Goal: Task Accomplishment & Management: Use online tool/utility

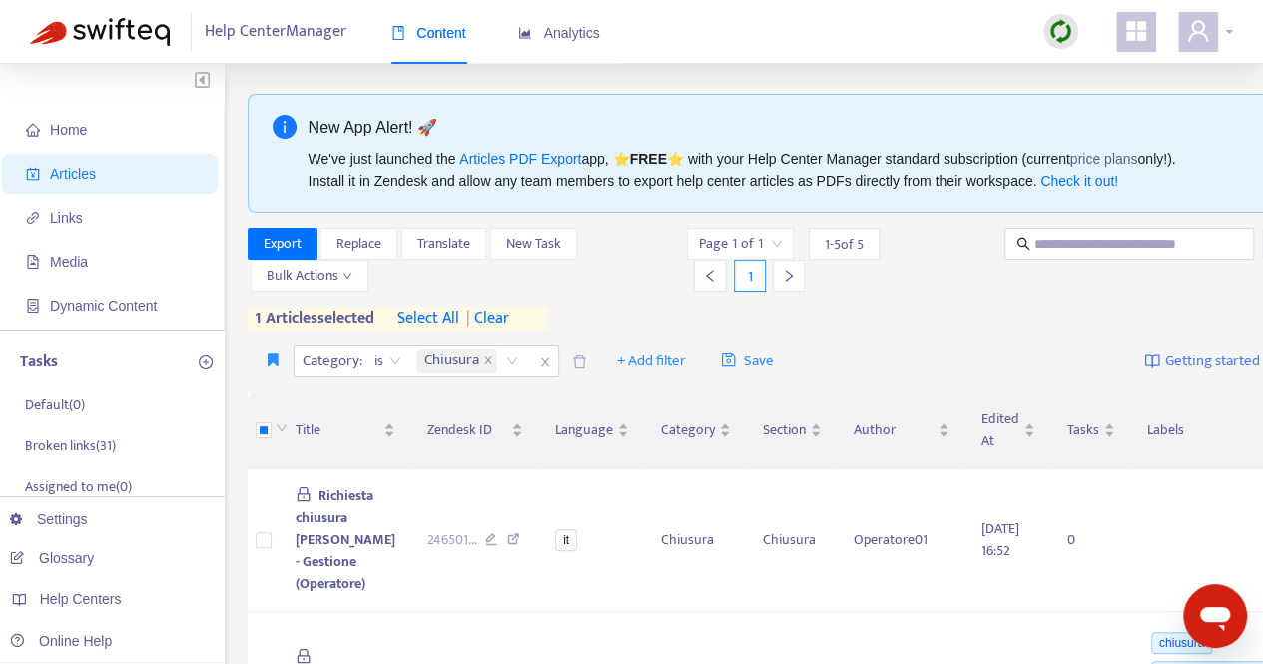
click at [1198, 27] on icon "user" at bounding box center [1198, 31] width 24 height 24
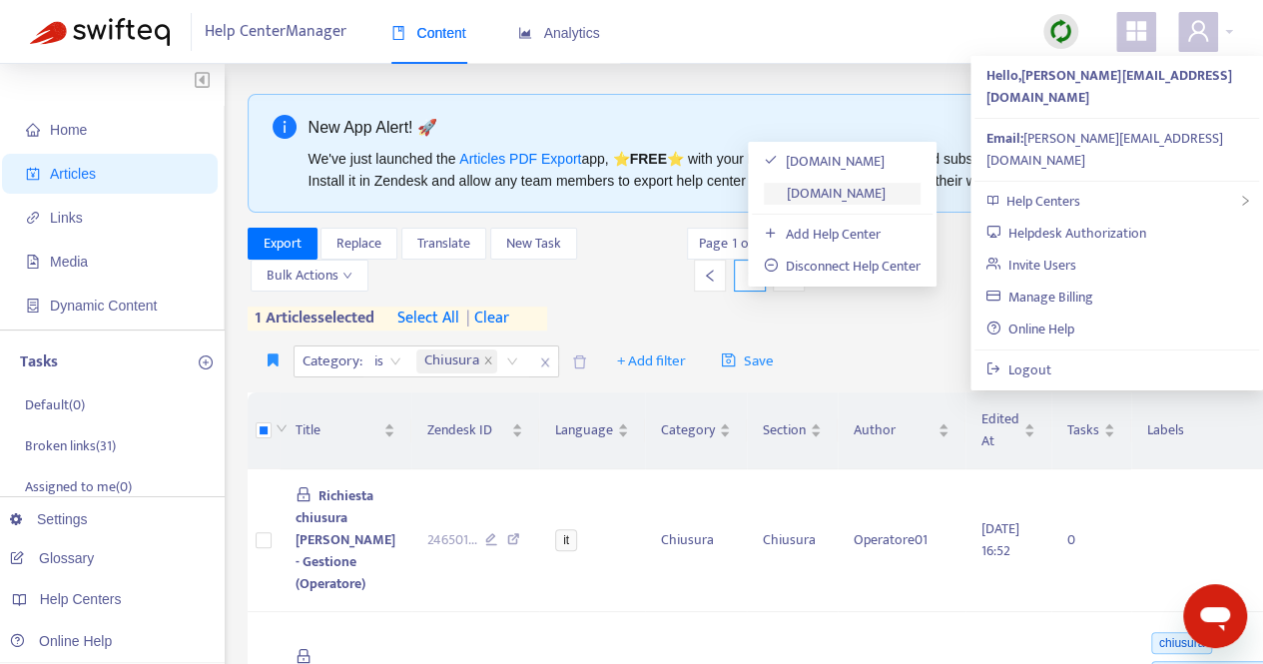
click at [885, 191] on link "planetwin365.zendesk.com" at bounding box center [825, 193] width 122 height 23
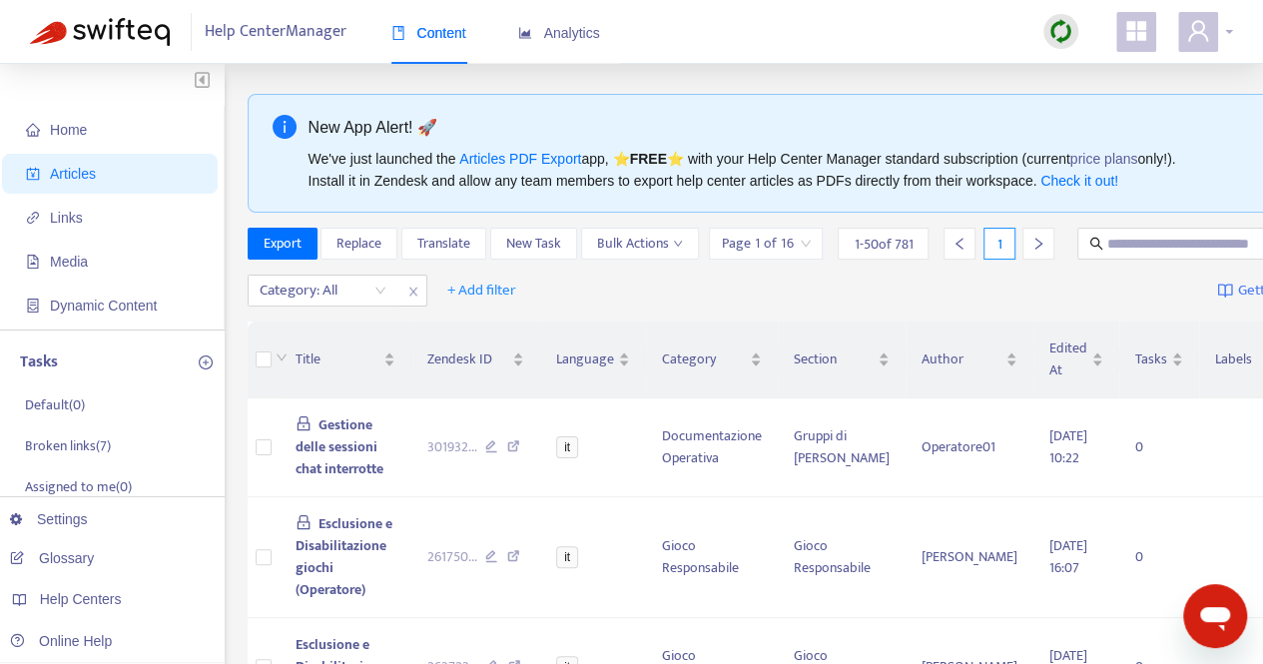
click at [1214, 27] on span at bounding box center [1198, 32] width 40 height 40
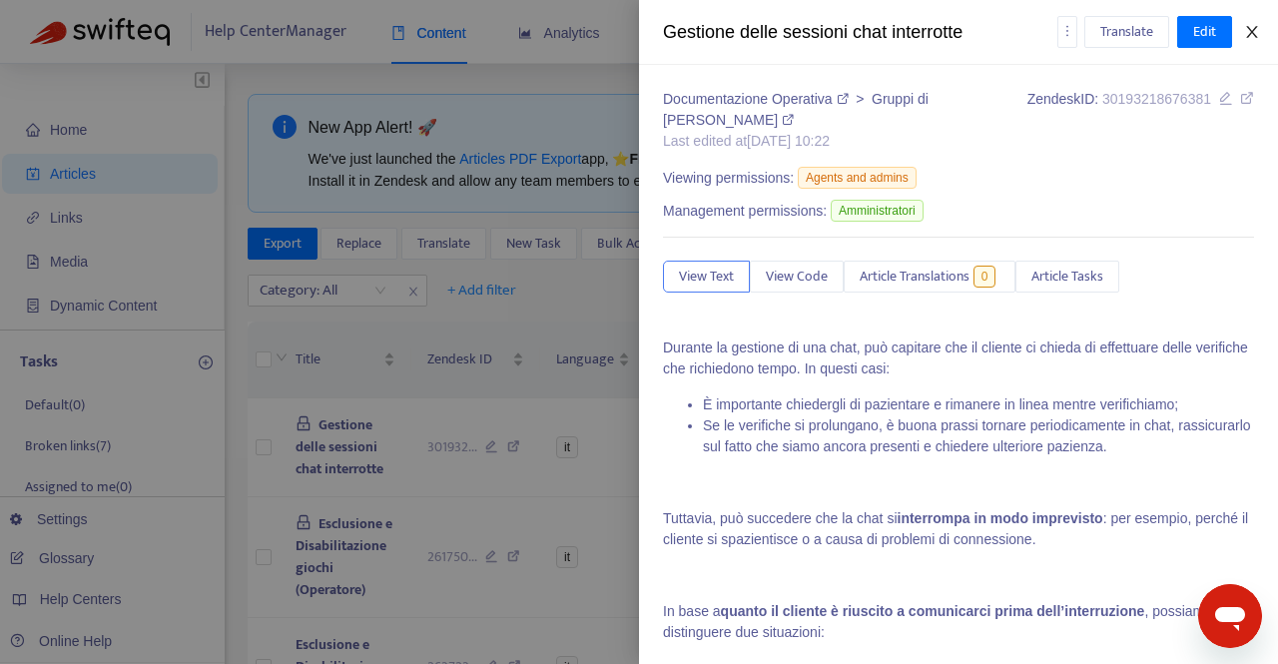
click at [1261, 33] on button "Close" at bounding box center [1252, 32] width 28 height 19
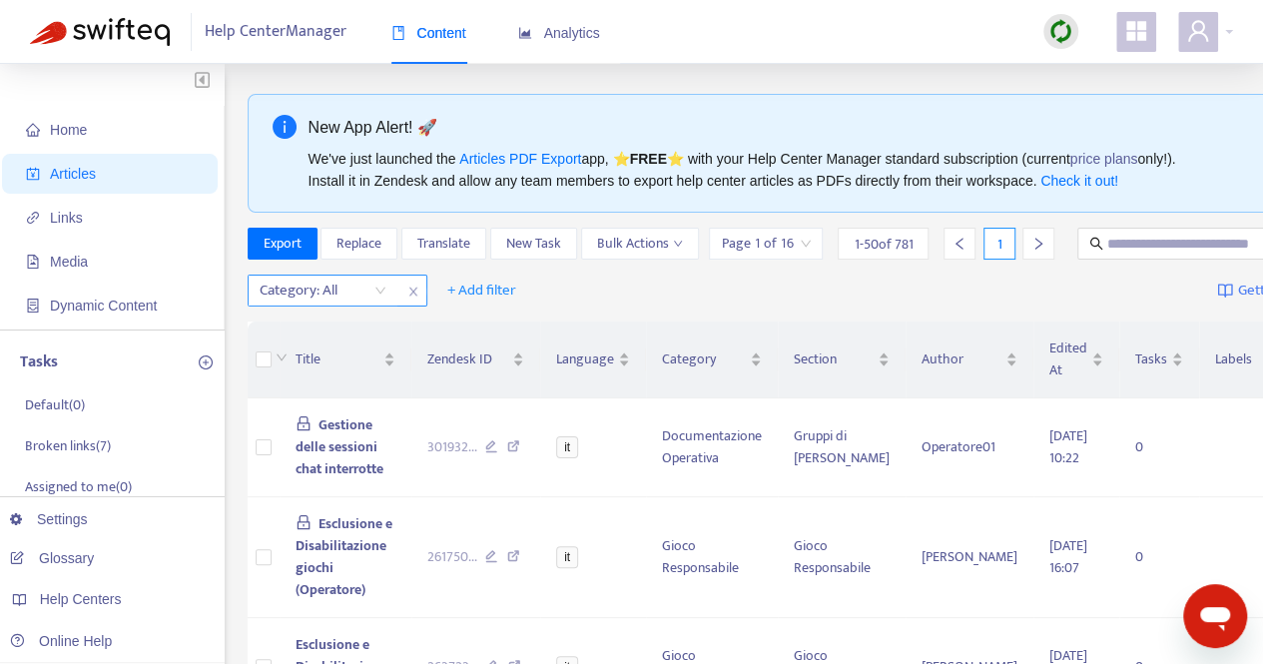
click at [380, 306] on div "Category: All" at bounding box center [323, 291] width 149 height 30
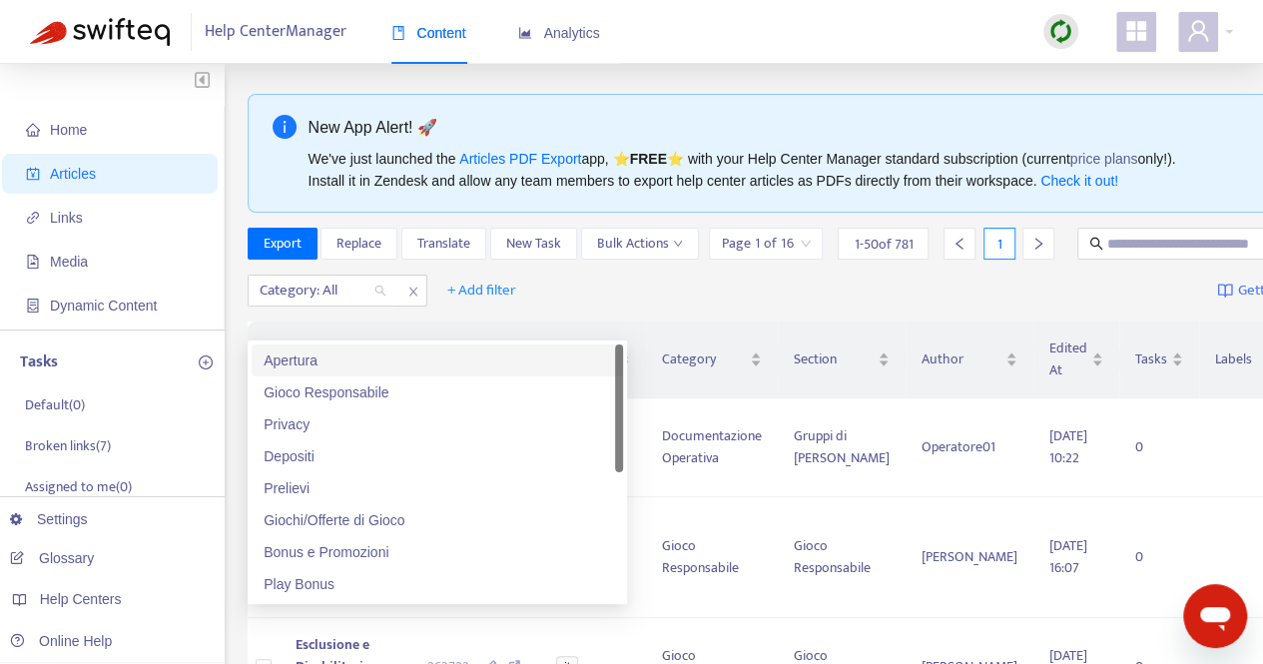
click at [322, 363] on div "Apertura" at bounding box center [438, 361] width 348 height 22
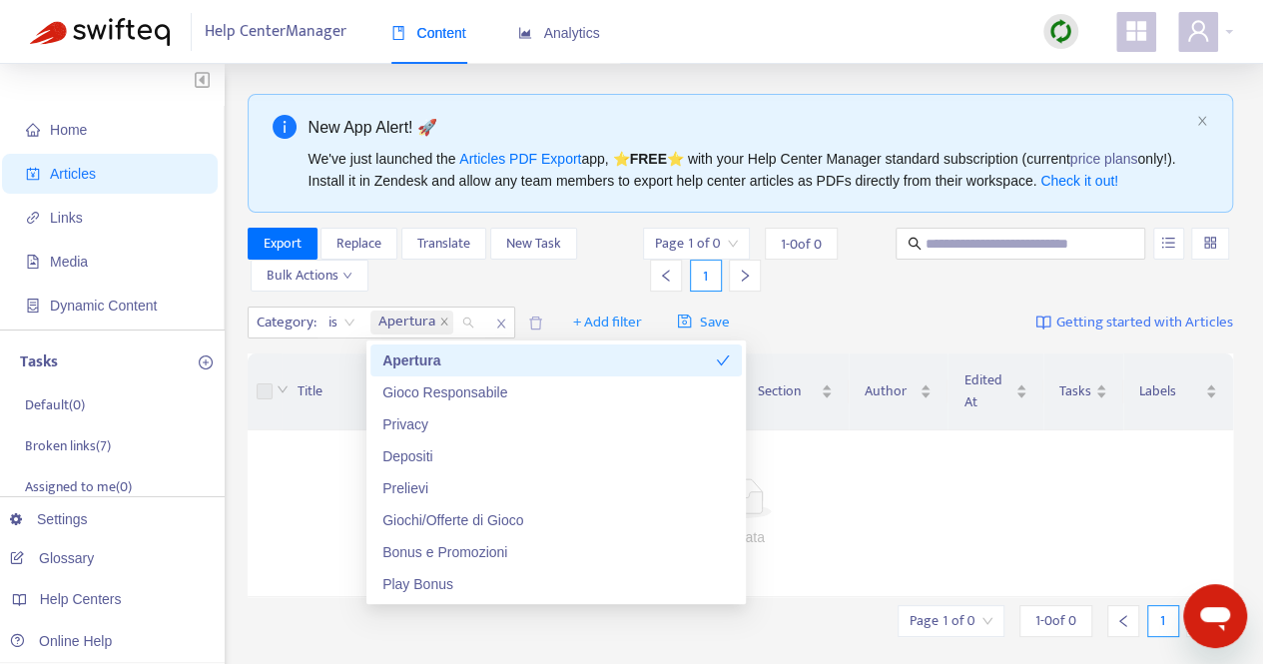
click at [573, 362] on div "Apertura" at bounding box center [549, 361] width 334 height 22
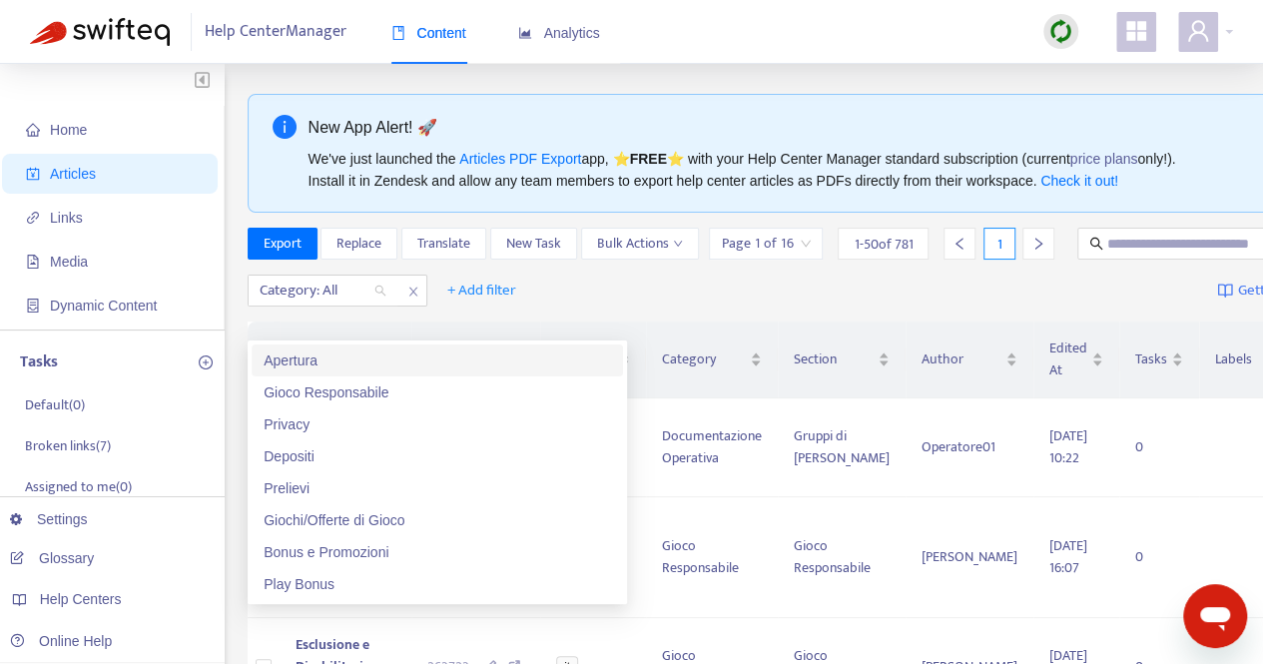
click at [683, 315] on div "Category: All + Add filter Getting started with Articles" at bounding box center [831, 291] width 1167 height 47
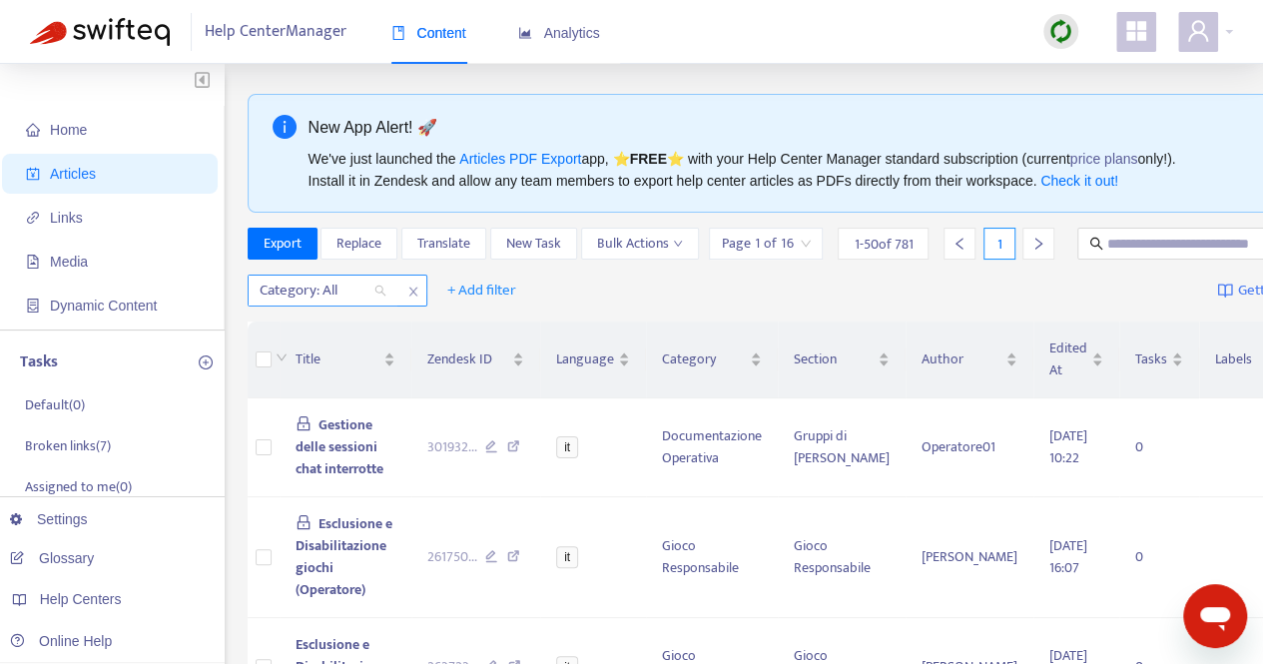
click at [381, 306] on div "Category: All" at bounding box center [323, 291] width 149 height 30
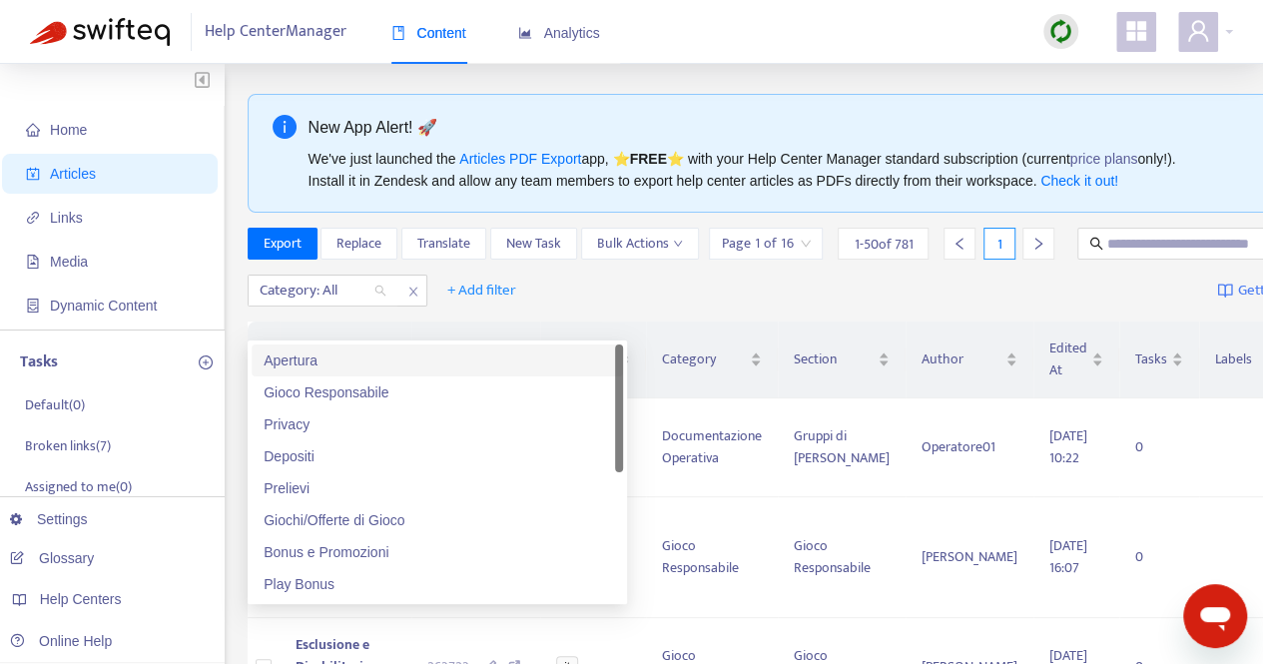
click at [282, 364] on div "Apertura" at bounding box center [438, 361] width 348 height 22
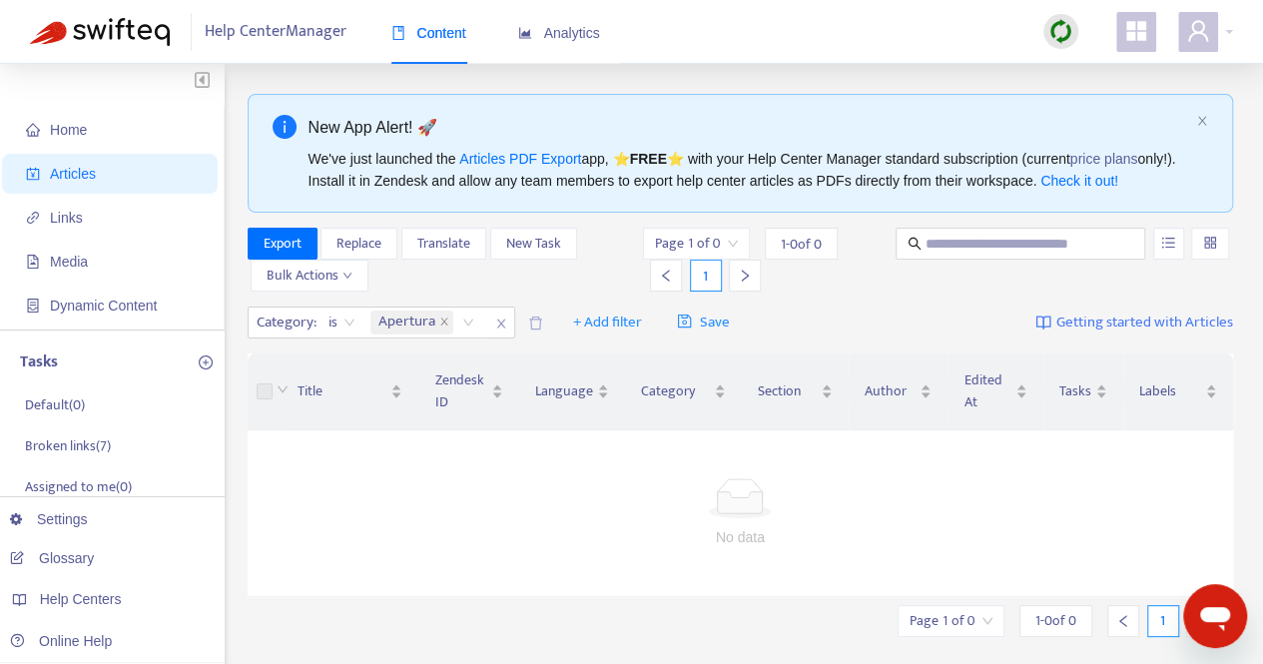
click at [883, 284] on div "Page 1 of 0 1 - 0 of 0 1" at bounding box center [766, 260] width 246 height 64
click at [512, 502] on div at bounding box center [741, 498] width 939 height 40
click at [503, 327] on icon "close" at bounding box center [501, 324] width 12 height 12
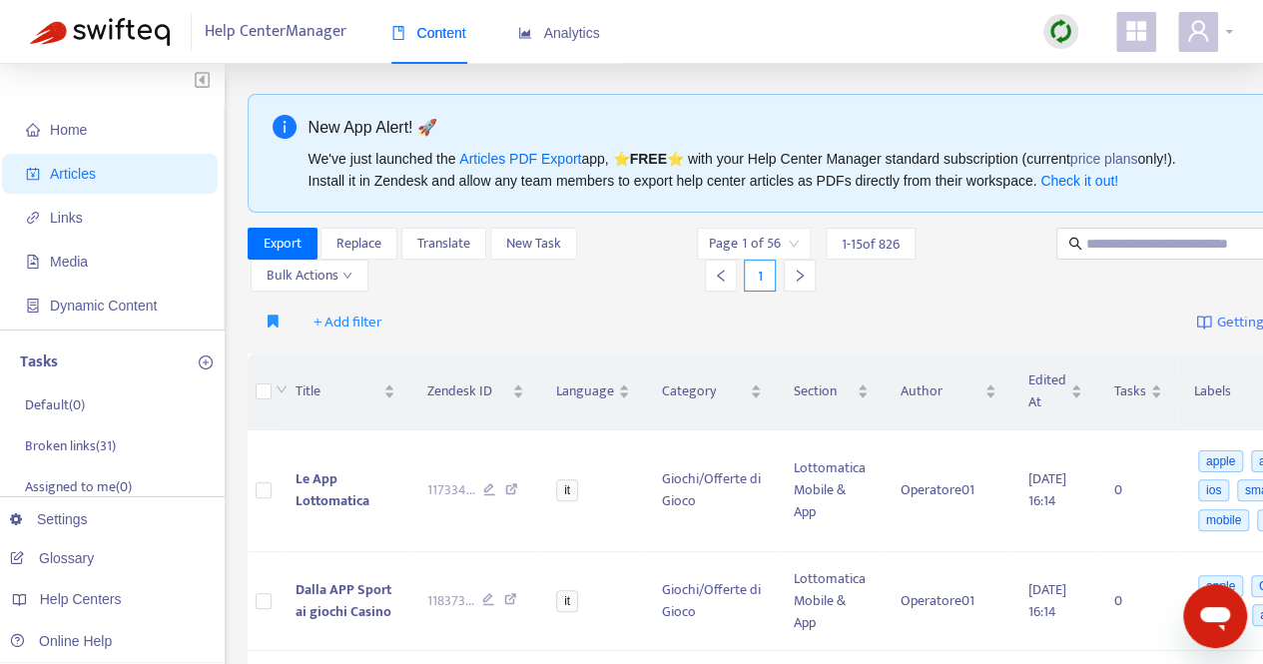
click at [1222, 37] on div at bounding box center [1205, 32] width 55 height 40
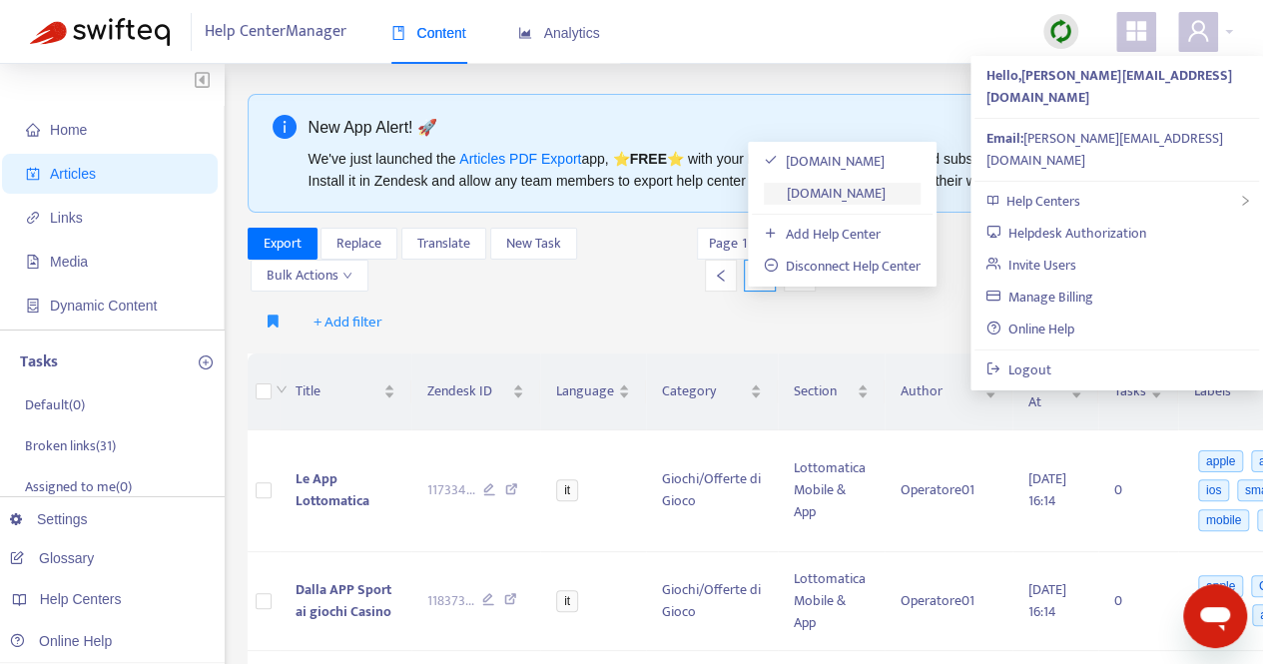
click at [855, 191] on link "[DOMAIN_NAME]" at bounding box center [825, 193] width 122 height 23
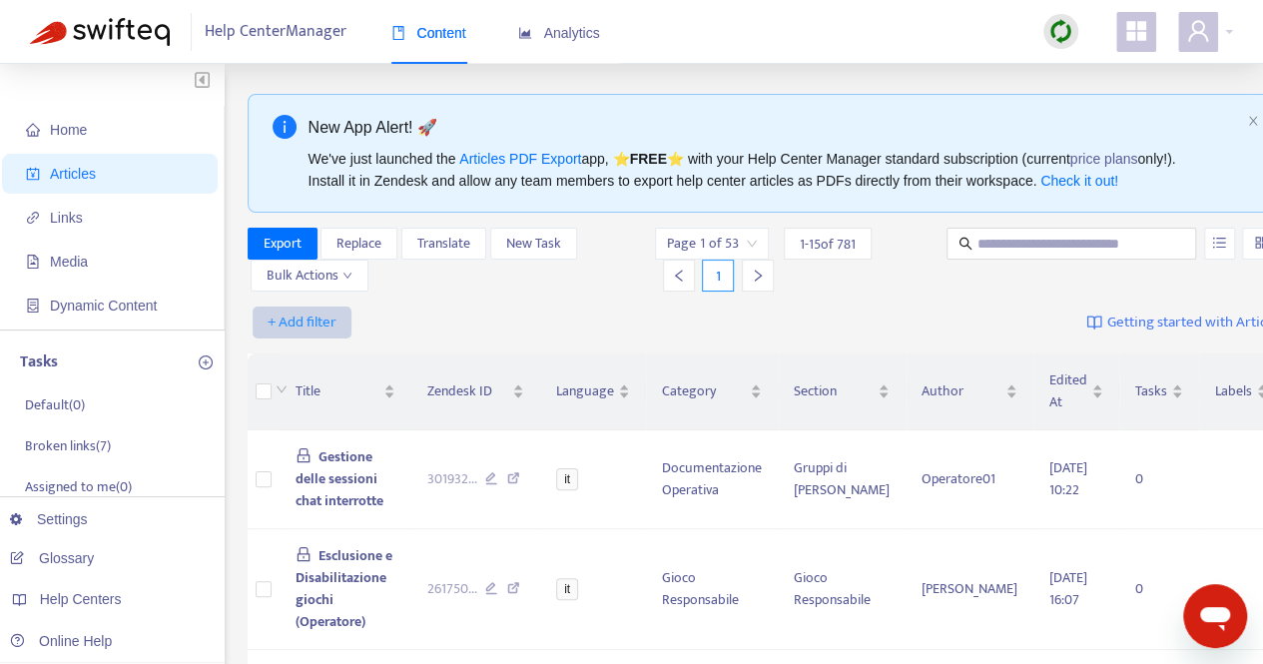
click at [308, 314] on span "+ Add filter" at bounding box center [302, 323] width 69 height 24
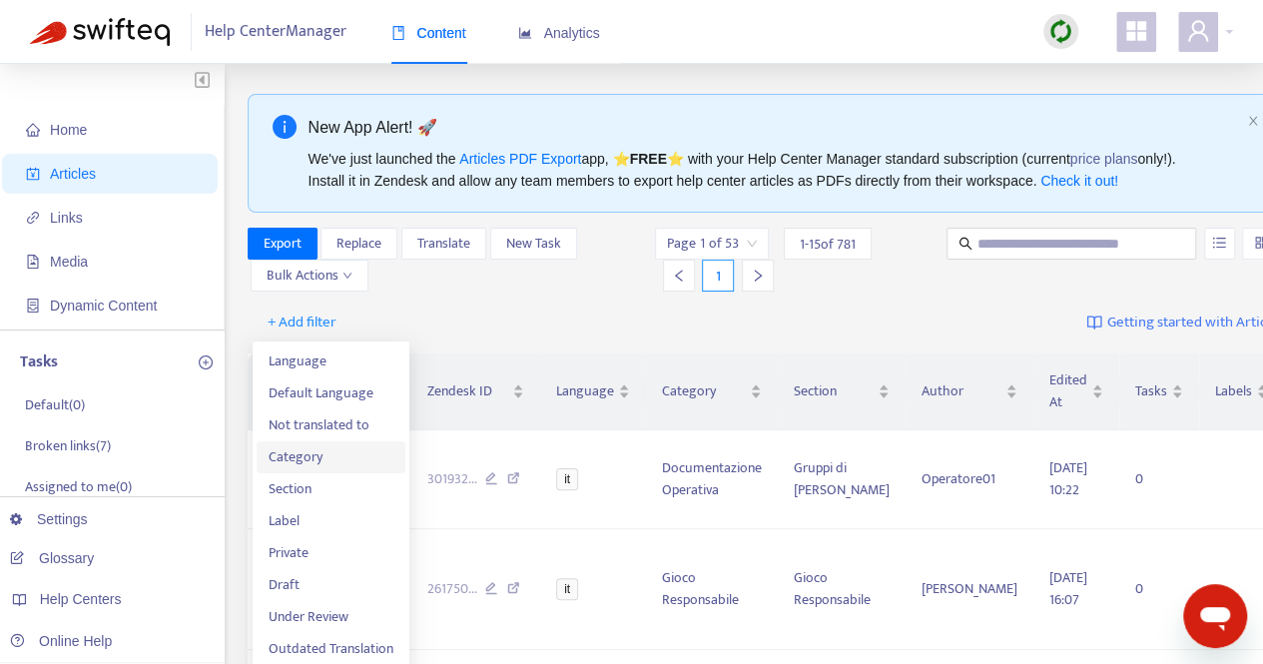
click at [308, 454] on span "Category" at bounding box center [331, 457] width 125 height 22
click at [308, 454] on icon "lock" at bounding box center [303, 455] width 13 height 14
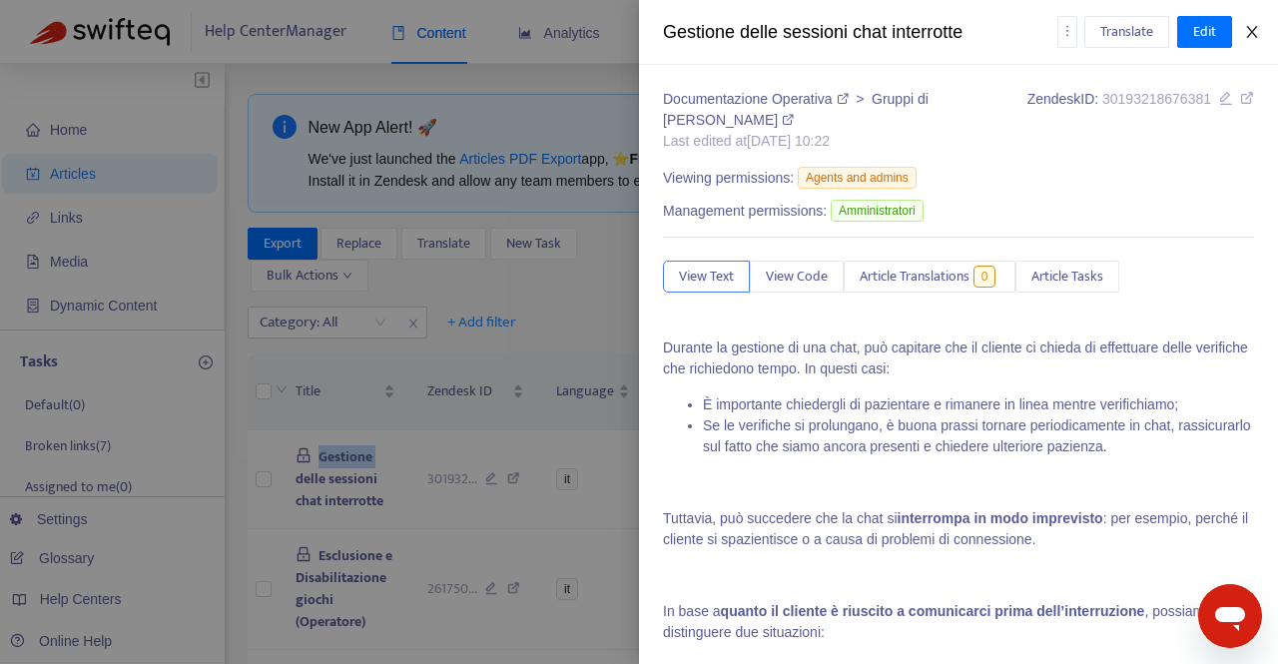
click at [1252, 28] on icon "close" at bounding box center [1252, 32] width 16 height 16
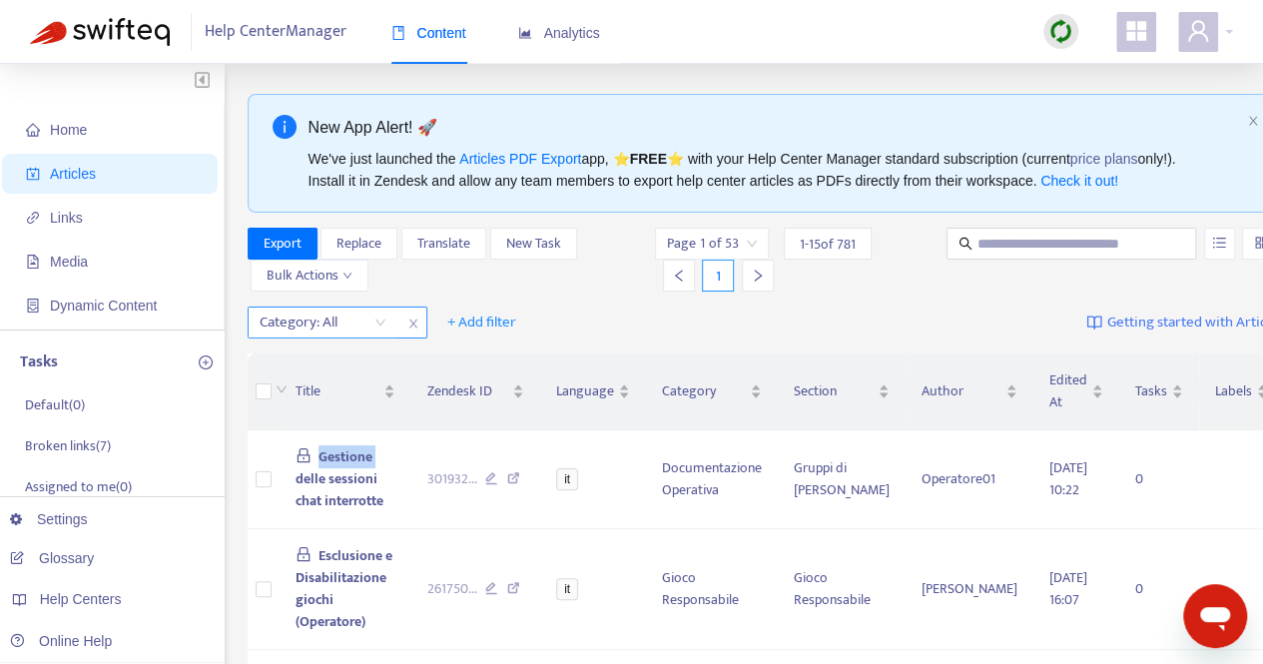
click at [381, 326] on div "Category: All" at bounding box center [323, 323] width 149 height 30
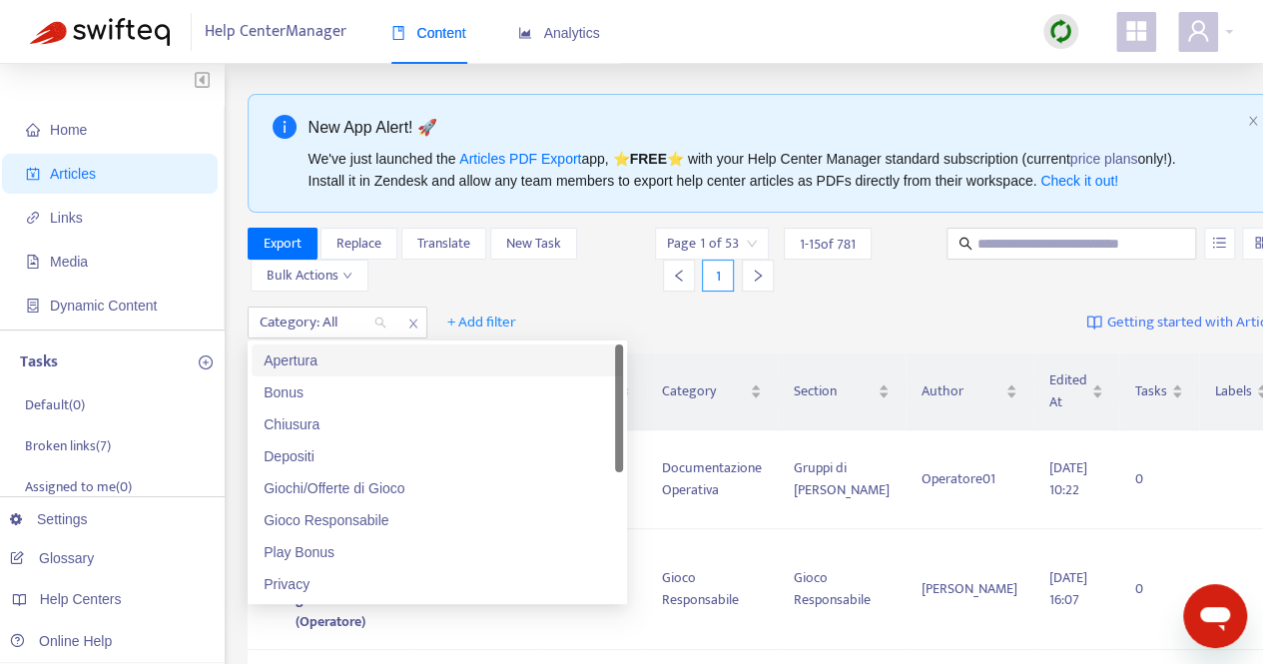
click at [302, 362] on div "Apertura" at bounding box center [438, 361] width 348 height 22
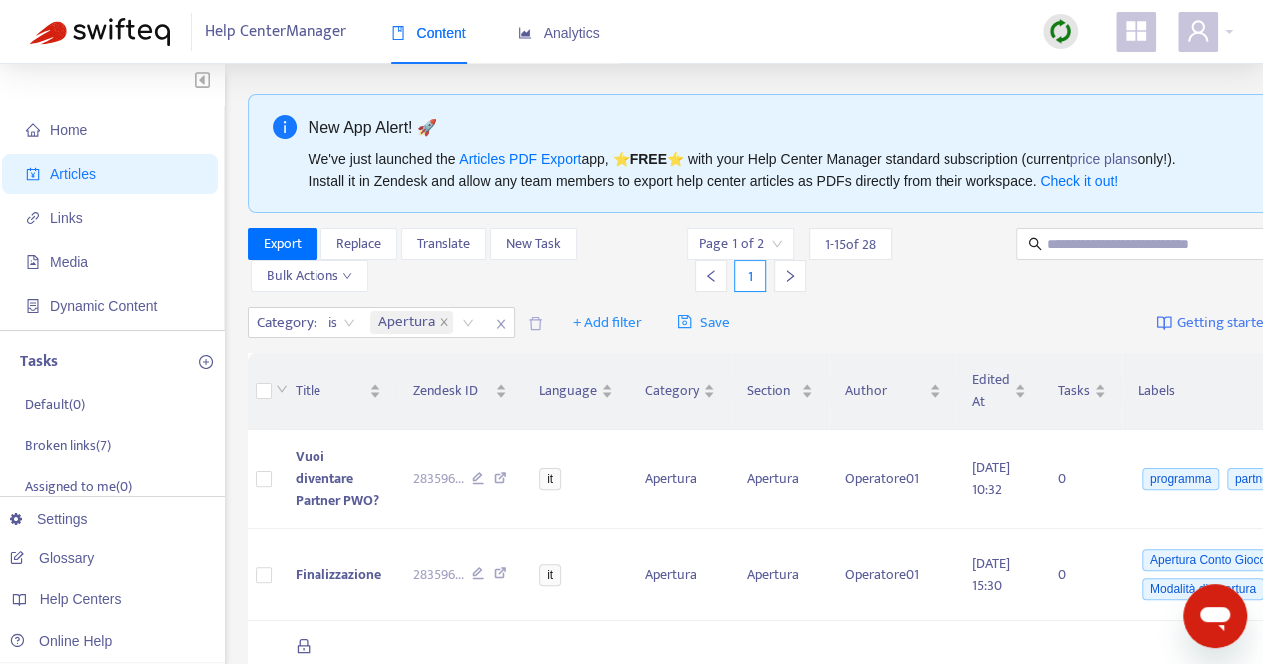
click at [901, 314] on div "Category : is Apertura + Add filter Save Getting started with Articles" at bounding box center [801, 323] width 1107 height 47
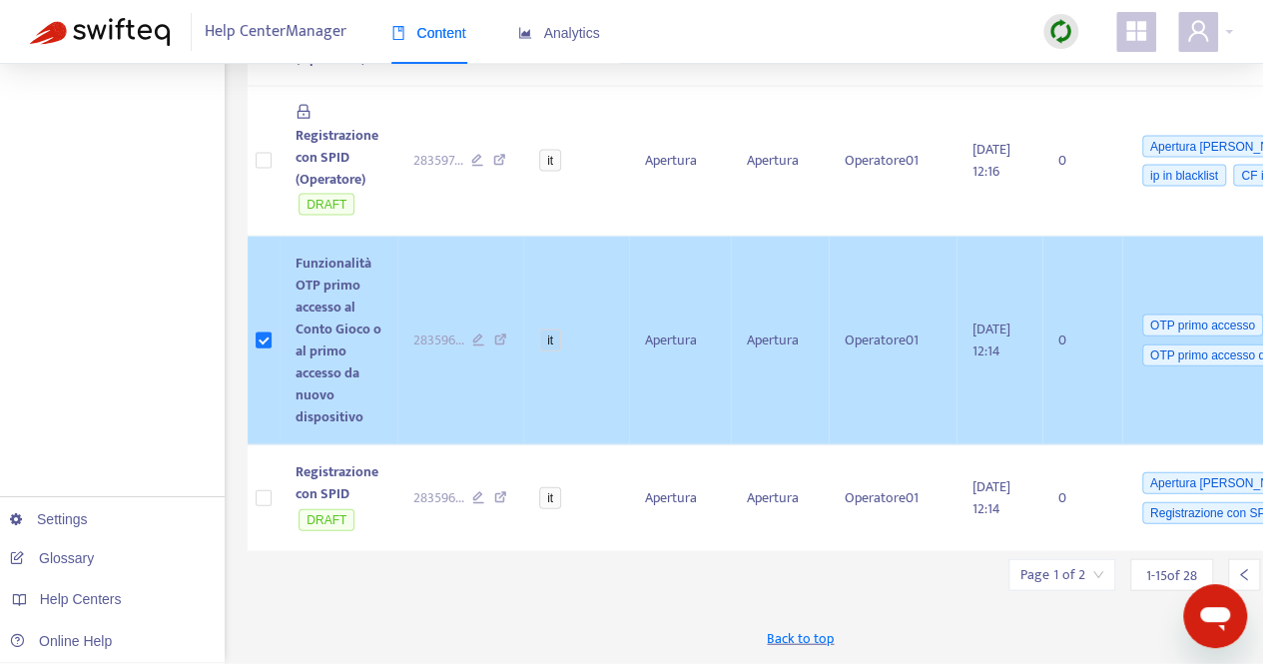
scroll to position [2060, 0]
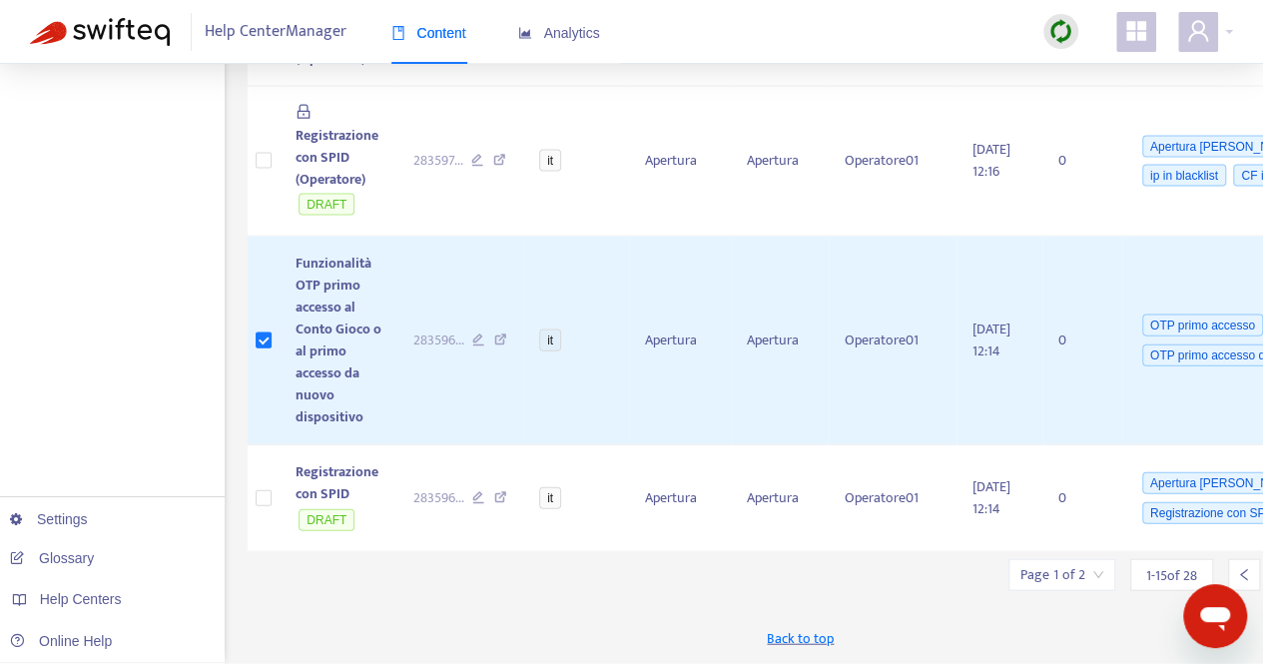
click at [1049, 574] on input "search" at bounding box center [1062, 575] width 83 height 30
click at [1038, 564] on input "search" at bounding box center [1062, 575] width 83 height 30
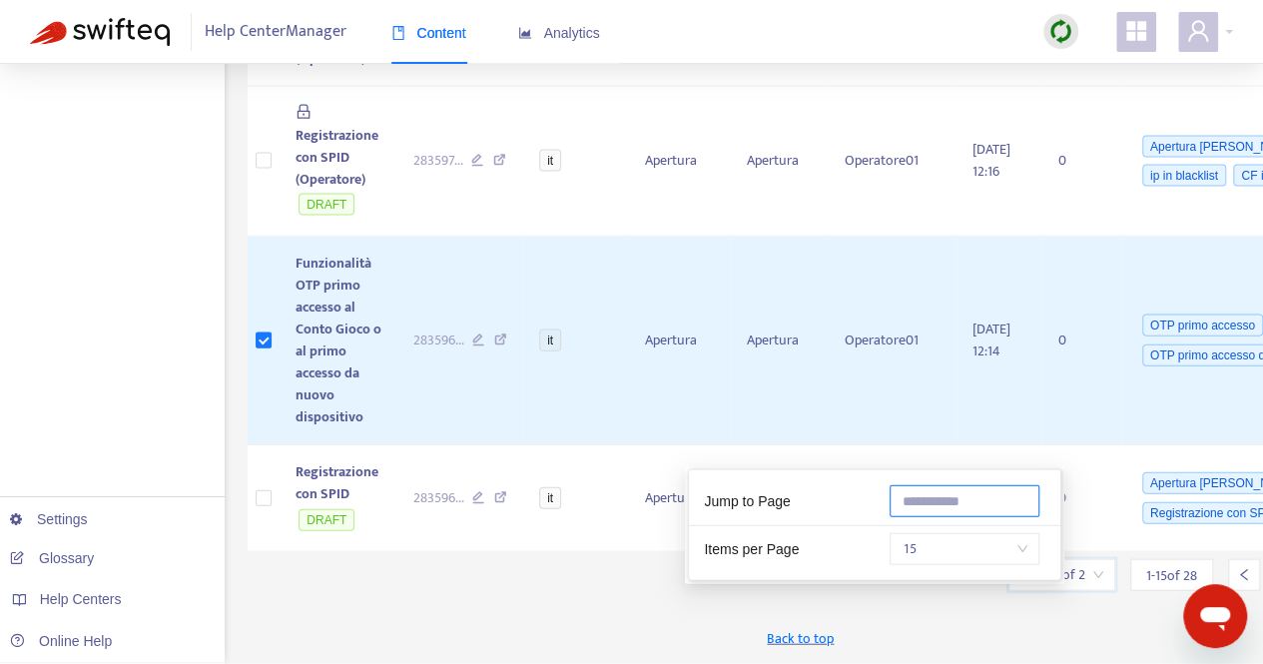
click at [940, 485] on input "text" at bounding box center [965, 501] width 150 height 32
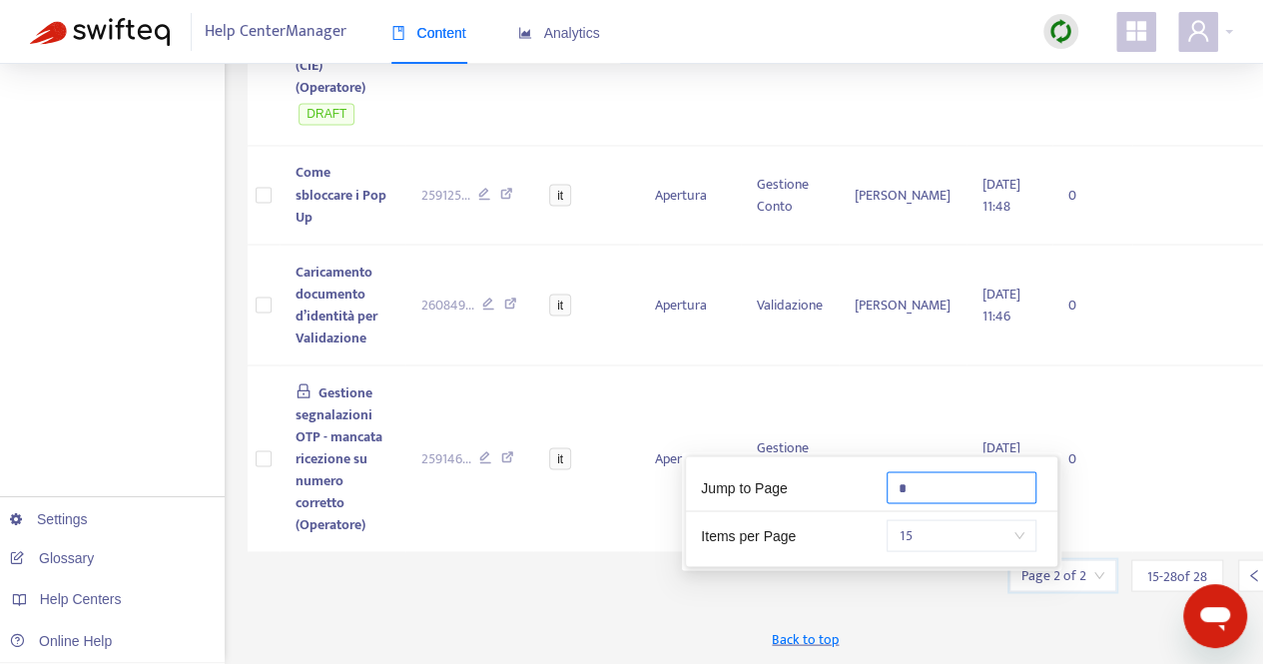
scroll to position [1722, 0]
type input "*"
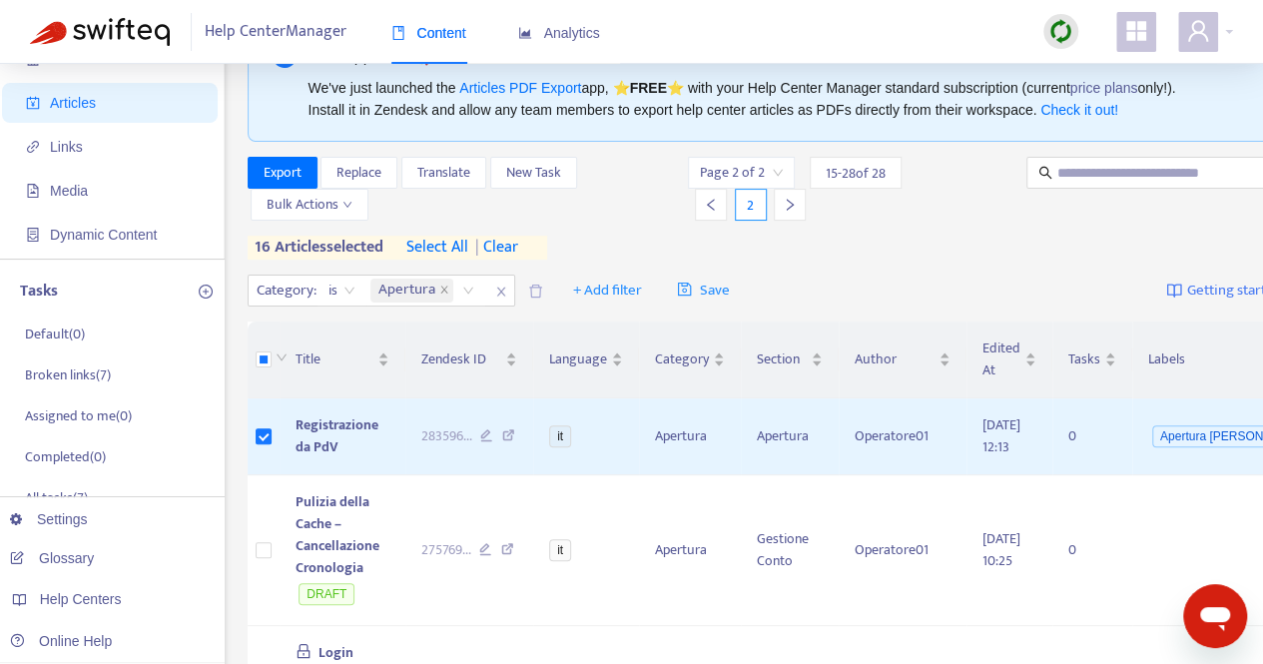
scroll to position [0, 0]
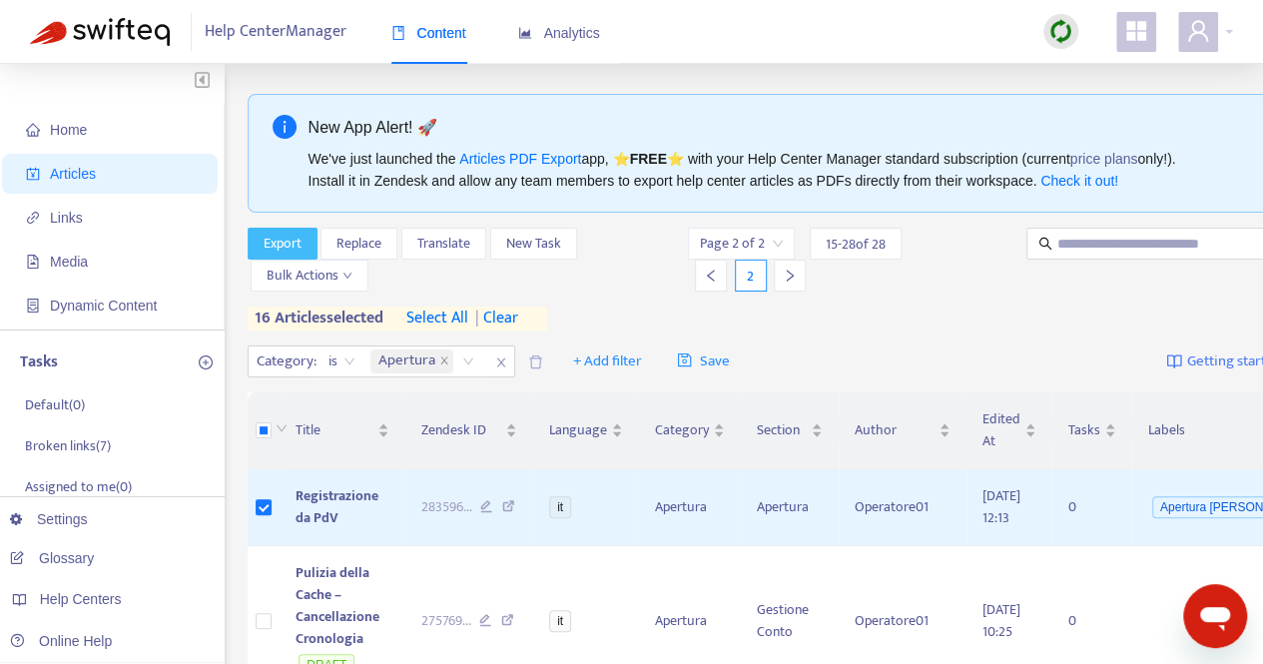
click at [287, 244] on span "Export" at bounding box center [283, 244] width 38 height 22
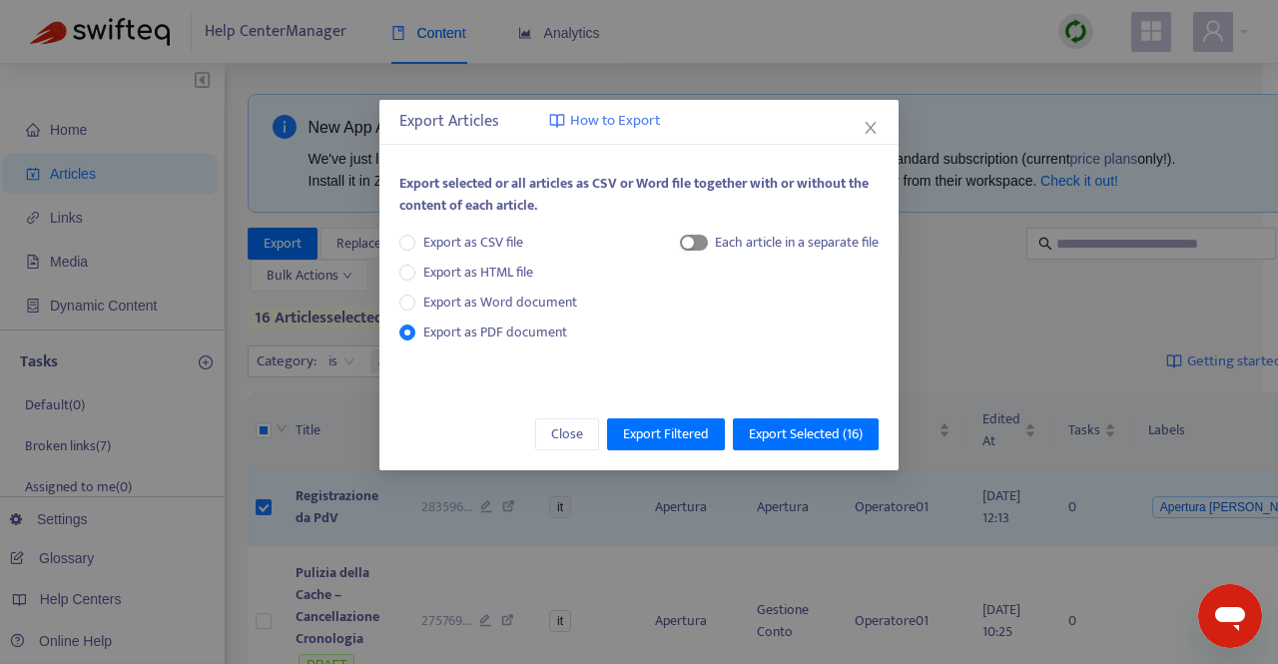
click at [695, 245] on span "button" at bounding box center [694, 243] width 28 height 16
click at [783, 436] on span "Export Selected ( 16 )" at bounding box center [806, 434] width 114 height 22
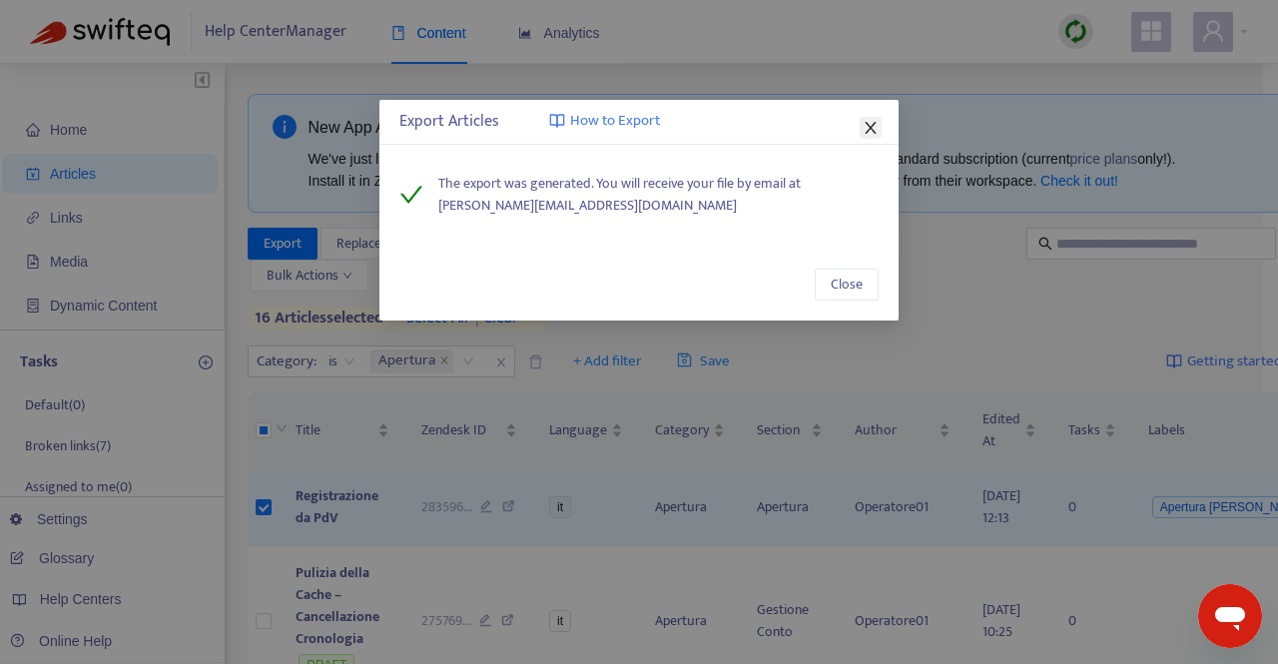
click at [875, 121] on icon "close" at bounding box center [871, 128] width 16 height 16
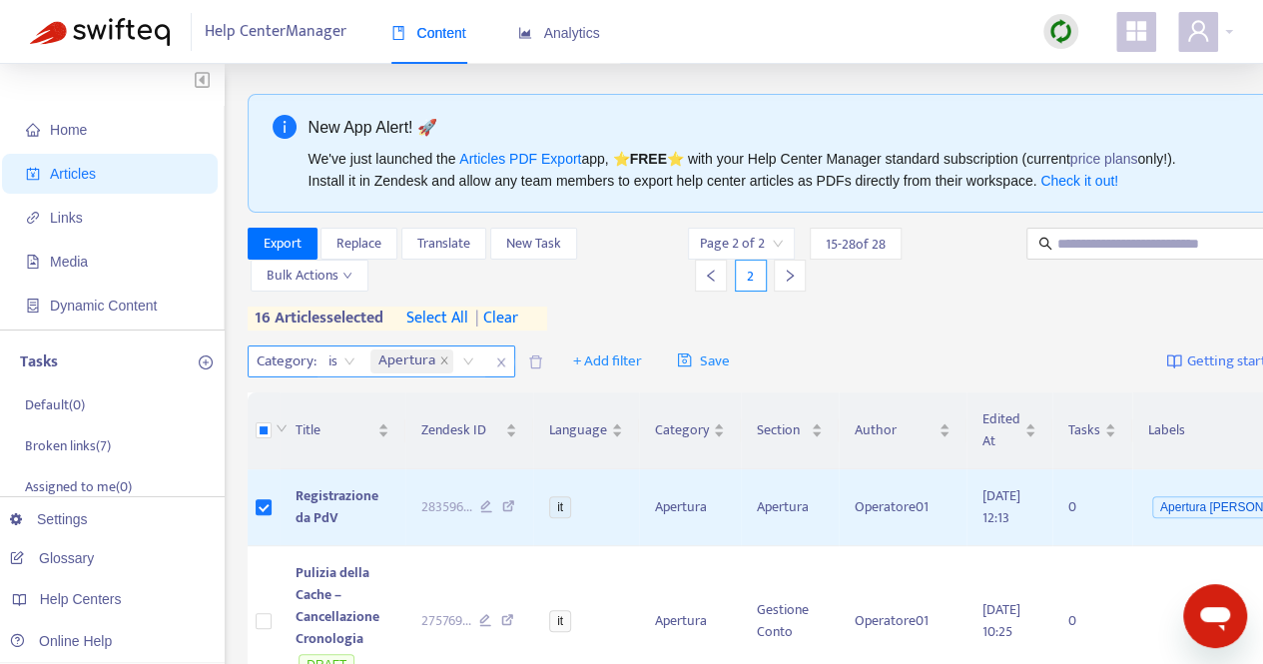
click at [502, 366] on icon "close" at bounding box center [501, 363] width 12 height 12
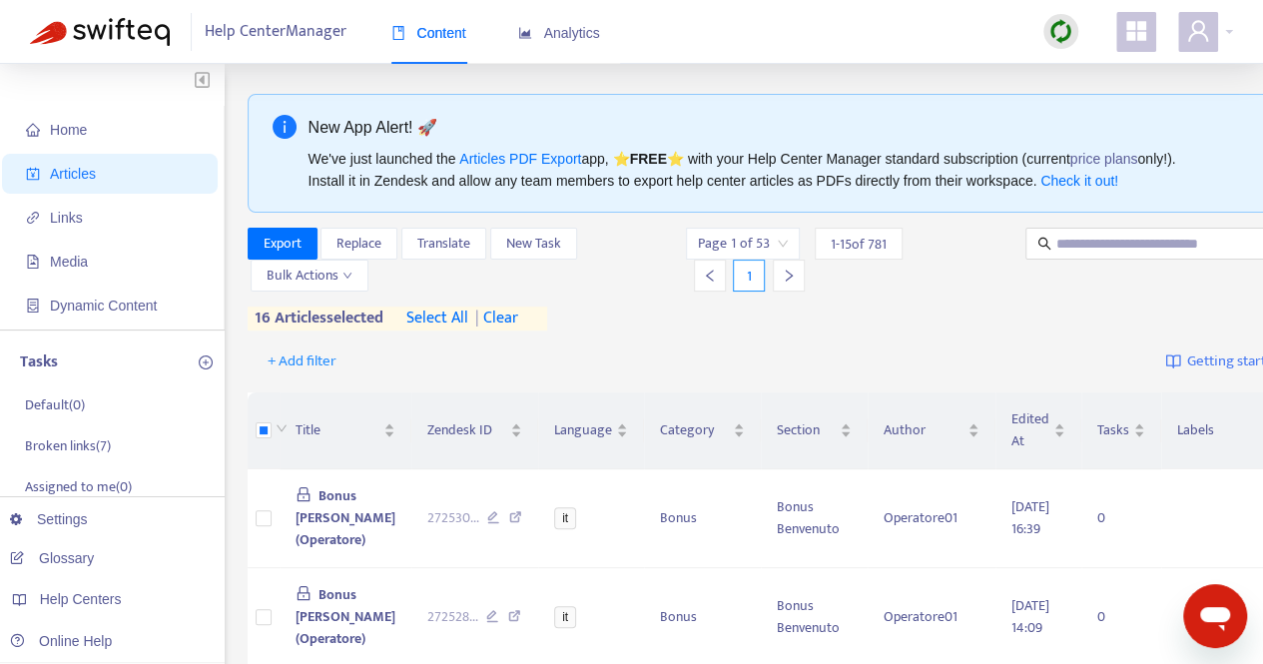
click at [518, 321] on span "| clear" at bounding box center [493, 319] width 50 height 24
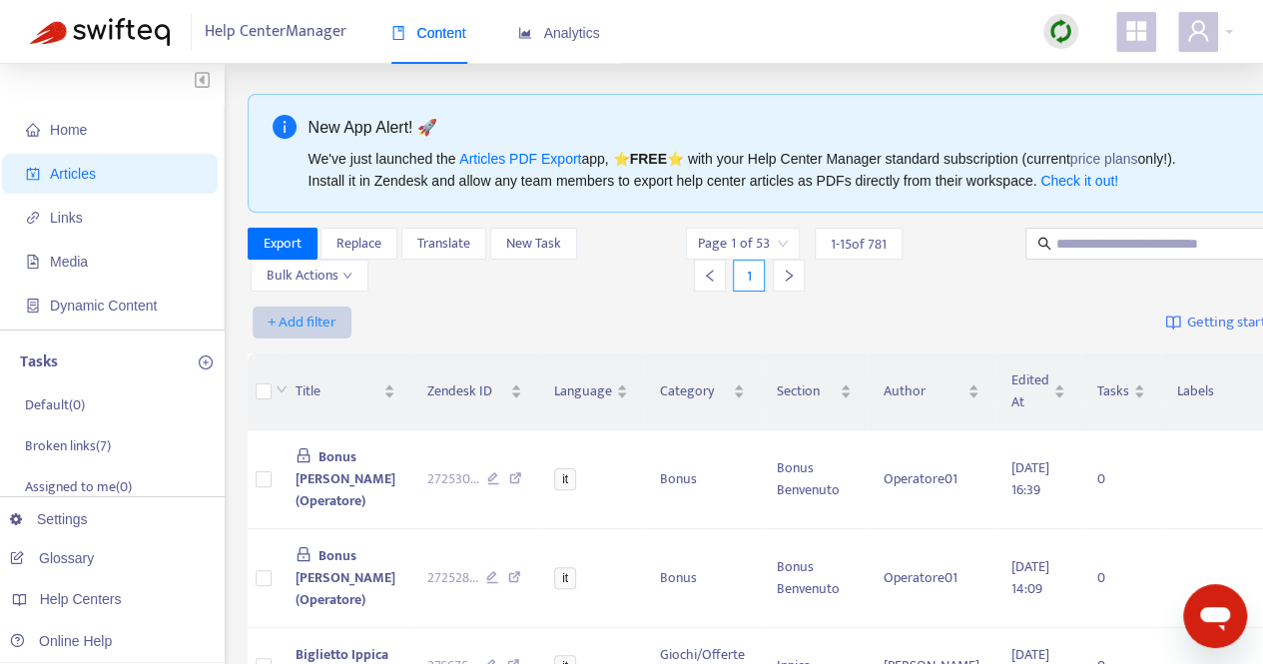
click at [311, 319] on span "+ Add filter" at bounding box center [302, 323] width 69 height 24
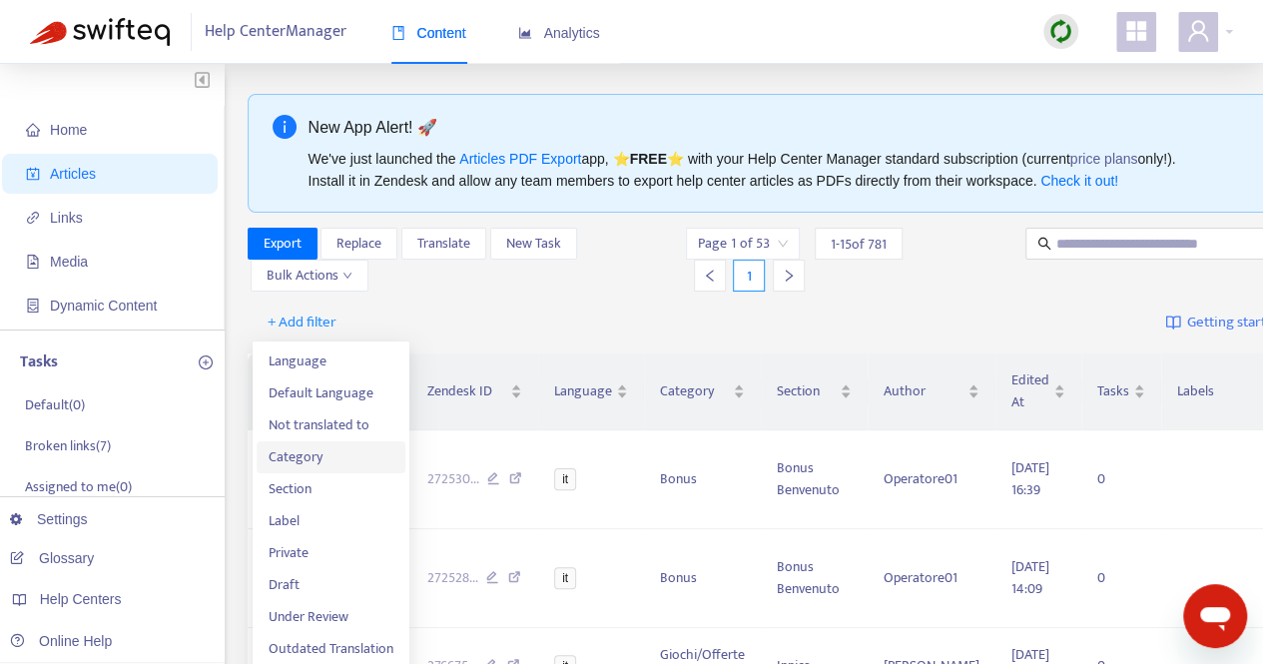
click at [310, 453] on span "Category" at bounding box center [331, 457] width 125 height 22
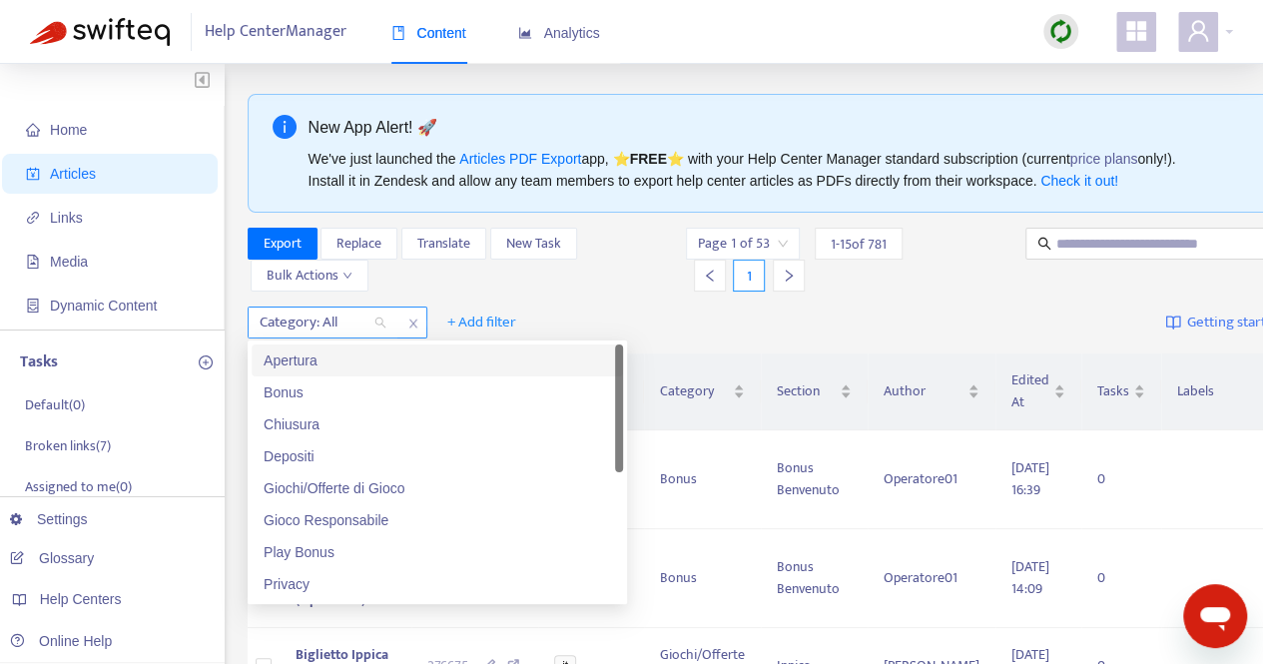
click at [385, 321] on div "Category: All" at bounding box center [323, 323] width 149 height 30
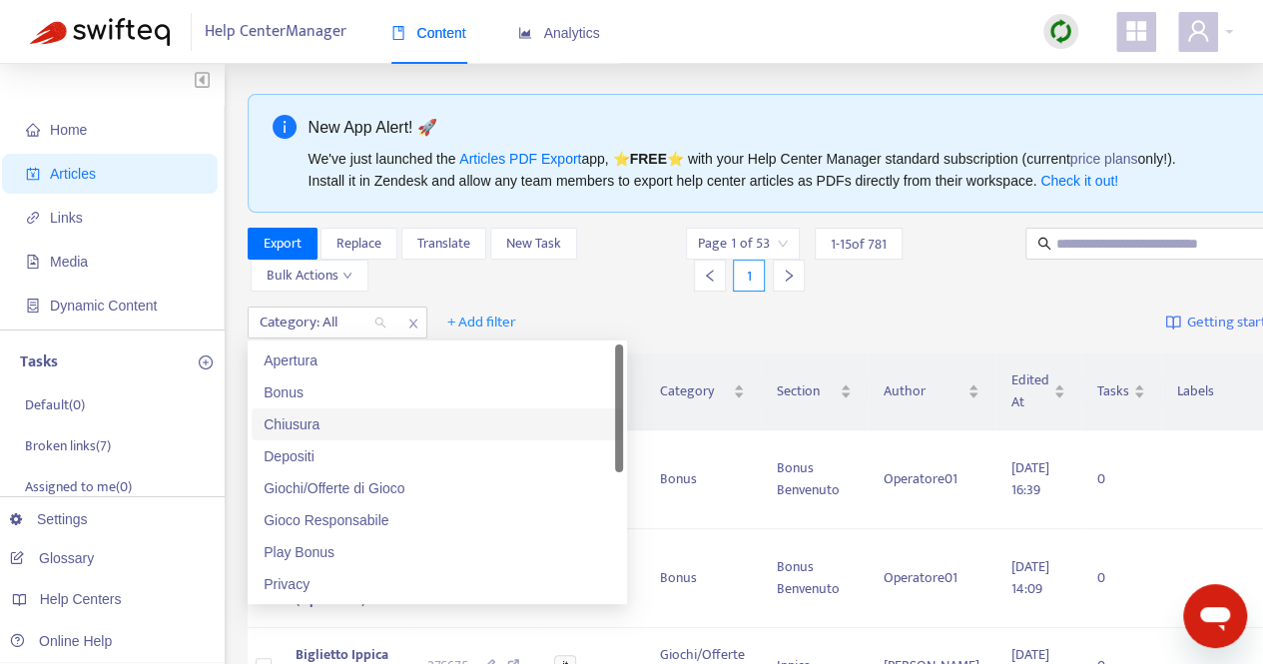
click at [317, 422] on div "Chiusura" at bounding box center [438, 424] width 348 height 22
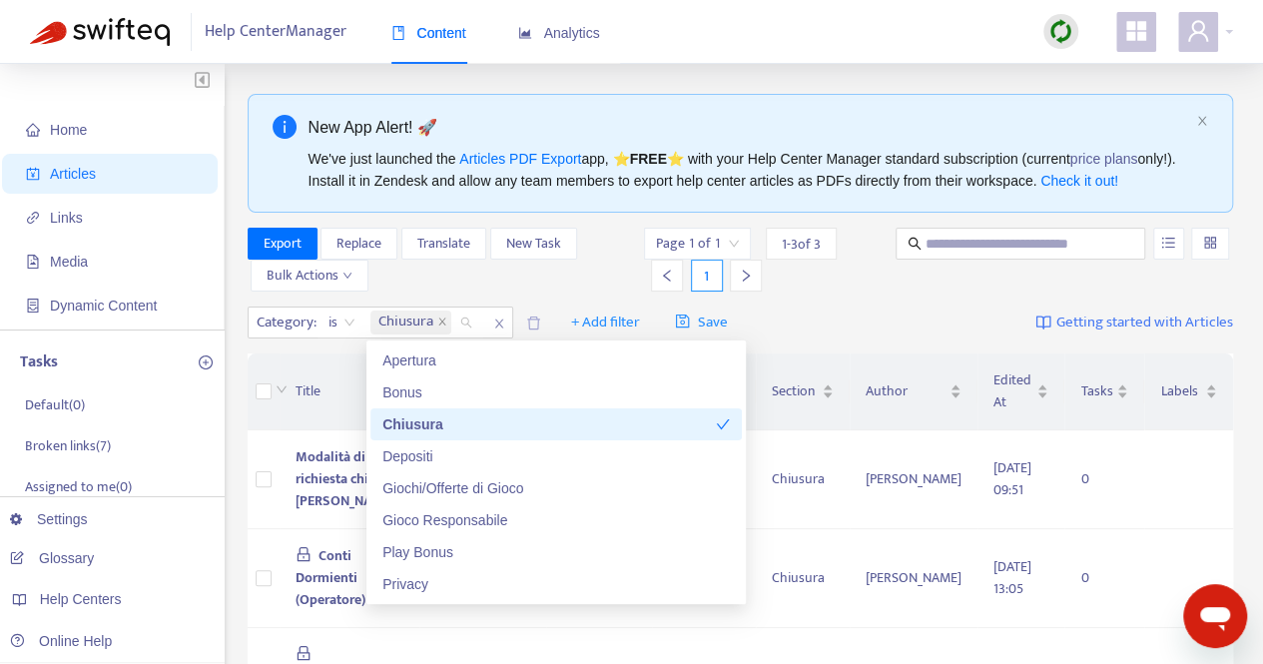
click at [426, 419] on div "Chiusura" at bounding box center [549, 424] width 334 height 22
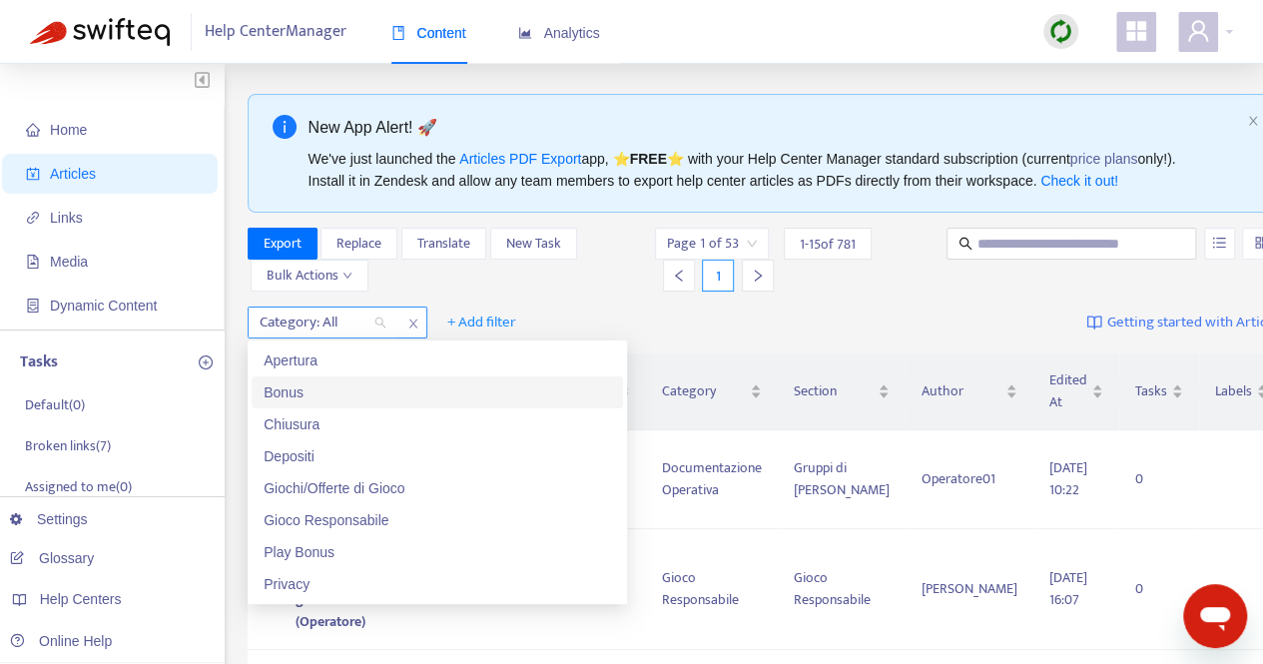
click at [409, 320] on icon "close" at bounding box center [413, 324] width 12 height 12
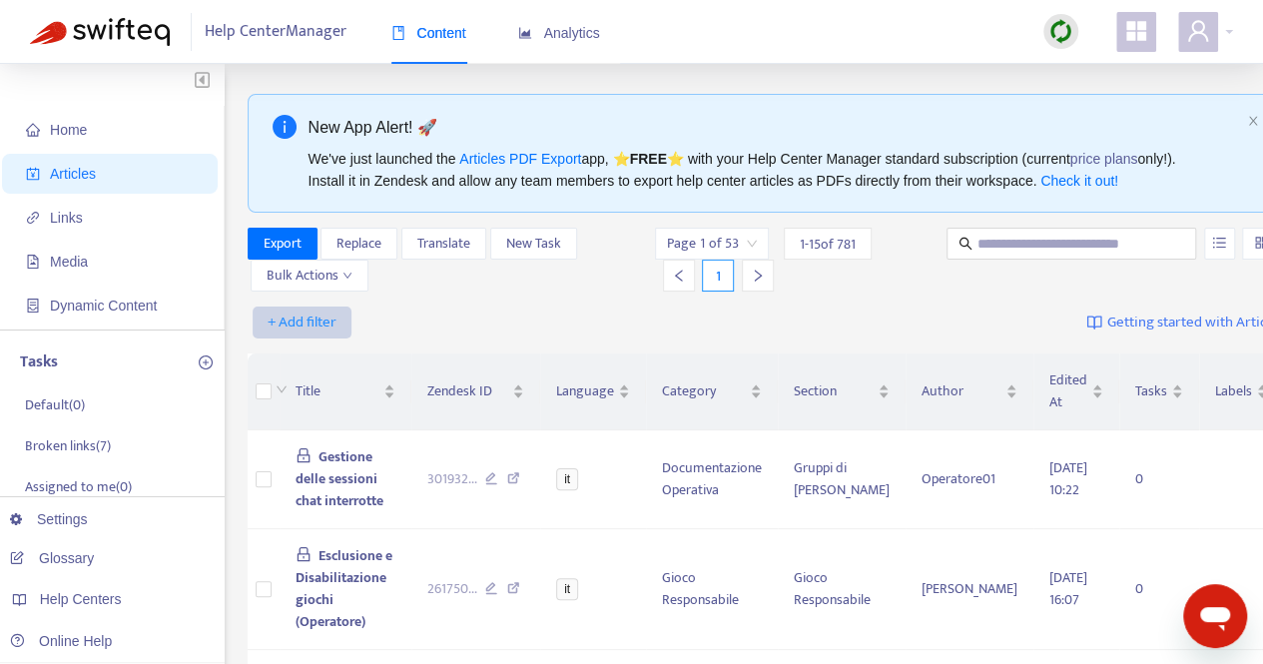
click at [323, 322] on span "+ Add filter" at bounding box center [302, 323] width 69 height 24
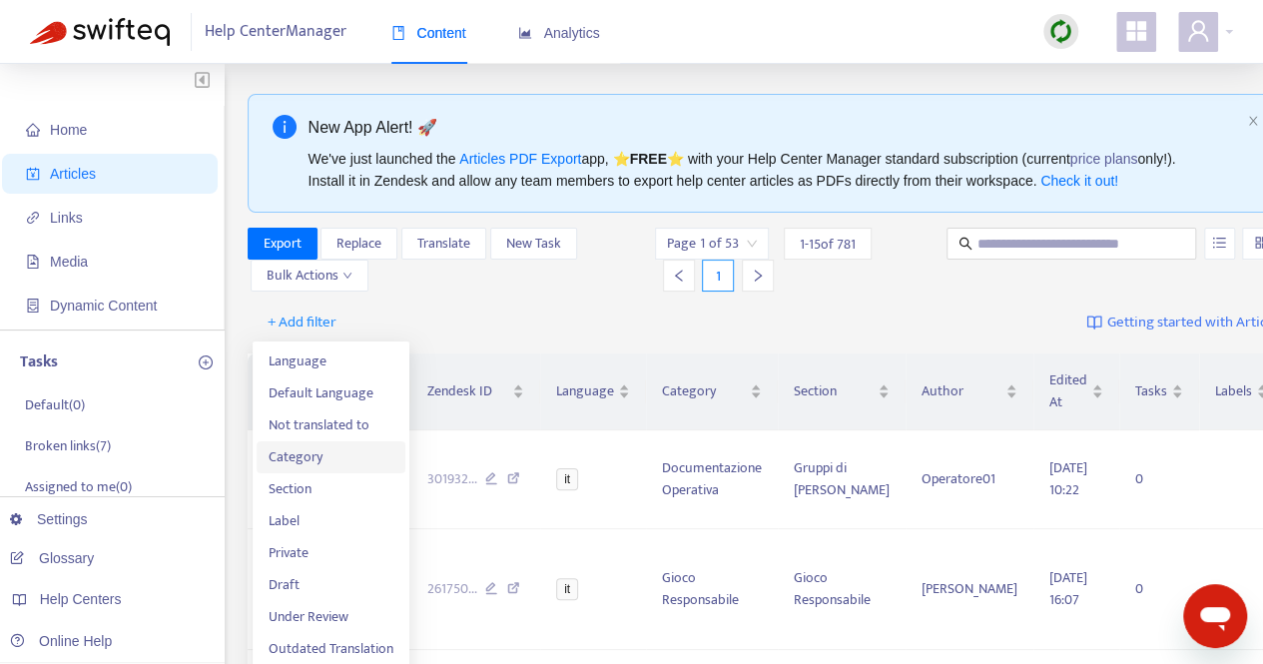
click at [305, 460] on span "Category" at bounding box center [331, 457] width 125 height 22
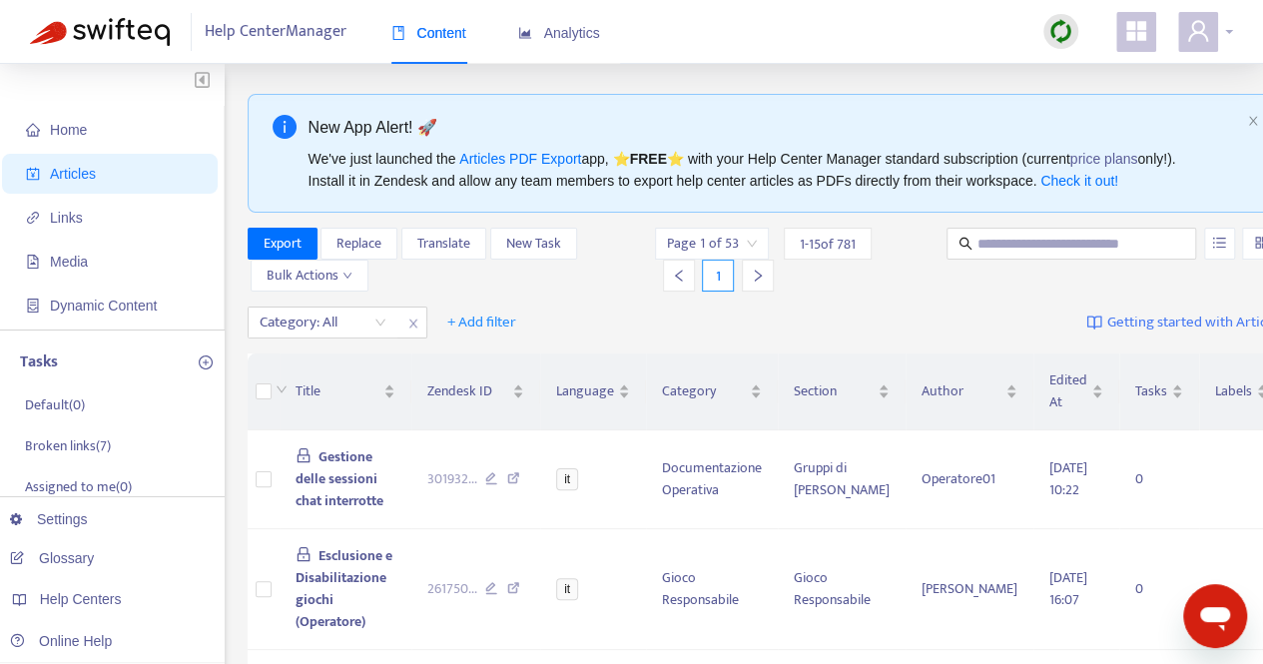
click at [1206, 33] on icon "user" at bounding box center [1198, 31] width 24 height 24
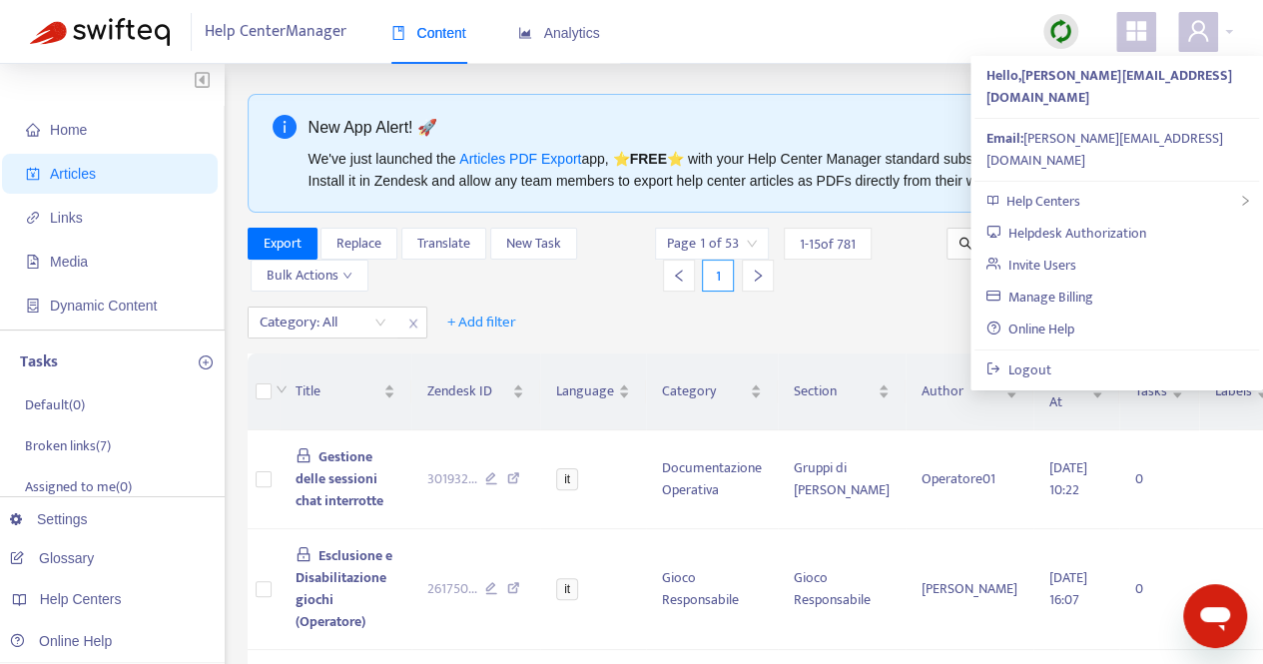
click at [611, 341] on div "Category: All + Add filter Getting started with Articles" at bounding box center [767, 323] width 1038 height 47
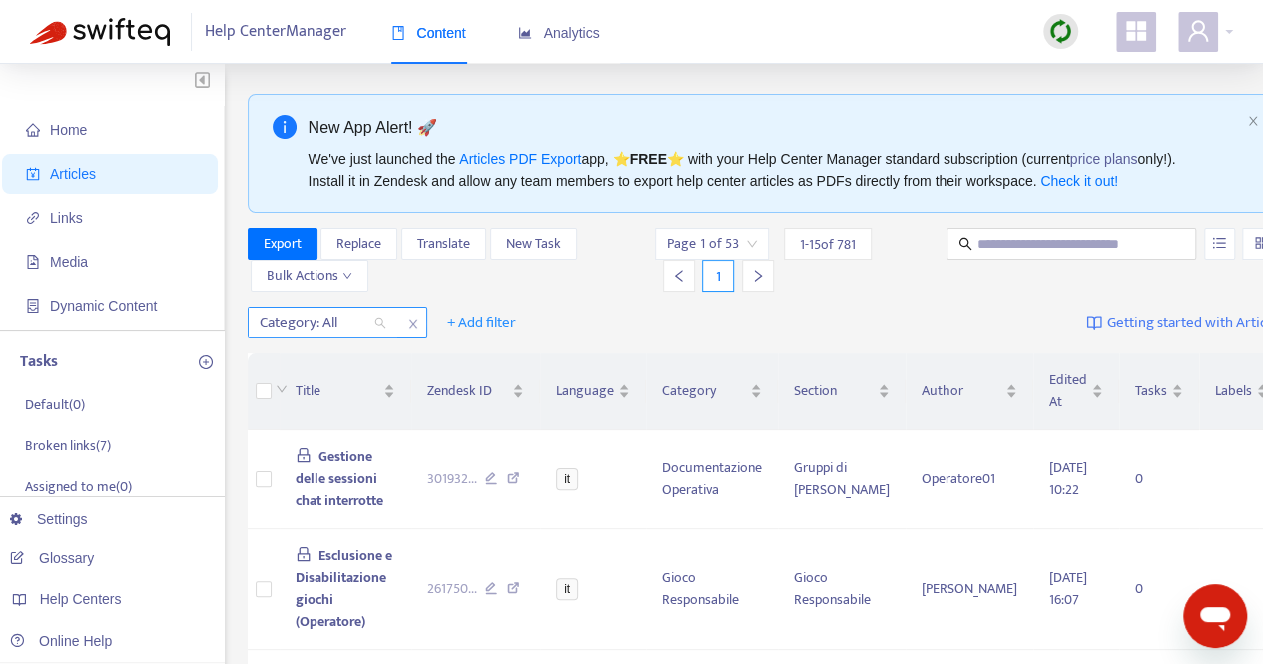
click at [385, 323] on div "Category: All" at bounding box center [323, 323] width 149 height 30
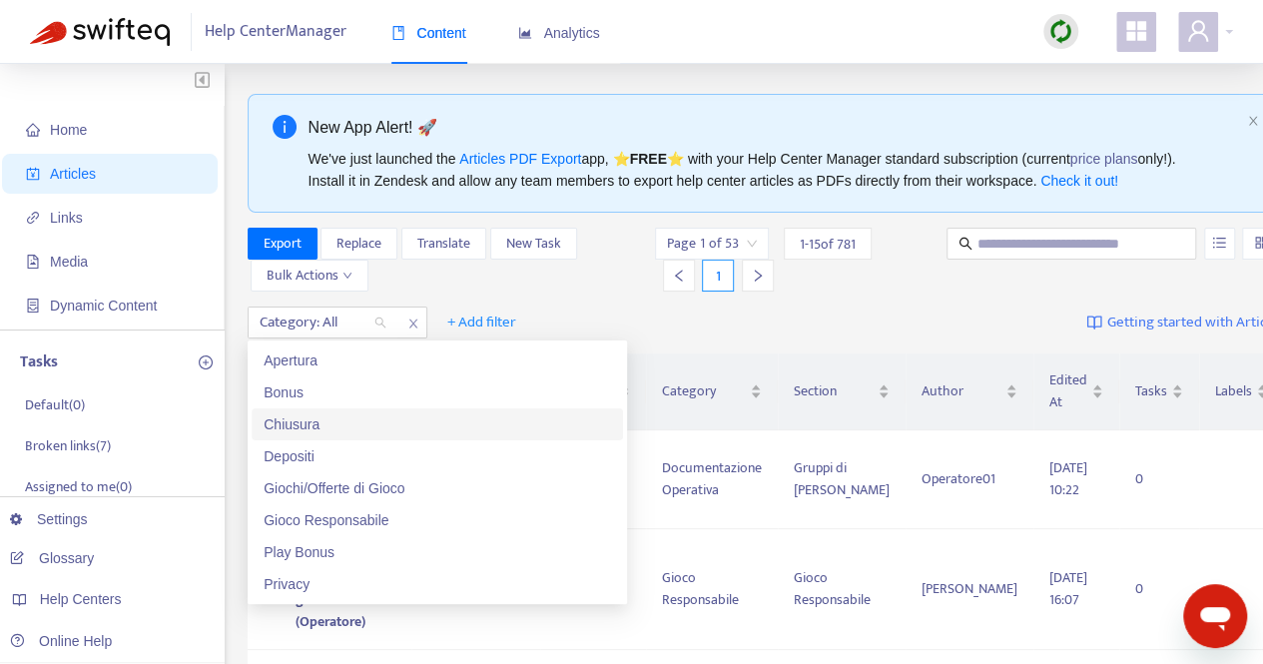
click at [316, 428] on div "Chiusura" at bounding box center [438, 424] width 348 height 22
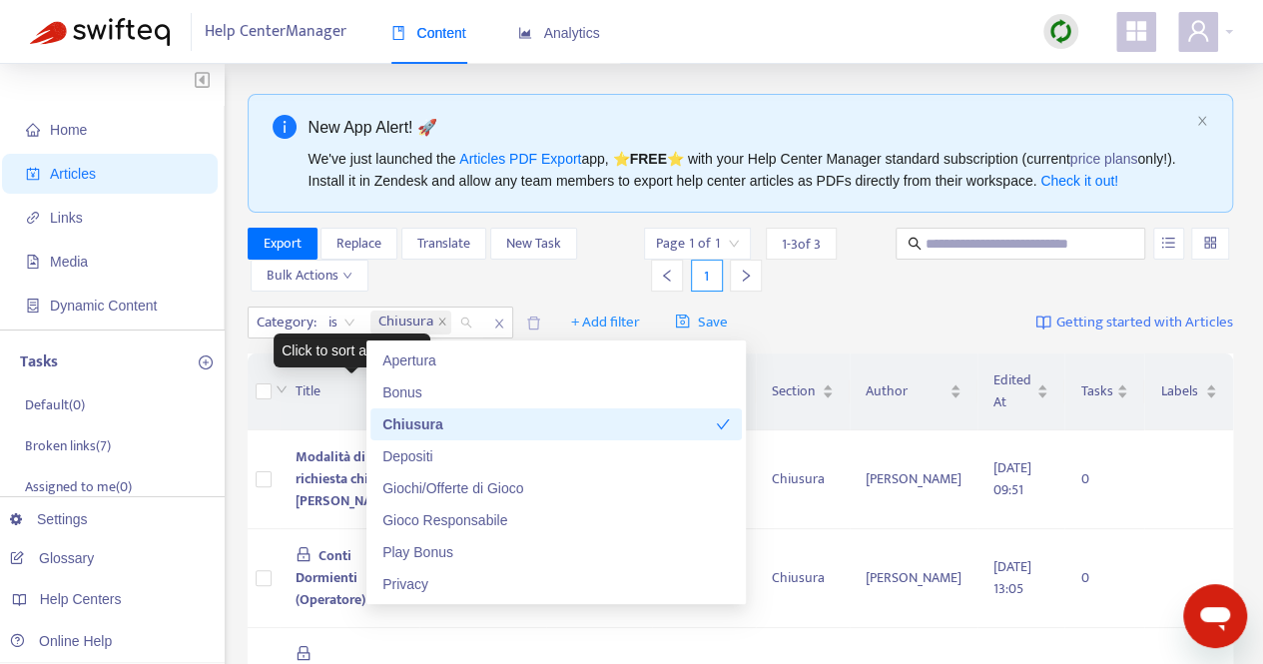
click at [338, 402] on div "Title" at bounding box center [350, 391] width 108 height 22
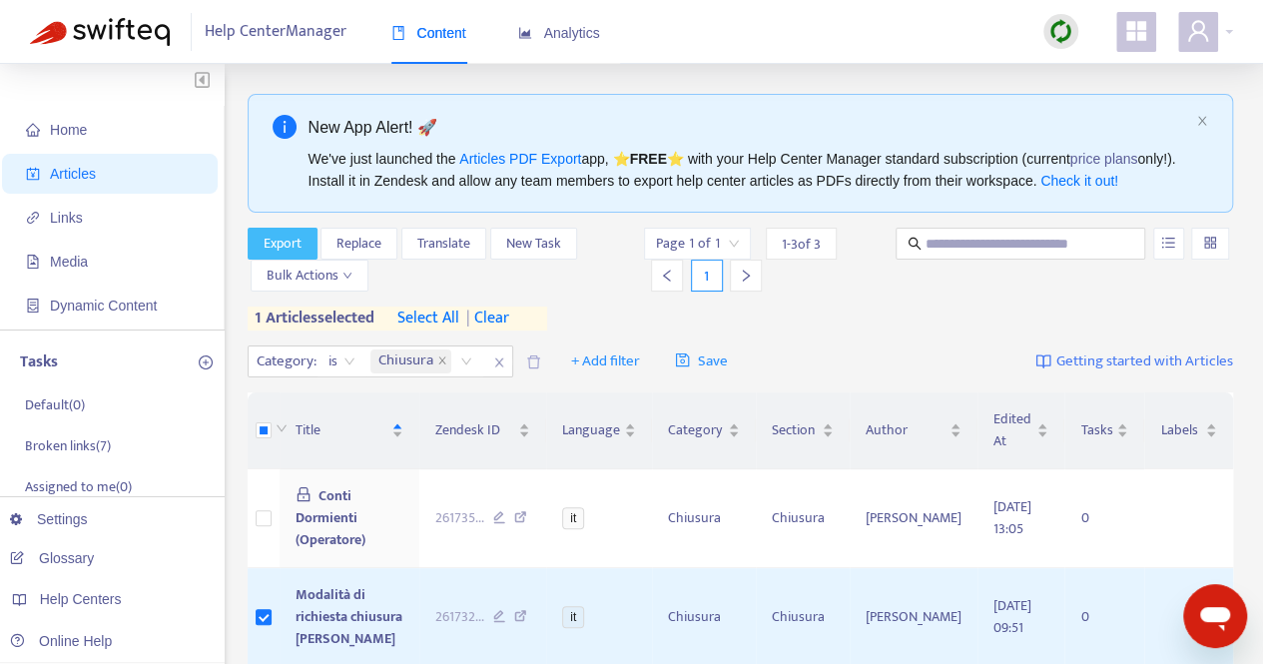
click at [293, 240] on span "Export" at bounding box center [283, 244] width 38 height 22
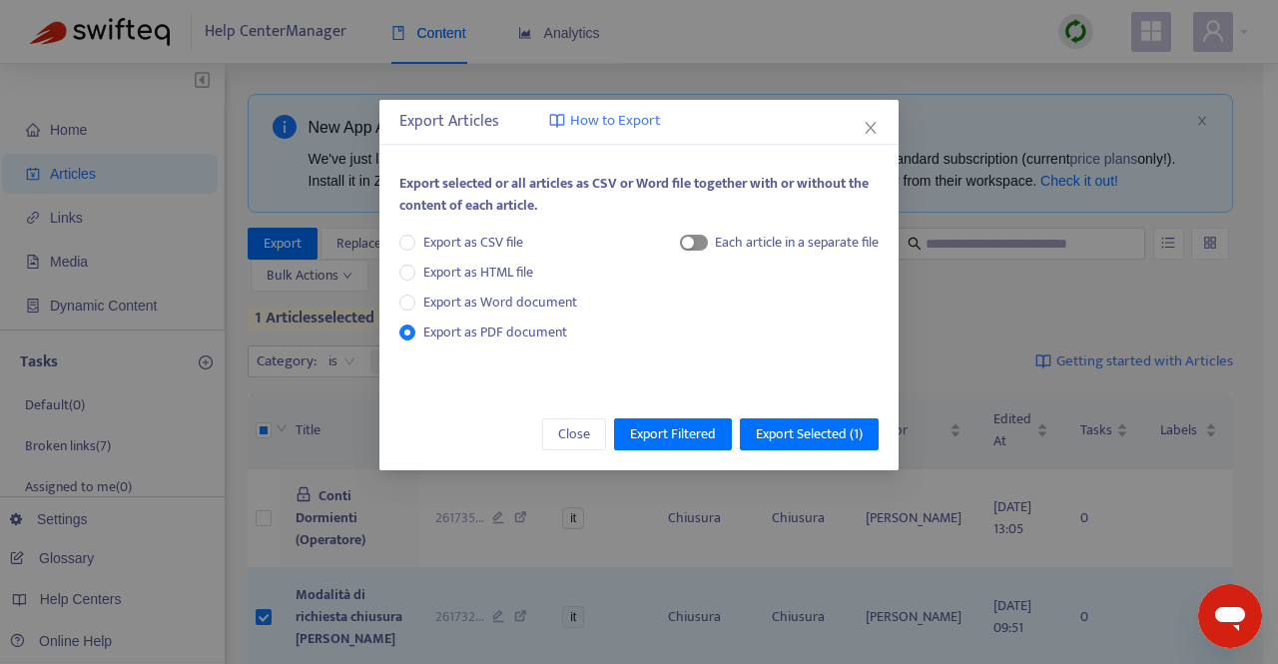
click at [694, 250] on span "button" at bounding box center [694, 243] width 28 height 16
click at [786, 434] on span "Export Selected ( 1 )" at bounding box center [809, 434] width 107 height 22
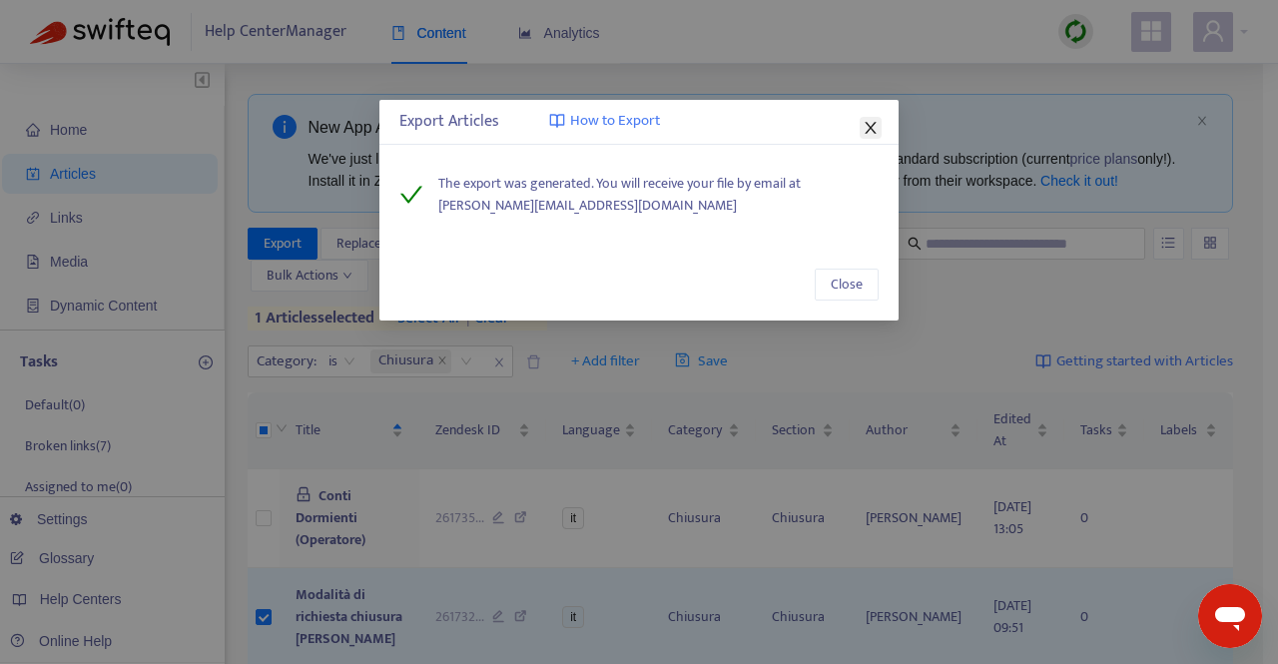
click at [873, 120] on icon "close" at bounding box center [871, 128] width 16 height 16
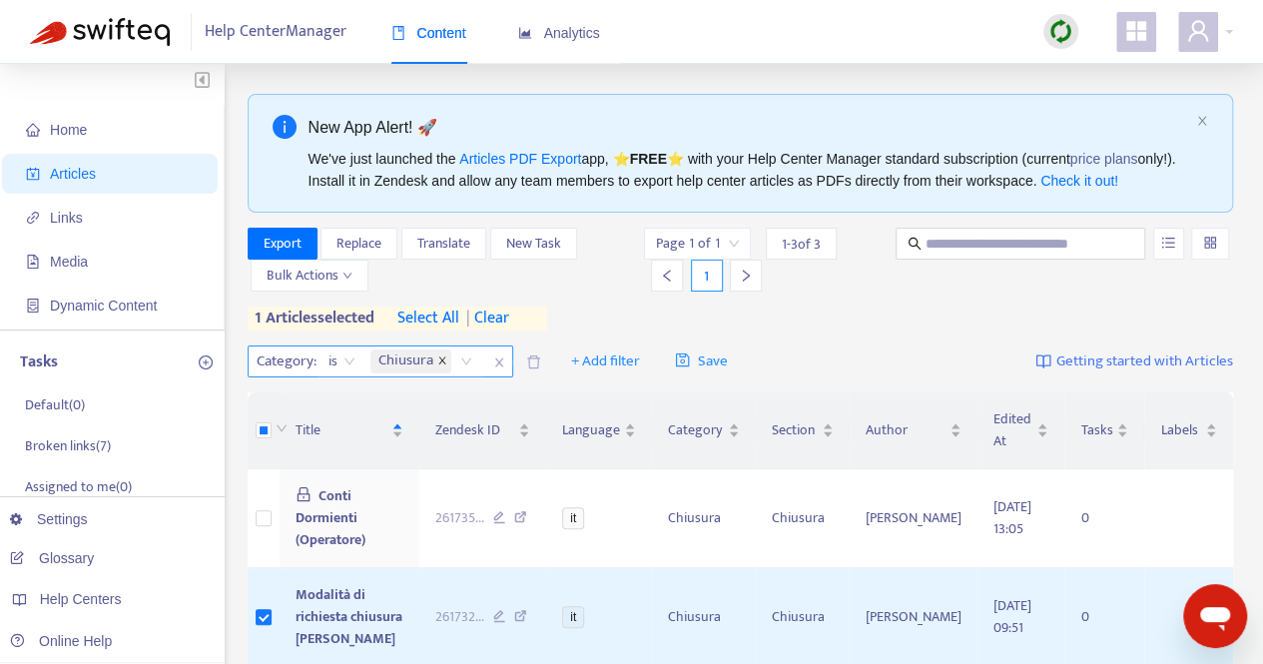
click at [445, 359] on icon "close" at bounding box center [442, 361] width 10 height 10
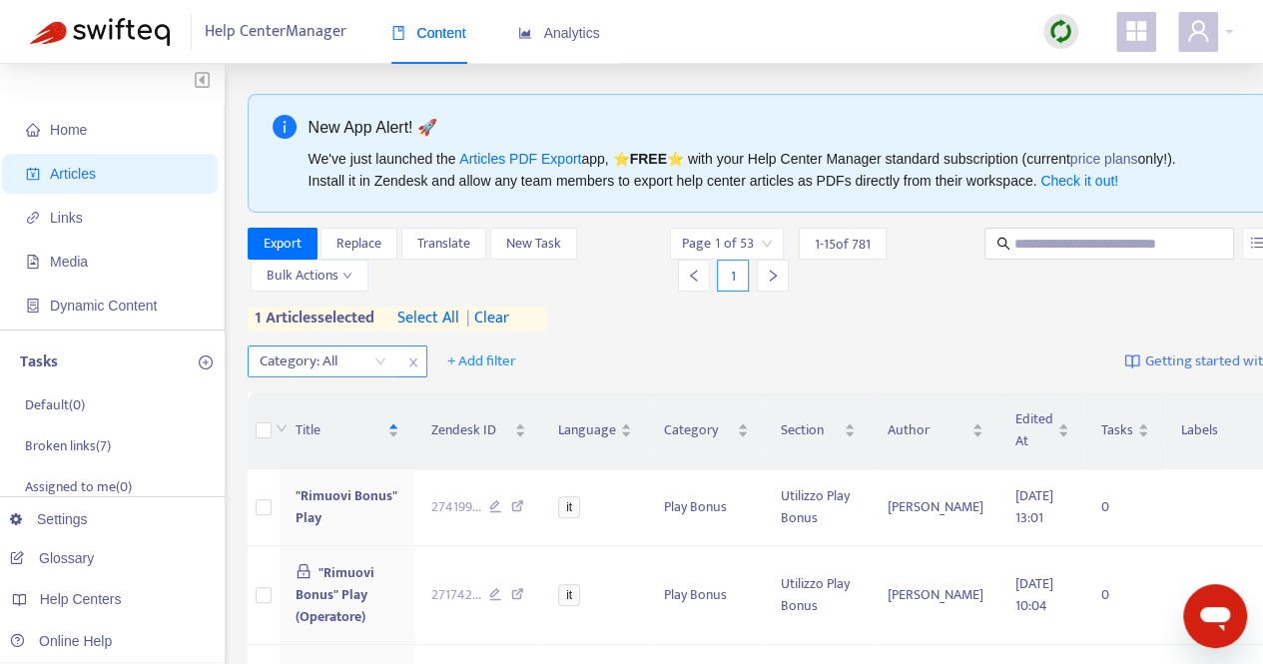
click at [496, 319] on span "| clear" at bounding box center [484, 319] width 50 height 24
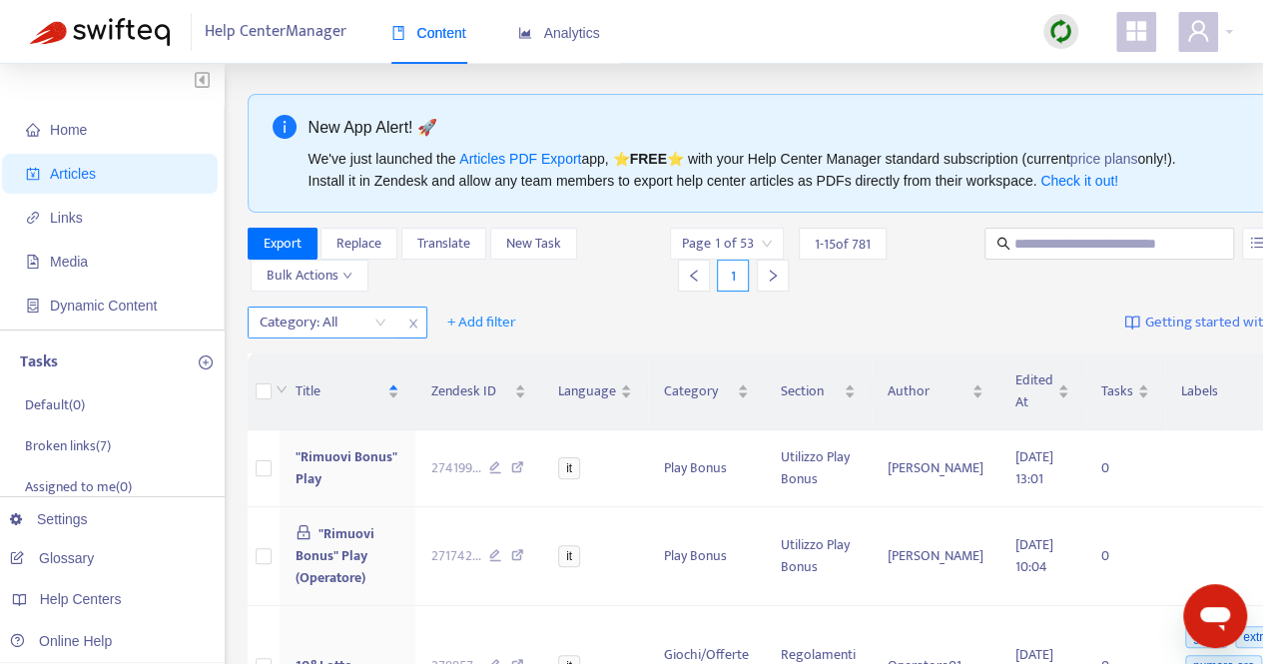
click at [389, 337] on div "Category: All" at bounding box center [323, 323] width 149 height 30
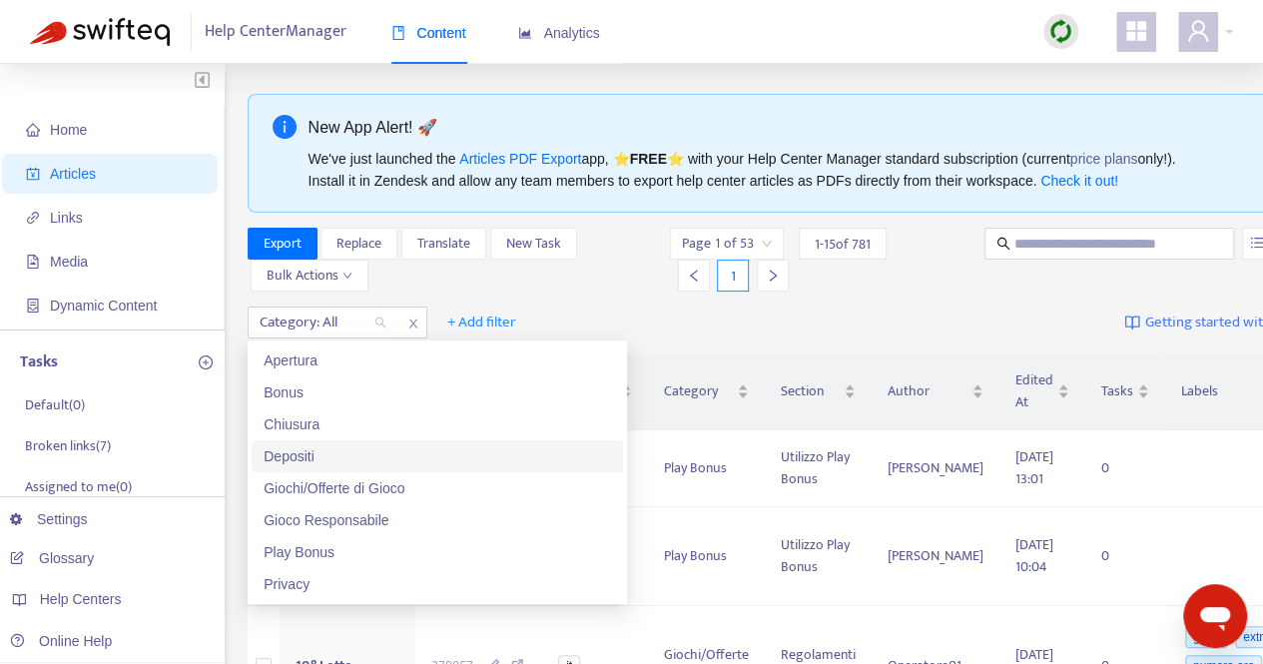
click at [303, 459] on div "Depositi" at bounding box center [438, 456] width 348 height 22
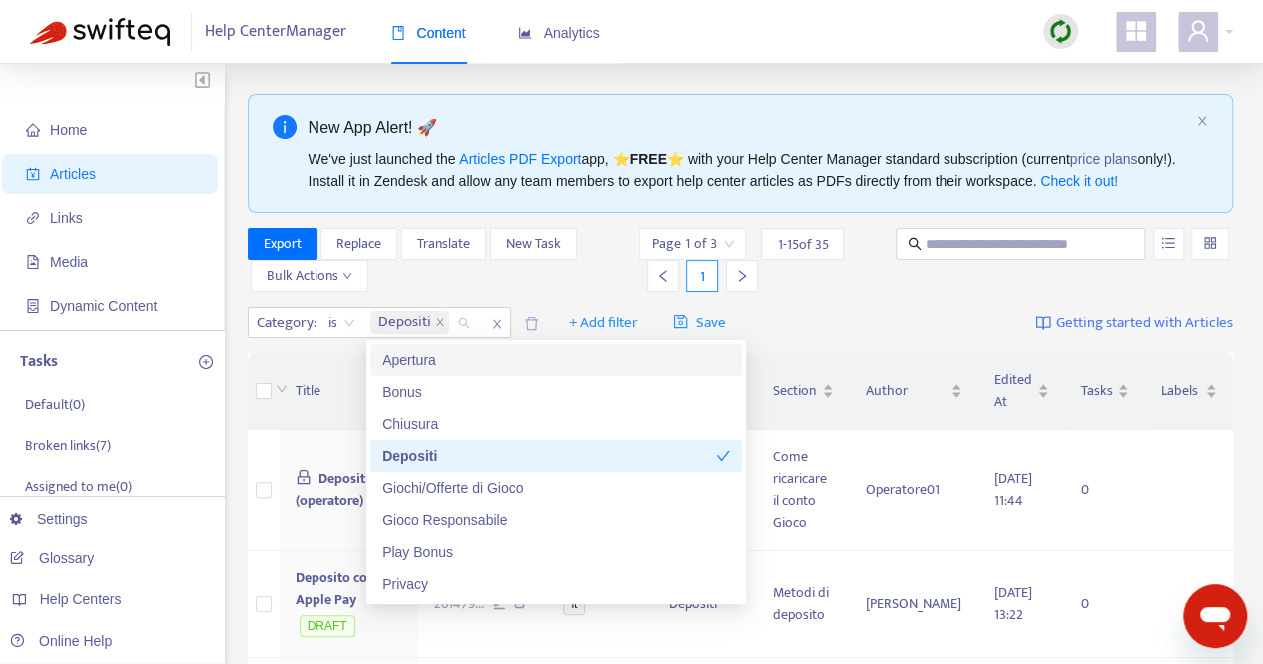
click at [891, 333] on div "Category : is Depositi + Add filter Save Getting started with Articles" at bounding box center [741, 323] width 987 height 47
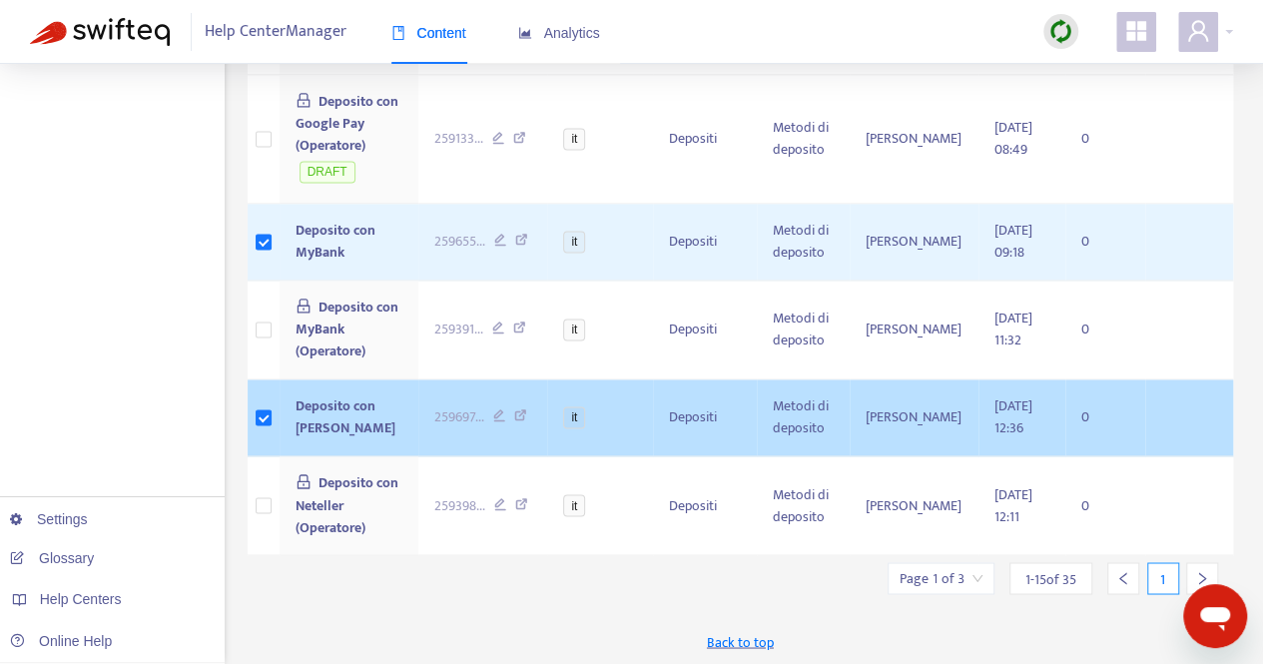
scroll to position [1480, 0]
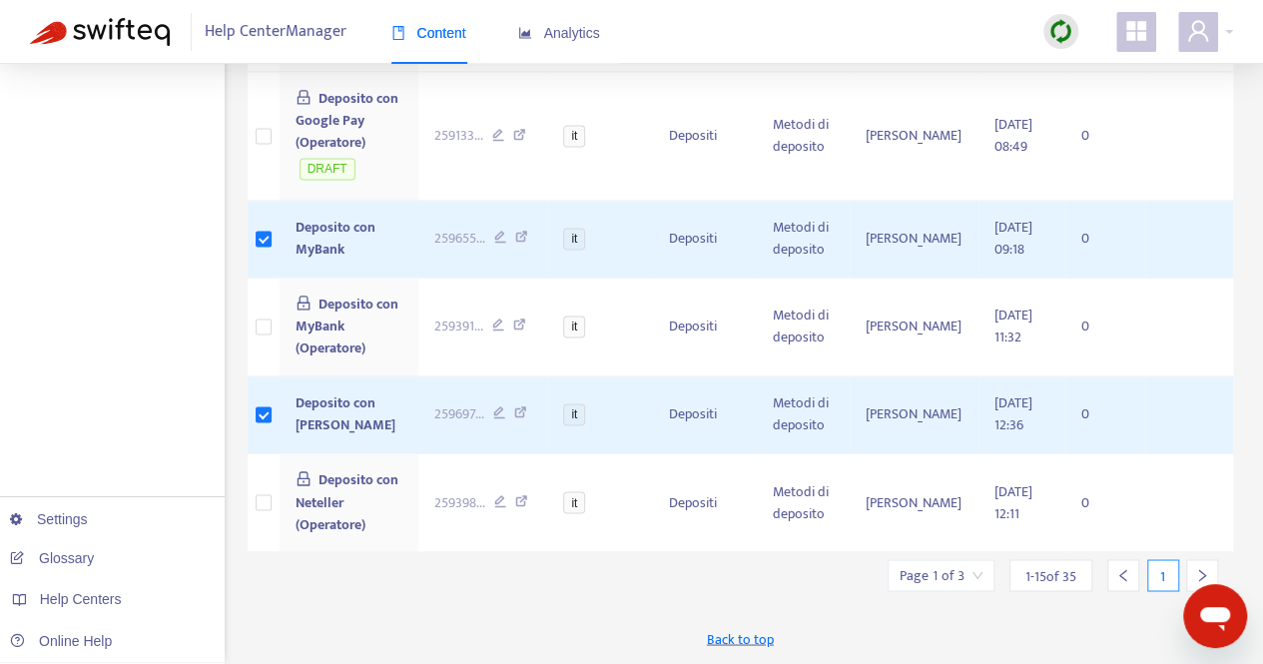
click at [945, 573] on input "search" at bounding box center [941, 575] width 83 height 30
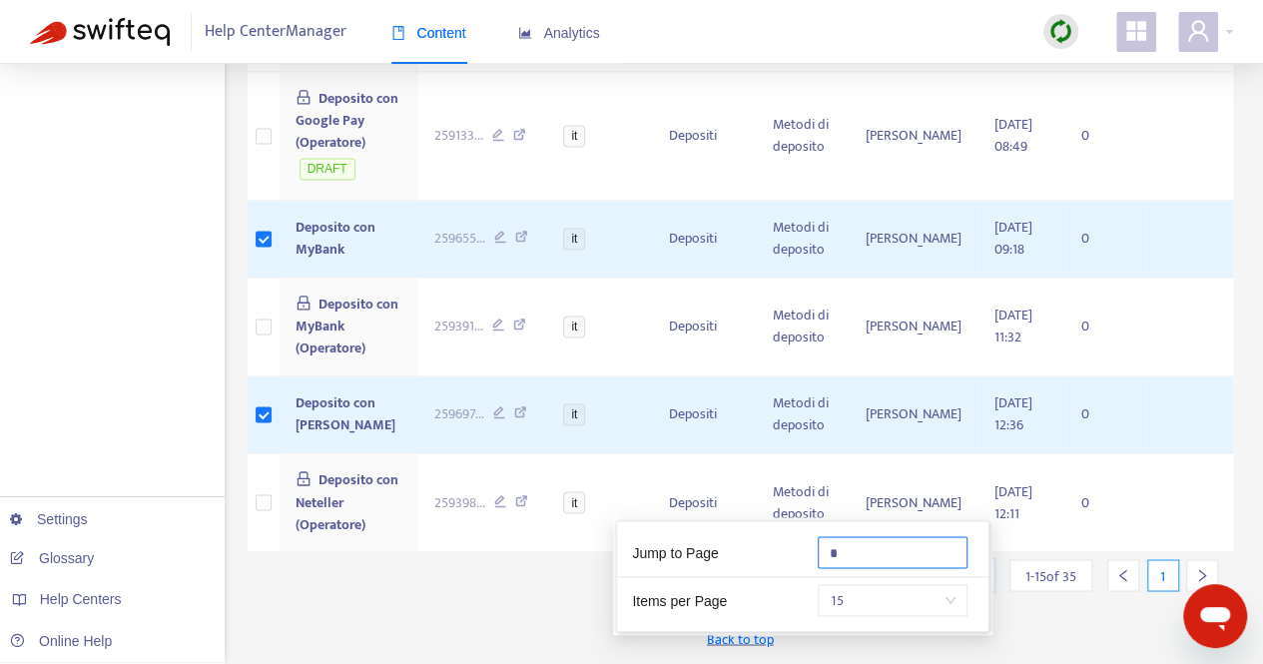
drag, startPoint x: 851, startPoint y: 480, endPoint x: 805, endPoint y: 468, distance: 47.5
click at [805, 536] on div "*" at bounding box center [896, 552] width 186 height 32
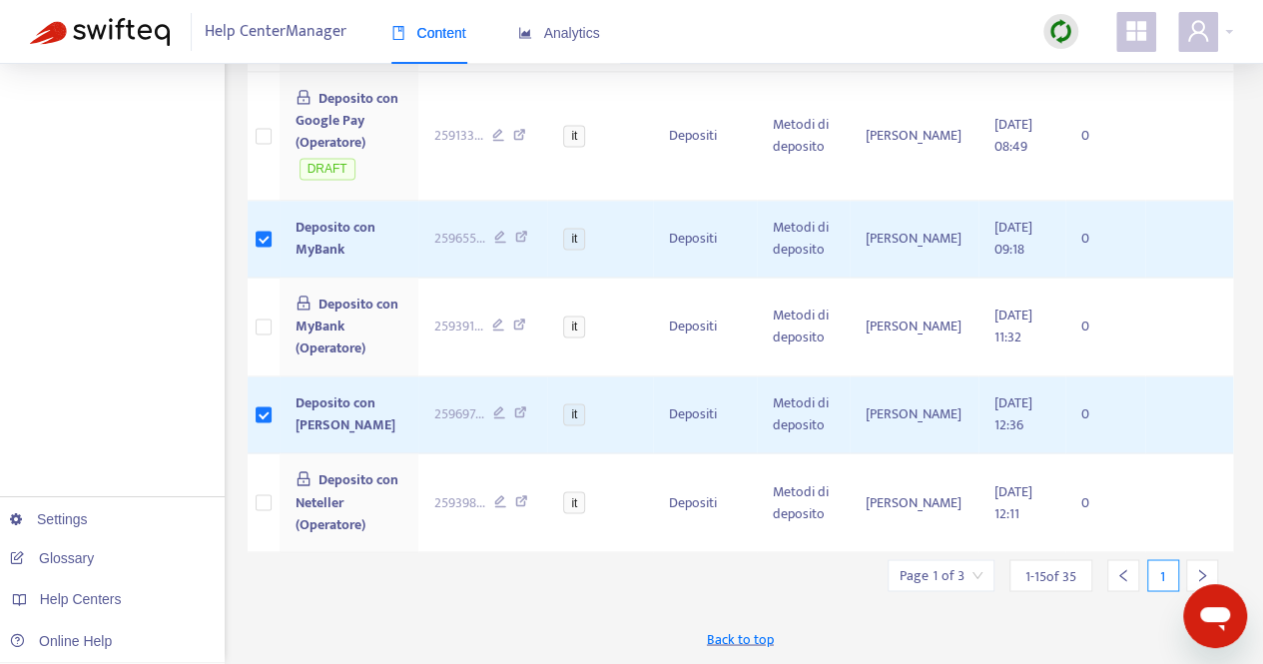
click at [971, 573] on input "search" at bounding box center [941, 575] width 83 height 30
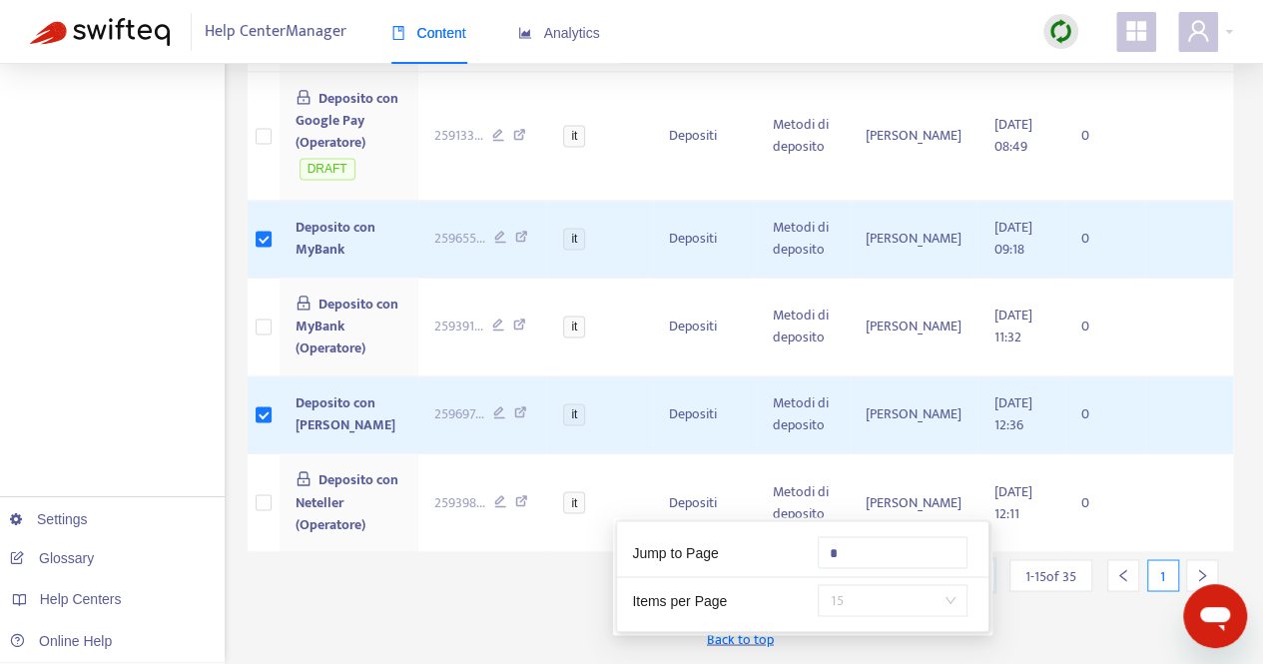
click at [959, 584] on div "15" at bounding box center [893, 600] width 150 height 32
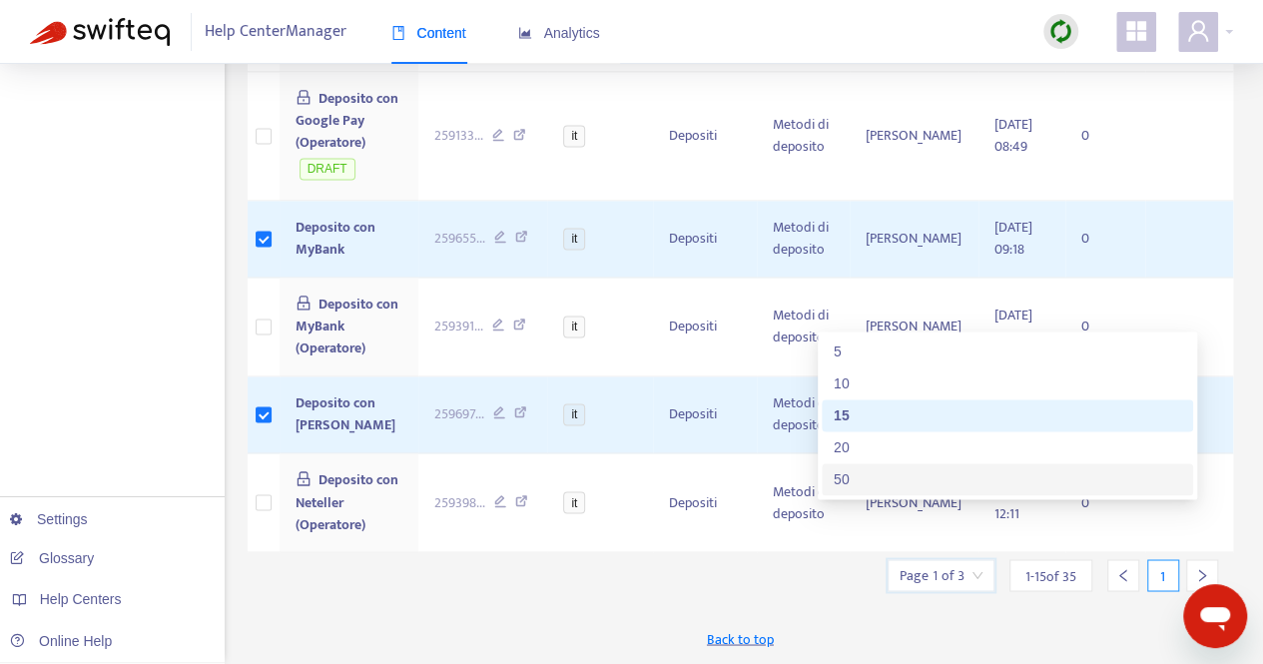
click at [871, 474] on div "50" at bounding box center [1008, 479] width 348 height 22
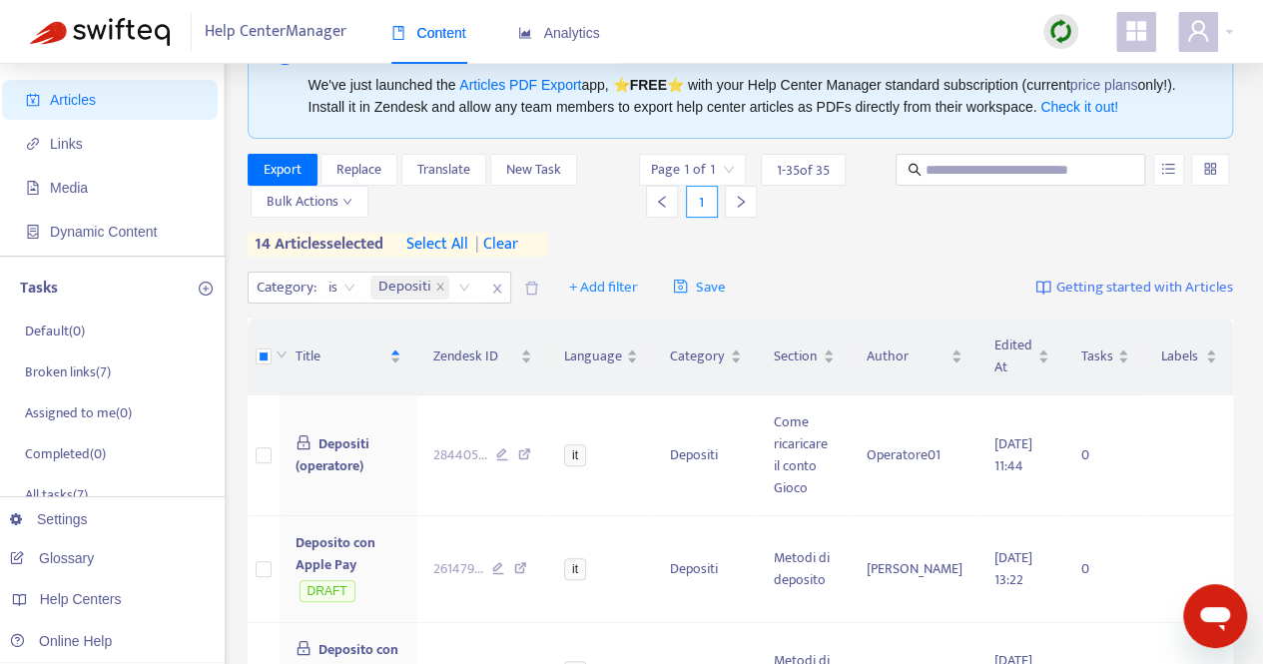
scroll to position [0, 0]
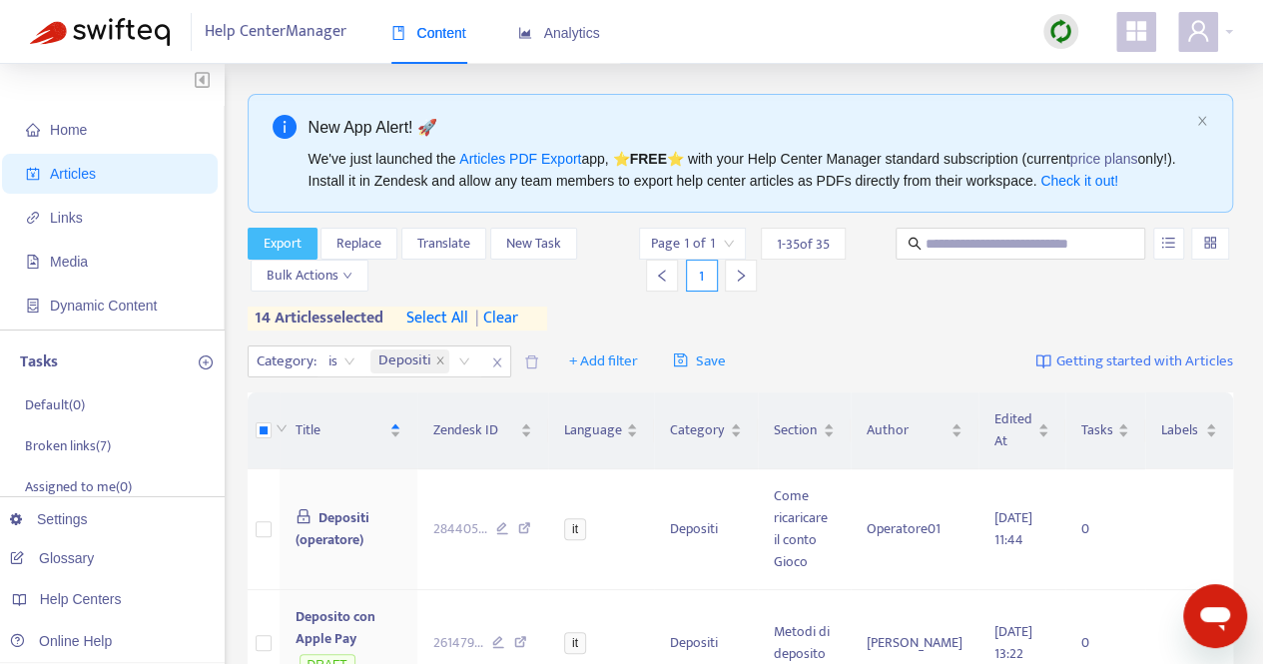
click at [274, 242] on span "Export" at bounding box center [283, 244] width 38 height 22
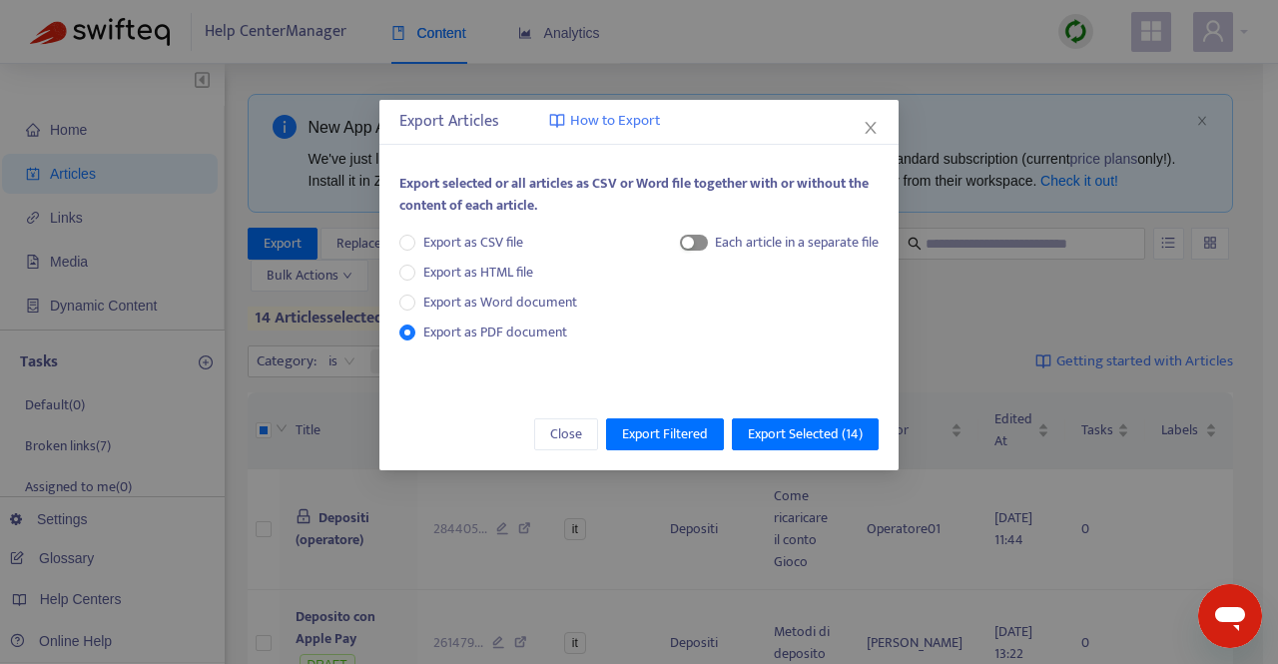
click at [699, 244] on span "button" at bounding box center [694, 243] width 28 height 16
click at [797, 434] on span "Export Selected ( 14 )" at bounding box center [805, 434] width 115 height 22
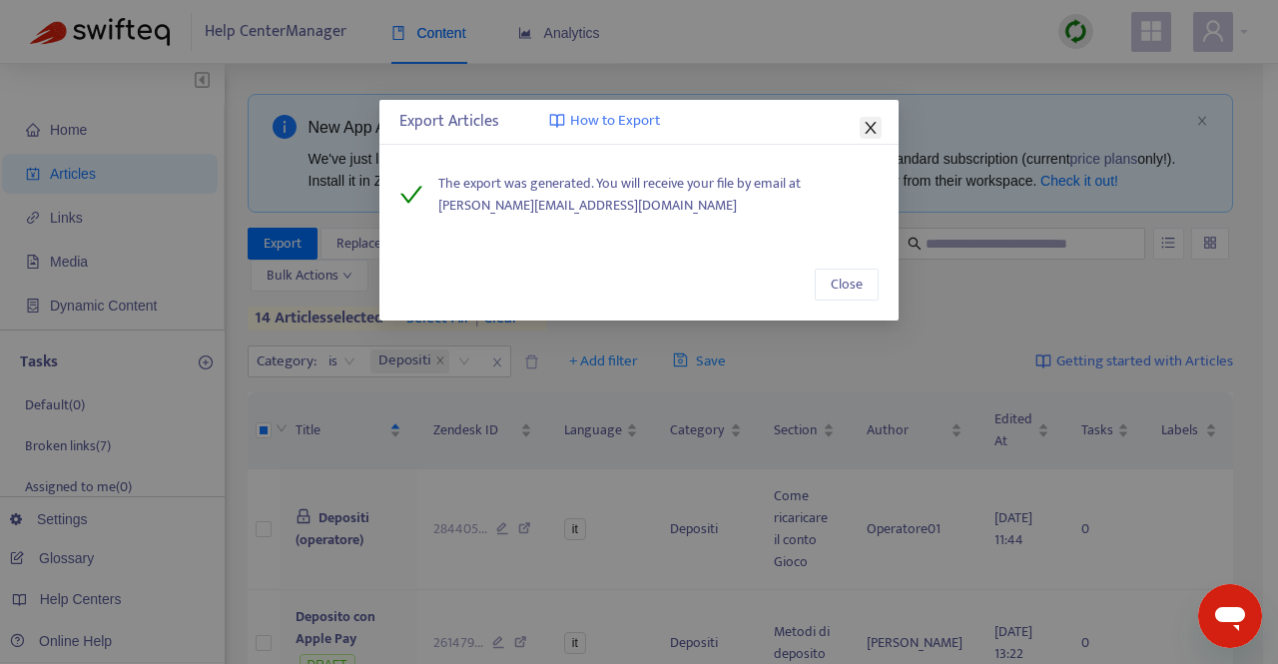
click at [872, 123] on icon "close" at bounding box center [871, 128] width 16 height 16
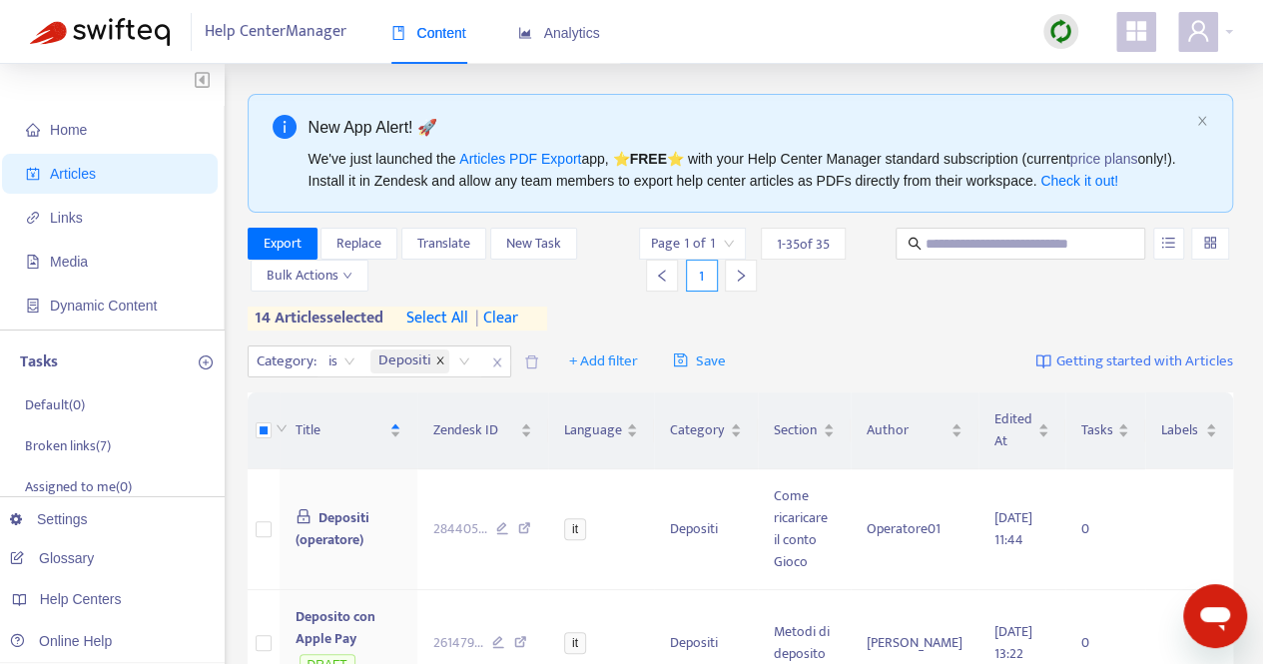
click at [437, 359] on icon "close" at bounding box center [440, 361] width 10 height 10
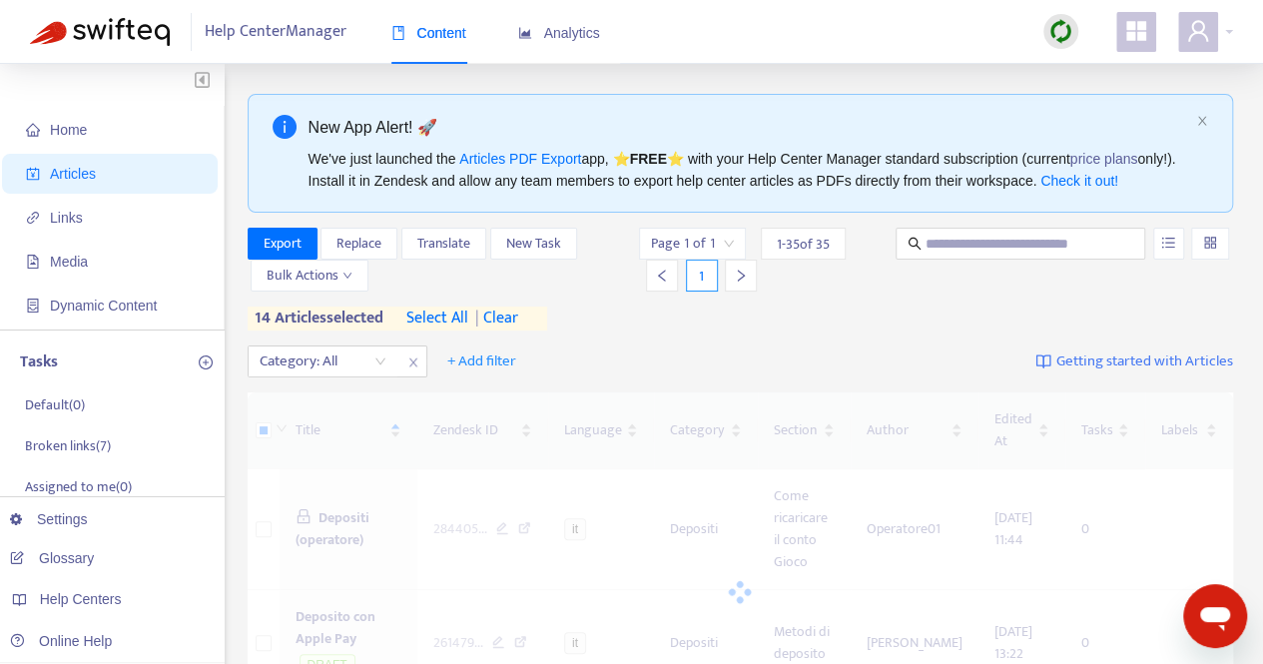
click at [505, 311] on span "| clear" at bounding box center [493, 319] width 50 height 24
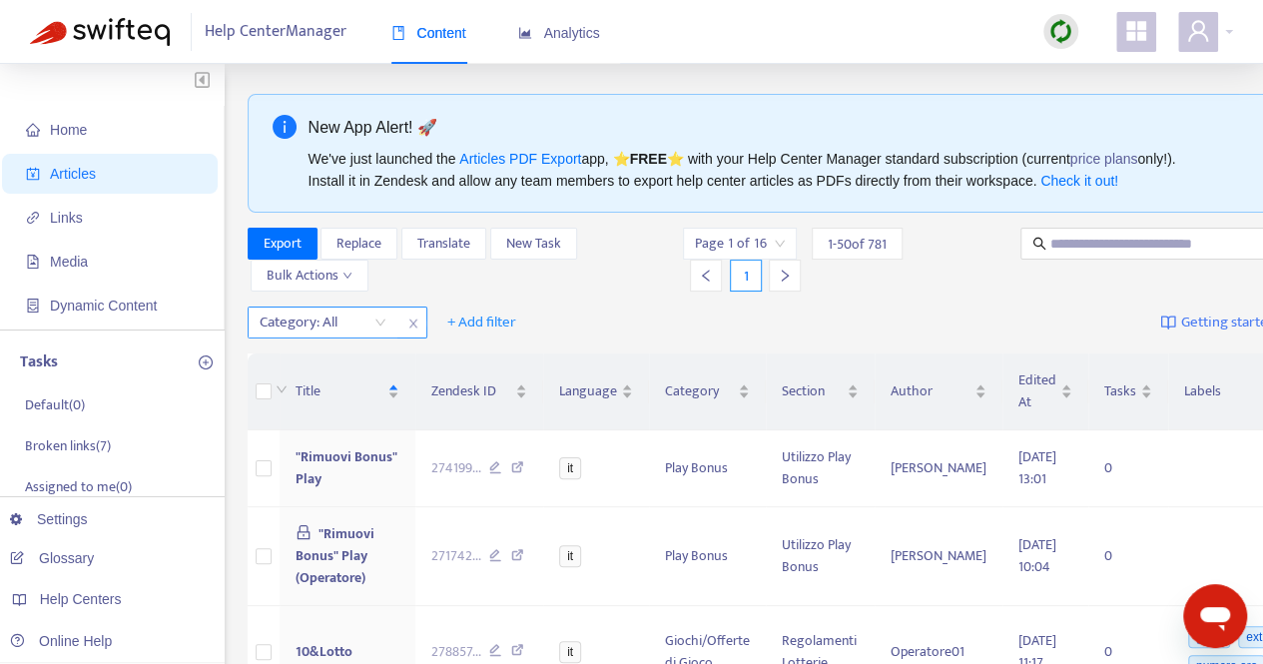
click at [383, 328] on div "Category: All" at bounding box center [323, 323] width 149 height 30
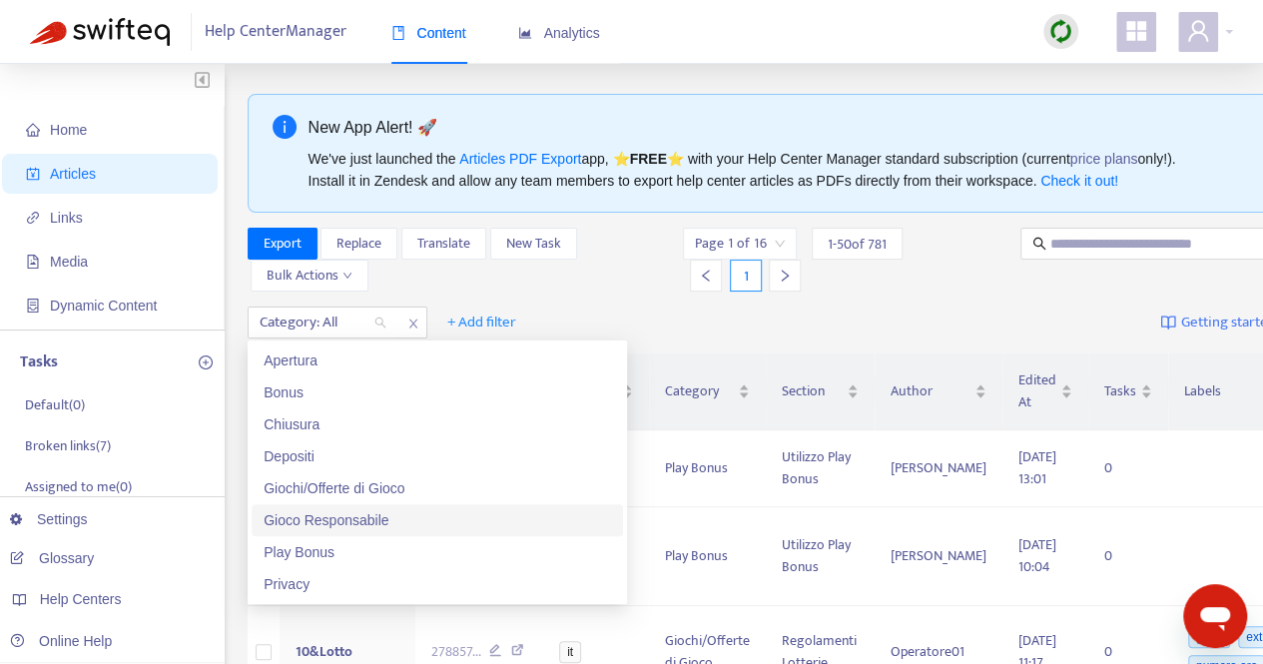
click at [314, 520] on div "Gioco Responsabile" at bounding box center [438, 520] width 348 height 22
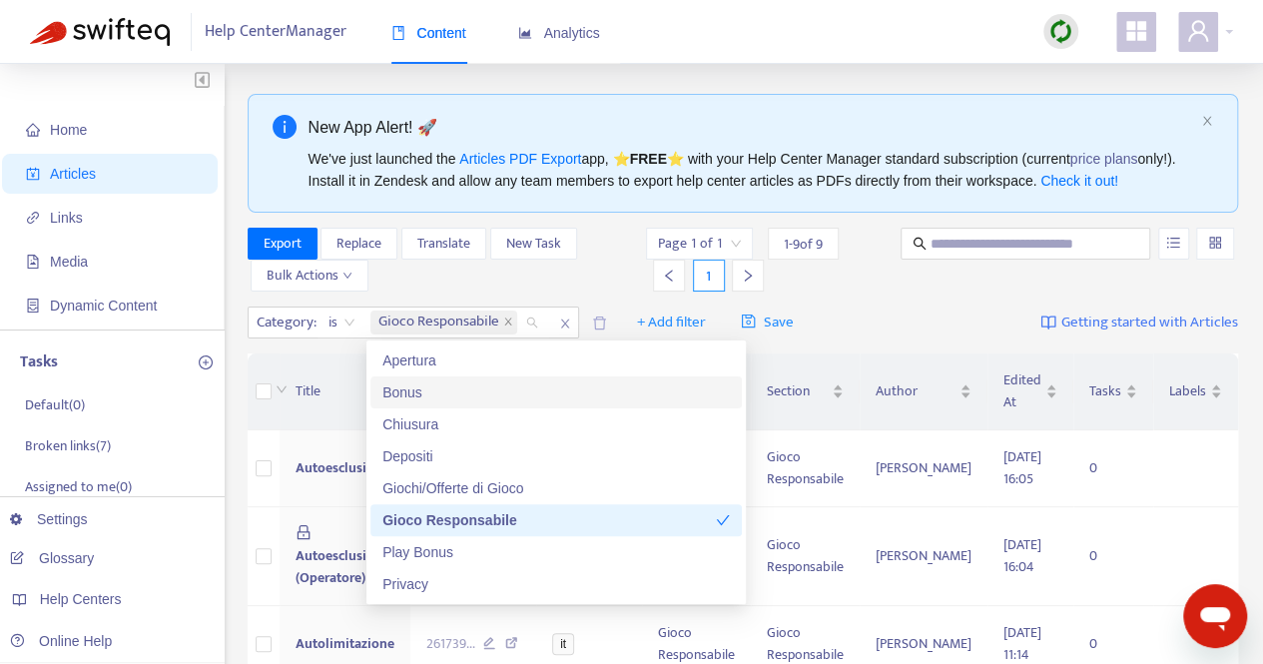
click at [860, 301] on div "Category : is Gioco Responsabile + Add filter Save Getting started with Articles" at bounding box center [744, 323] width 992 height 47
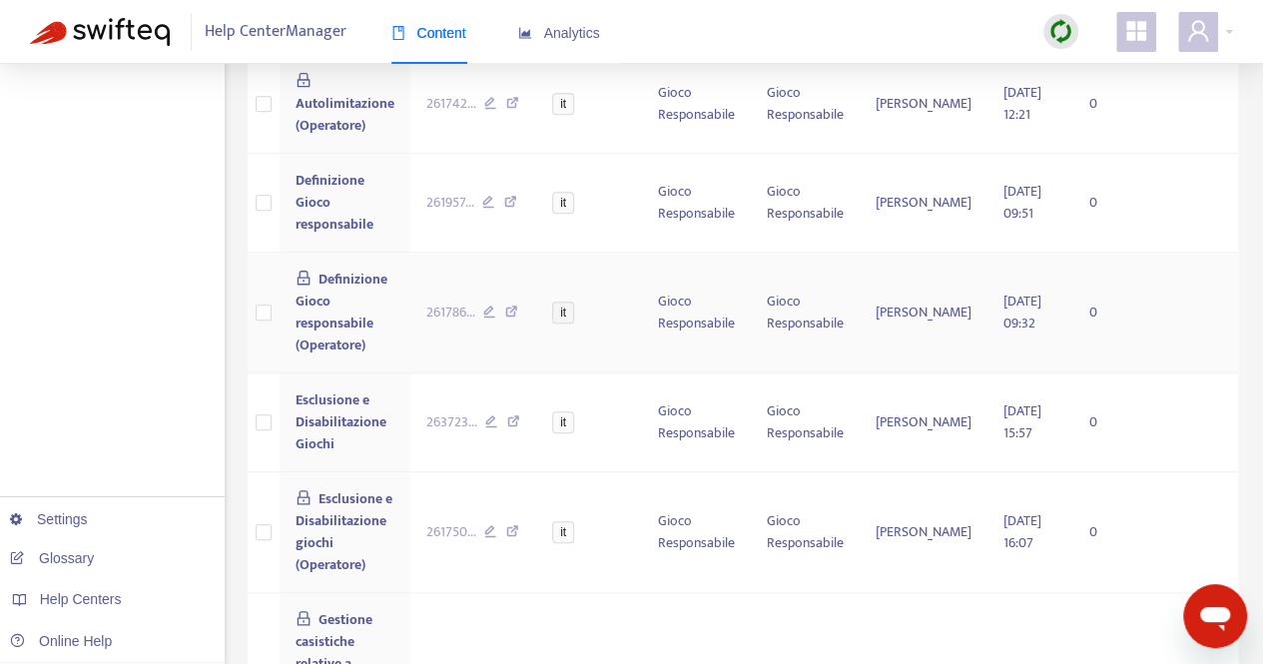
scroll to position [699, 0]
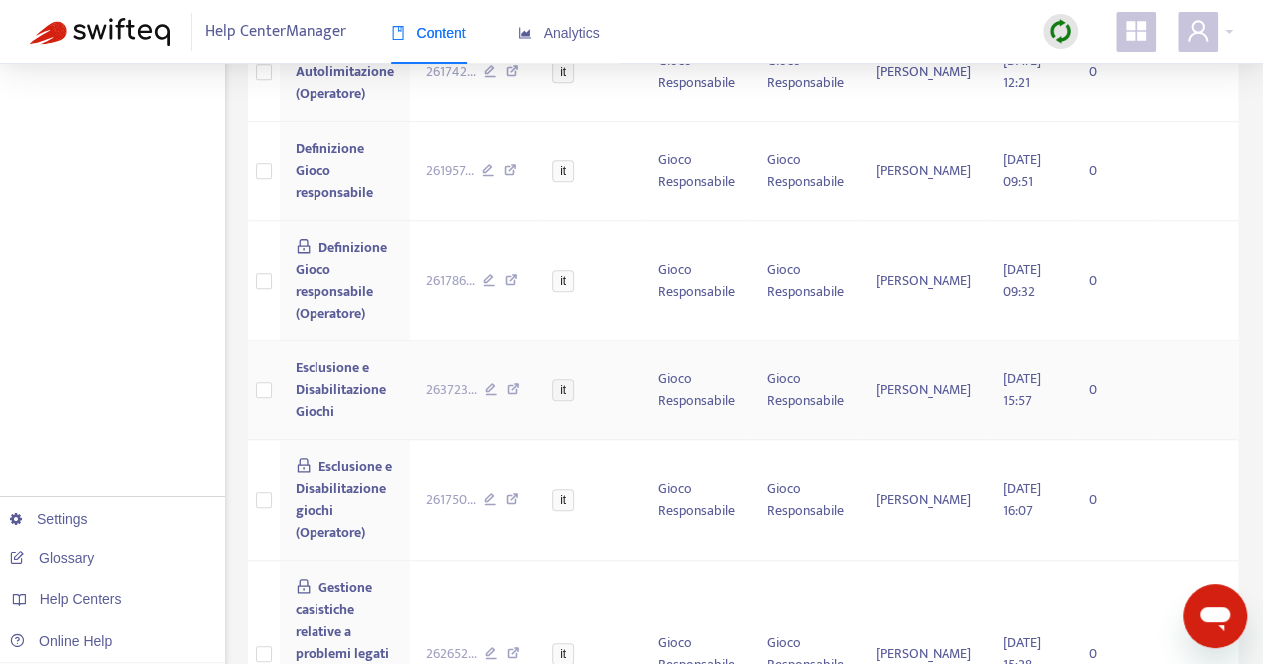
click at [274, 368] on td at bounding box center [264, 391] width 32 height 99
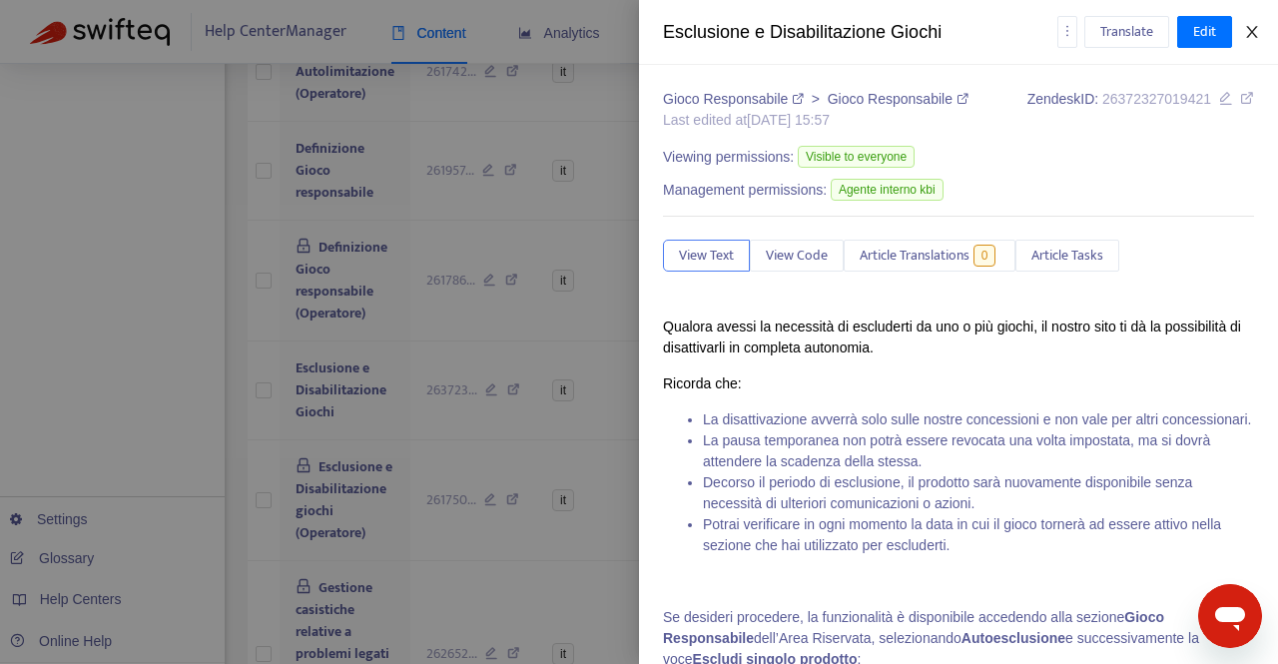
click at [1259, 23] on button "Close" at bounding box center [1252, 32] width 28 height 19
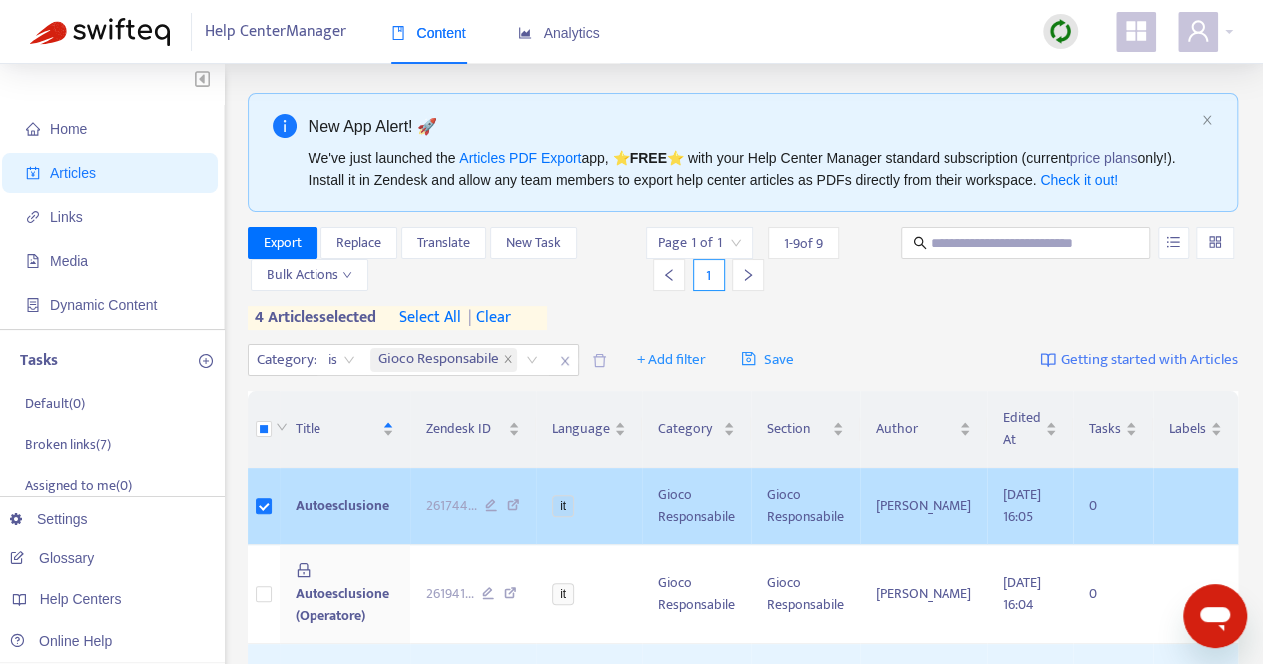
scroll to position [0, 0]
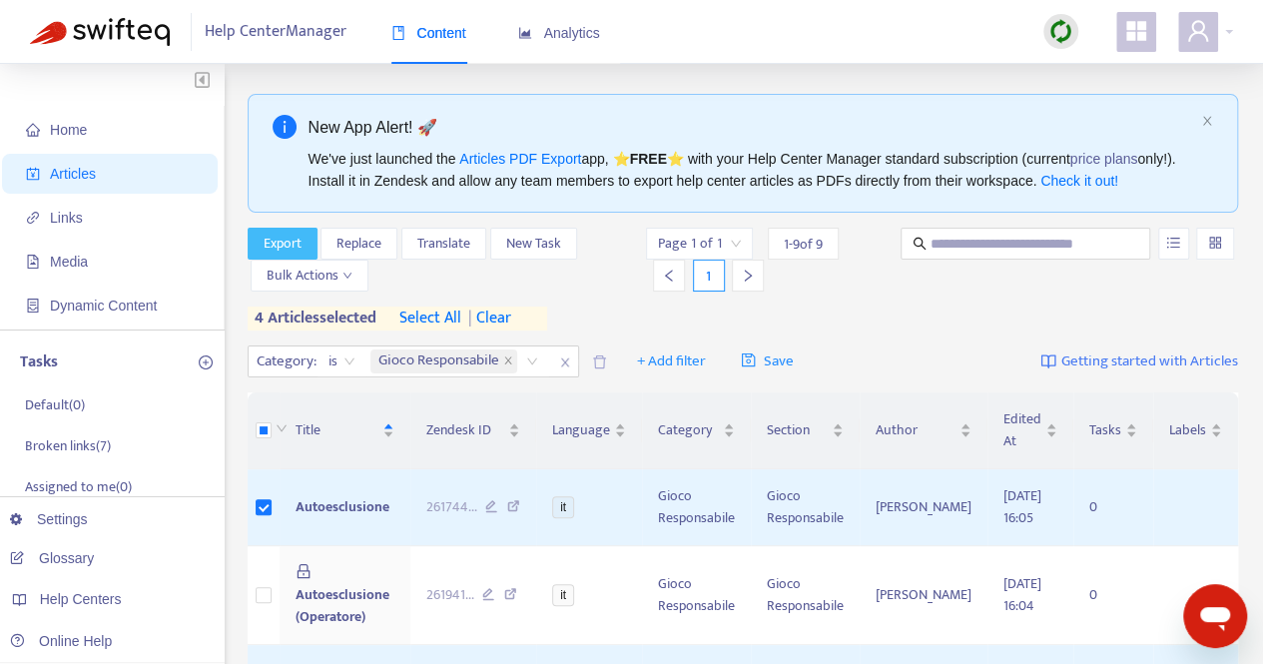
click at [287, 250] on span "Export" at bounding box center [283, 244] width 38 height 22
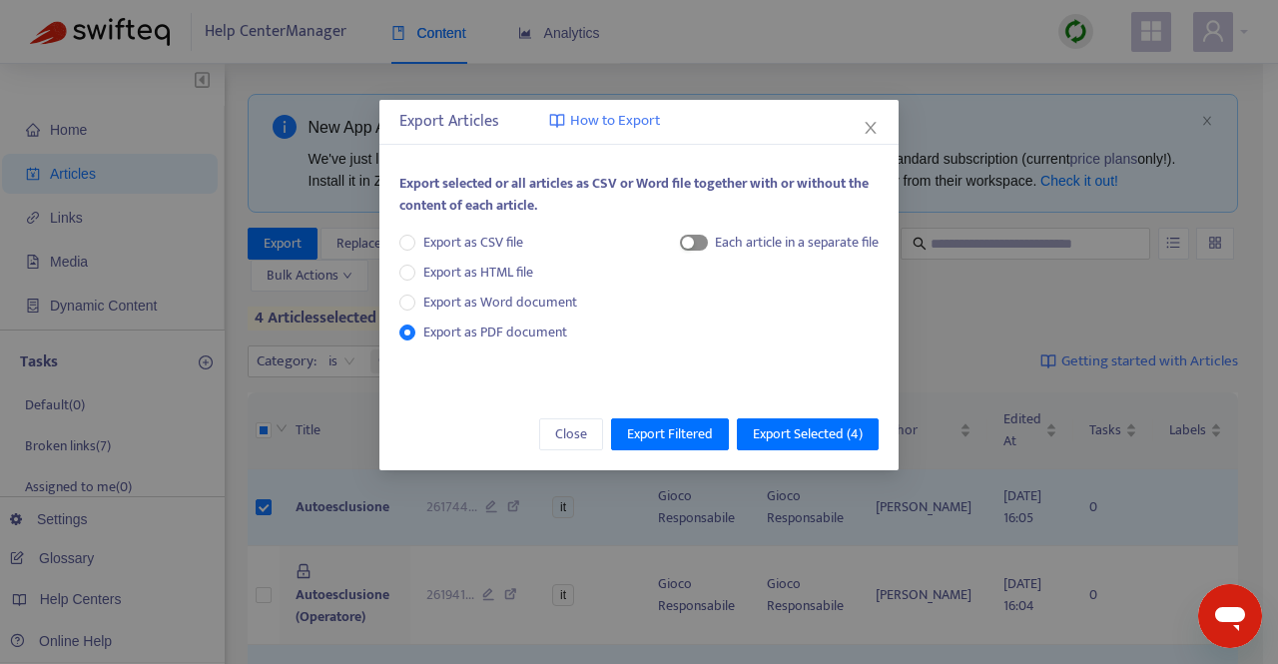
click at [701, 244] on span "button" at bounding box center [694, 243] width 28 height 16
click at [829, 435] on span "Export Selected ( 4 )" at bounding box center [808, 434] width 110 height 22
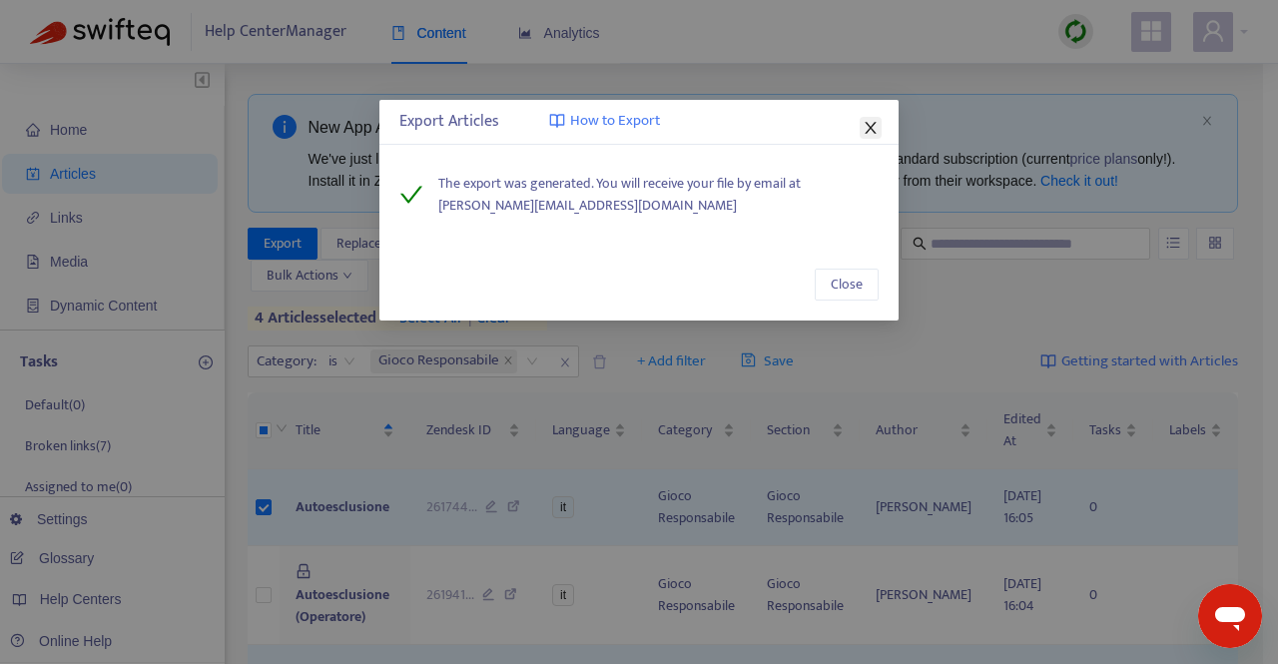
click at [873, 128] on icon "close" at bounding box center [871, 128] width 16 height 16
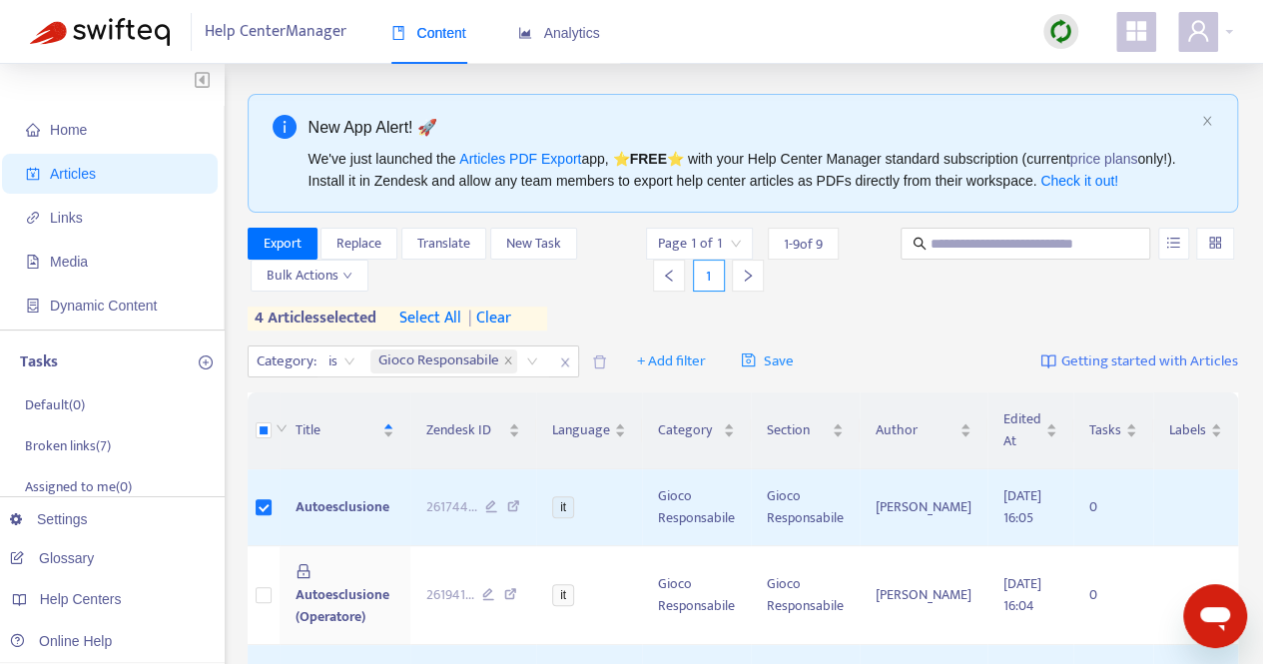
click at [505, 319] on span "| clear" at bounding box center [486, 319] width 50 height 24
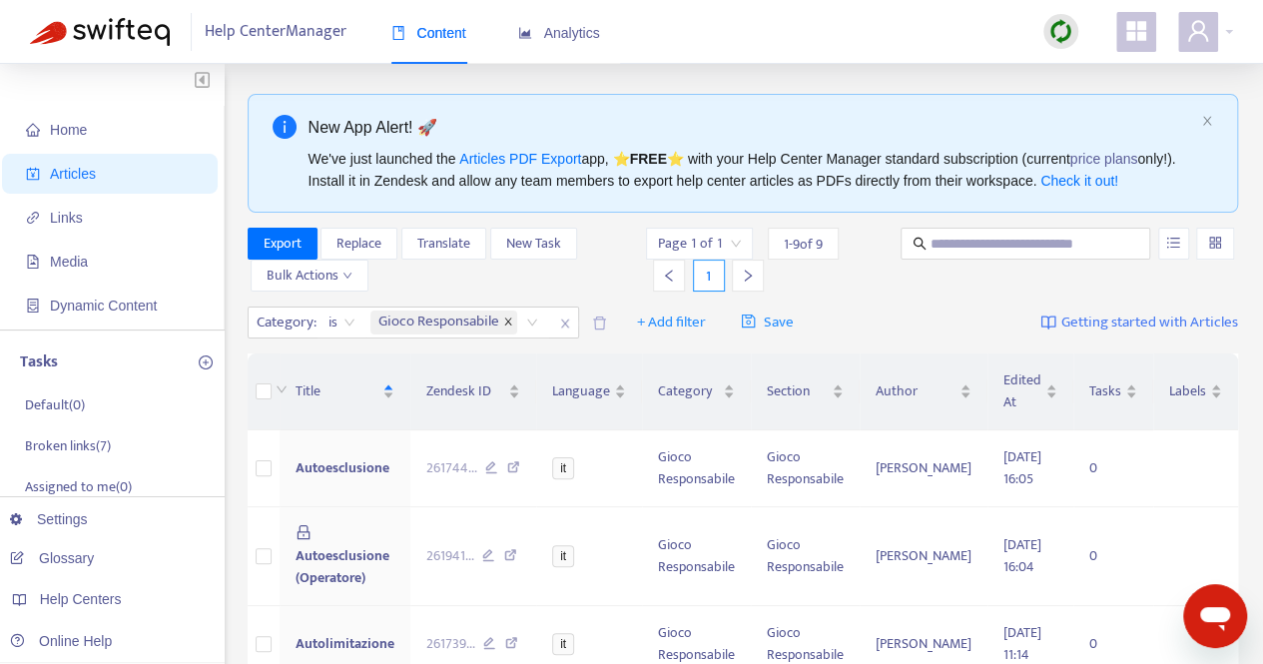
click at [504, 323] on icon "close" at bounding box center [508, 322] width 10 height 10
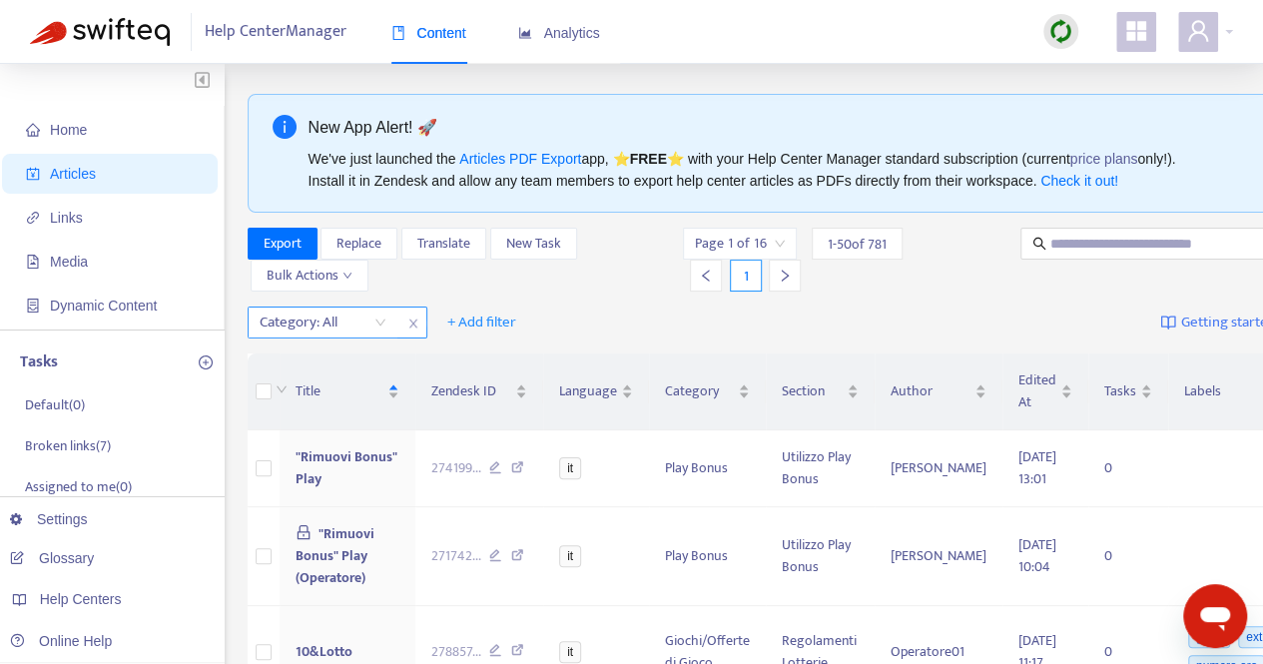
click at [379, 327] on div "Category: All" at bounding box center [323, 323] width 149 height 30
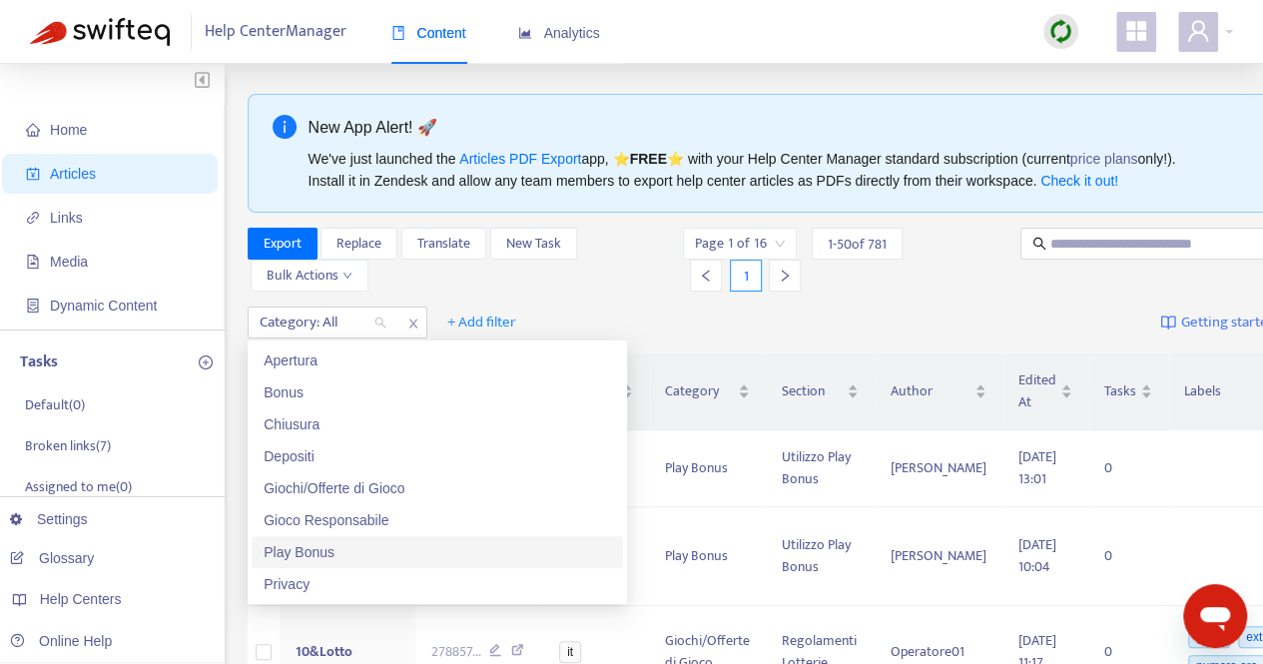
scroll to position [64, 0]
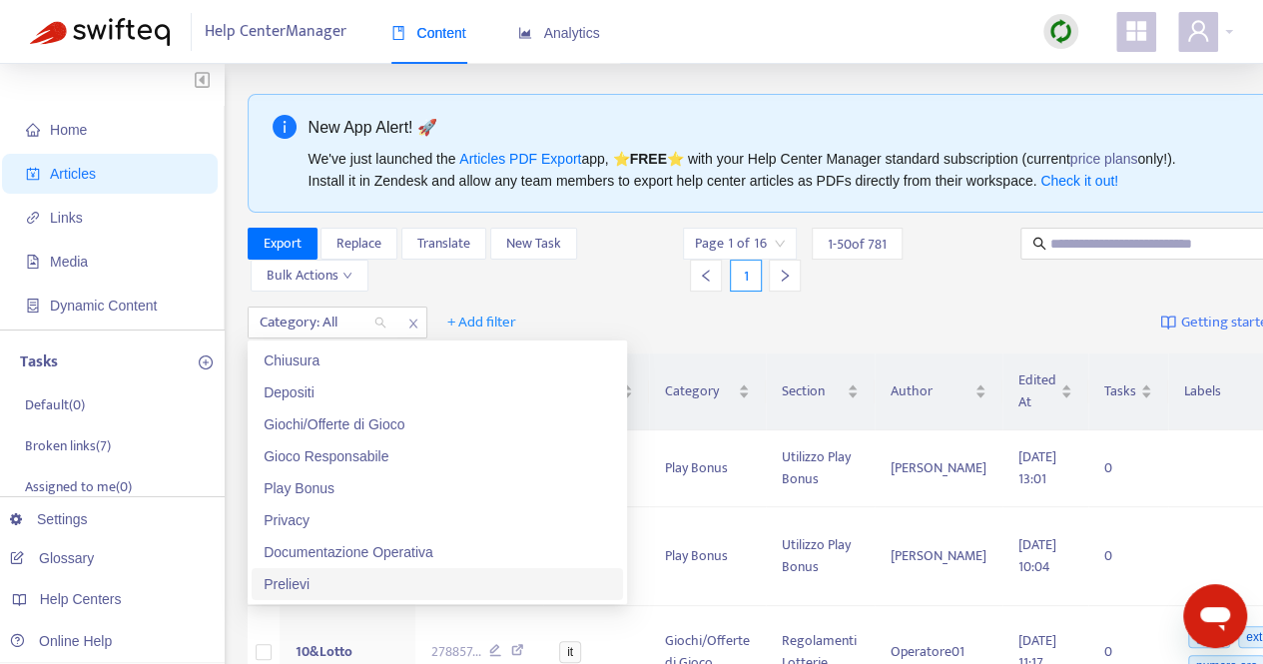
click at [308, 586] on div "Prelievi" at bounding box center [438, 584] width 348 height 22
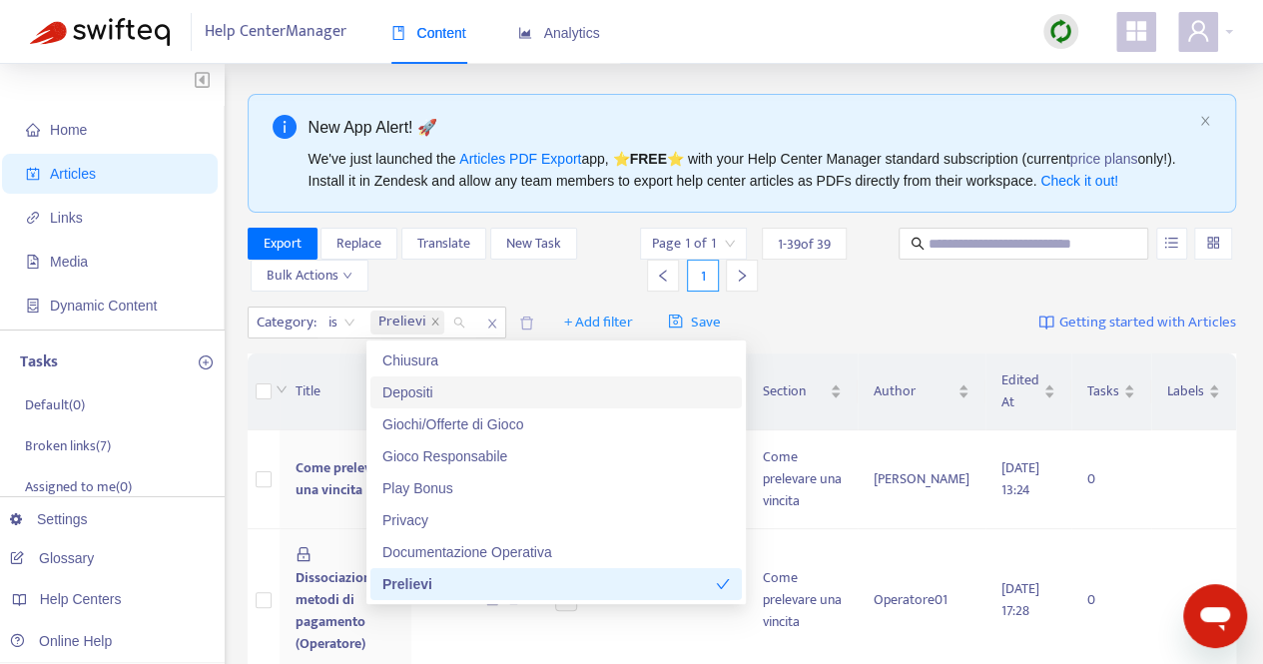
click at [869, 289] on div "Page 1 of 1 1 - 39 of 39 1" at bounding box center [758, 260] width 237 height 64
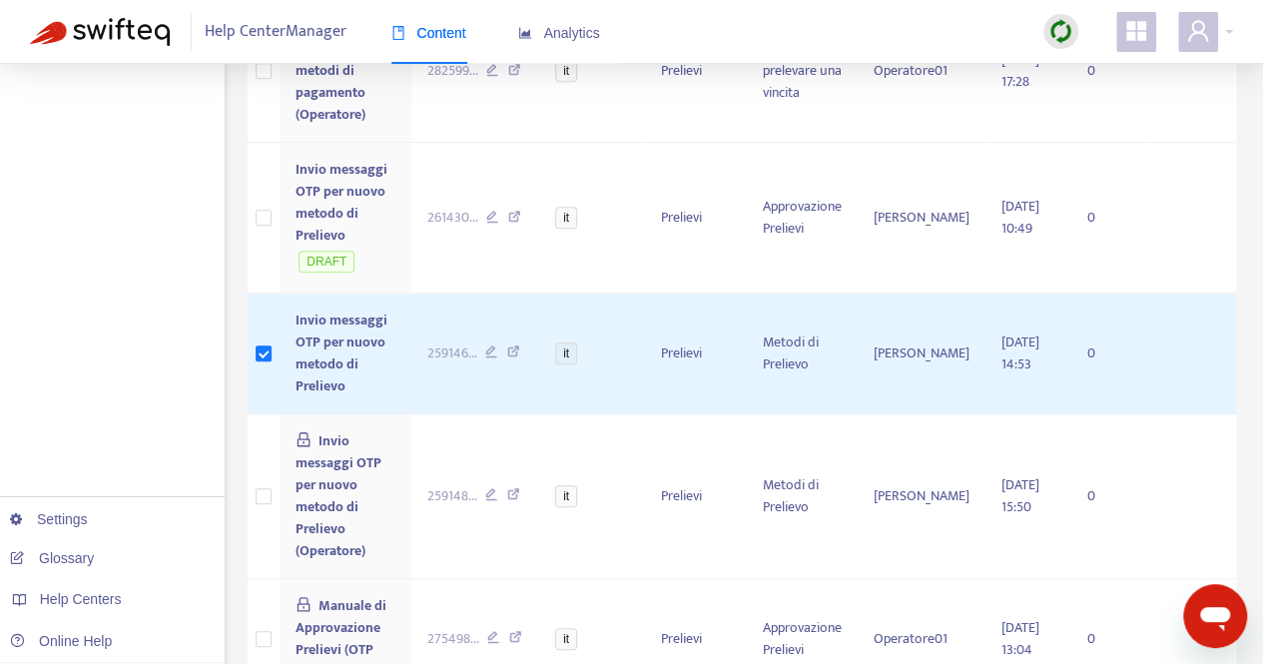
scroll to position [0, 0]
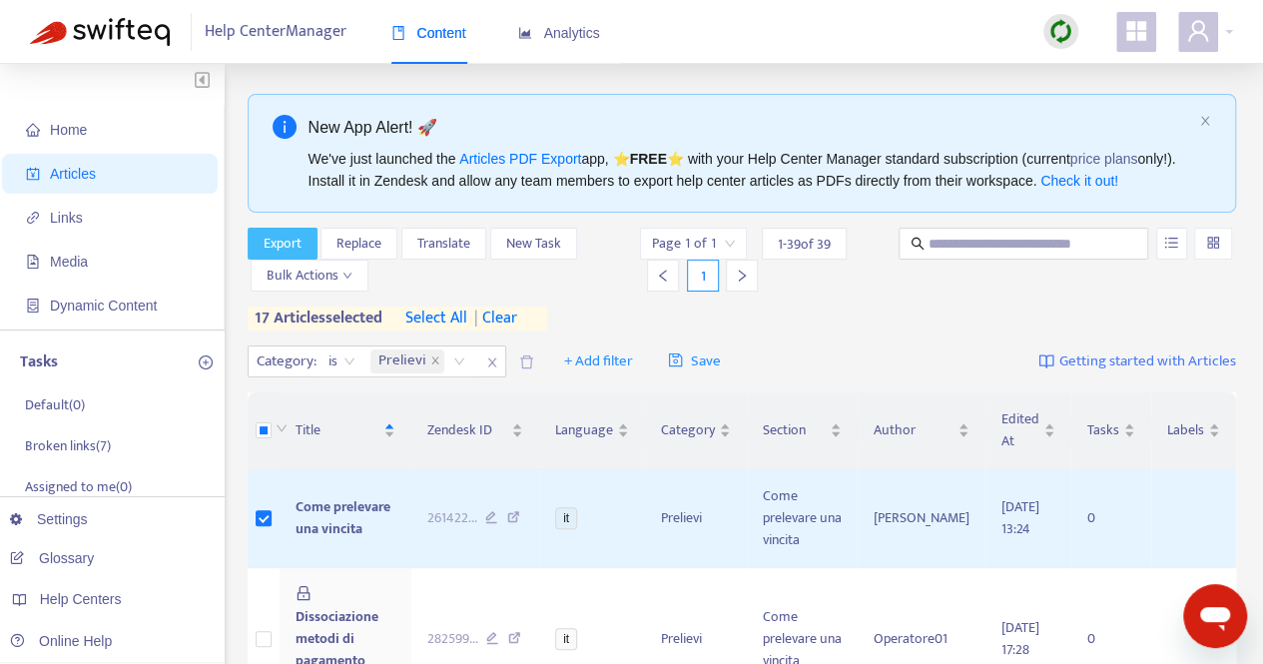
click at [275, 243] on span "Export" at bounding box center [283, 244] width 38 height 22
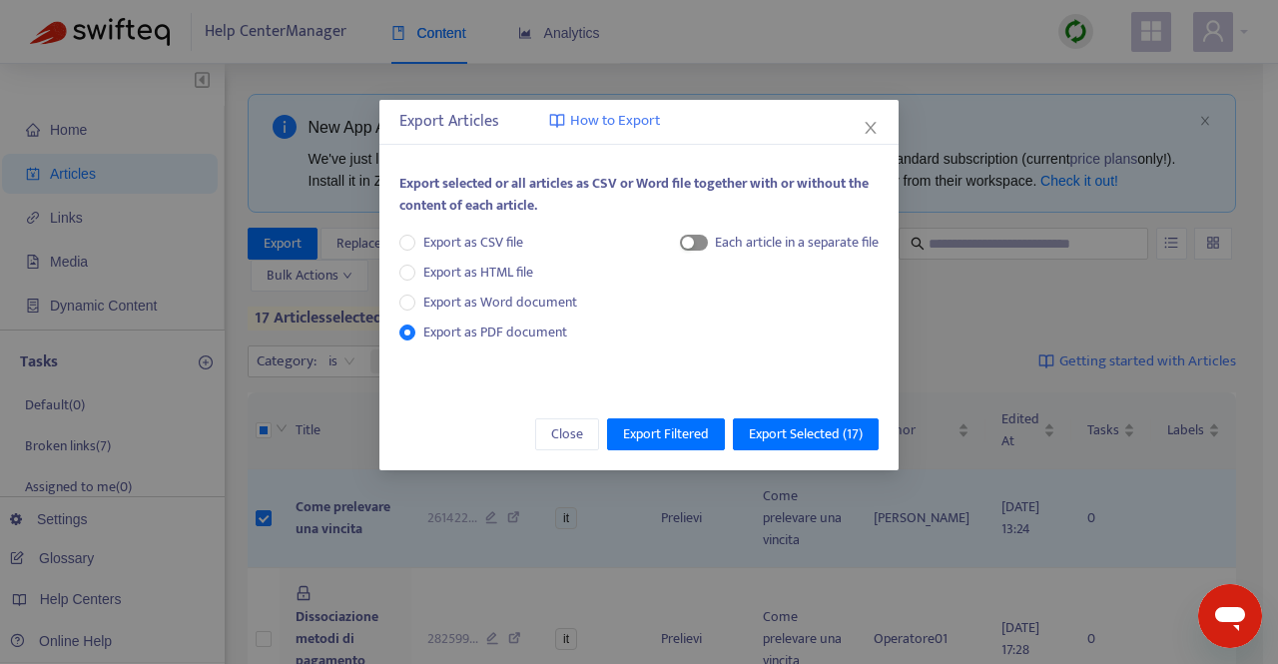
click at [693, 246] on span "button" at bounding box center [694, 243] width 28 height 16
click at [803, 444] on span "Export Selected ( 17 )" at bounding box center [806, 434] width 114 height 22
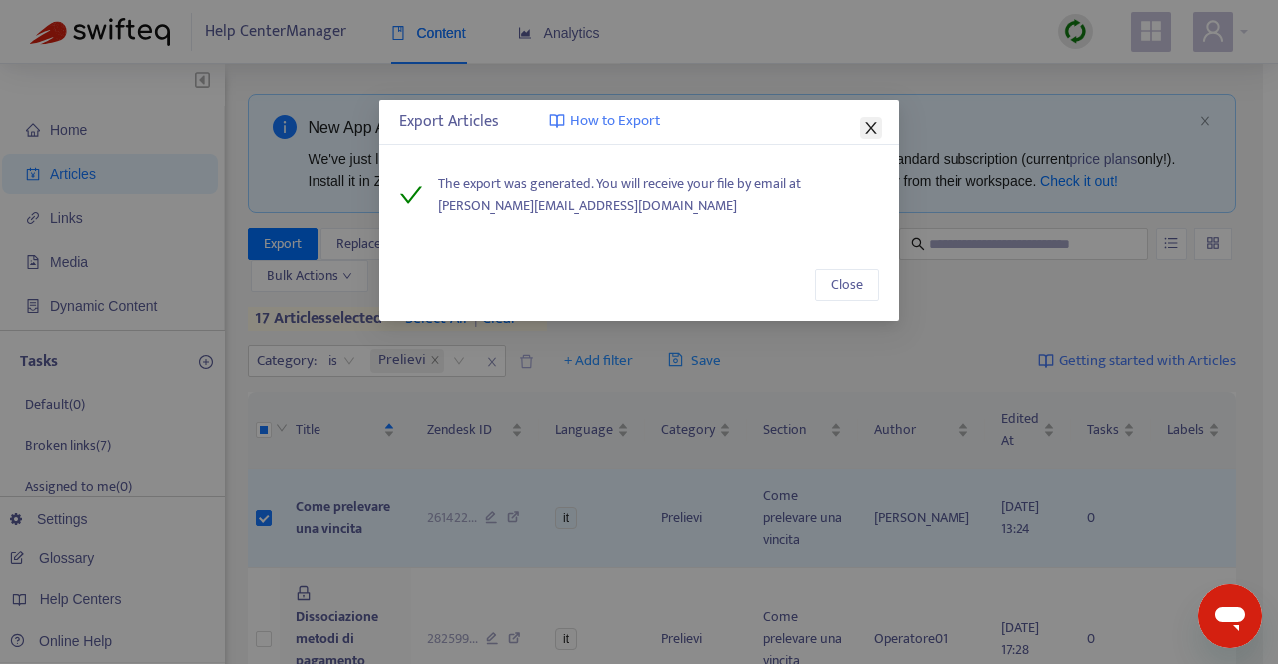
click at [875, 128] on icon "close" at bounding box center [871, 128] width 16 height 16
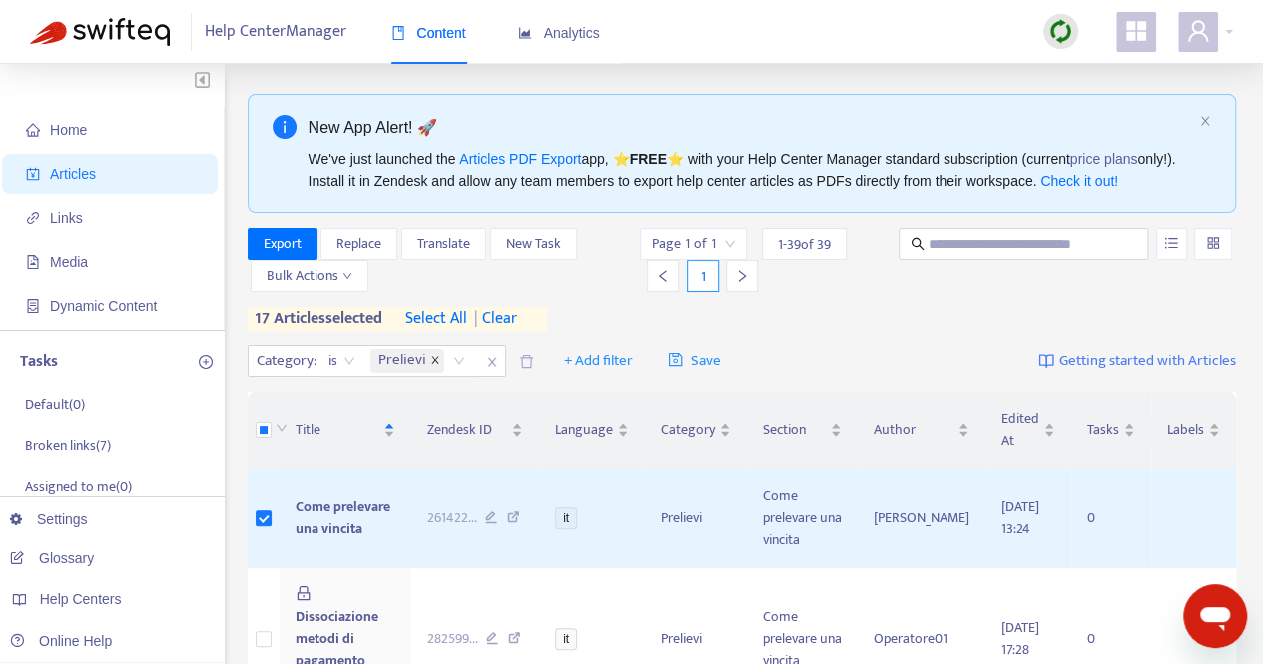
click at [430, 364] on span "close" at bounding box center [435, 362] width 10 height 12
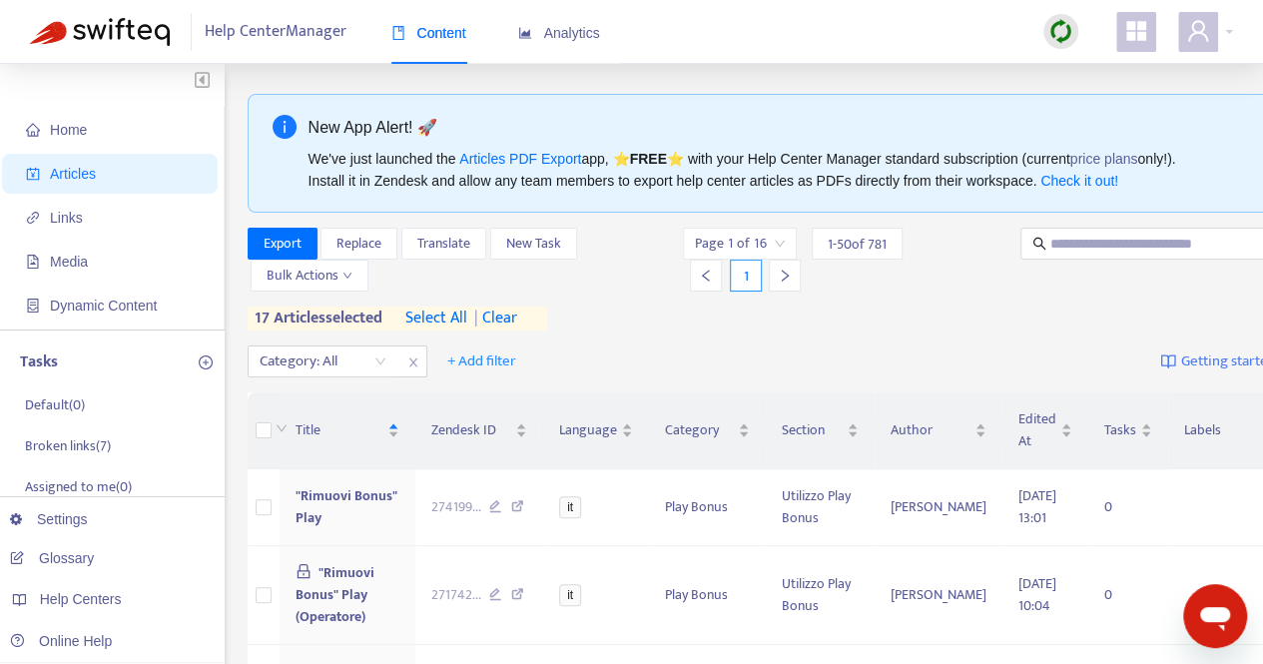
click at [509, 319] on span "| clear" at bounding box center [492, 319] width 50 height 24
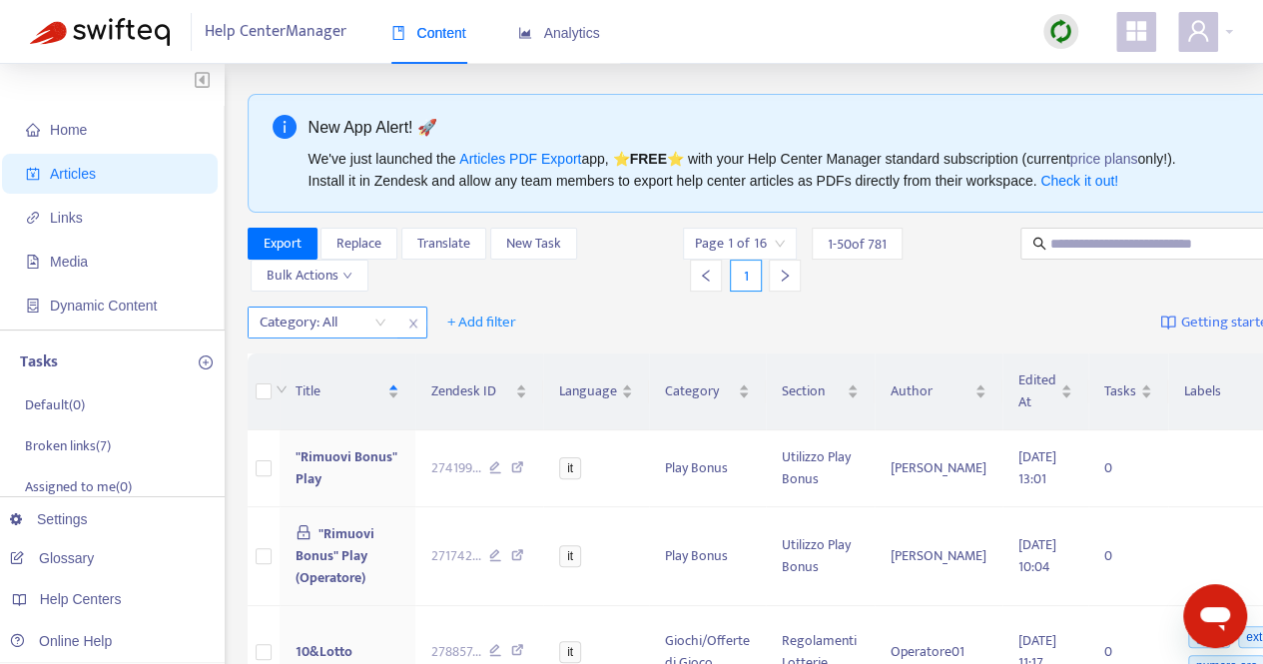
click at [376, 326] on div "Category: All" at bounding box center [323, 323] width 149 height 30
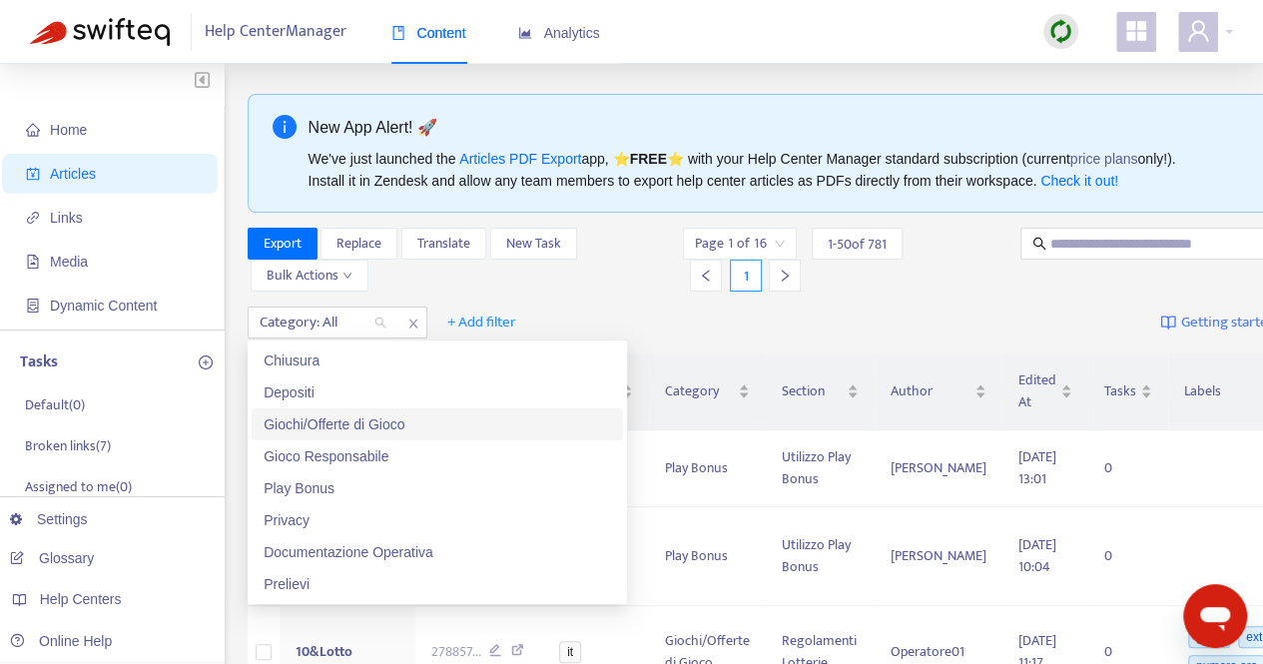
click at [367, 424] on div "Giochi/Offerte di Gioco" at bounding box center [438, 424] width 348 height 22
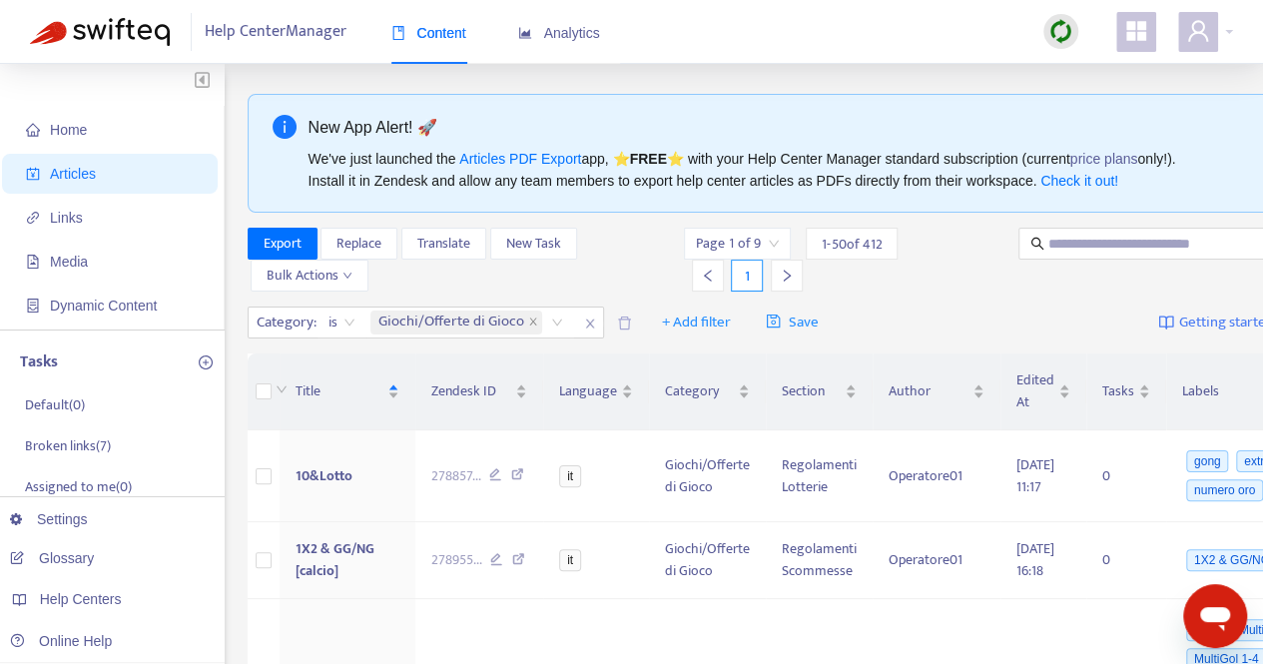
click at [931, 300] on div "Category : is Giochi/Offerte di Gioco + Add filter Save Getting started with Ar…" at bounding box center [802, 323] width 1108 height 47
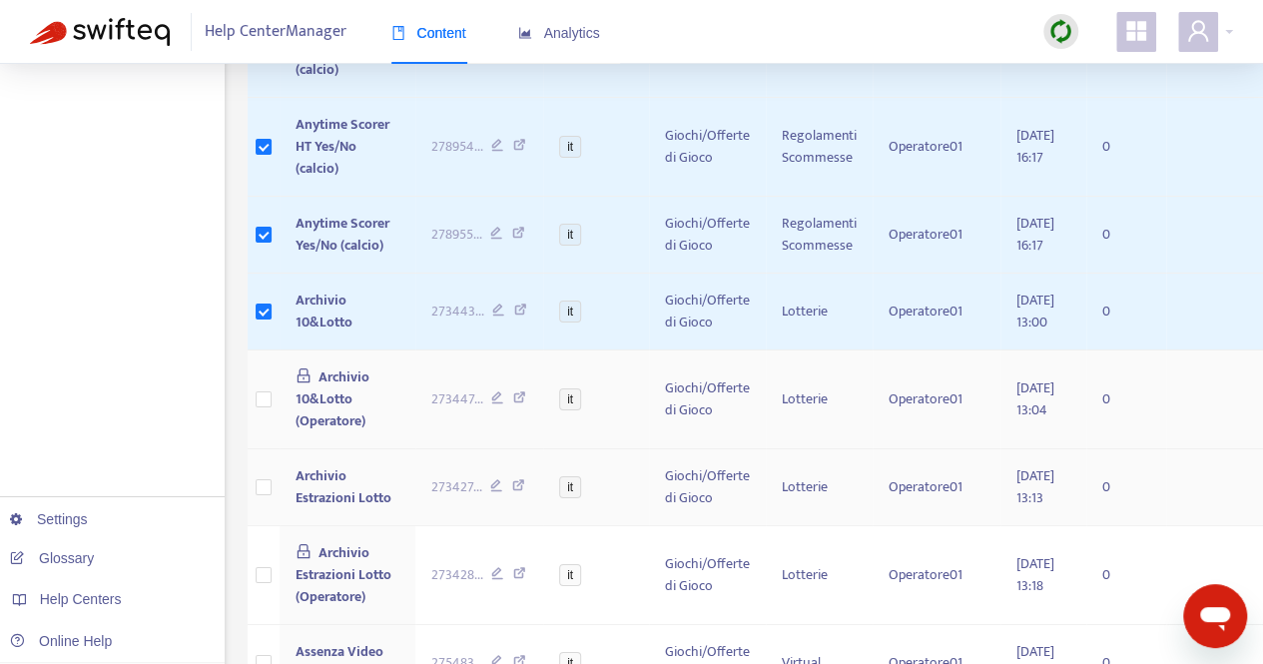
scroll to position [3595, 0]
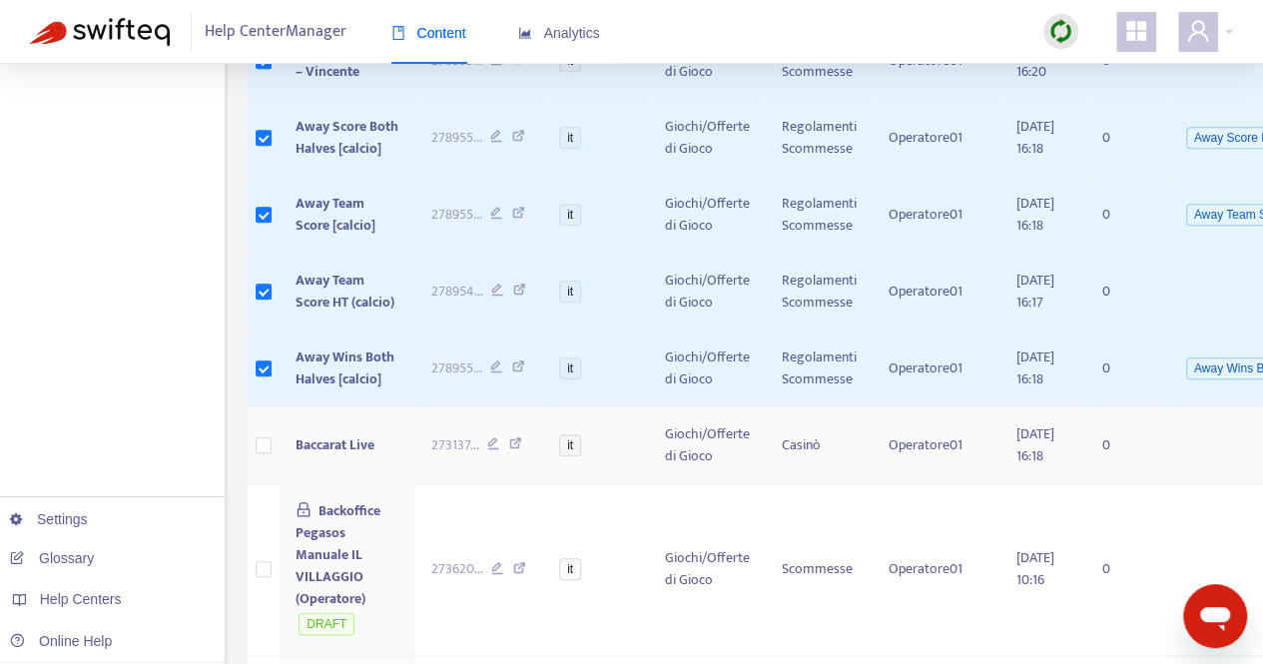
click at [272, 484] on td at bounding box center [264, 445] width 32 height 77
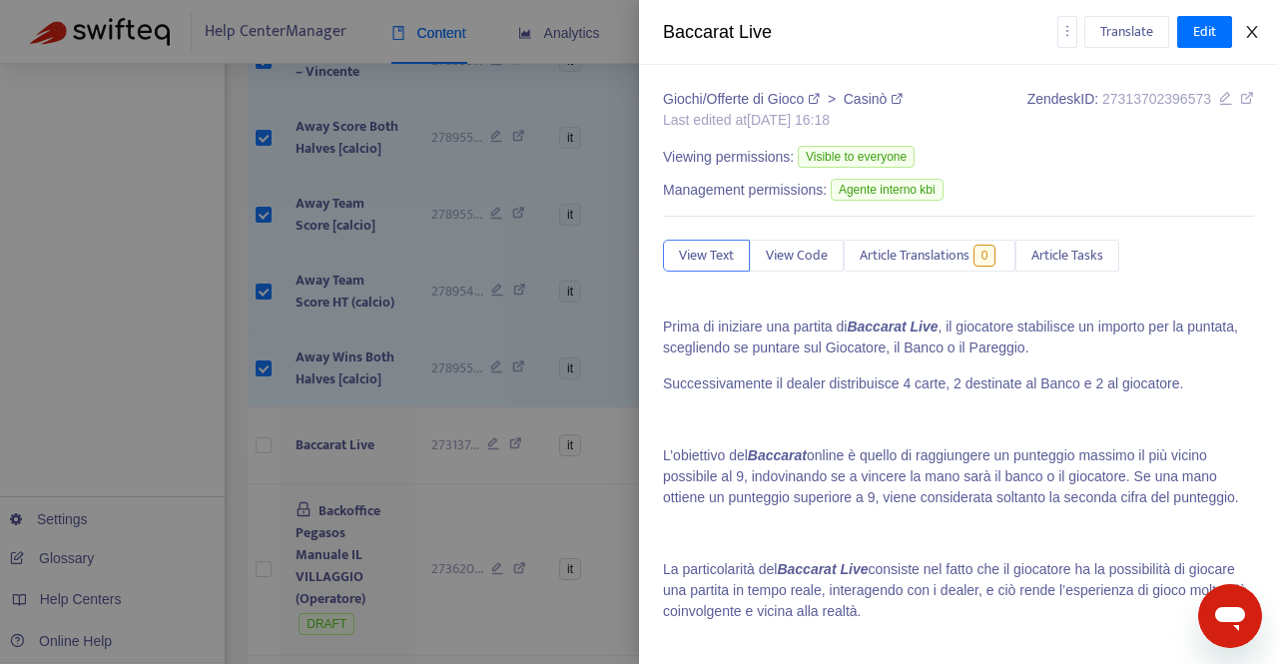
click at [1249, 29] on icon "close" at bounding box center [1251, 32] width 11 height 12
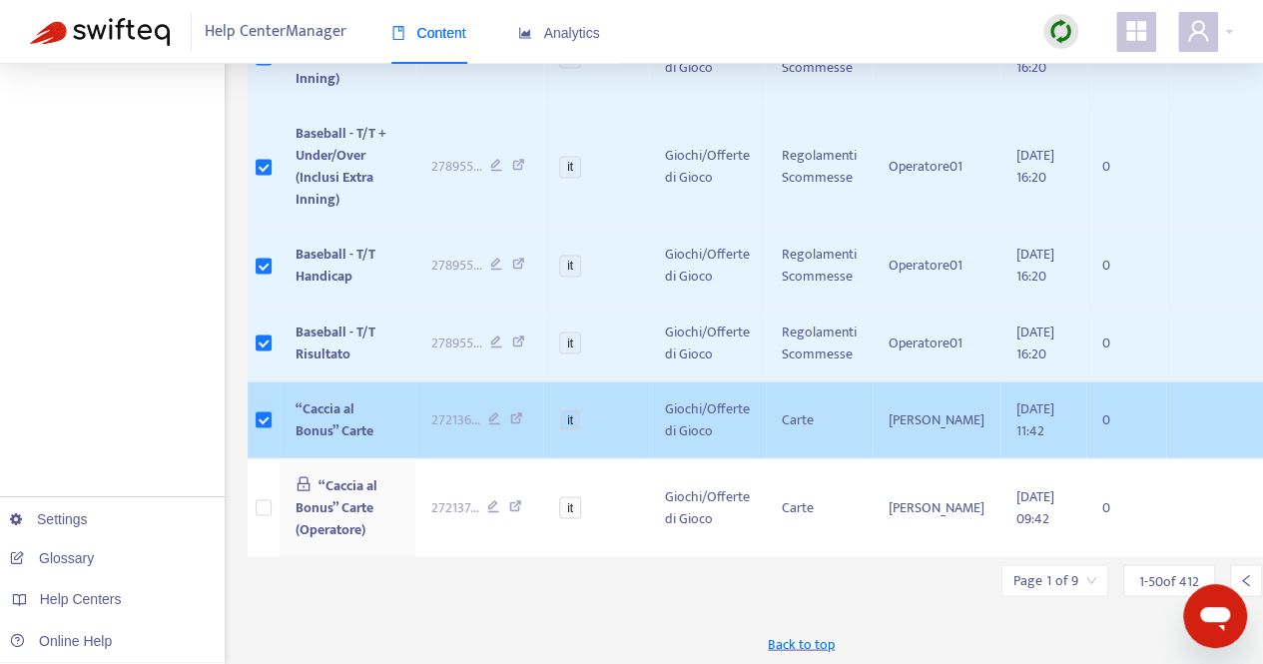
scroll to position [5479, 0]
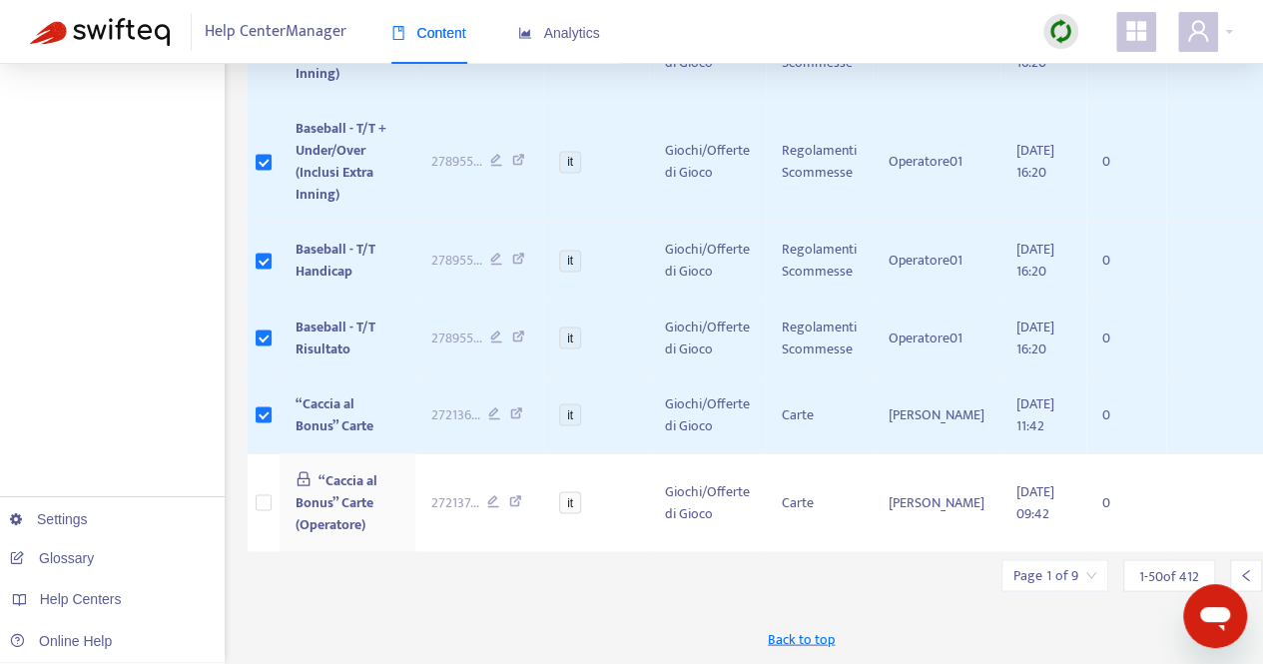
click at [1053, 580] on input "search" at bounding box center [1055, 575] width 83 height 30
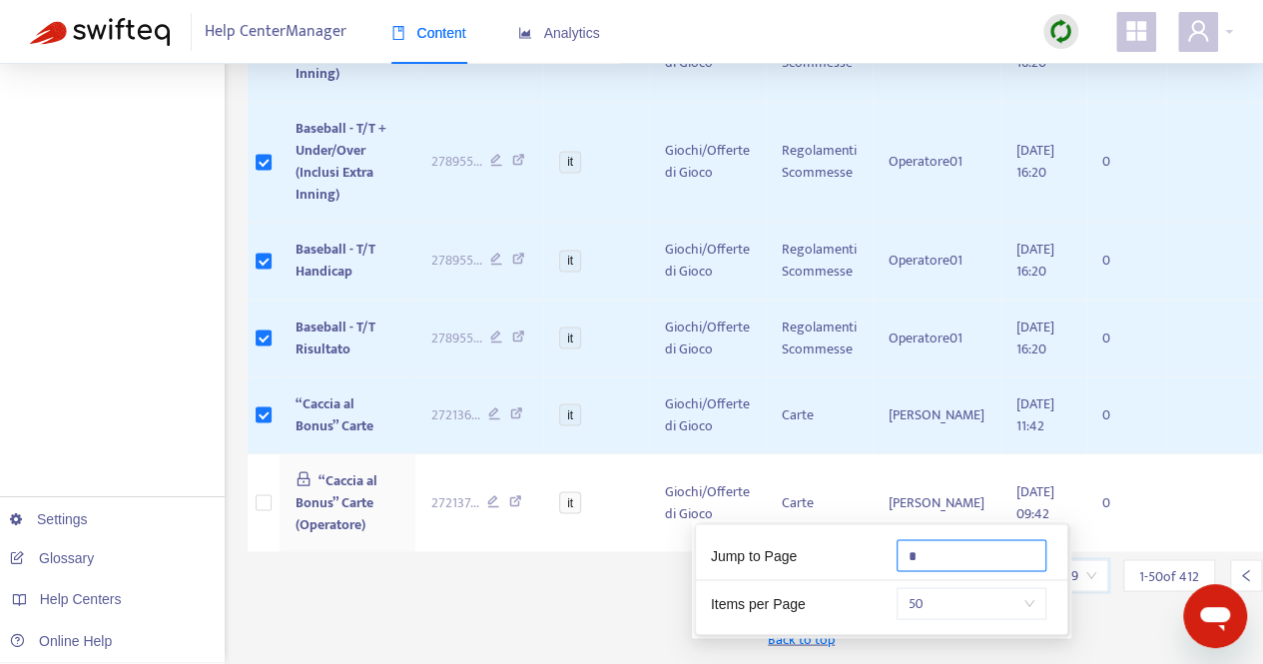
drag, startPoint x: 938, startPoint y: 464, endPoint x: 903, endPoint y: 464, distance: 35.0
click at [903, 539] on input "*" at bounding box center [972, 555] width 150 height 32
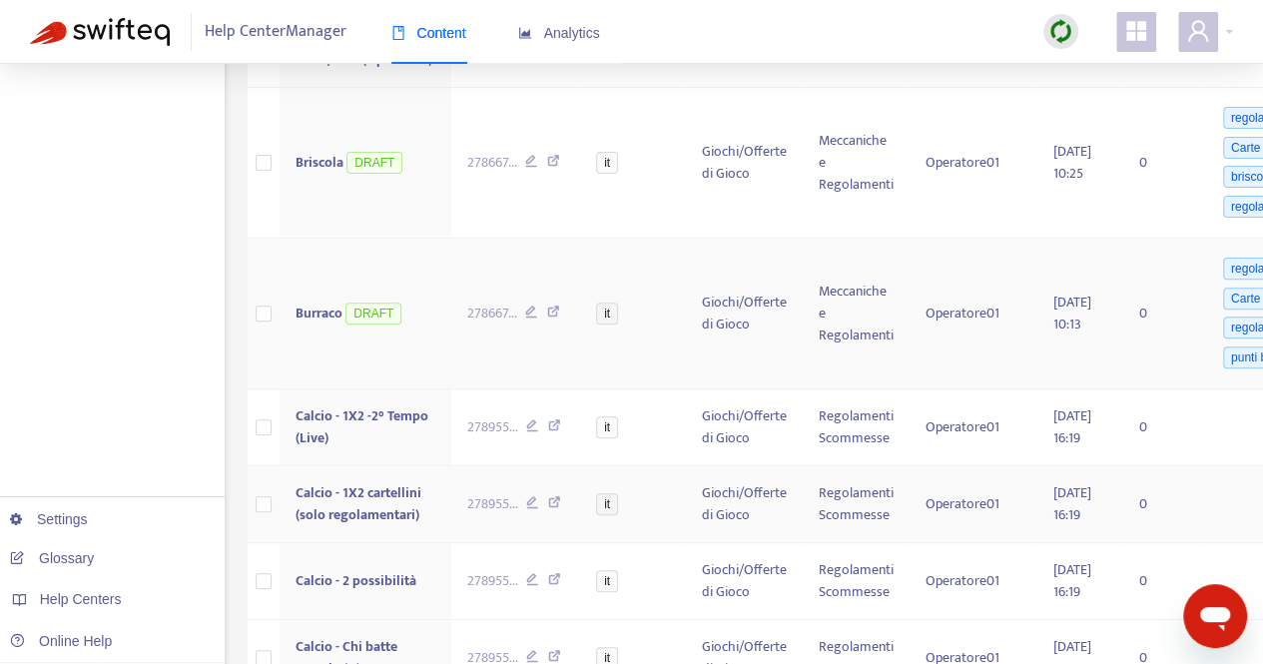
scroll to position [3994, 0]
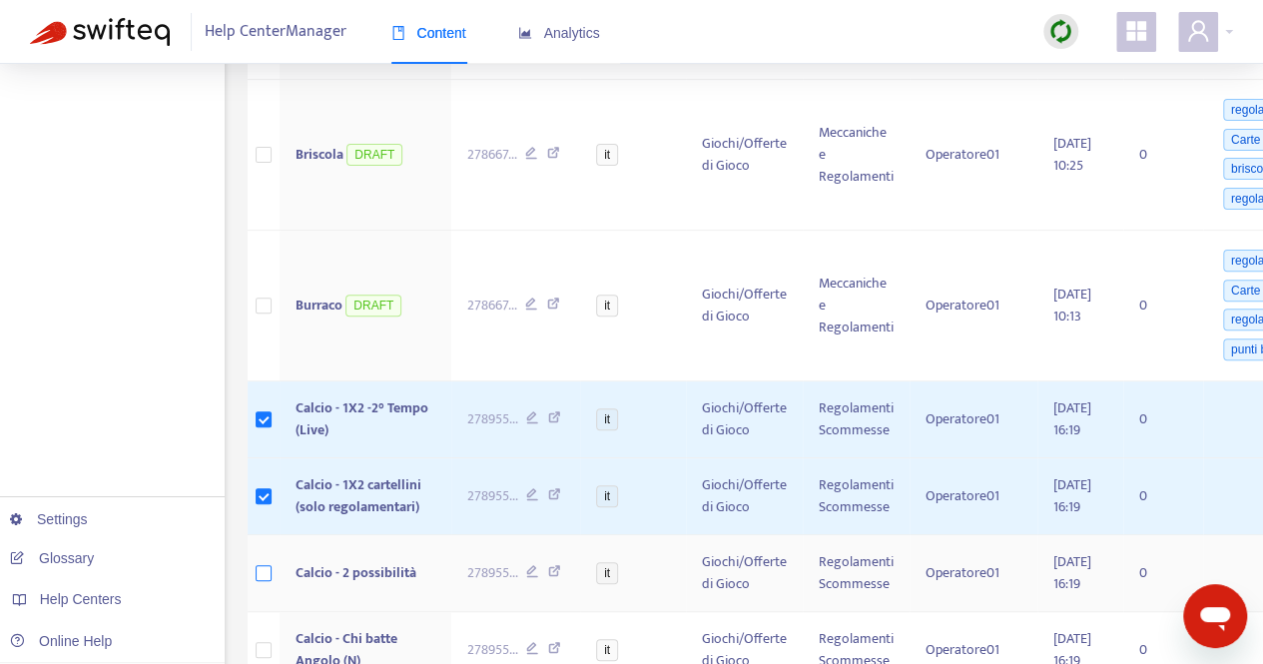
click at [265, 580] on label at bounding box center [264, 573] width 16 height 22
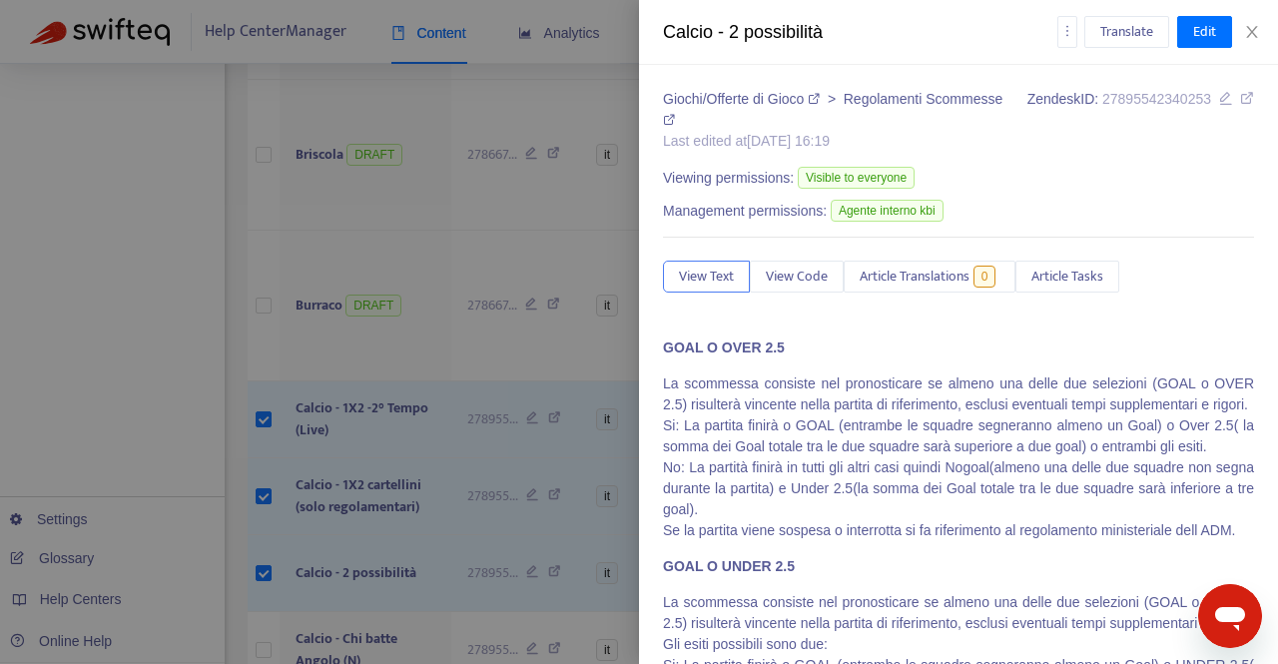
click at [231, 480] on div at bounding box center [639, 332] width 1278 height 664
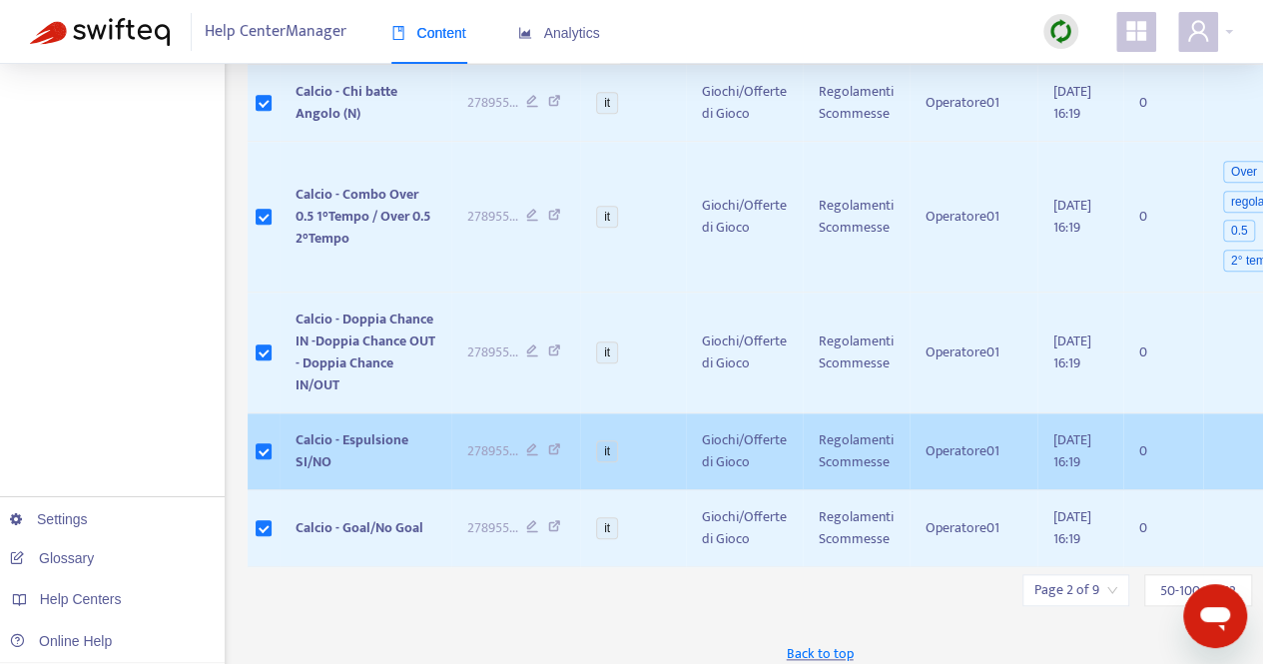
scroll to position [4568, 0]
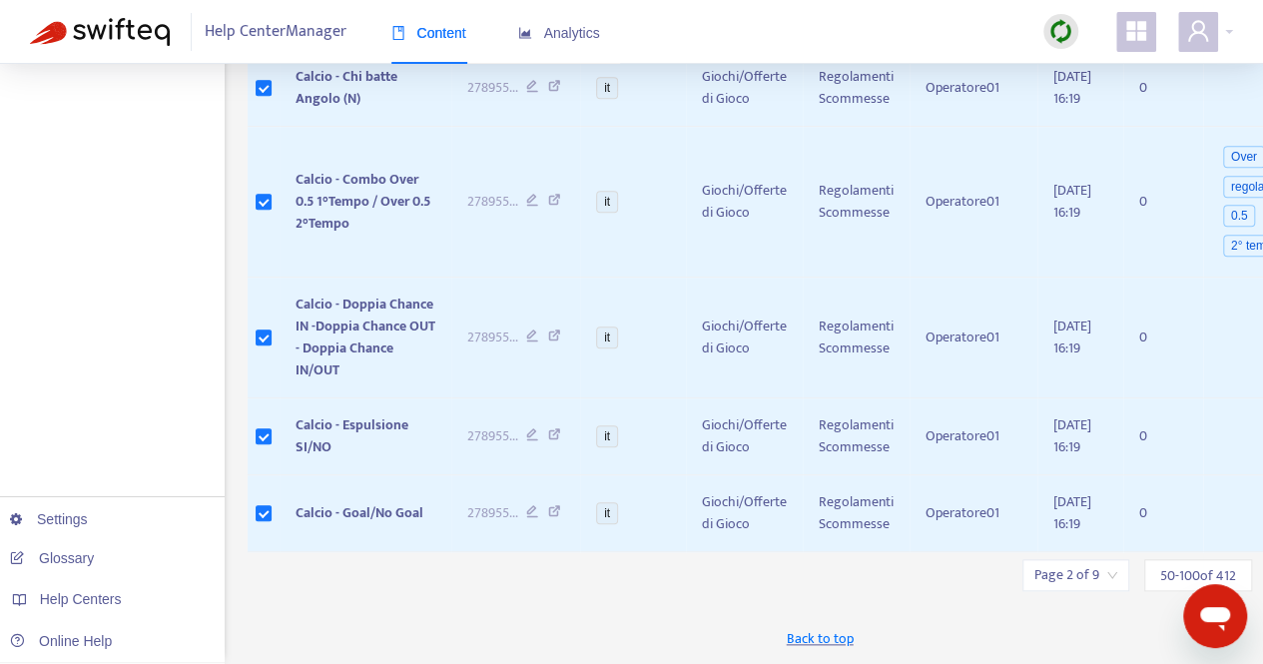
click at [1088, 580] on div "Page 2 of 9" at bounding box center [1076, 575] width 107 height 32
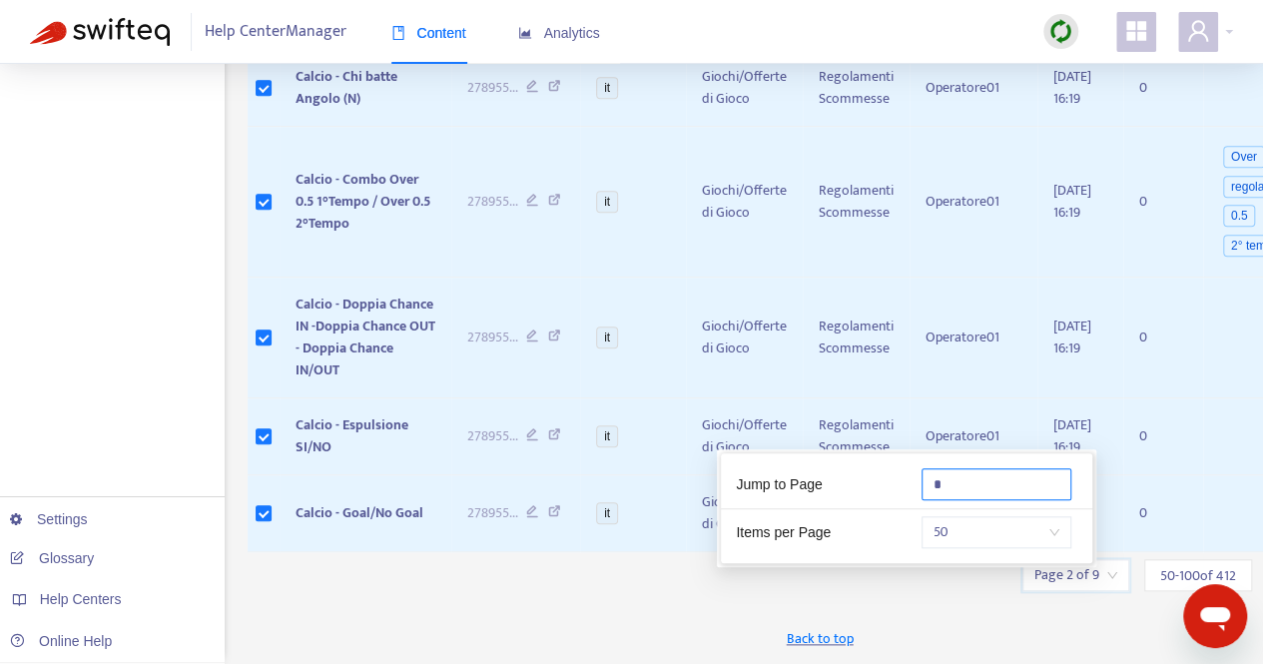
click at [951, 468] on input "*" at bounding box center [997, 484] width 150 height 32
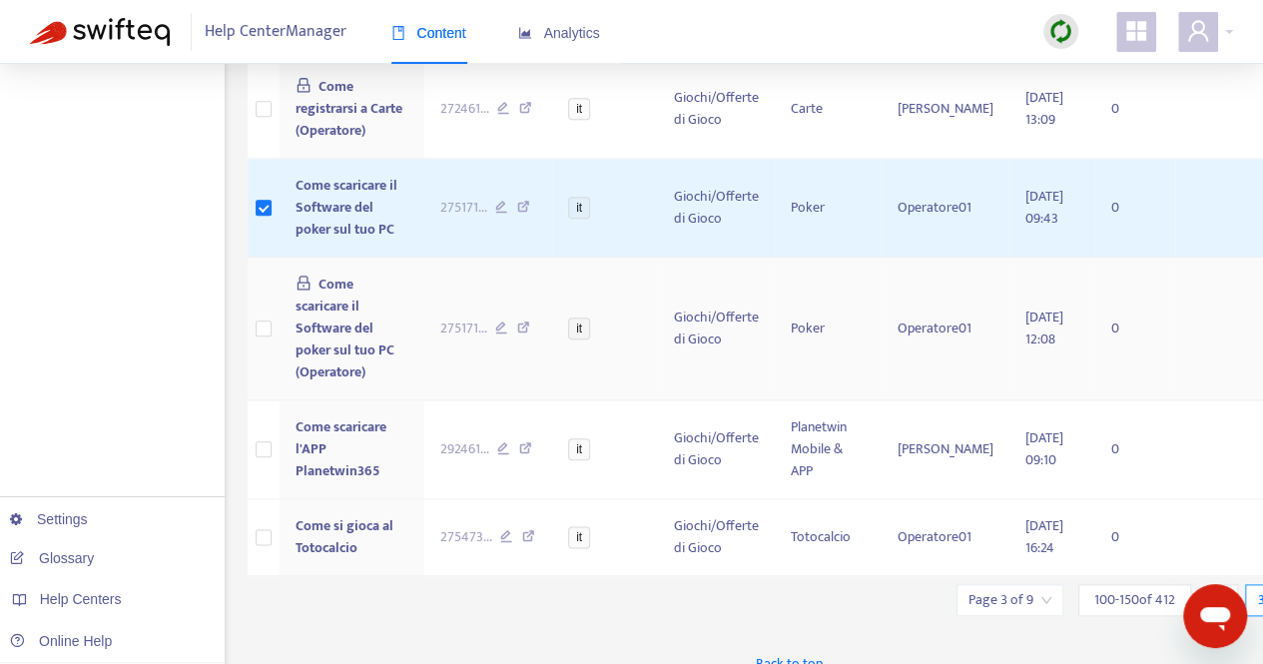
scroll to position [4721, 0]
click at [258, 437] on label at bounding box center [264, 448] width 16 height 22
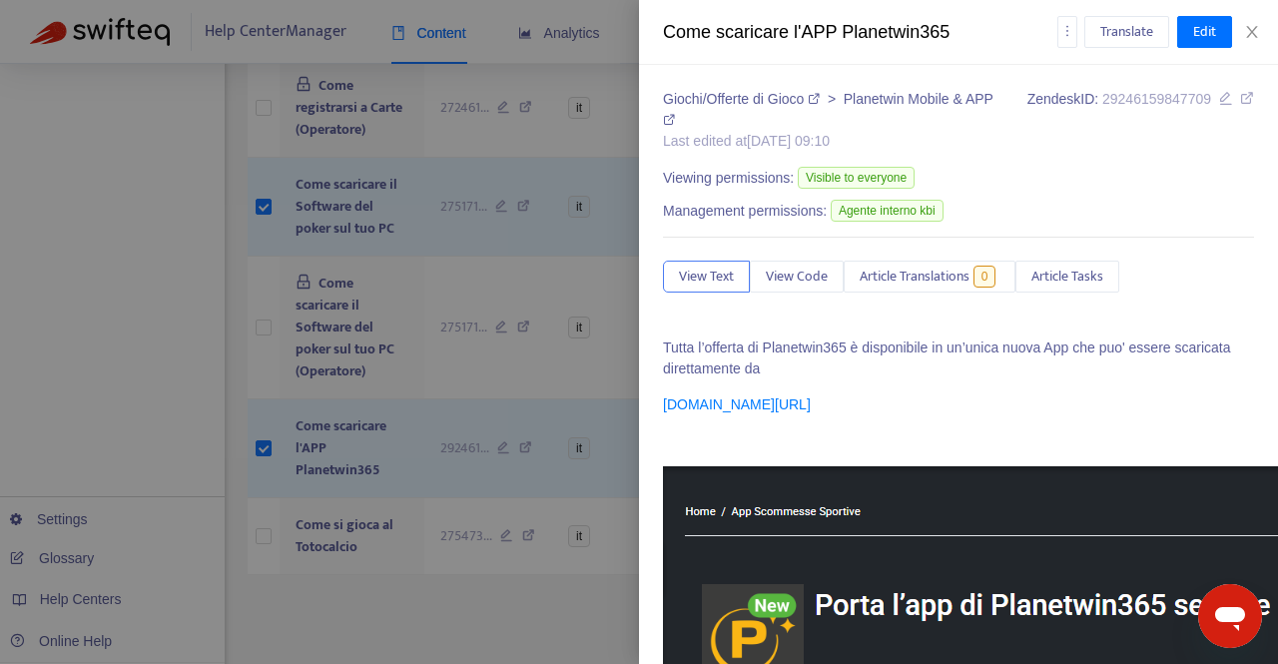
click at [262, 511] on div at bounding box center [639, 332] width 1278 height 664
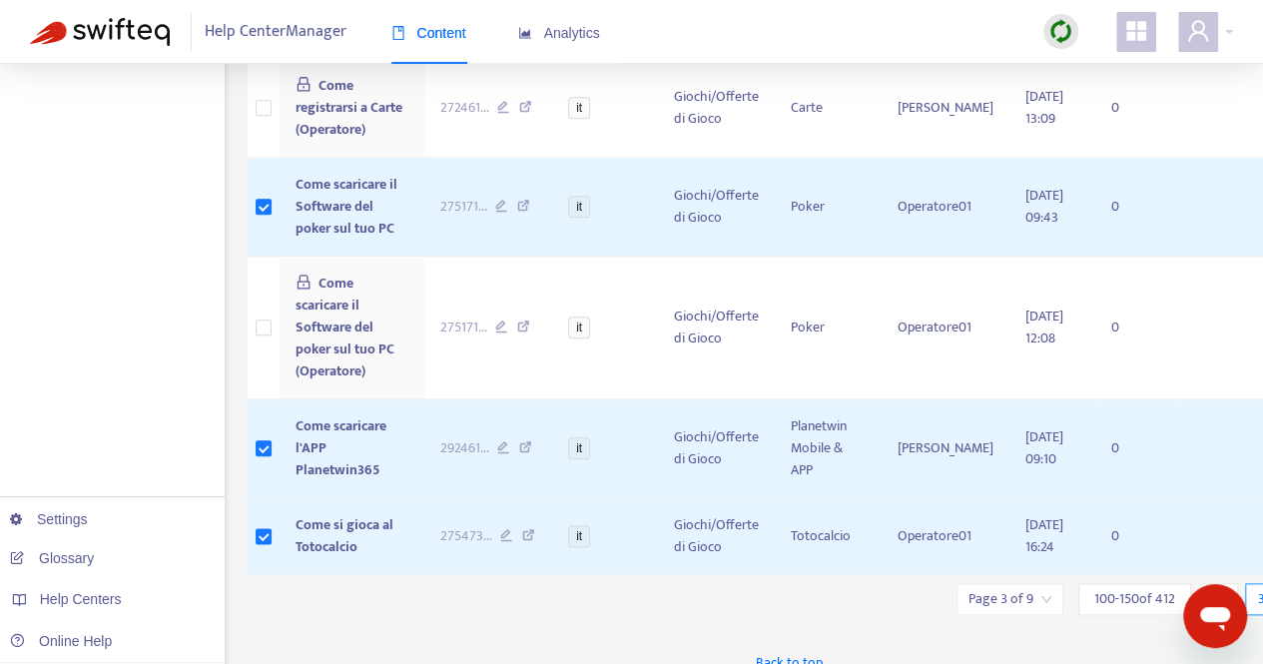
click at [1020, 584] on input "search" at bounding box center [1010, 599] width 83 height 30
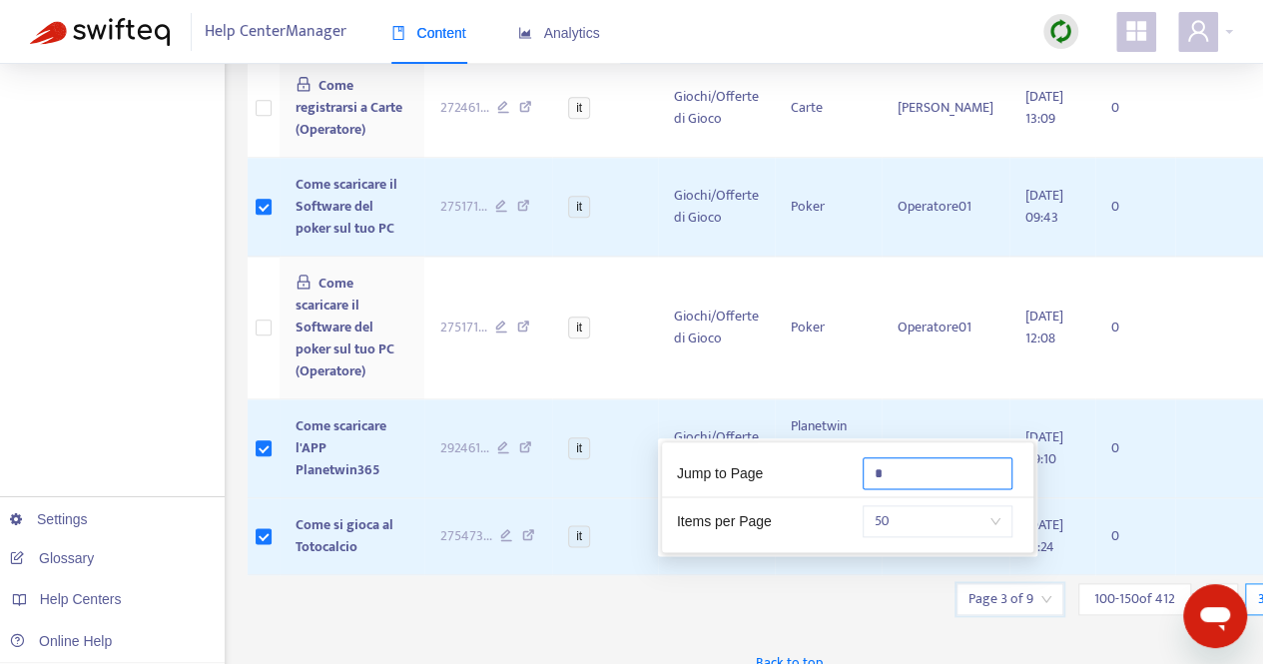
drag, startPoint x: 914, startPoint y: 474, endPoint x: 842, endPoint y: 472, distance: 71.9
click at [842, 472] on div "Jump to Page *" at bounding box center [847, 477] width 371 height 41
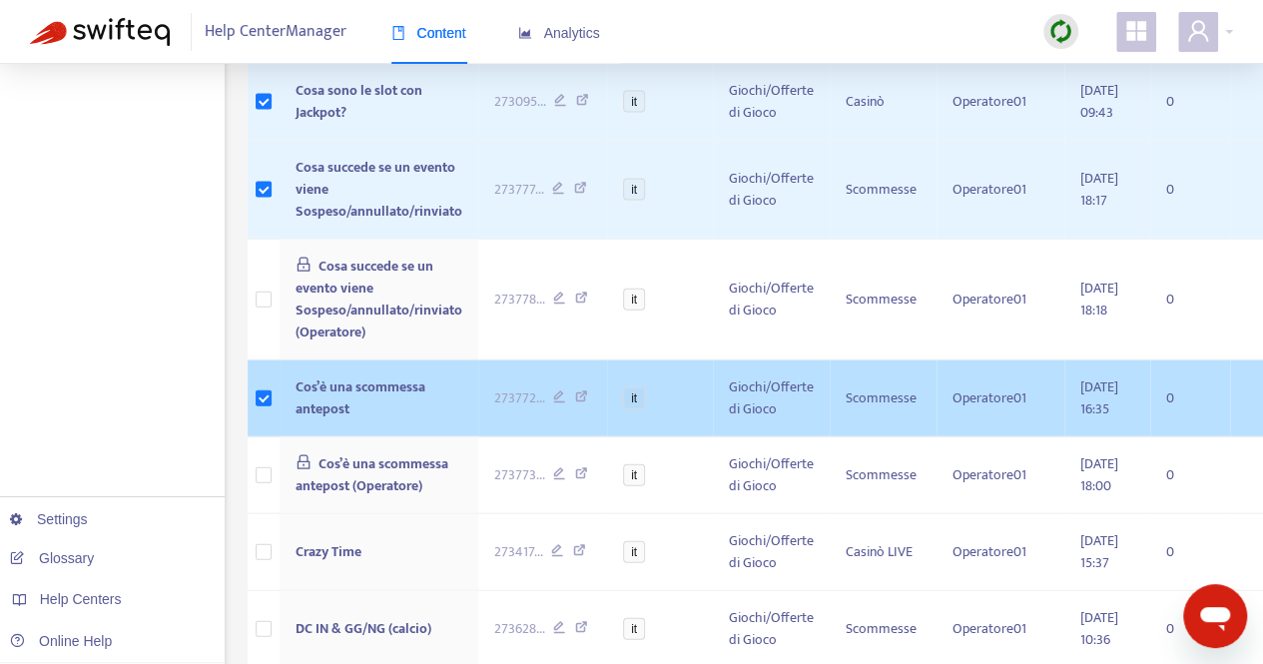
scroll to position [2197, 0]
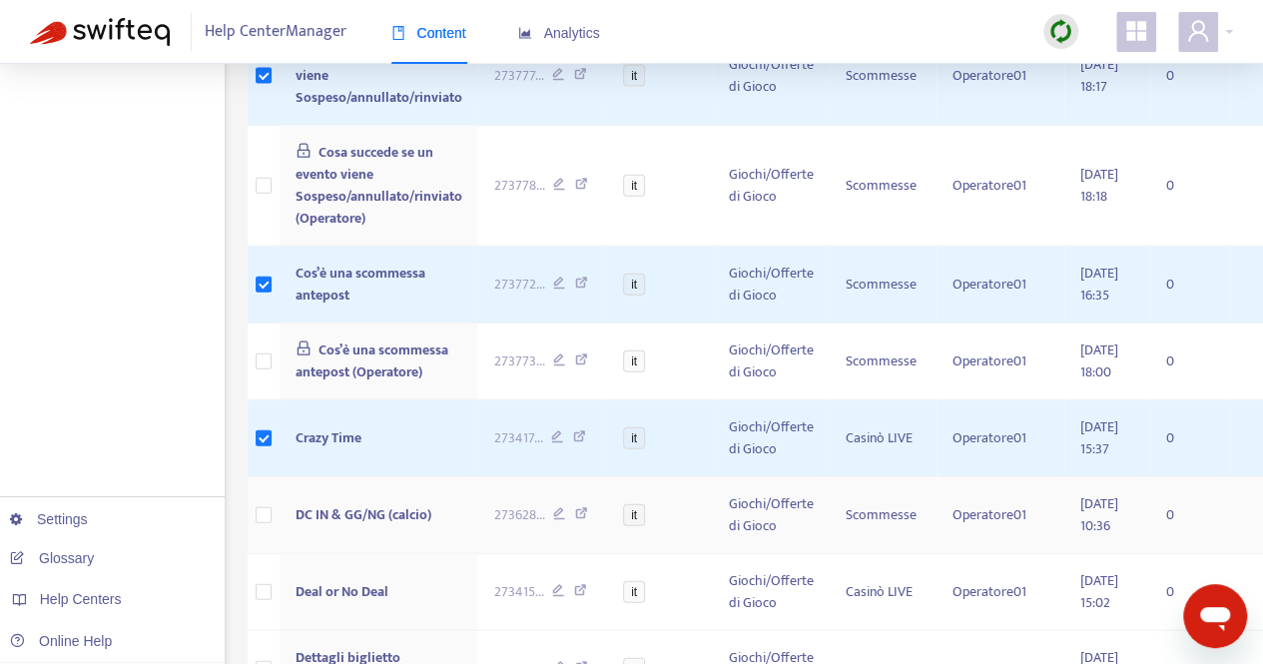
click at [272, 503] on td at bounding box center [264, 515] width 32 height 77
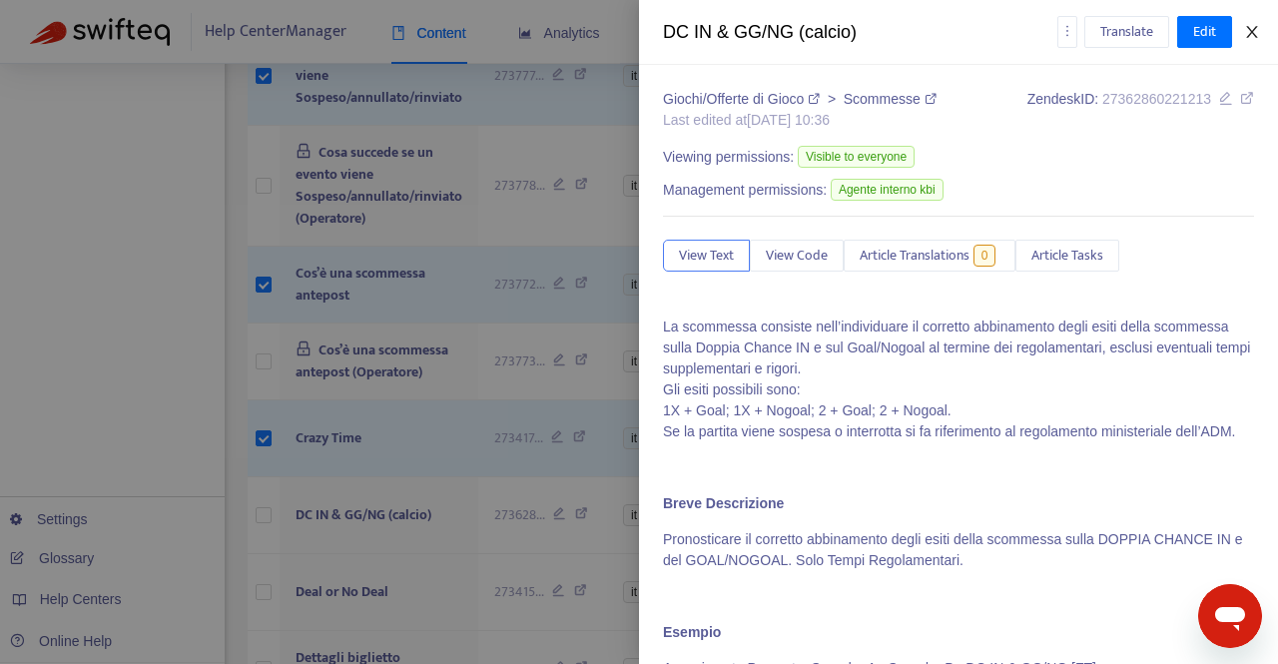
click at [1254, 35] on icon "close" at bounding box center [1251, 32] width 11 height 12
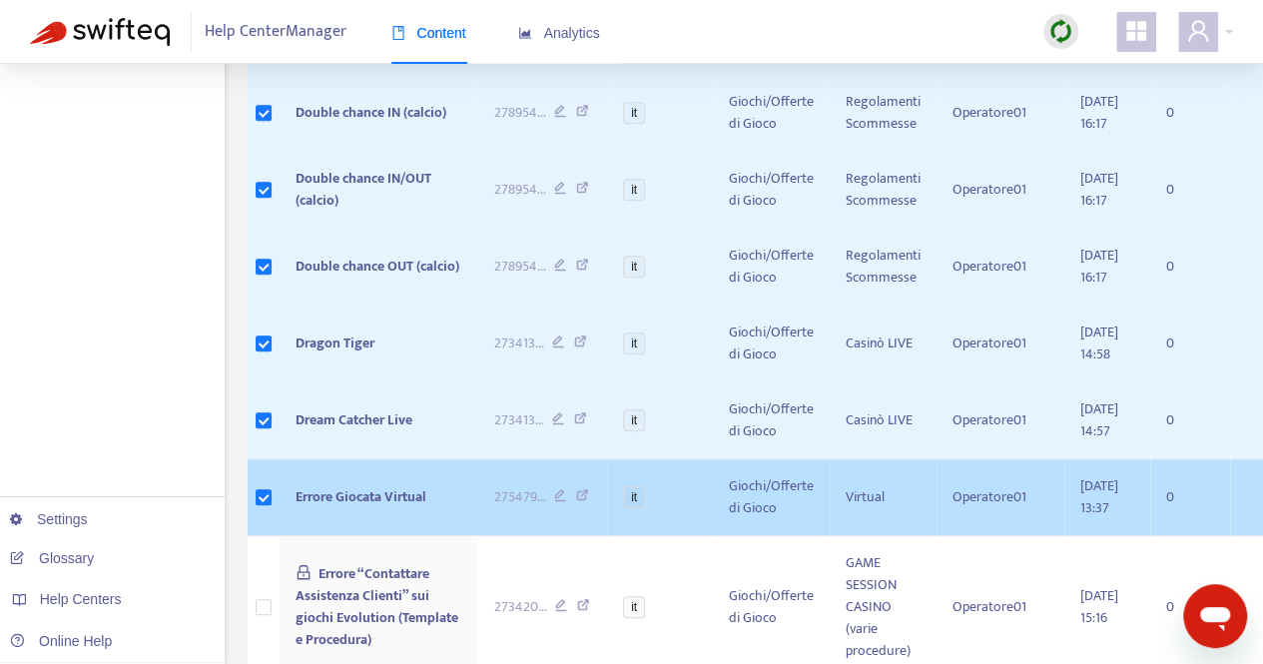
scroll to position [4294, 0]
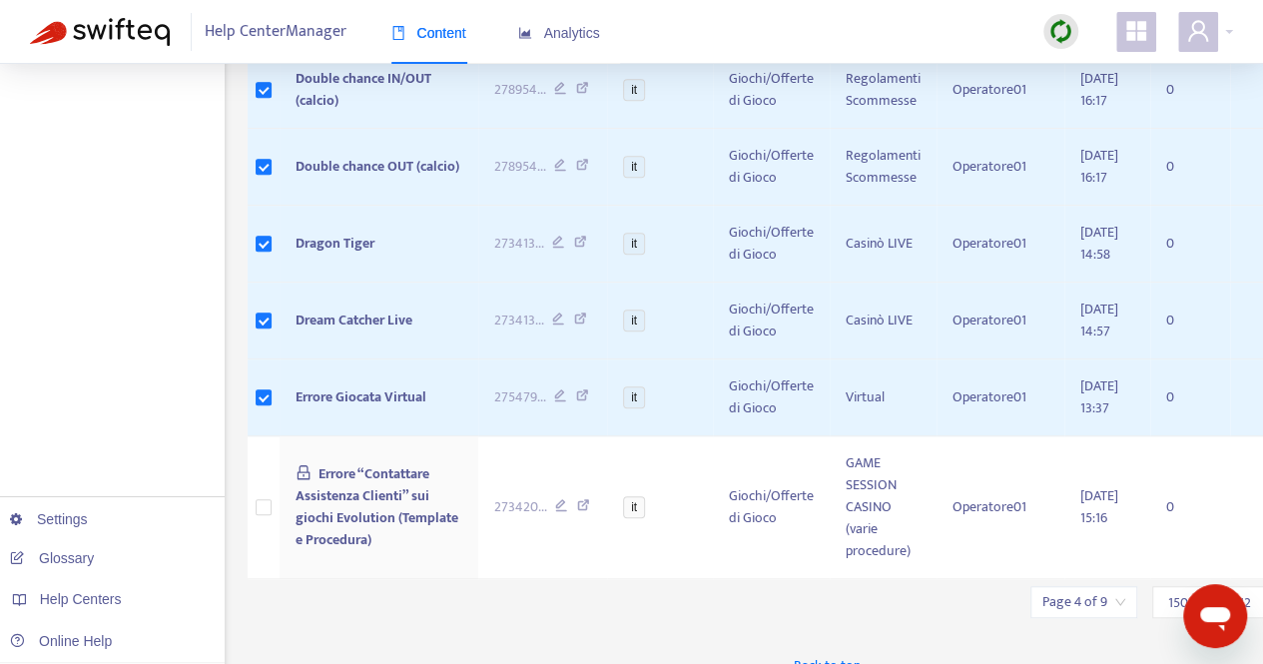
click at [1084, 587] on input "search" at bounding box center [1084, 602] width 83 height 30
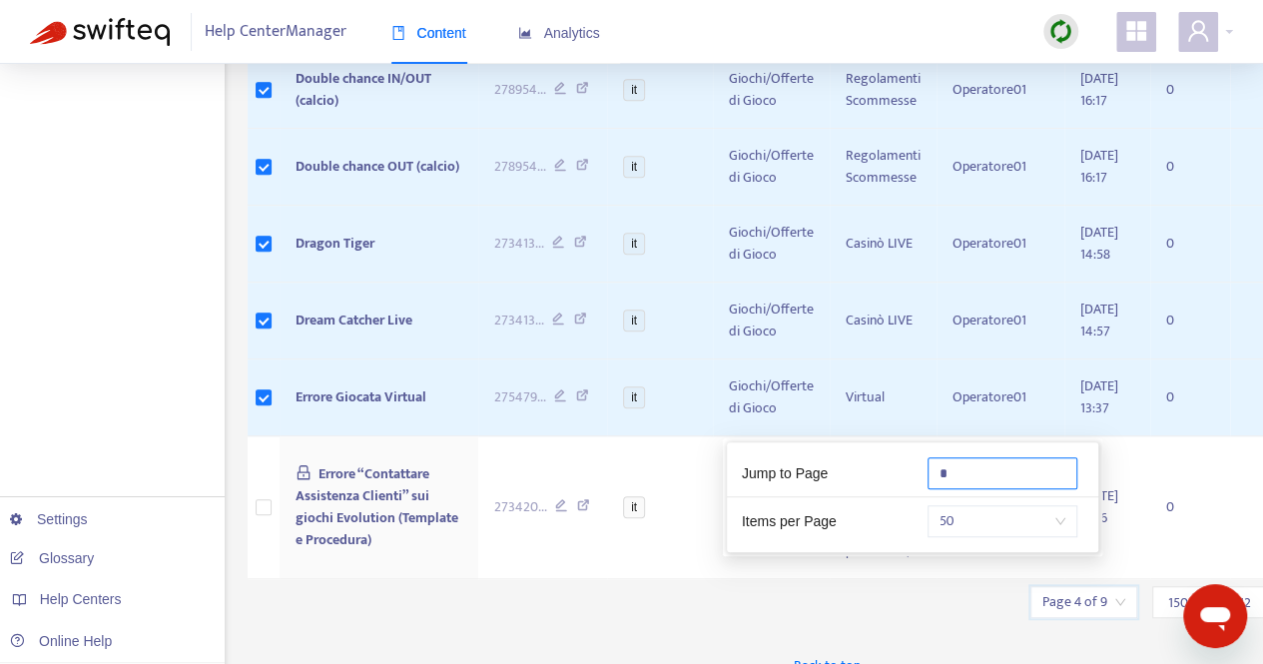
drag, startPoint x: 955, startPoint y: 480, endPoint x: 865, endPoint y: 477, distance: 89.9
click at [867, 477] on div "Jump to Page *" at bounding box center [912, 477] width 371 height 41
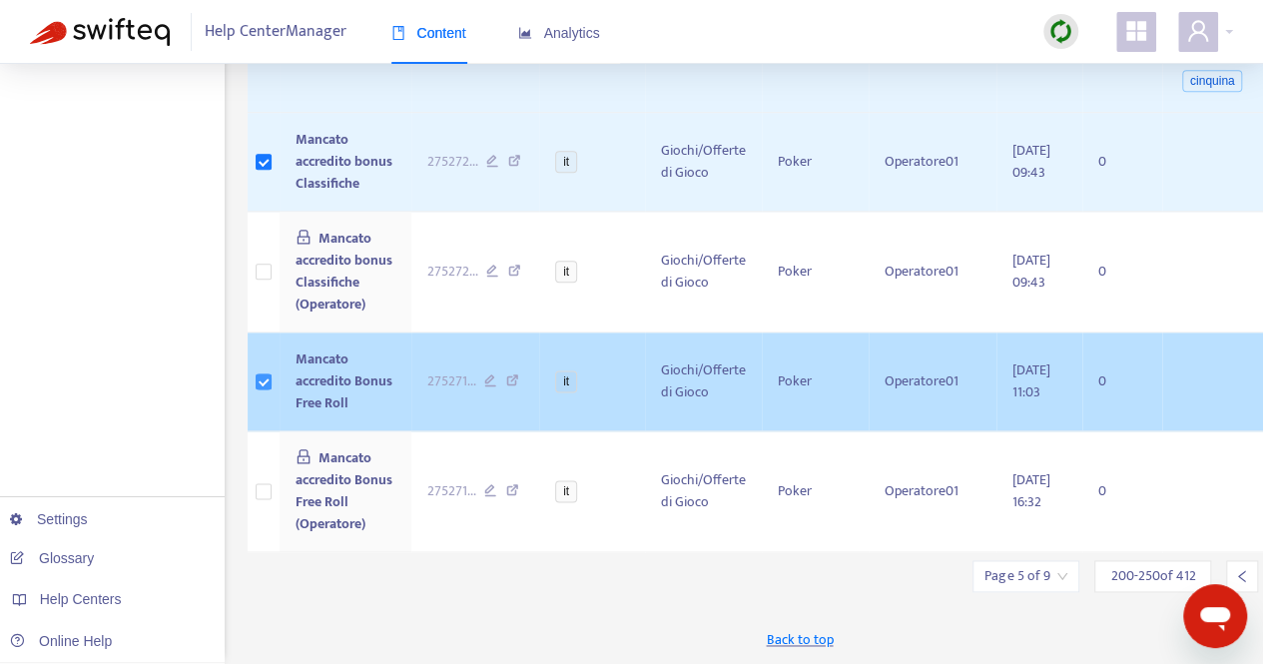
scroll to position [5243, 0]
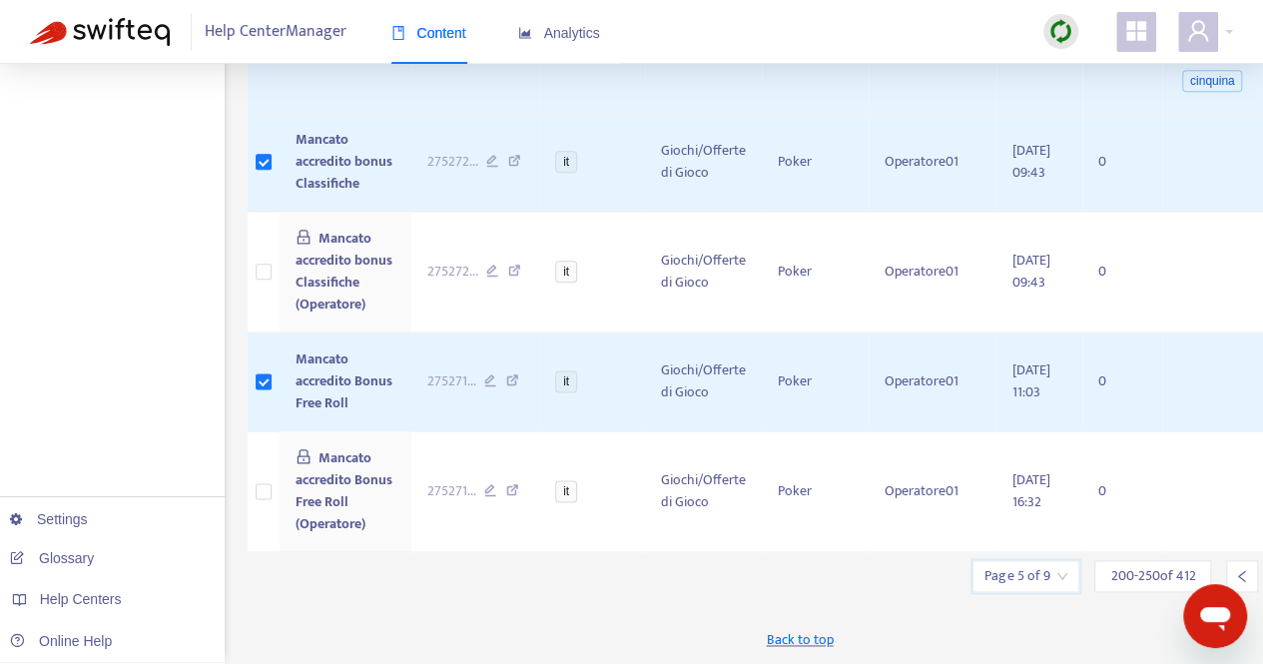
click at [1015, 572] on input "search" at bounding box center [1026, 576] width 83 height 30
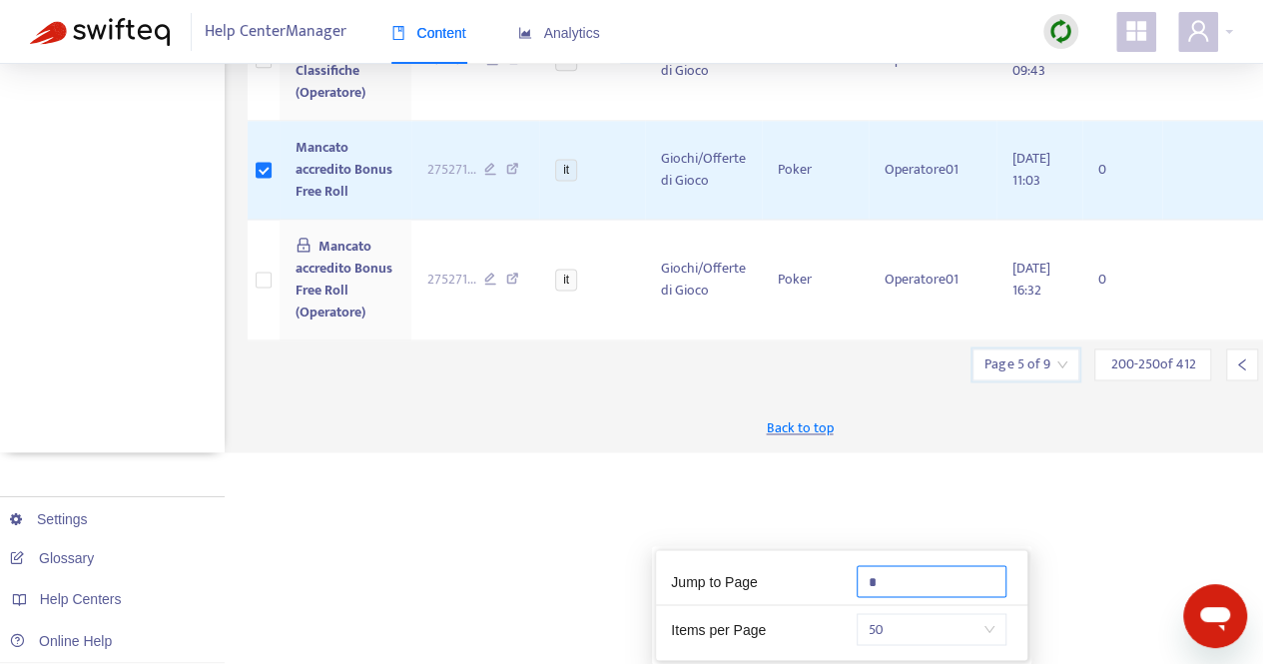
drag, startPoint x: 908, startPoint y: 483, endPoint x: 791, endPoint y: 479, distance: 116.9
click at [791, 565] on div "Jump to Page *" at bounding box center [841, 585] width 371 height 41
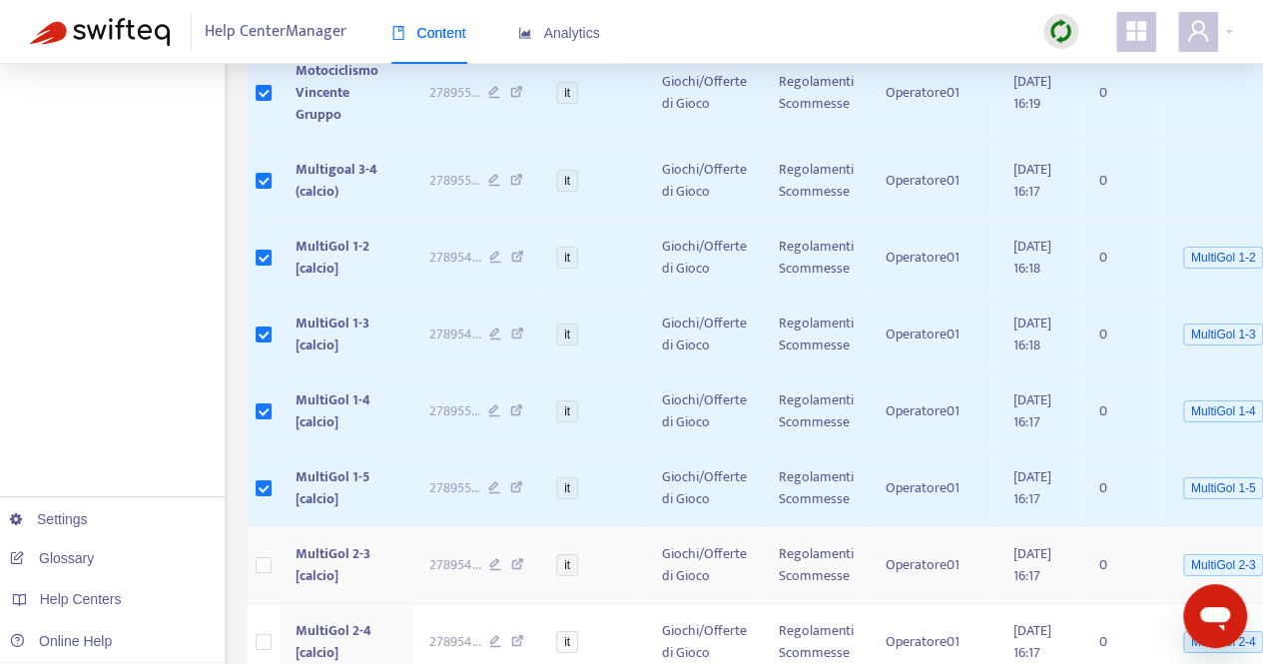
scroll to position [3395, 0]
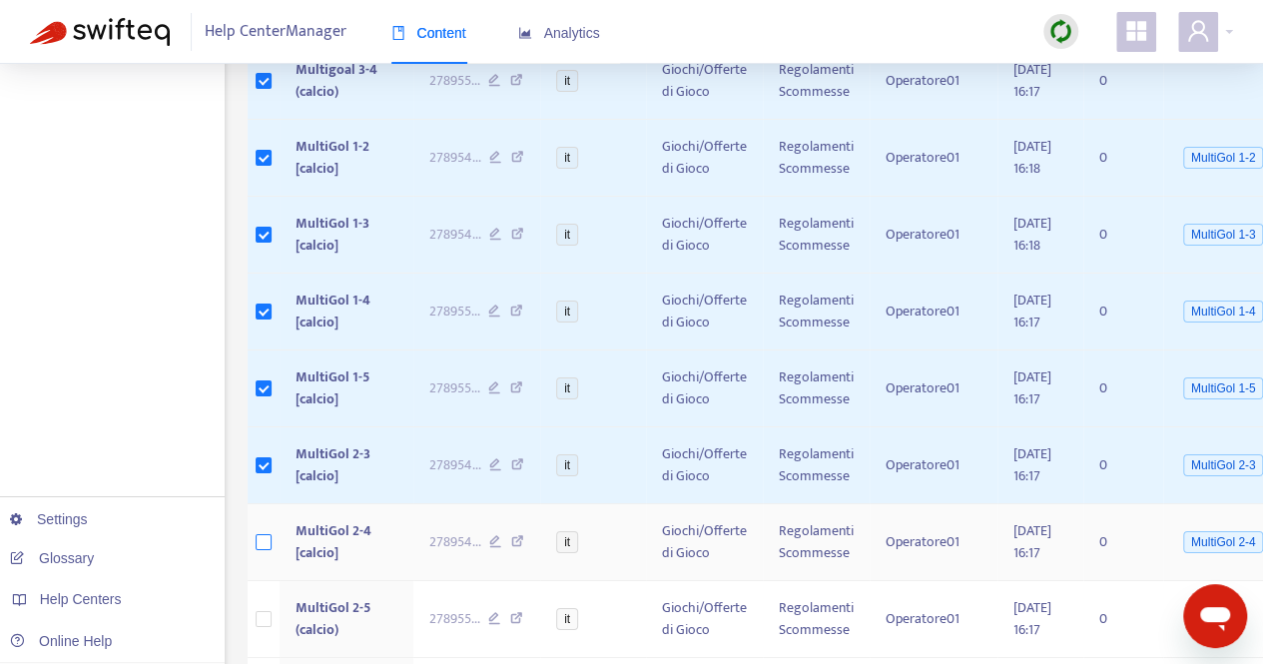
click at [262, 531] on label at bounding box center [264, 542] width 16 height 22
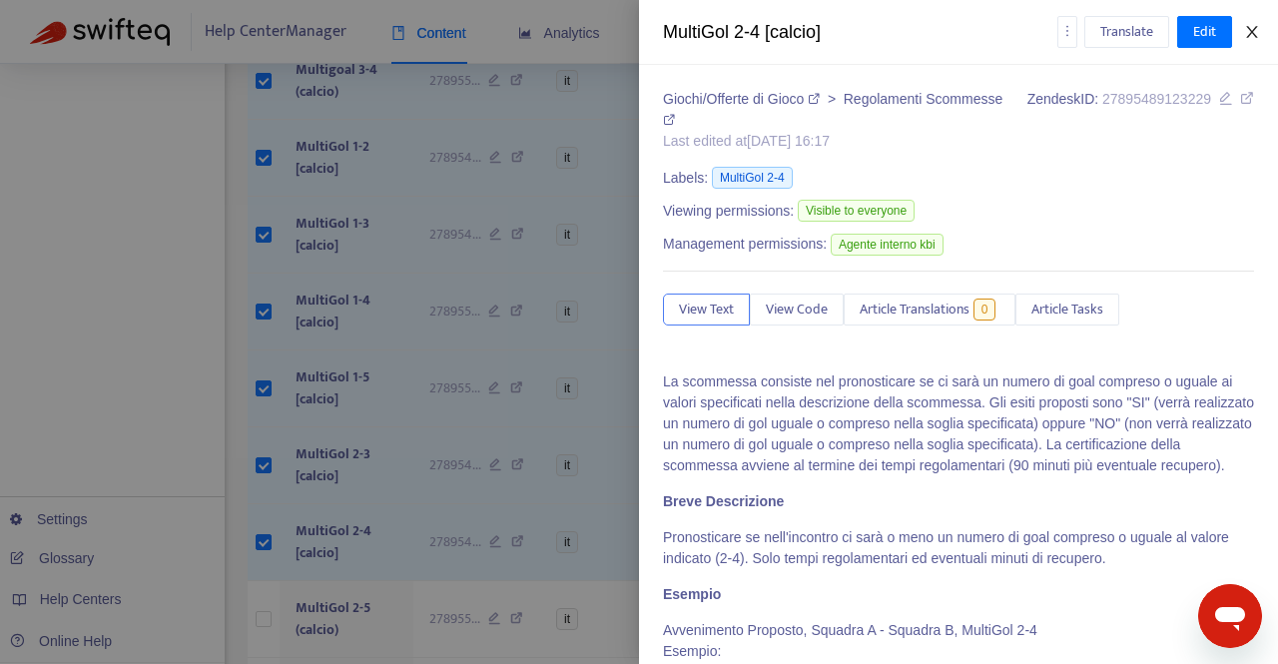
click at [1250, 35] on icon "close" at bounding box center [1251, 32] width 11 height 12
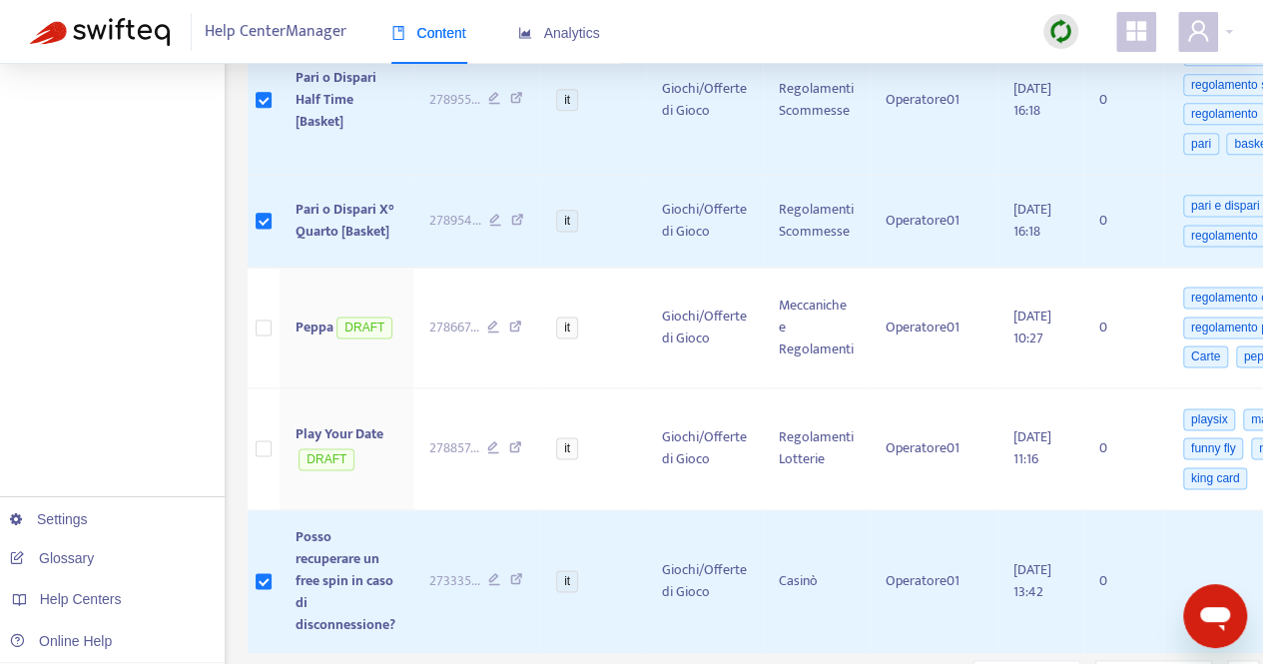
scroll to position [5007, 0]
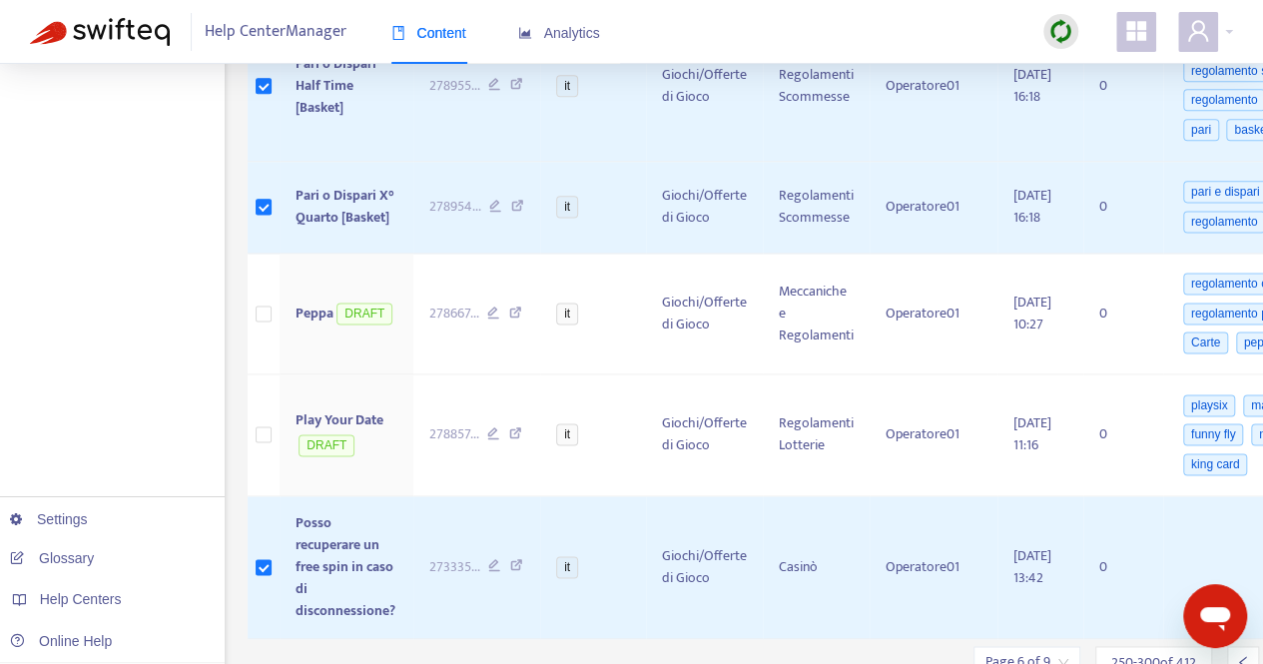
click at [1039, 646] on div "Page 6 of 9" at bounding box center [1027, 662] width 107 height 32
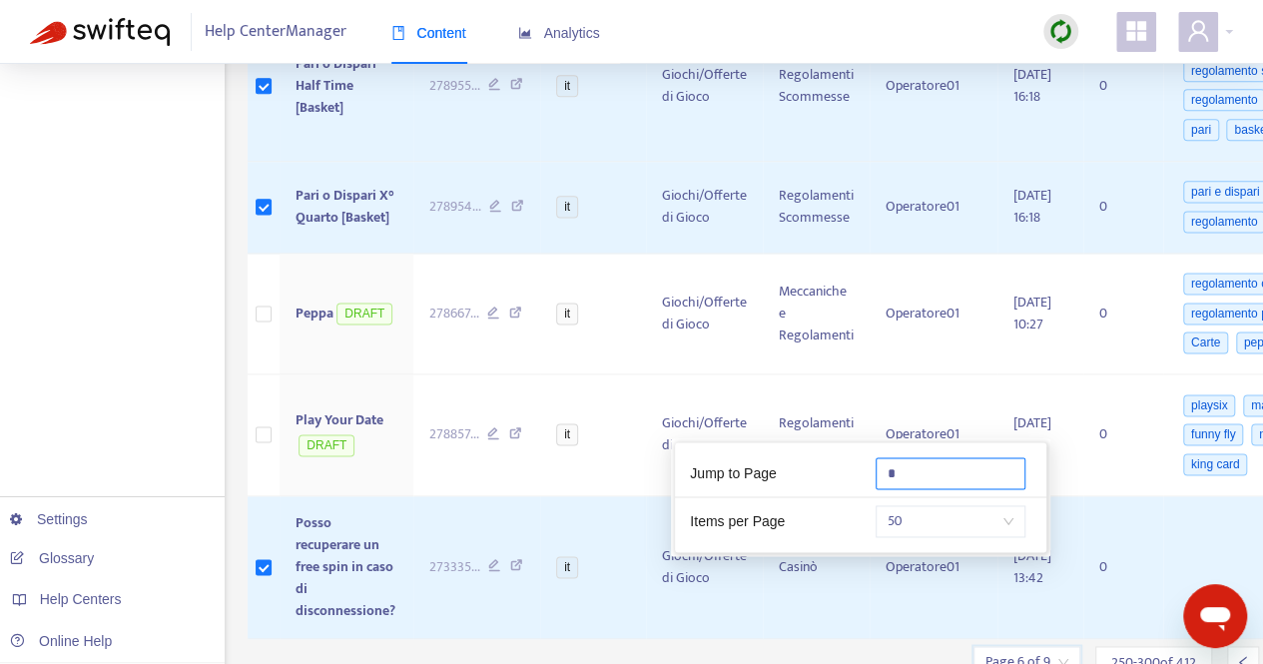
drag, startPoint x: 919, startPoint y: 483, endPoint x: 883, endPoint y: 481, distance: 36.0
click at [883, 480] on input "*" at bounding box center [951, 473] width 150 height 32
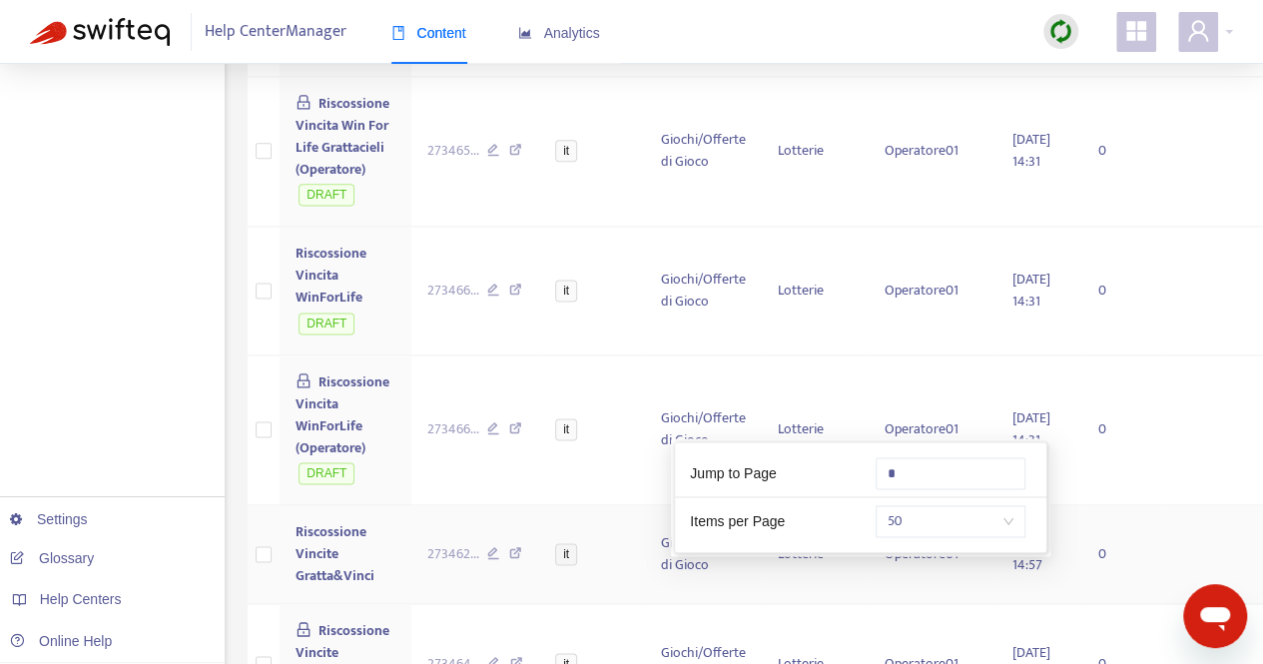
click at [1179, 510] on td at bounding box center [1257, 554] width 190 height 99
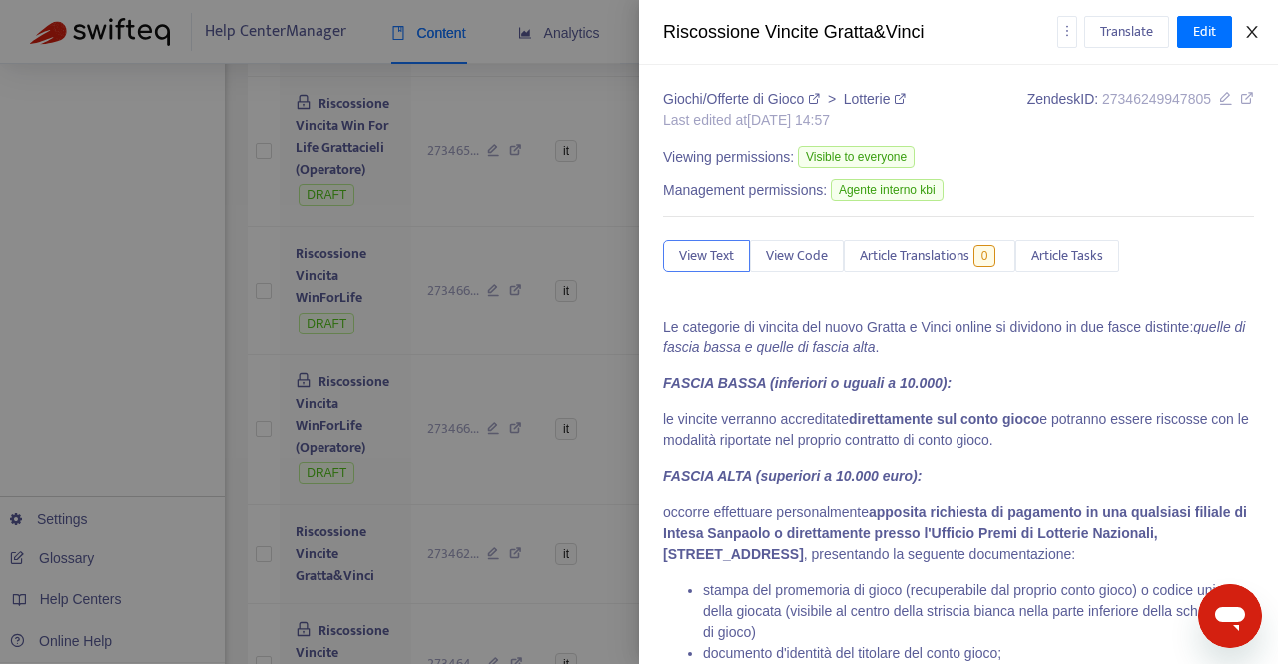
click at [1248, 41] on button "Close" at bounding box center [1252, 32] width 28 height 19
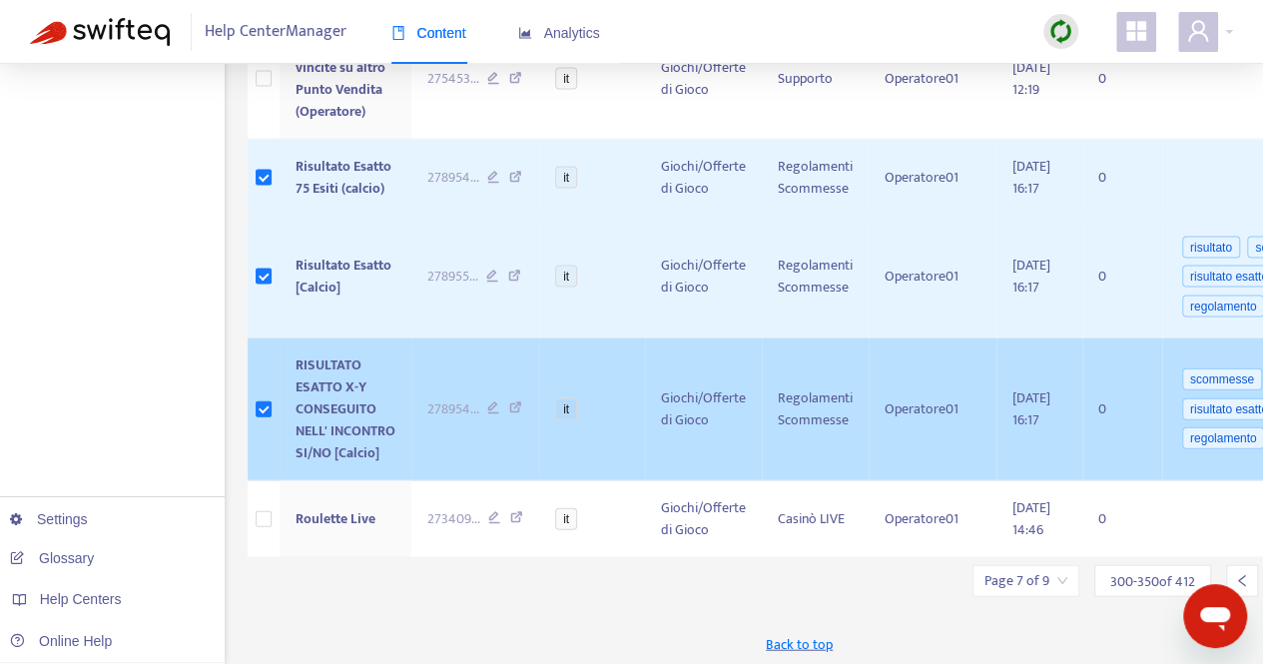
scroll to position [5822, 0]
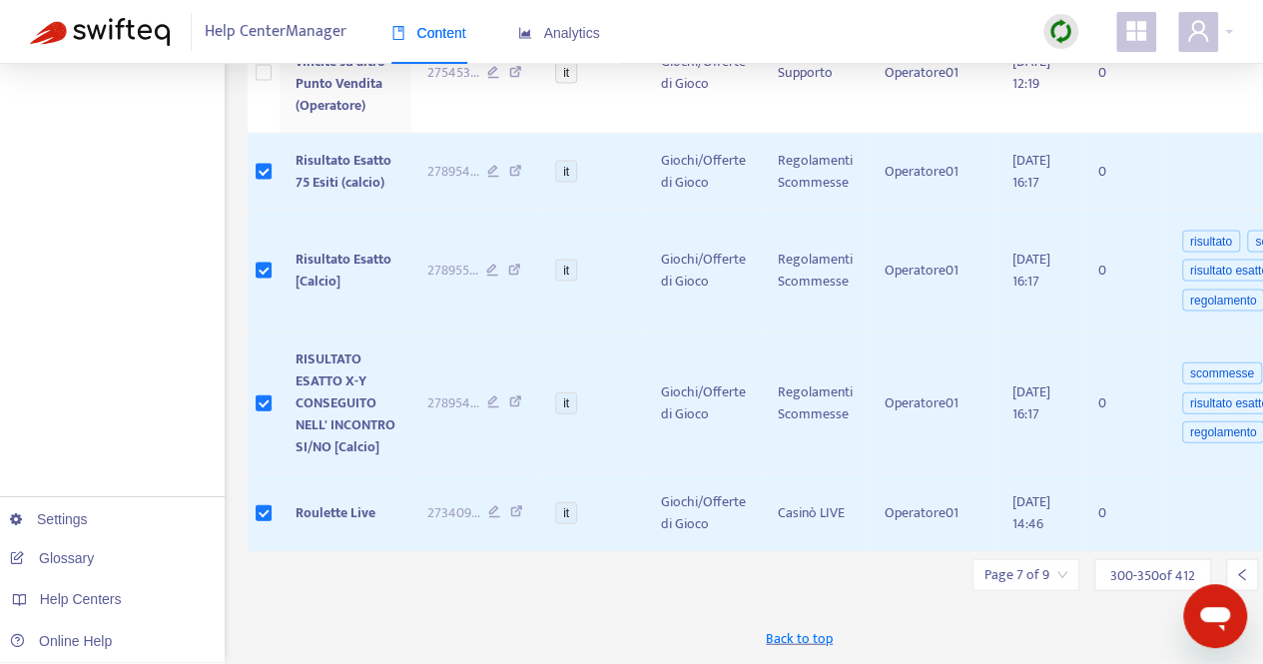
click at [1031, 575] on input "search" at bounding box center [1026, 575] width 83 height 30
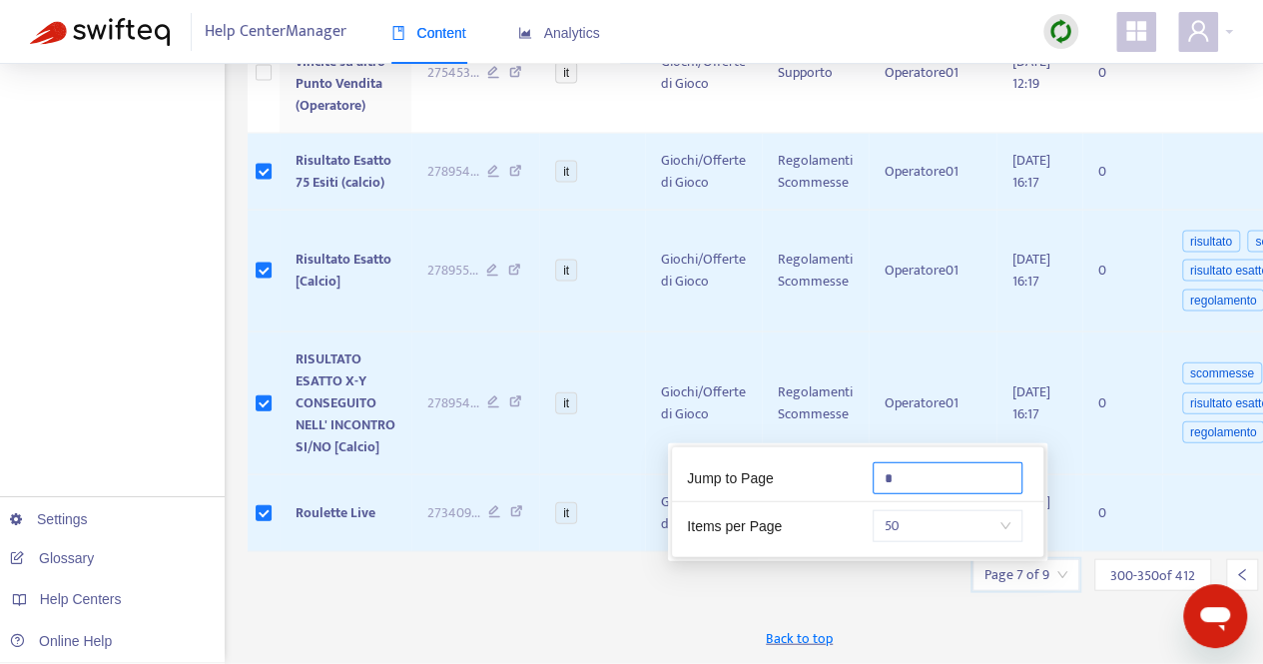
drag, startPoint x: 904, startPoint y: 478, endPoint x: 867, endPoint y: 478, distance: 36.9
click at [867, 478] on div "*" at bounding box center [951, 478] width 186 height 32
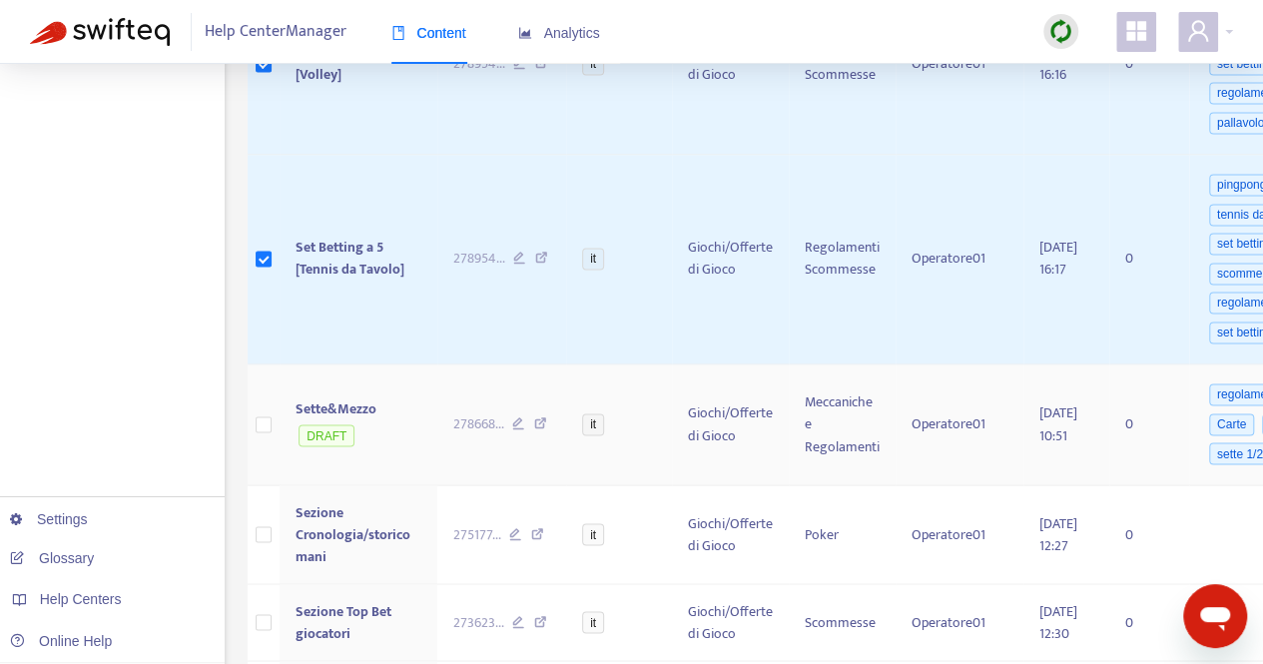
scroll to position [1498, 0]
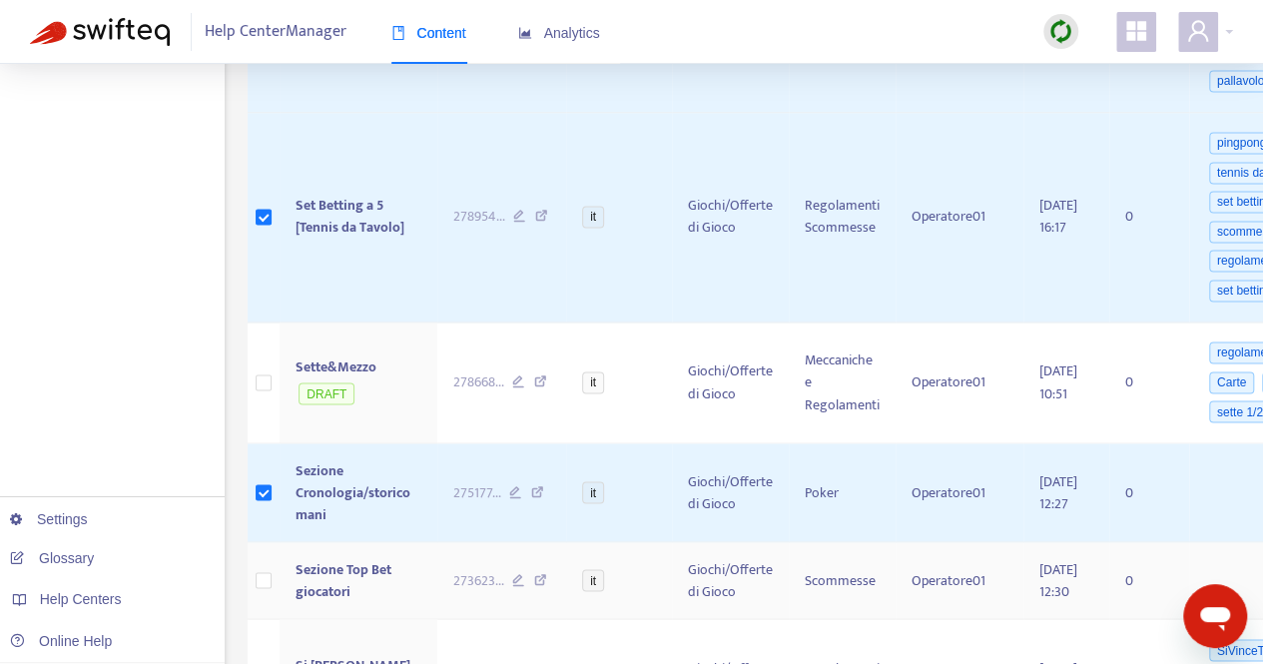
click at [254, 580] on td at bounding box center [264, 580] width 32 height 77
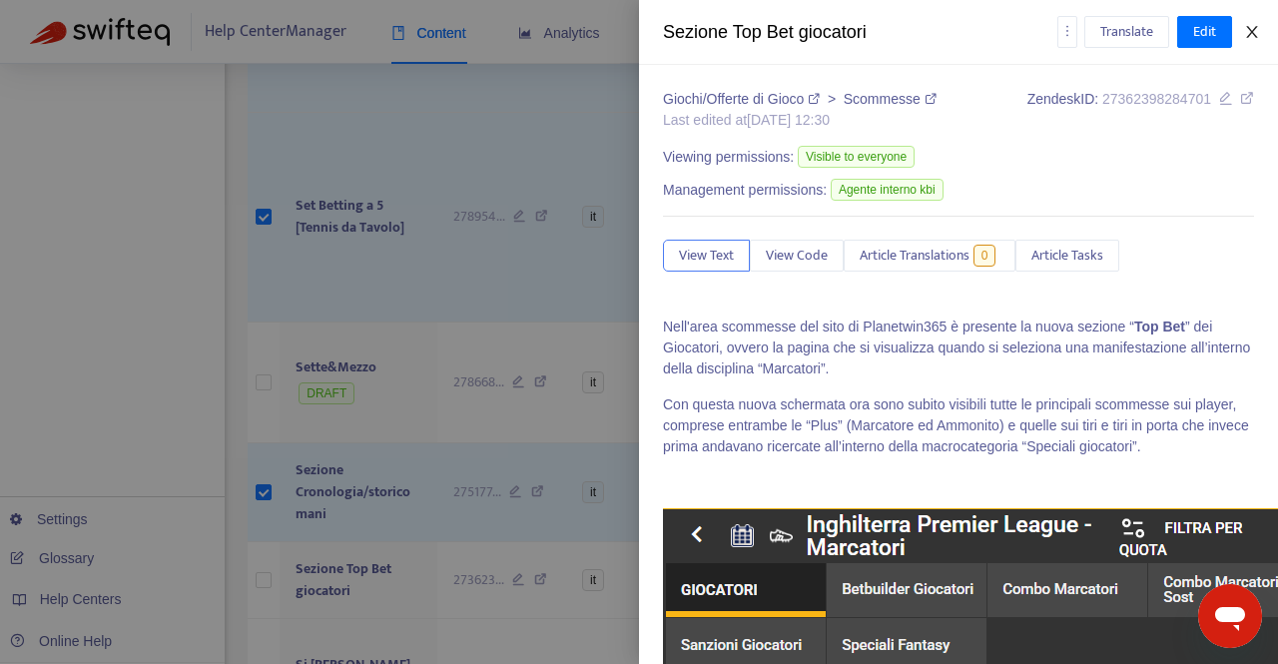
click at [1260, 27] on button "Close" at bounding box center [1252, 32] width 28 height 19
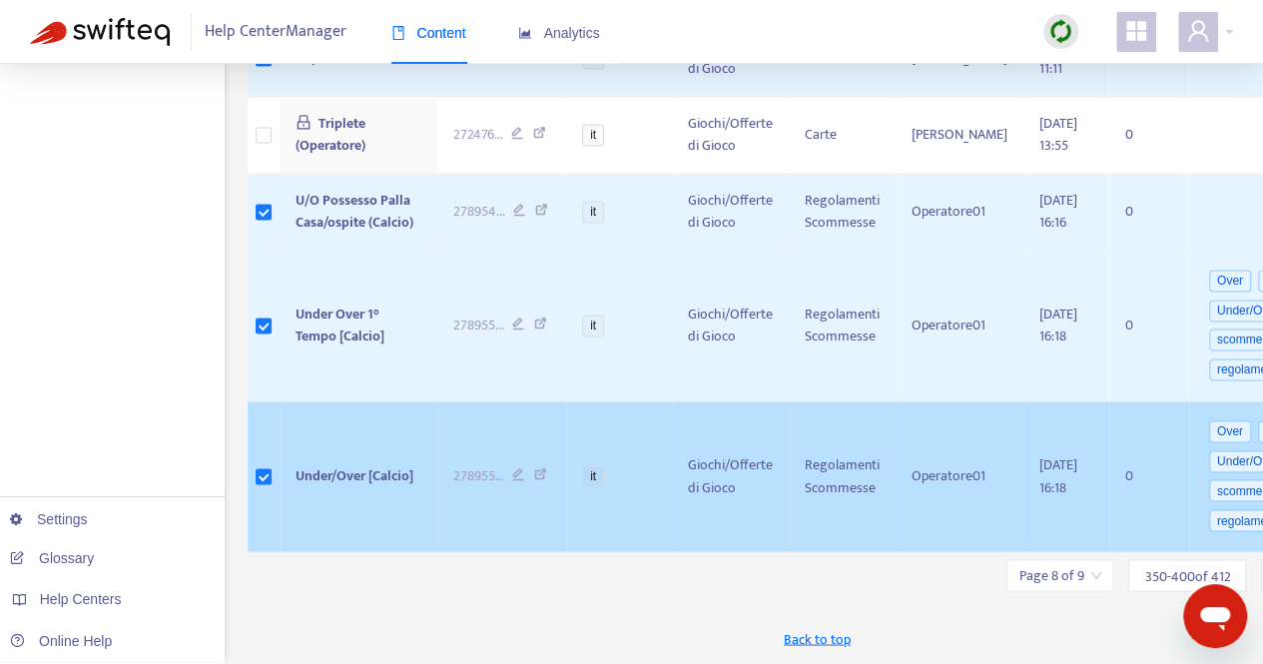
scroll to position [5203, 0]
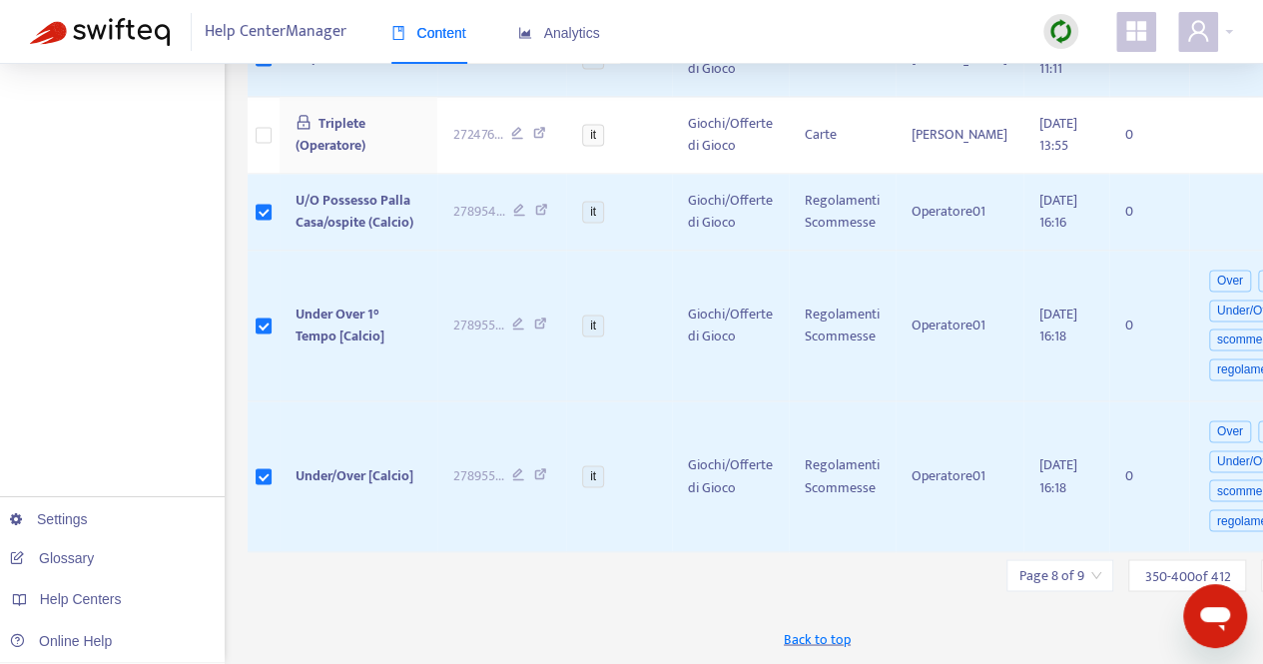
click at [1058, 578] on input "search" at bounding box center [1060, 575] width 83 height 30
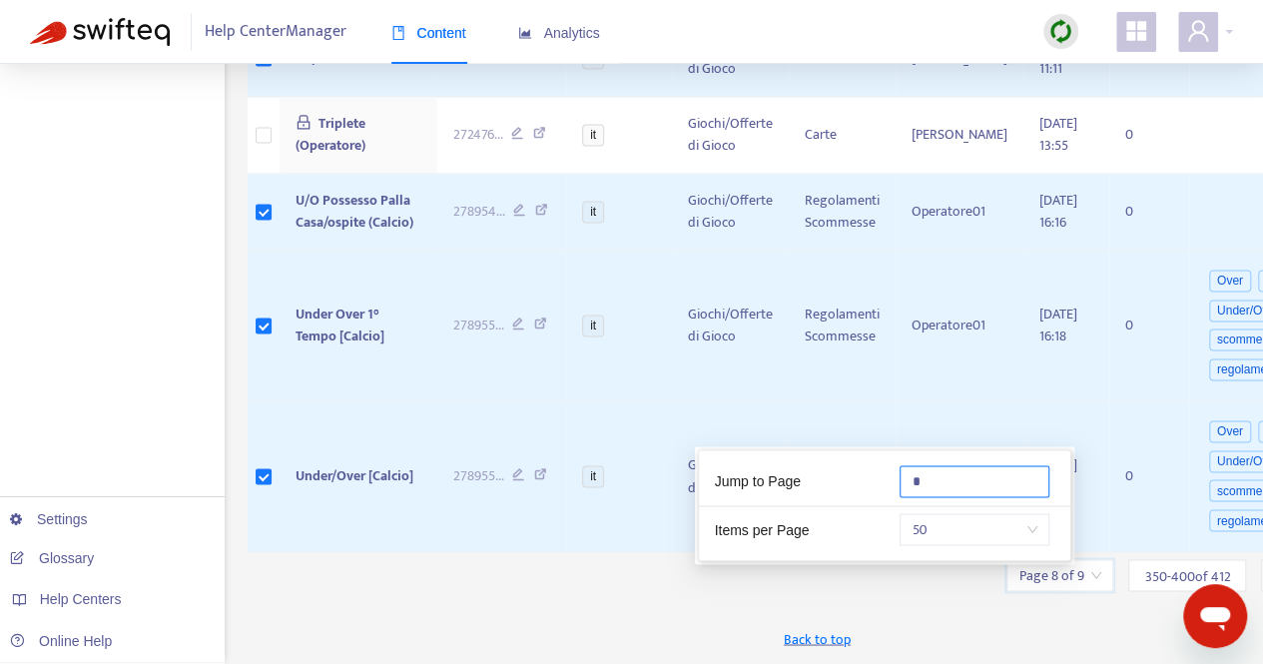
drag, startPoint x: 928, startPoint y: 474, endPoint x: 907, endPoint y: 474, distance: 21.0
click at [907, 474] on input "*" at bounding box center [975, 481] width 150 height 32
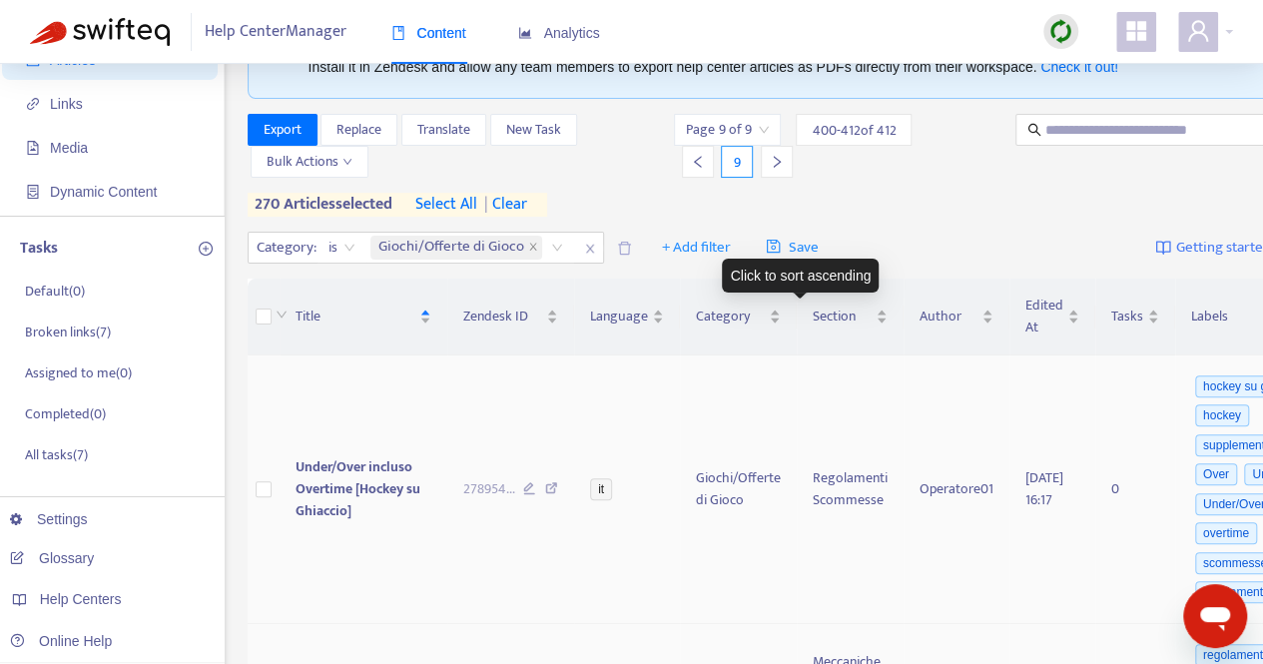
scroll to position [300, 0]
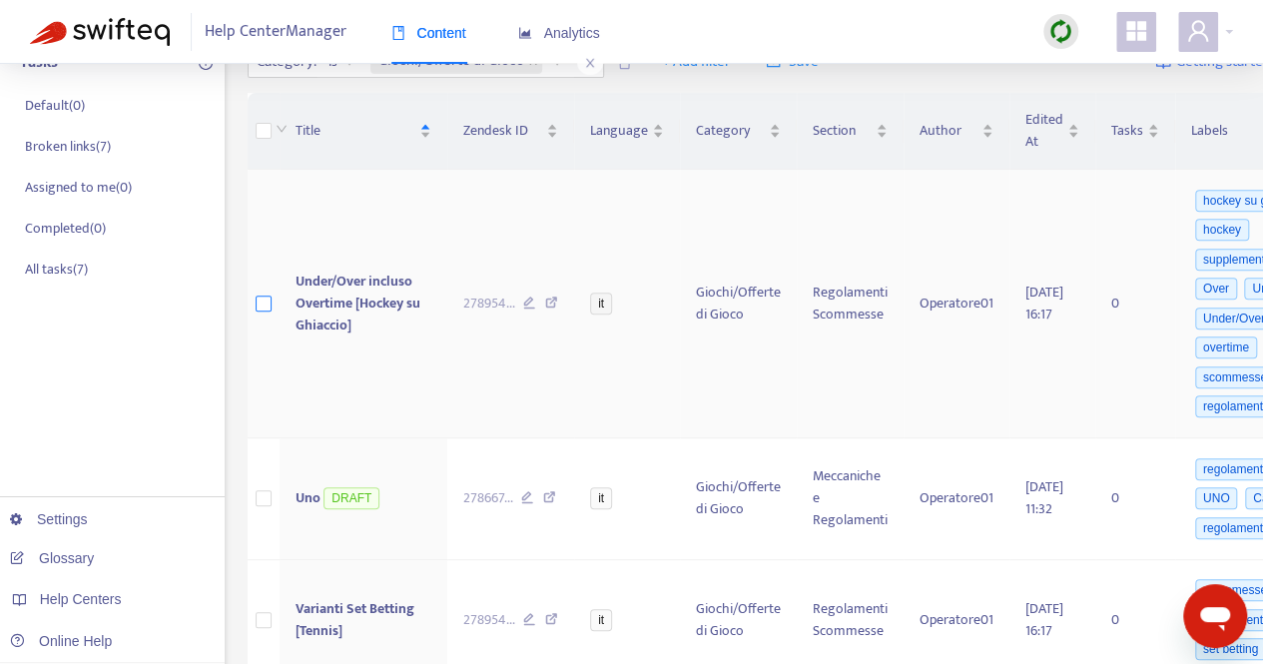
type input "*"
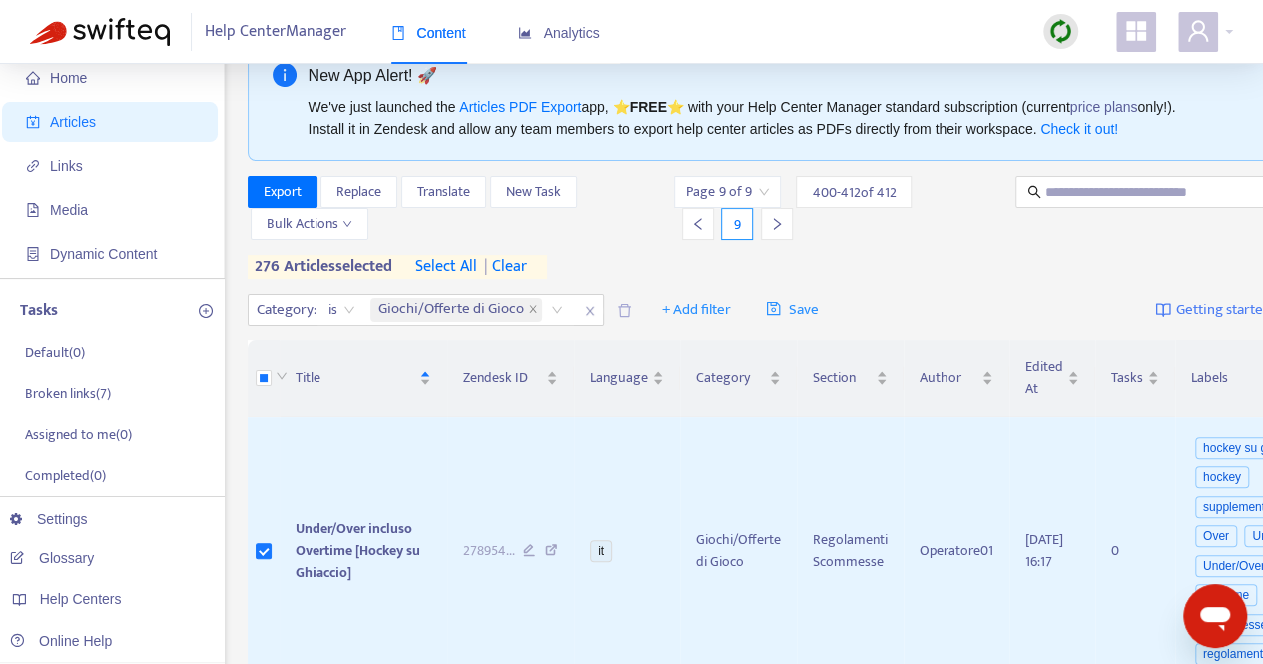
scroll to position [0, 0]
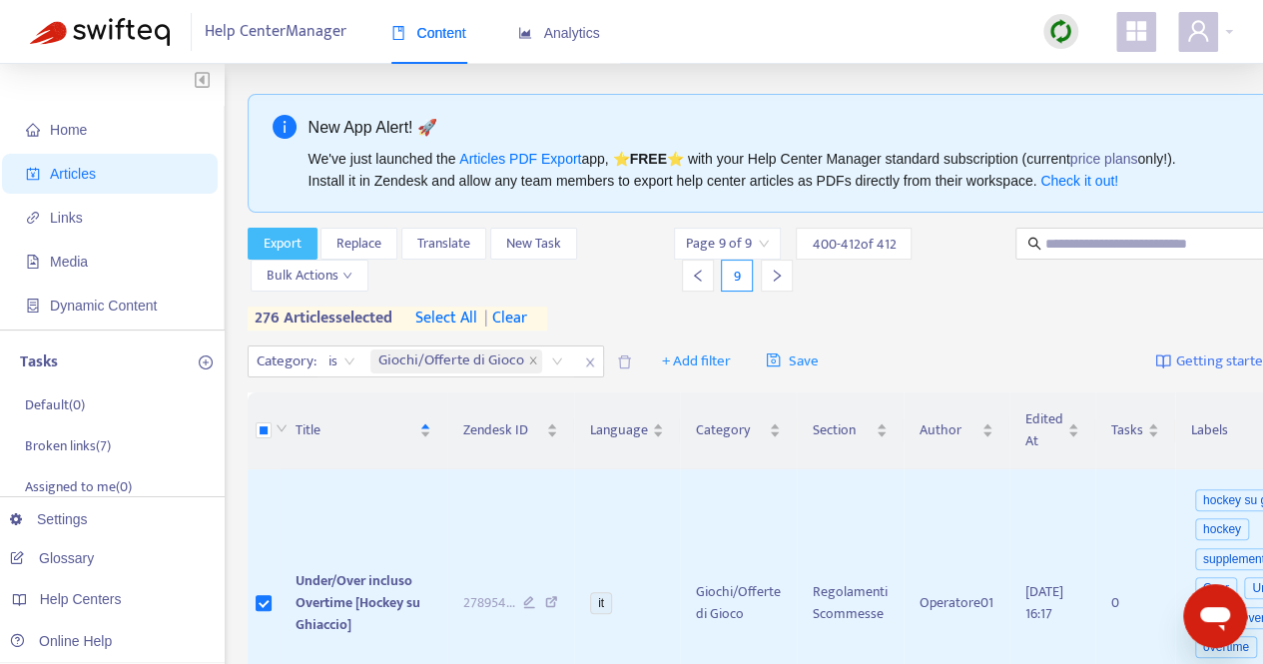
click at [272, 244] on span "Export" at bounding box center [283, 244] width 38 height 22
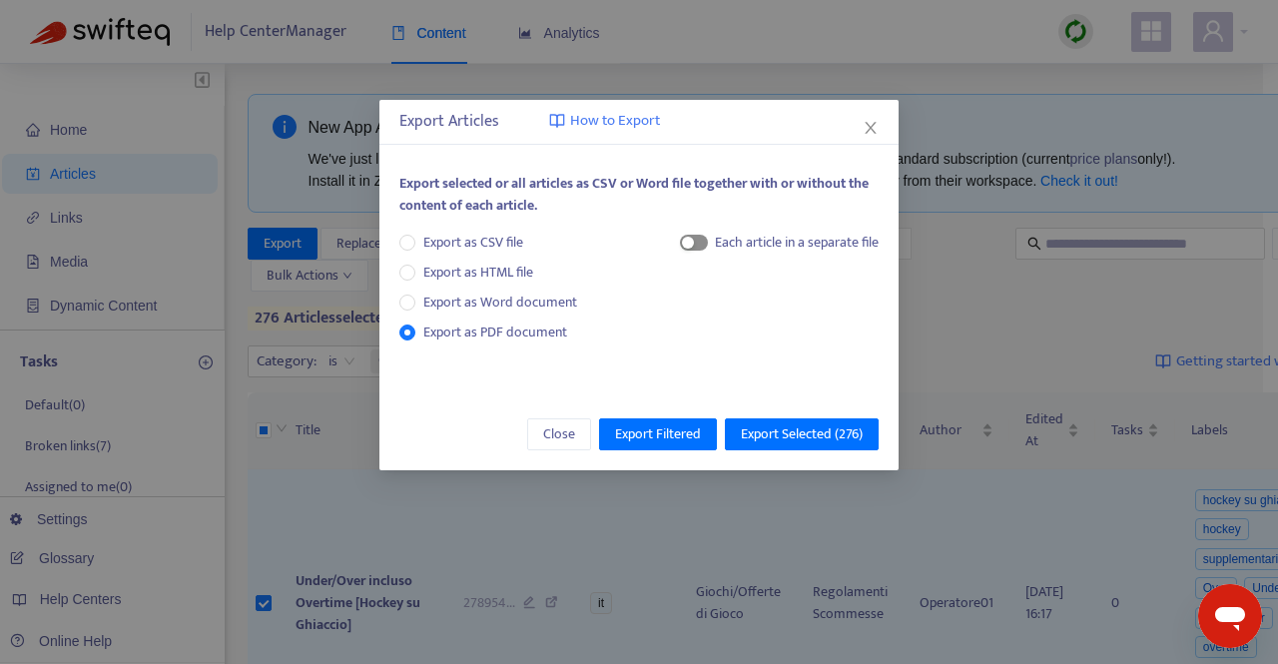
click at [699, 245] on span "button" at bounding box center [694, 243] width 28 height 16
click at [793, 433] on span "Export Selected ( 276 )" at bounding box center [802, 434] width 122 height 22
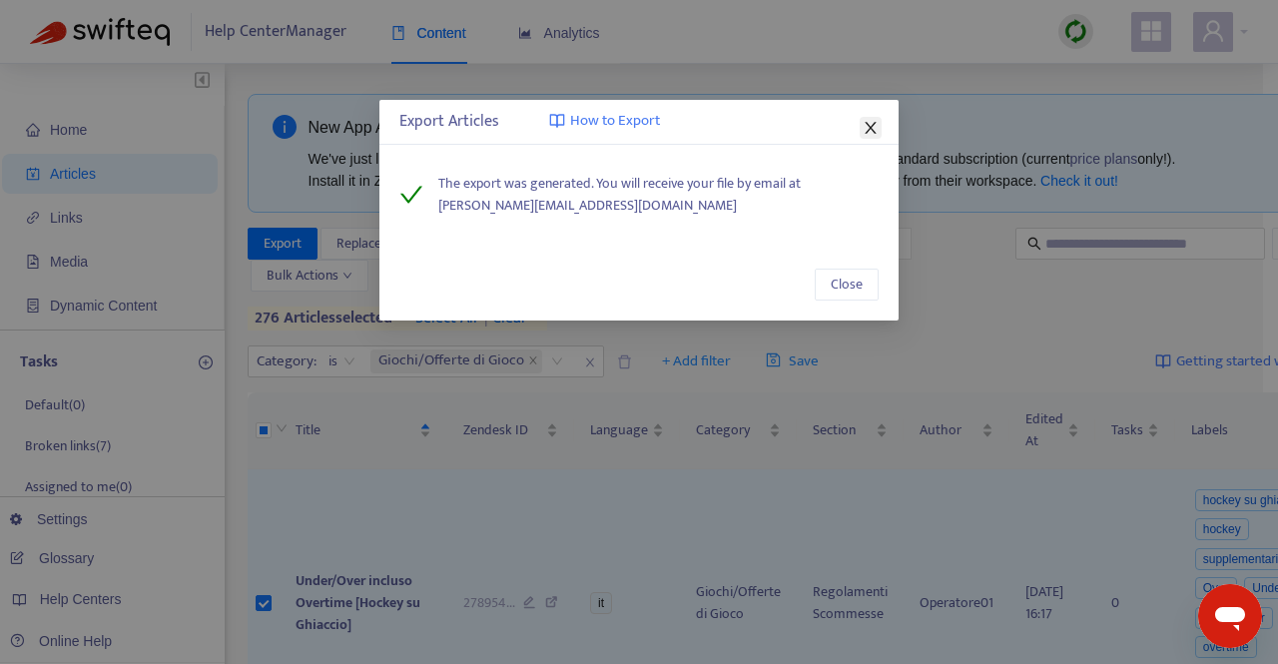
click at [871, 123] on icon "close" at bounding box center [871, 128] width 16 height 16
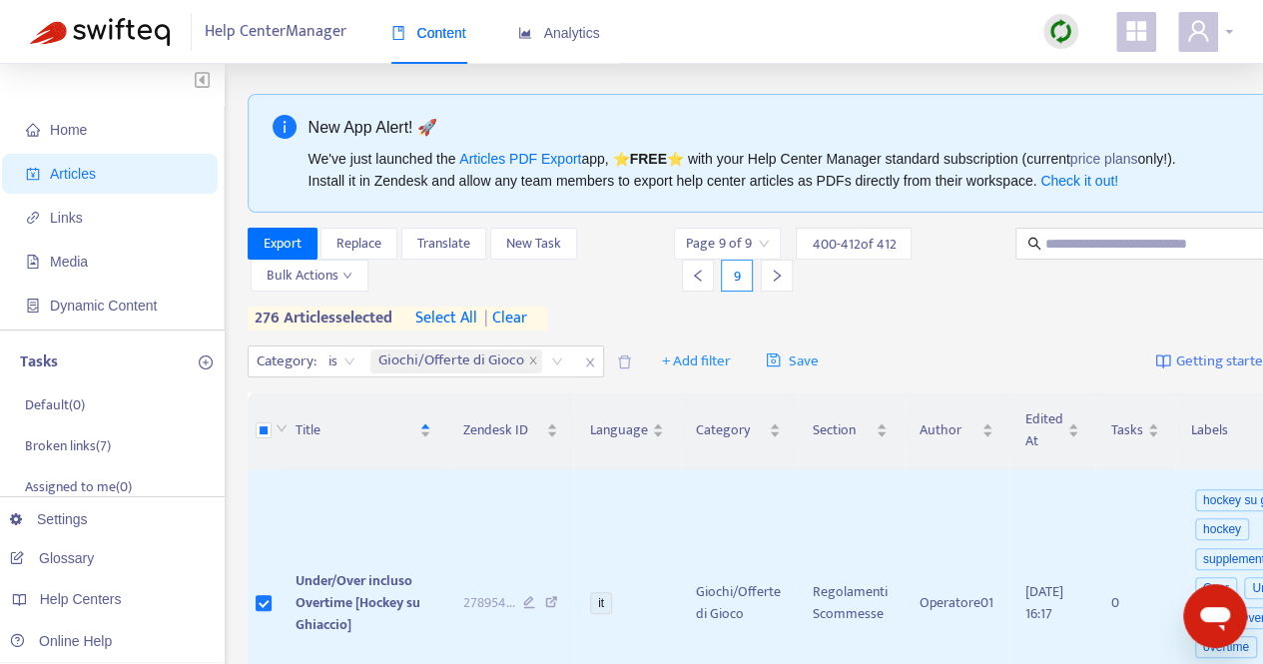
click at [1225, 32] on div at bounding box center [1205, 32] width 55 height 40
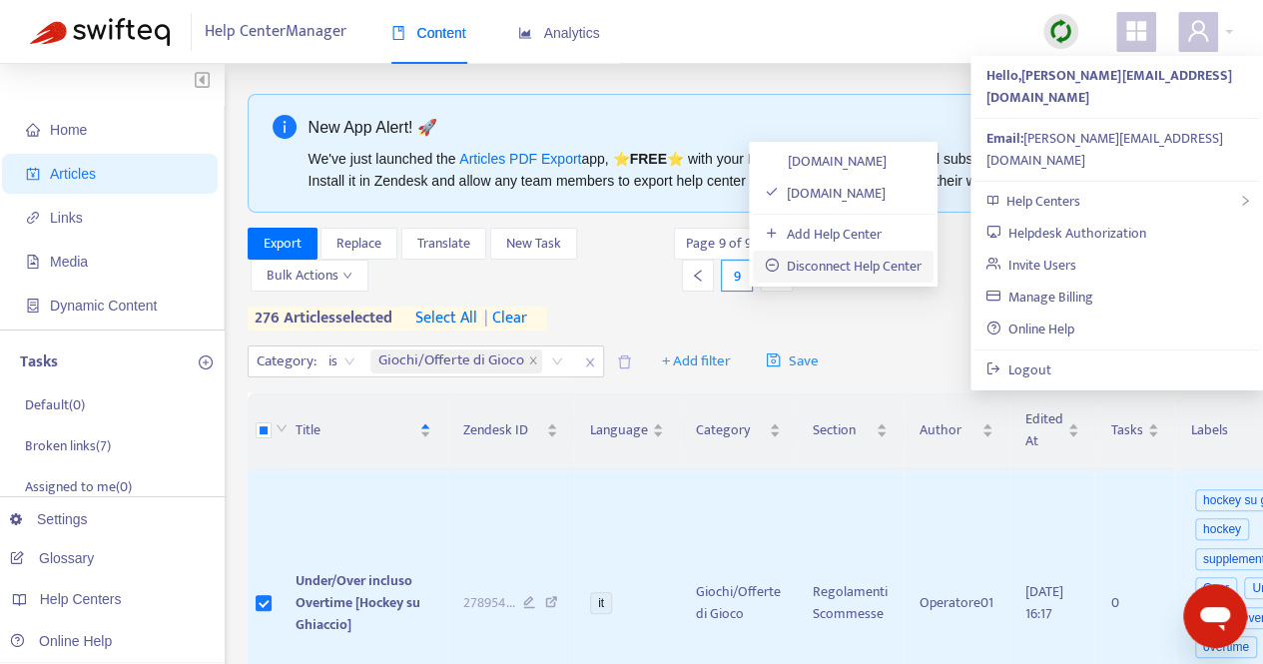
click at [864, 261] on link "Disconnect Help Center" at bounding box center [843, 266] width 157 height 23
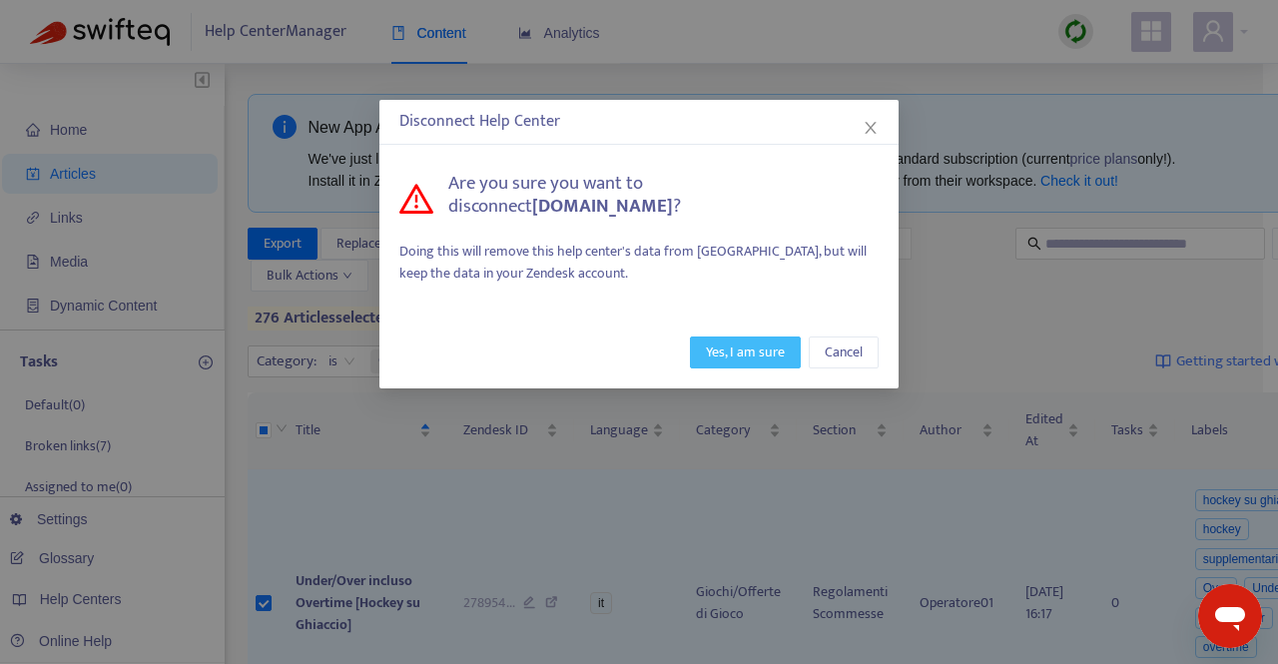
click at [750, 353] on span "Yes, I am sure" at bounding box center [745, 353] width 79 height 22
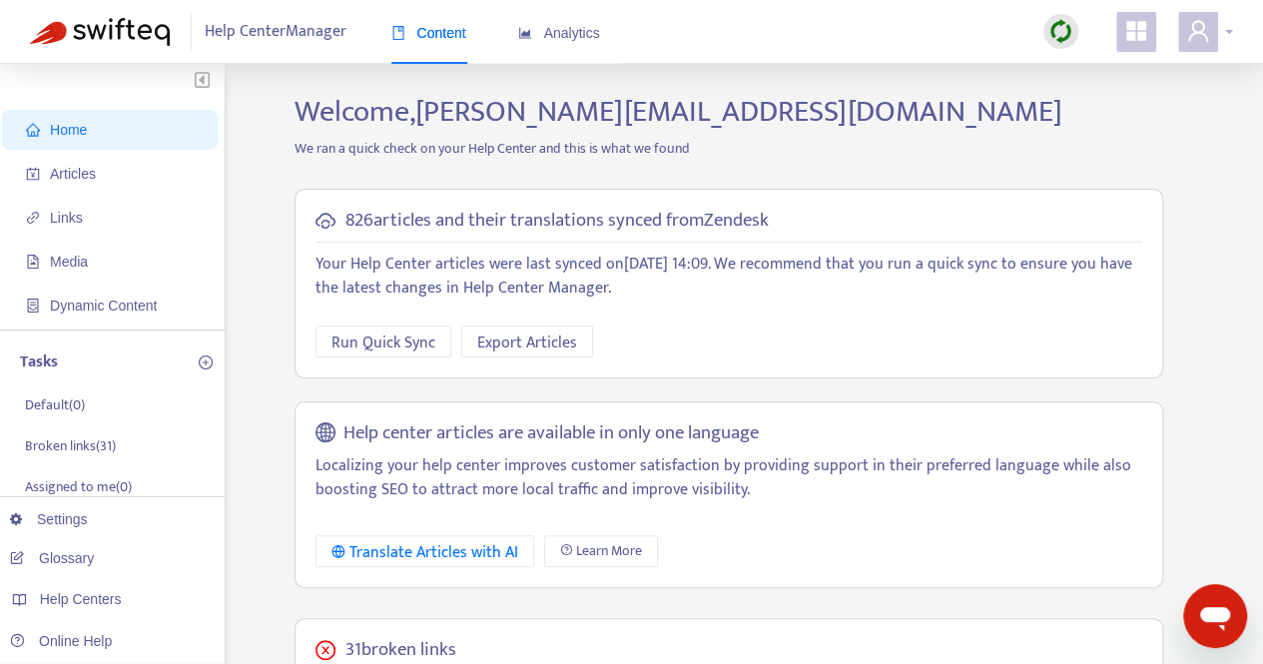
click at [1220, 35] on div at bounding box center [1205, 32] width 55 height 40
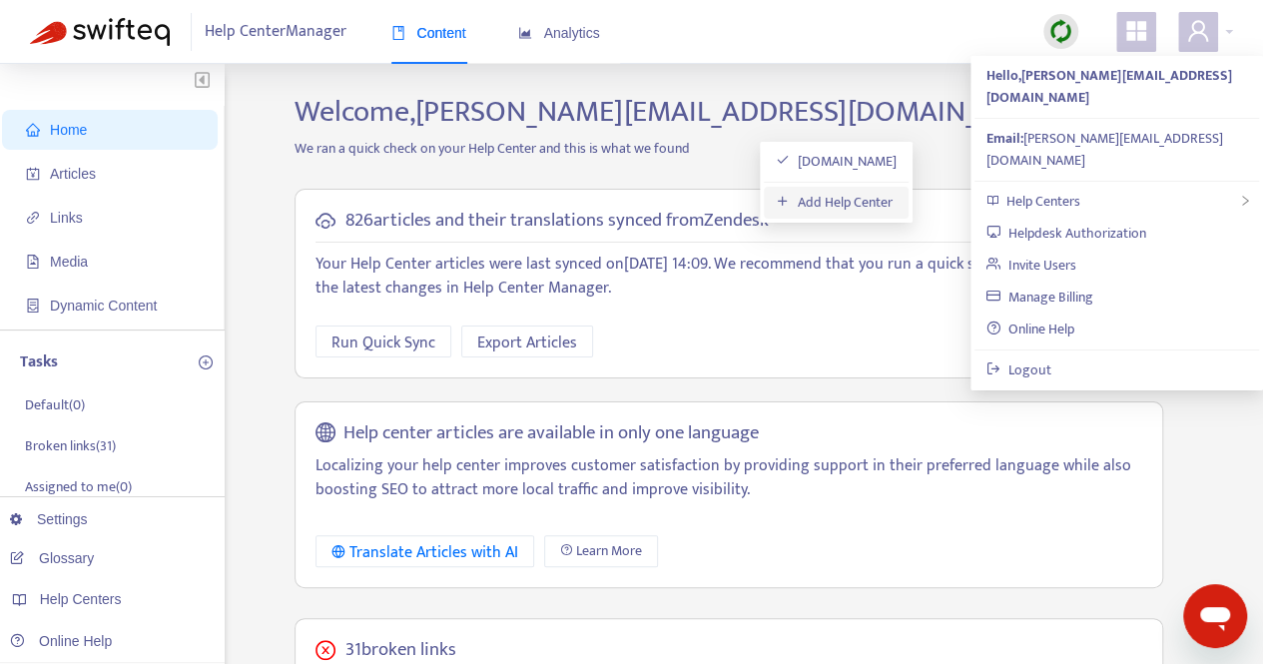
click at [861, 203] on link "Add Help Center" at bounding box center [834, 202] width 117 height 23
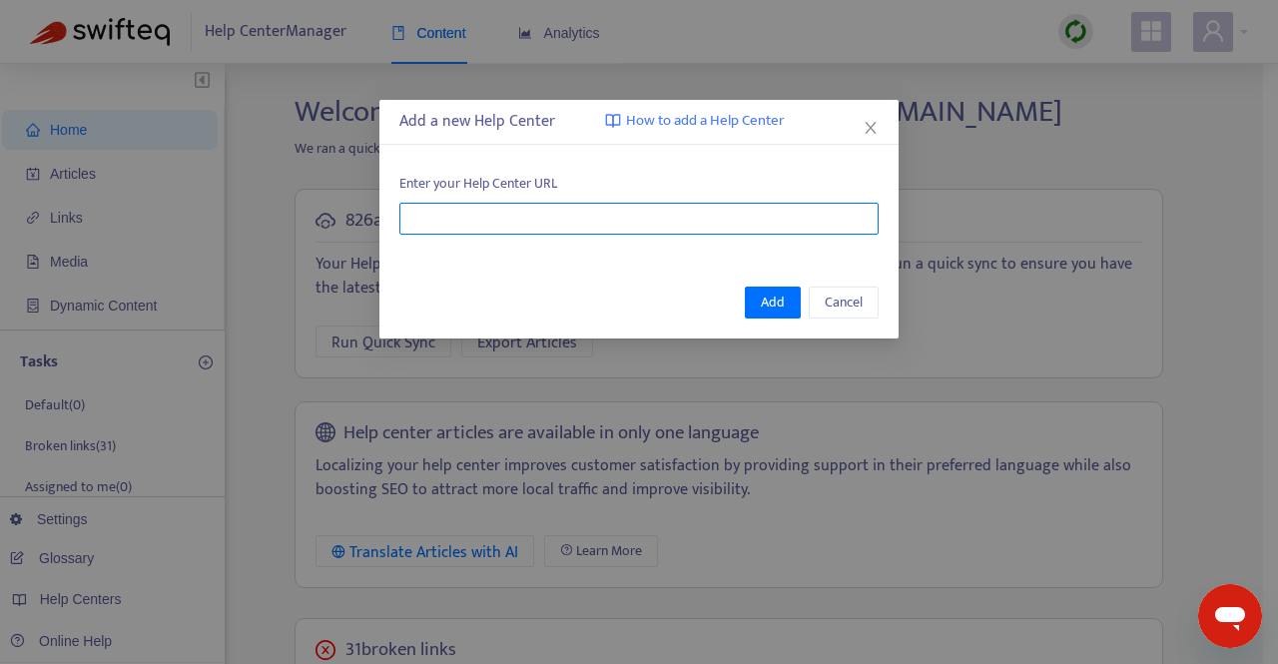
click at [521, 207] on input "text" at bounding box center [638, 219] width 479 height 32
paste input "**********"
type input "**********"
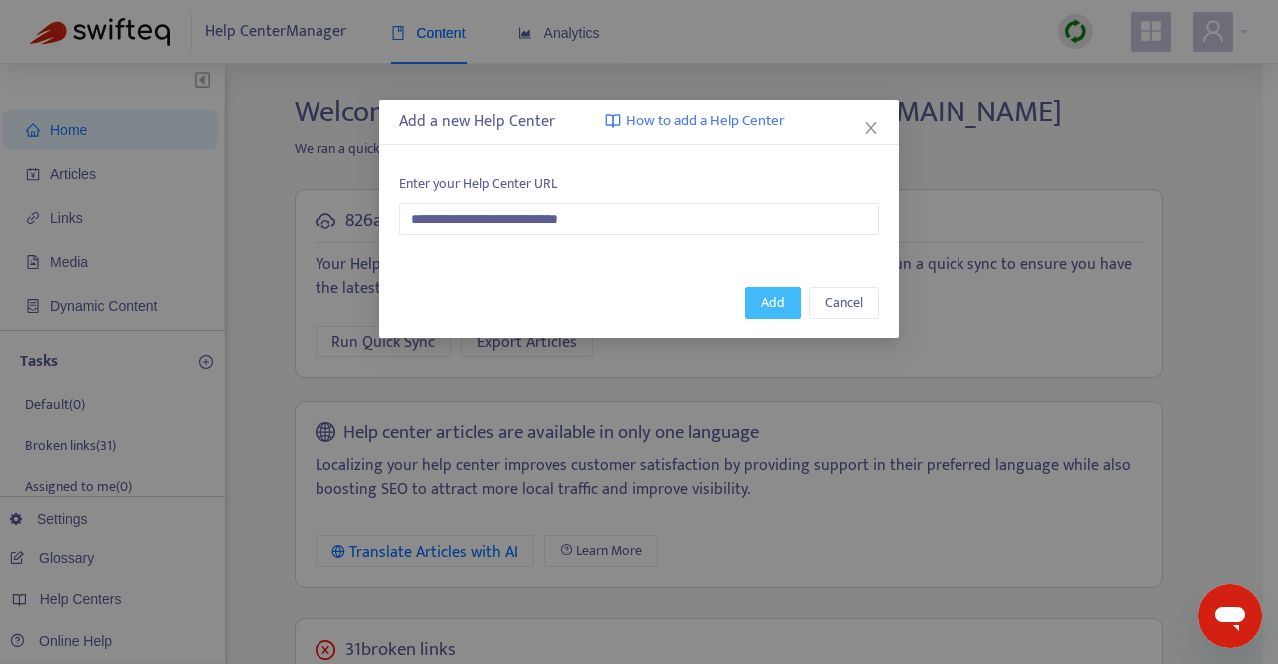
click at [776, 306] on span "Add" at bounding box center [773, 303] width 24 height 22
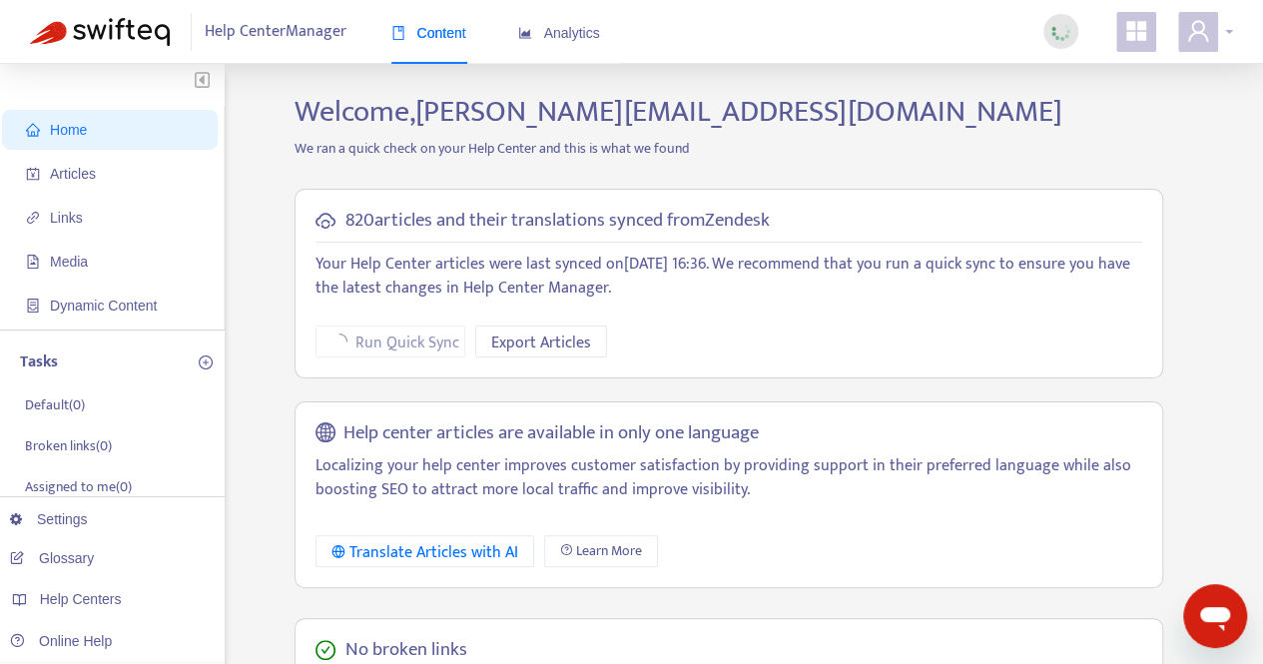
click at [1210, 29] on span at bounding box center [1198, 32] width 40 height 40
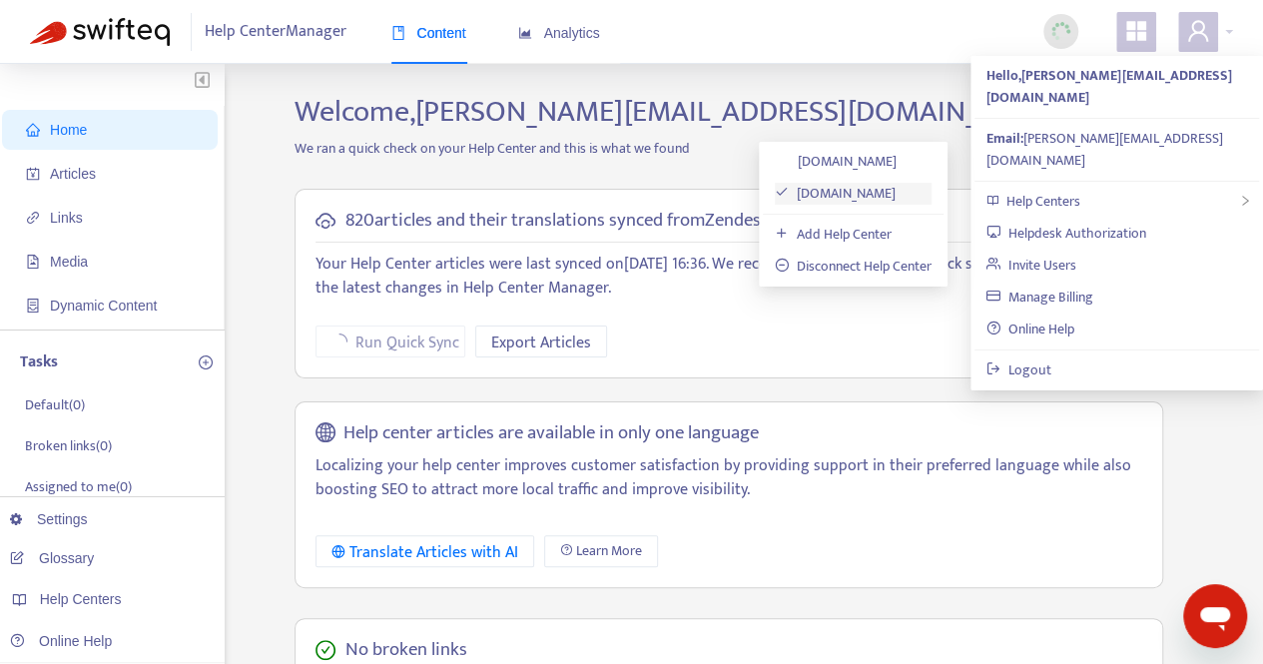
click at [855, 197] on link "goldbet1.zendesk.com" at bounding box center [835, 193] width 121 height 23
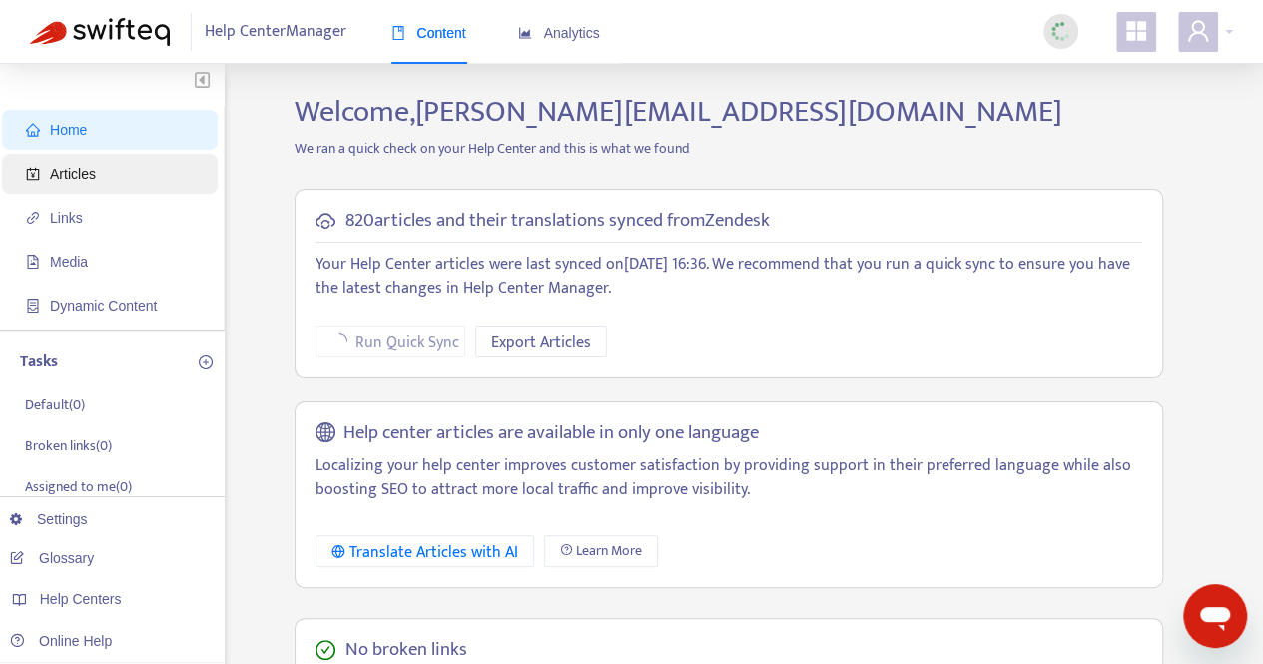
click at [94, 171] on span "Articles" at bounding box center [73, 174] width 46 height 16
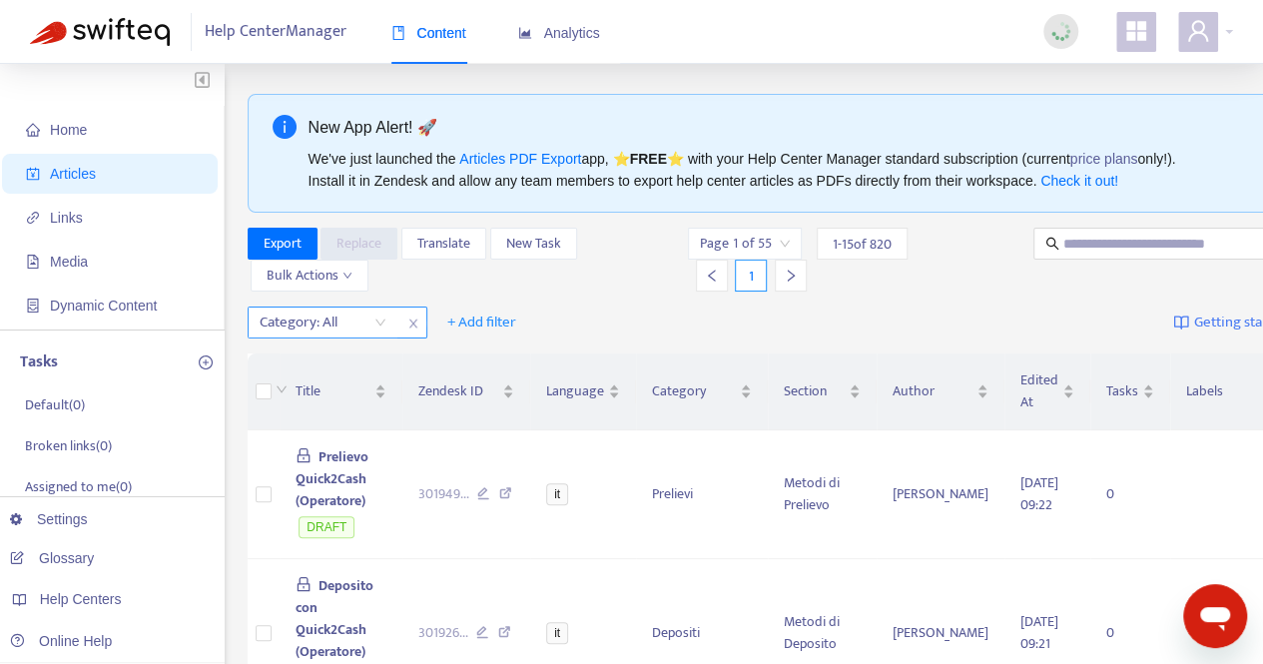
click at [381, 315] on div "Category: All" at bounding box center [323, 323] width 149 height 30
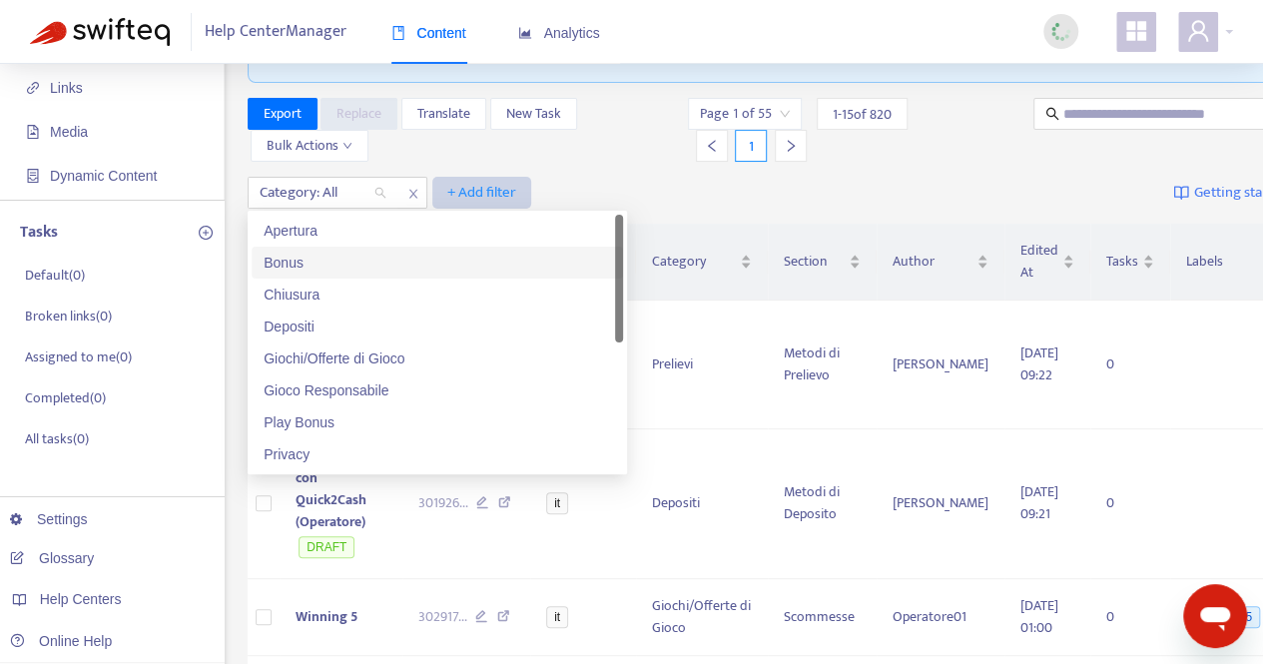
scroll to position [100, 0]
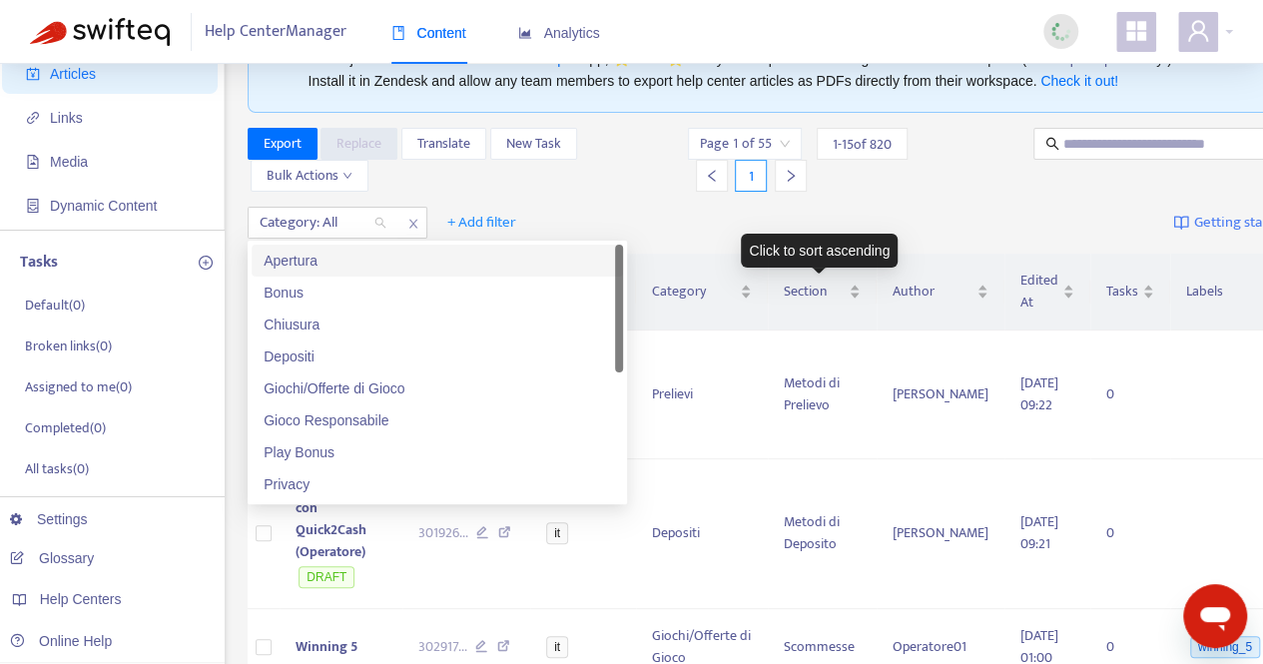
click at [884, 207] on div "Category: All + Add filter Getting started with Articles" at bounding box center [809, 223] width 1123 height 47
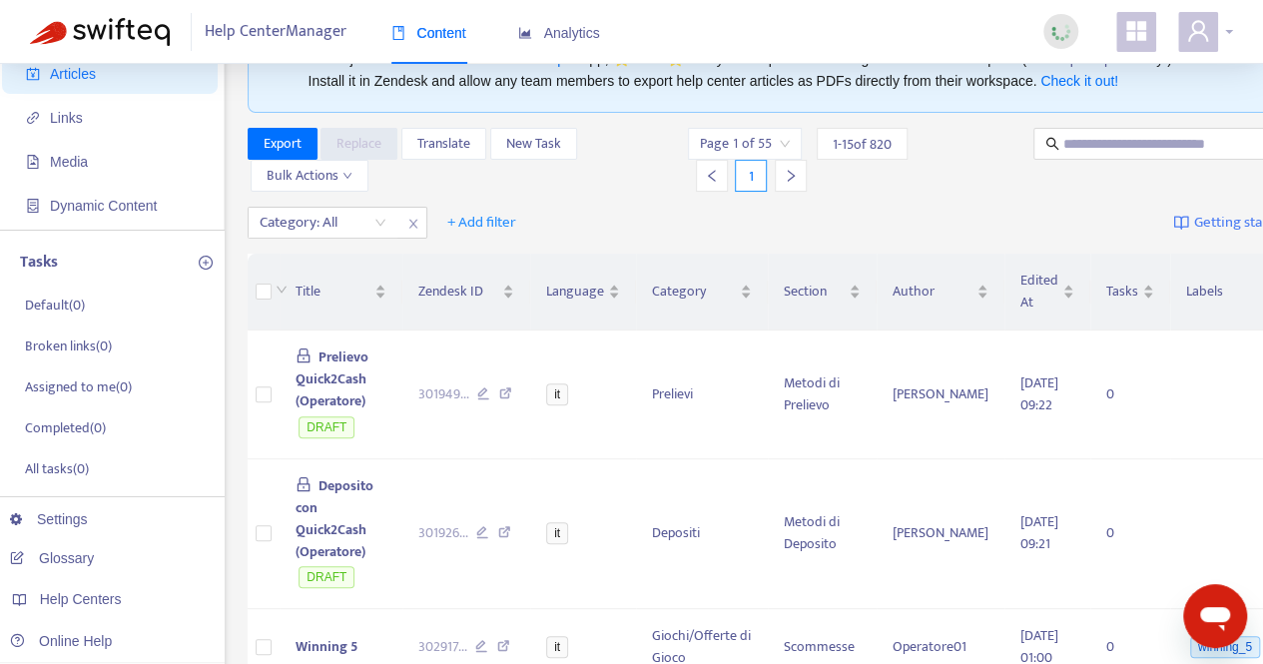
click at [1220, 20] on div at bounding box center [1205, 32] width 55 height 40
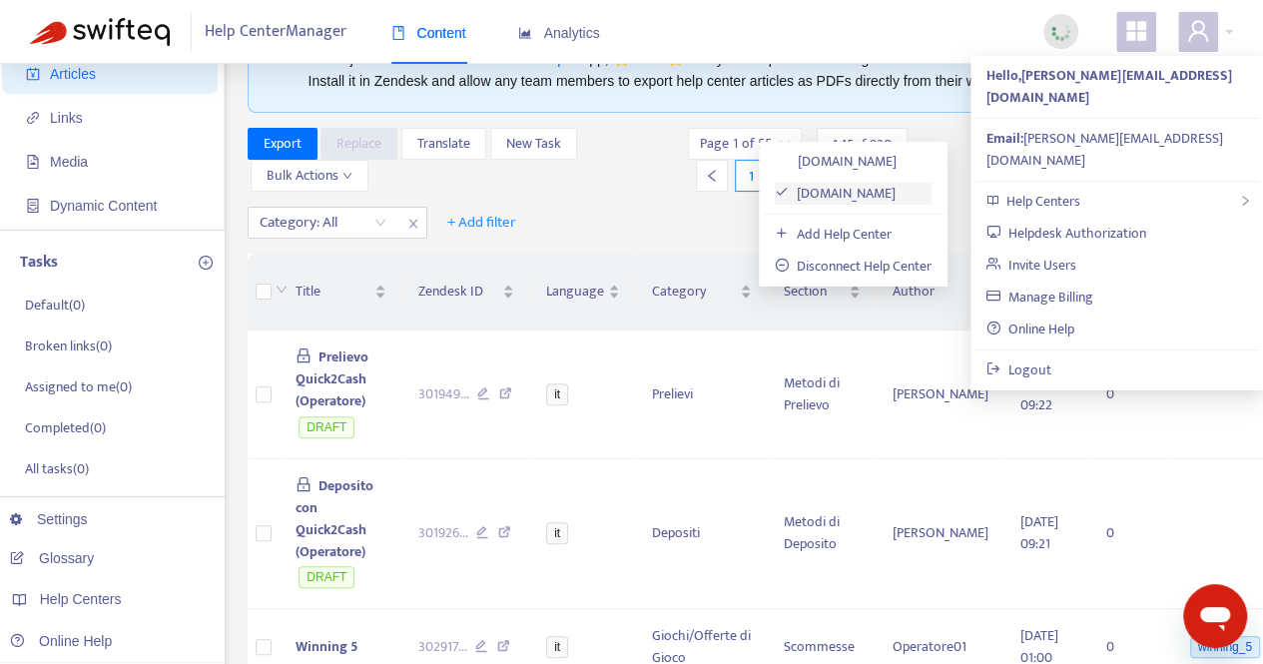
click at [852, 192] on link "goldbet1.zendesk.com" at bounding box center [835, 193] width 121 height 23
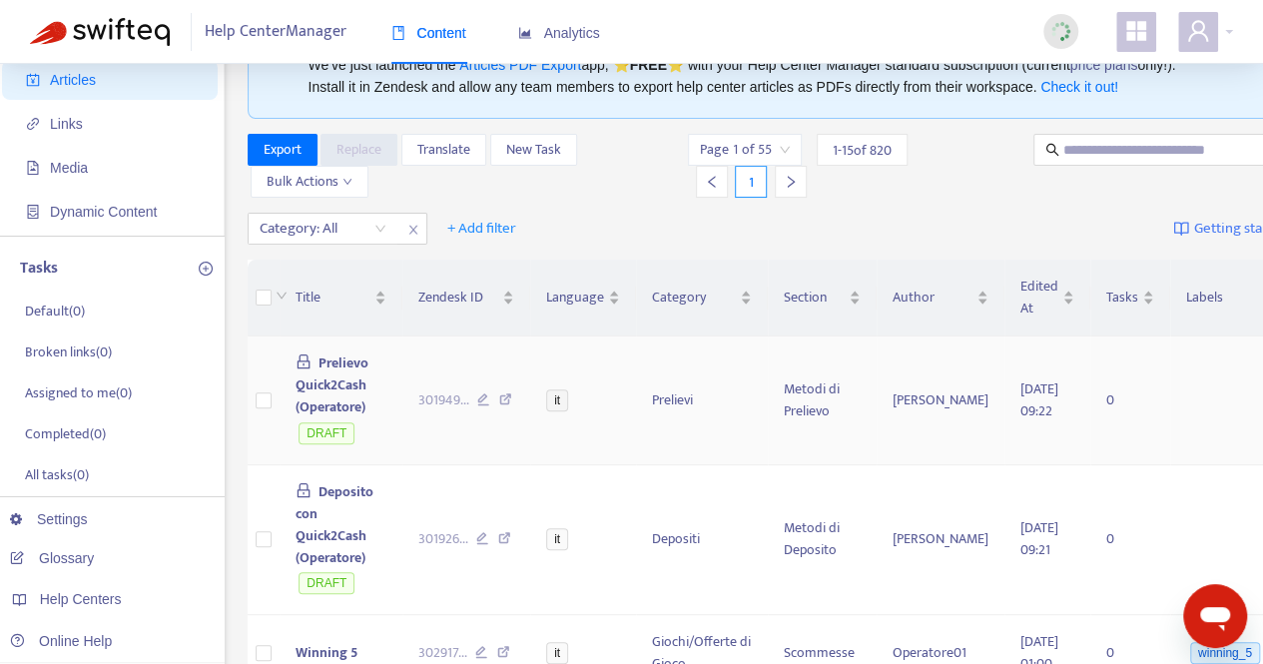
scroll to position [0, 0]
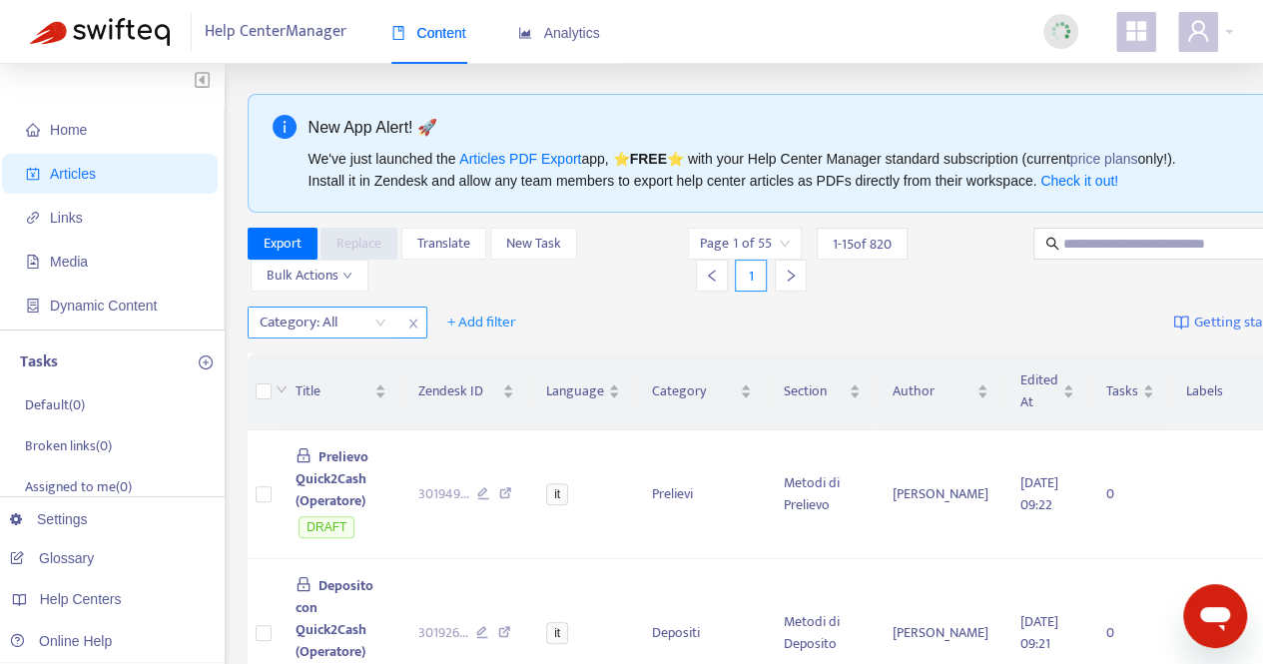
click at [377, 327] on div "Category: All" at bounding box center [323, 323] width 149 height 30
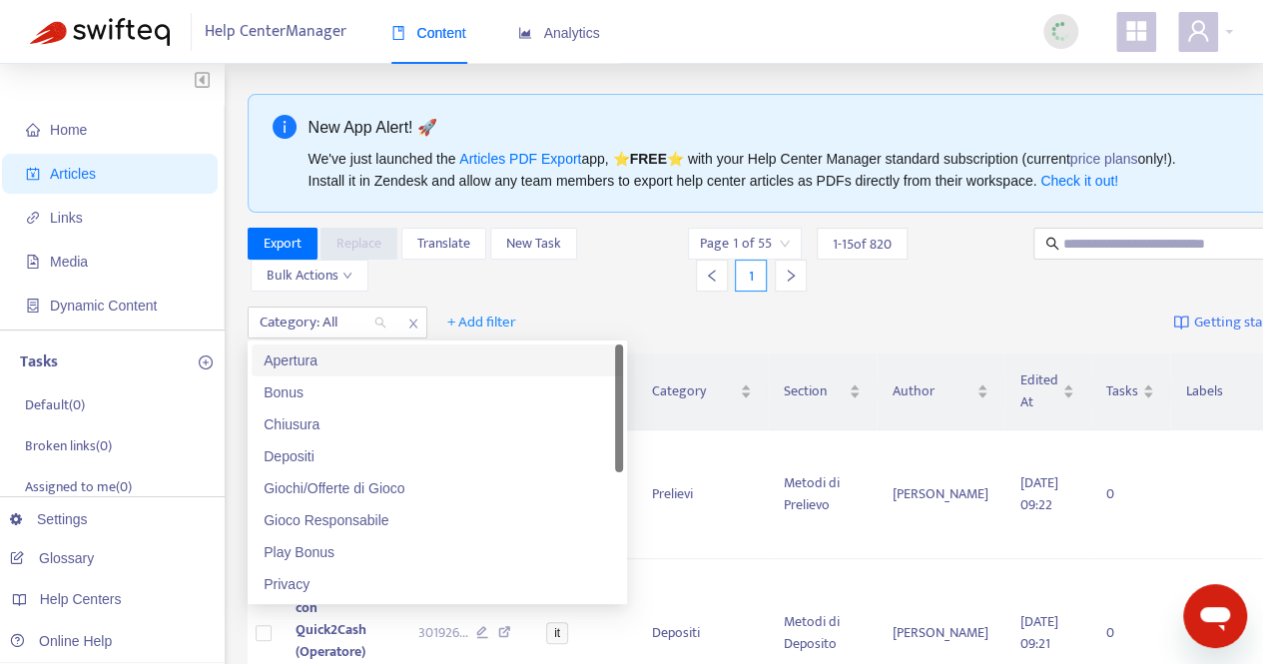
click at [349, 362] on div "Apertura" at bounding box center [438, 361] width 348 height 22
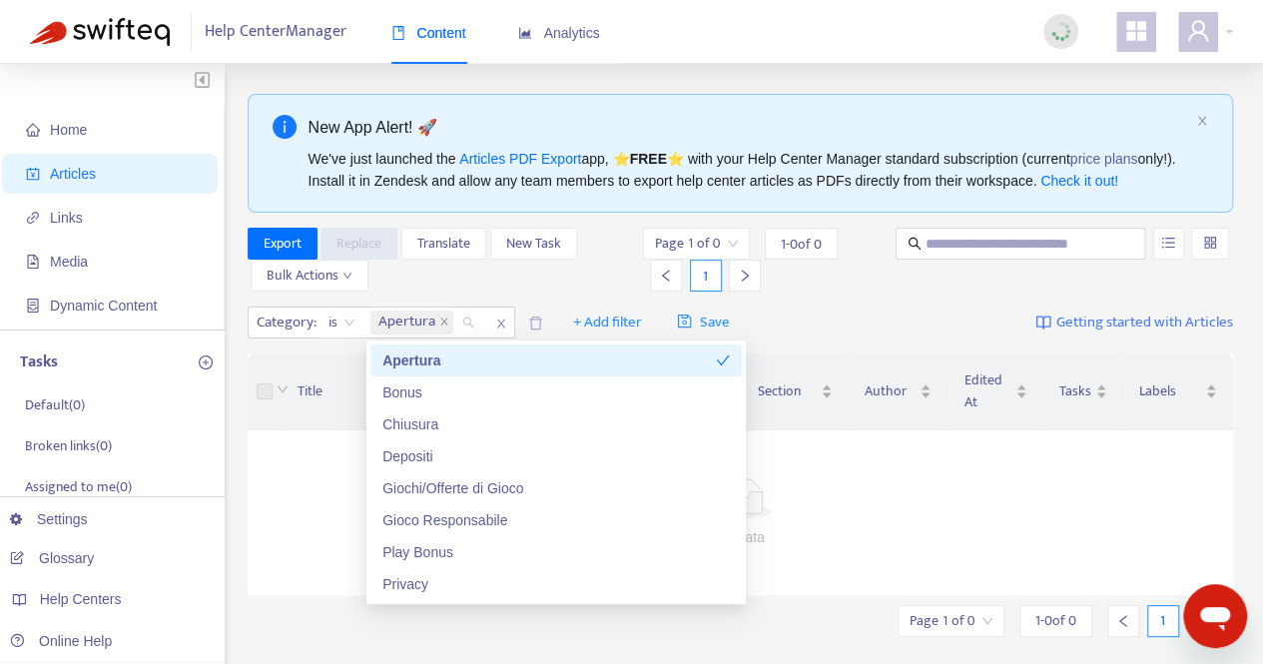
click at [411, 366] on div "Apertura" at bounding box center [549, 361] width 334 height 22
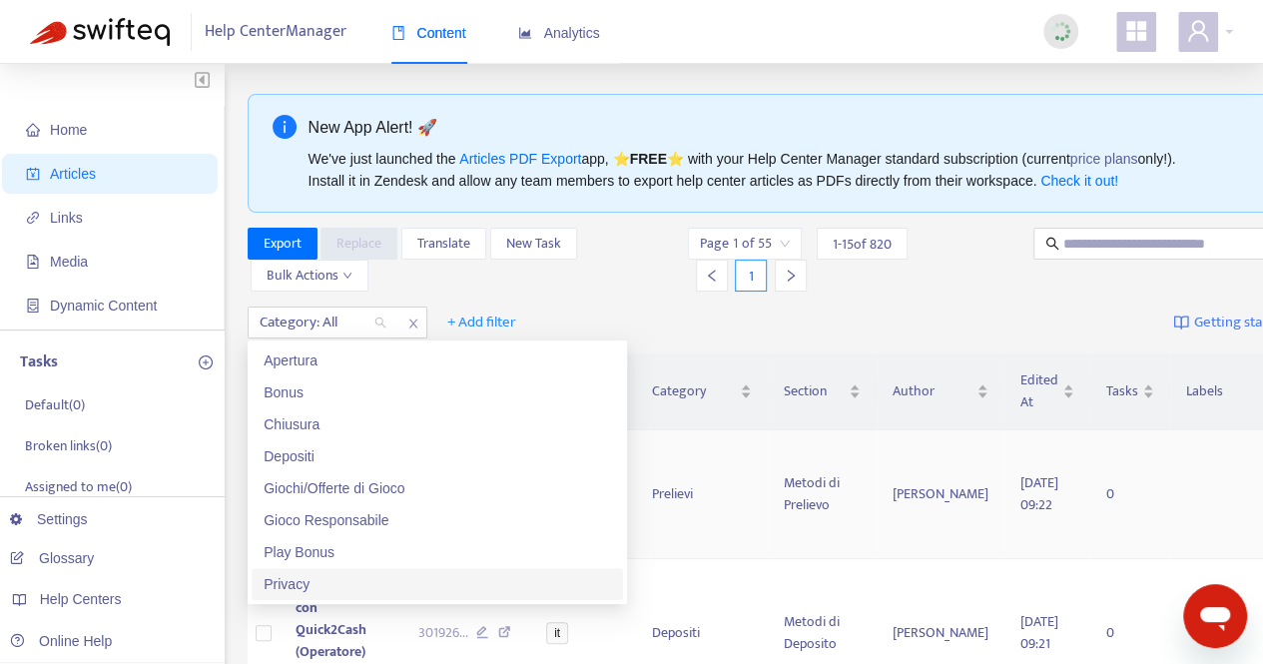
click at [1170, 542] on td at bounding box center [1270, 494] width 201 height 129
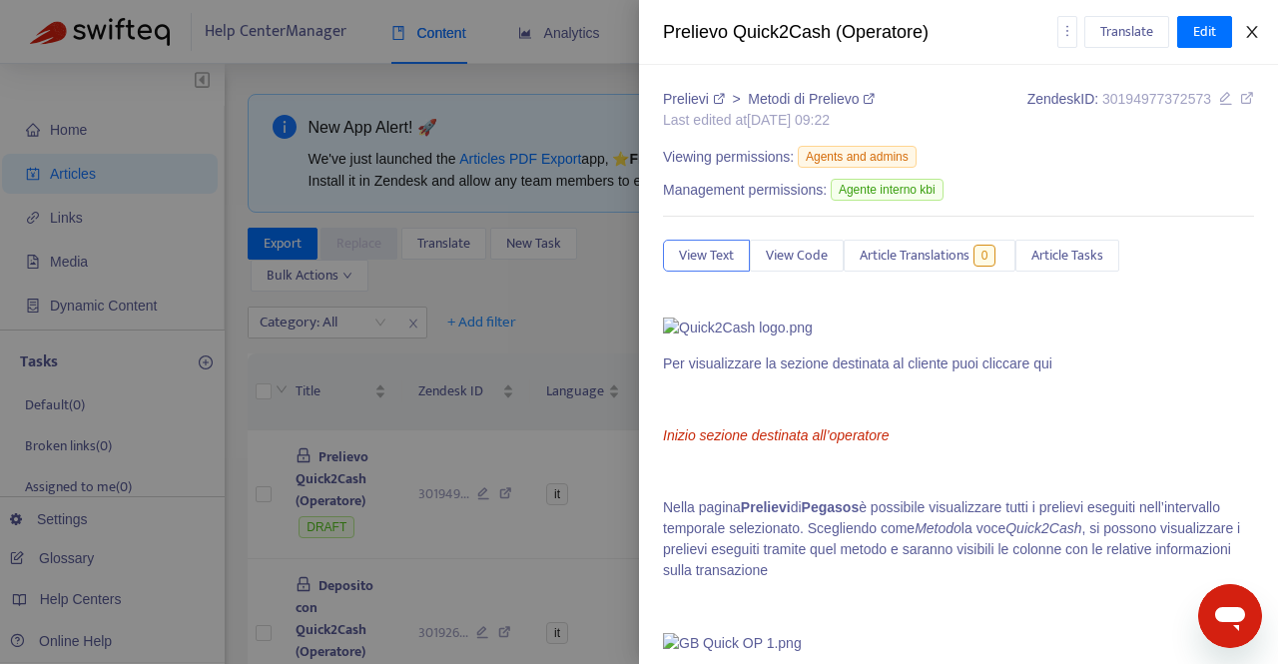
click at [1248, 29] on icon "close" at bounding box center [1252, 32] width 16 height 16
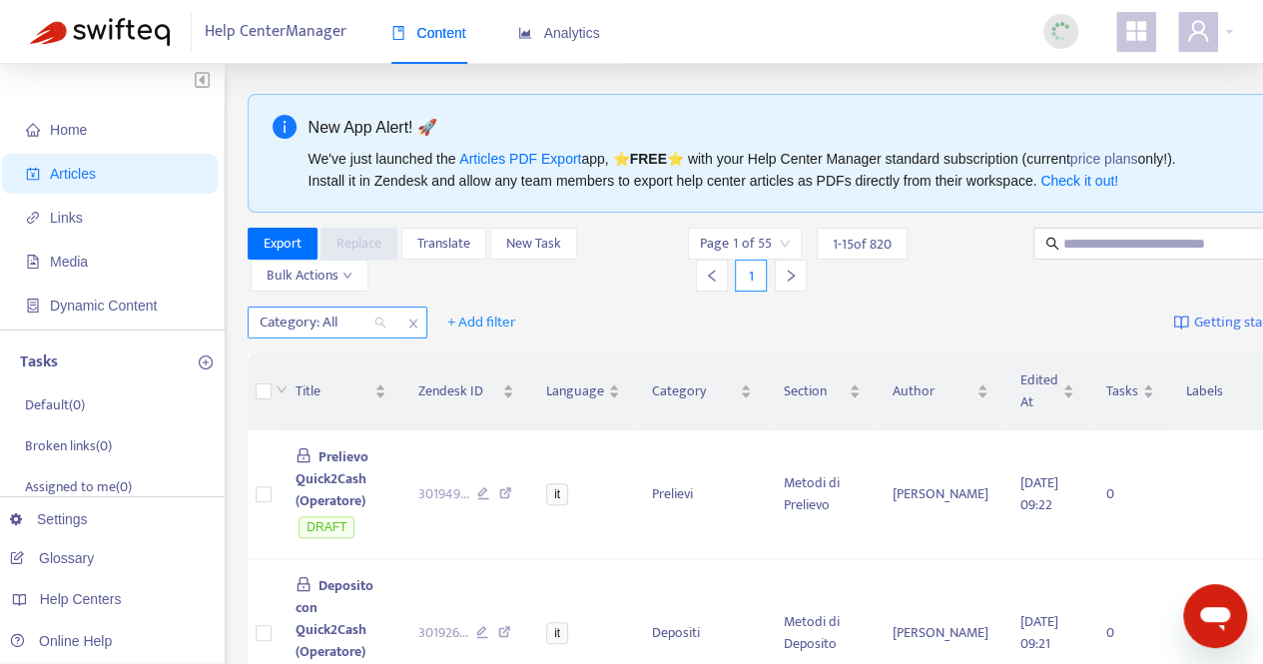
click at [371, 324] on div at bounding box center [313, 323] width 121 height 24
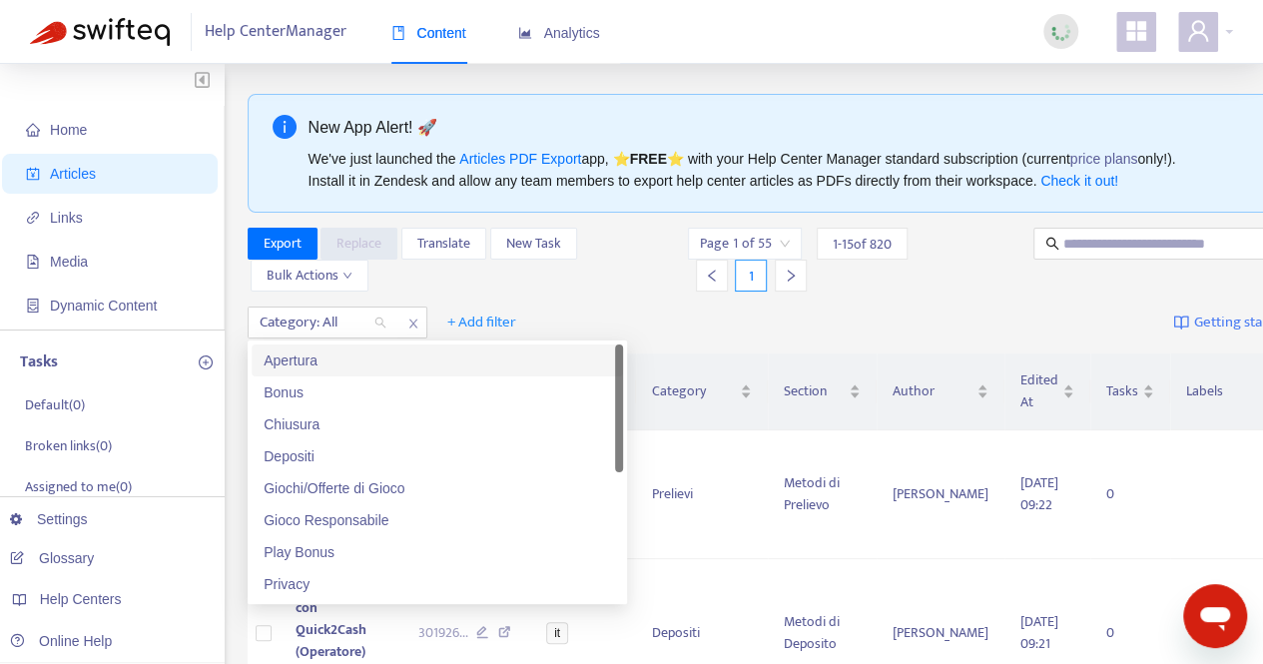
click at [295, 361] on div "Apertura" at bounding box center [438, 361] width 348 height 22
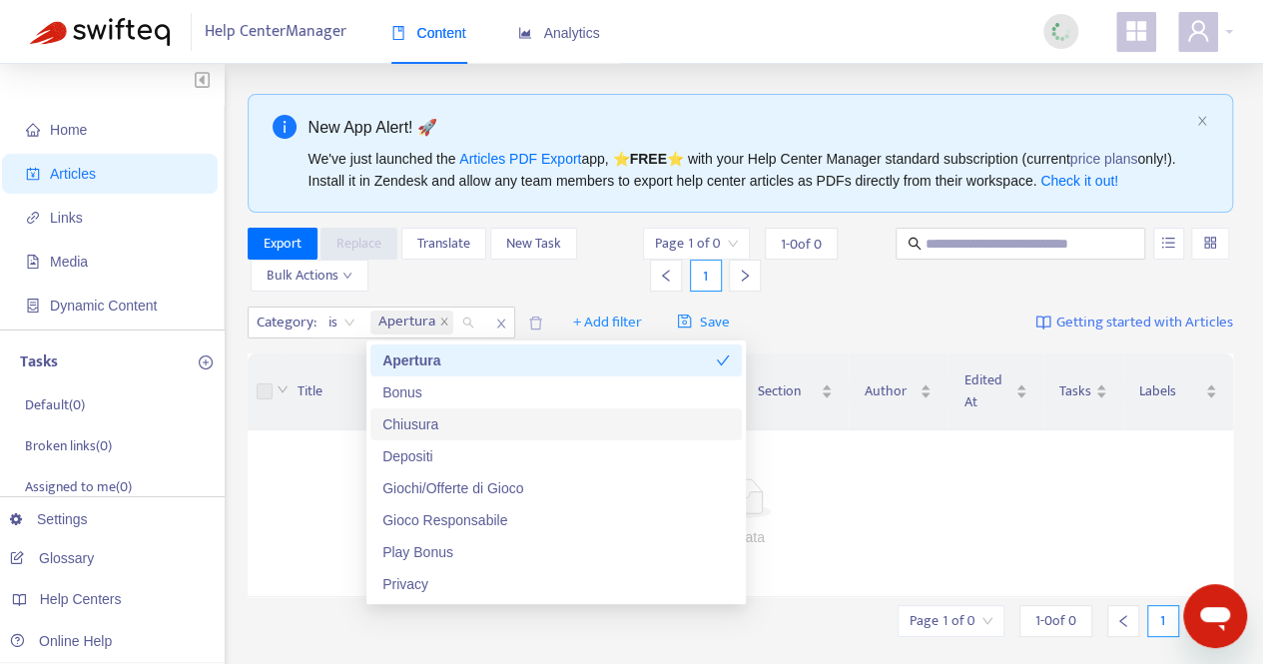
click at [405, 415] on div "Chiusura" at bounding box center [556, 424] width 348 height 22
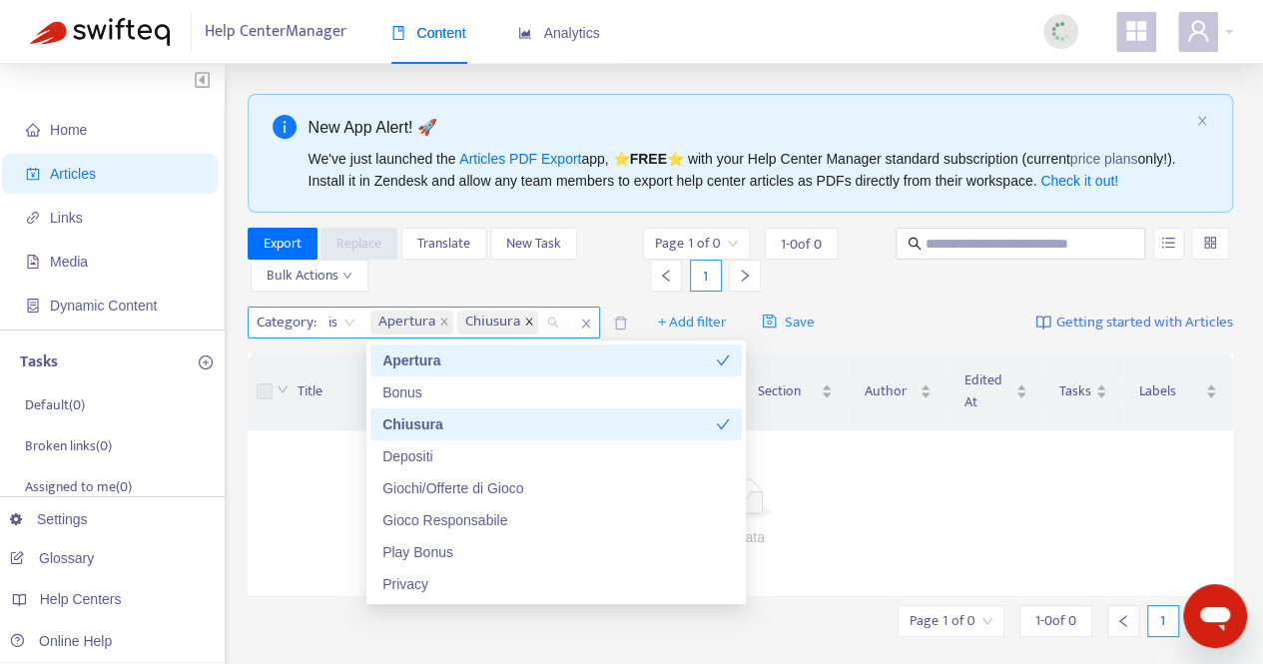
click at [529, 325] on icon "close" at bounding box center [529, 322] width 10 height 10
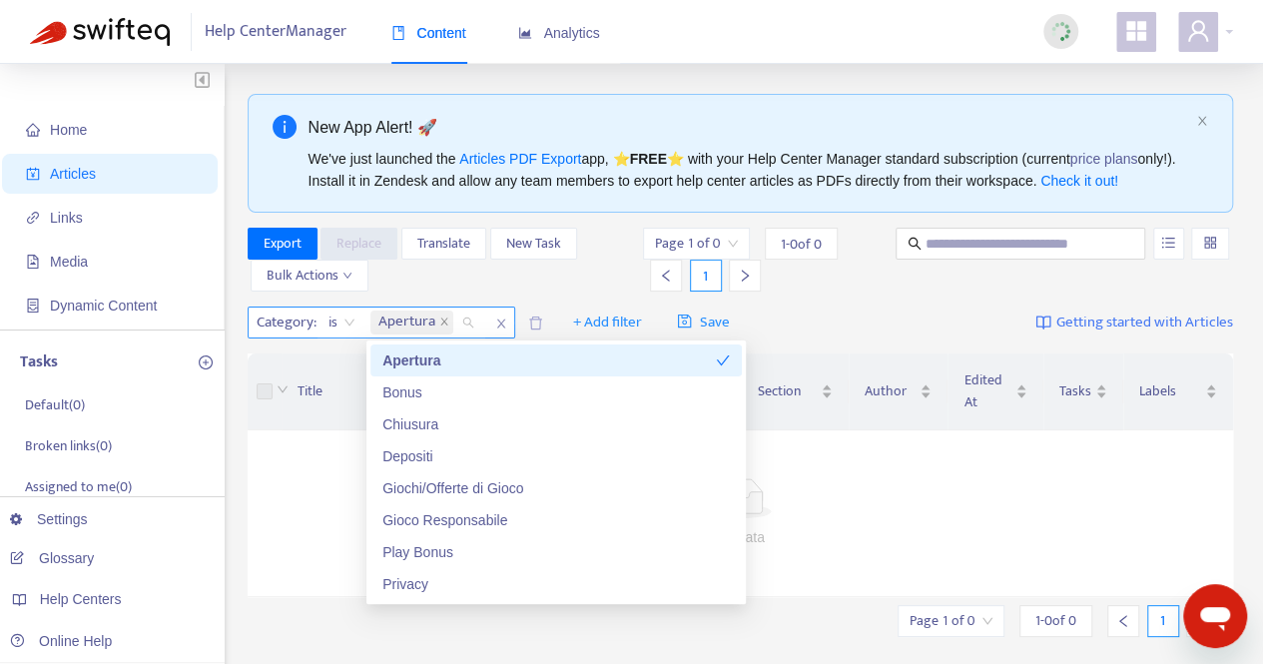
click at [433, 321] on span "Apertura" at bounding box center [406, 323] width 57 height 24
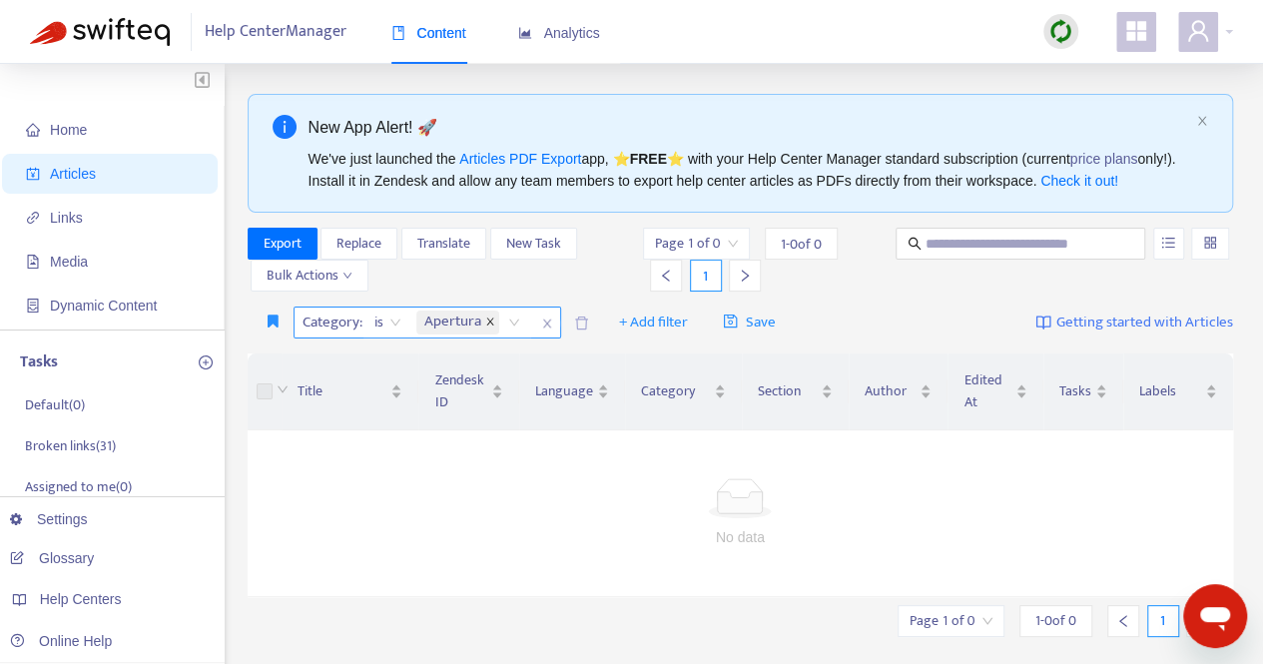
click at [487, 319] on icon "close" at bounding box center [490, 322] width 10 height 10
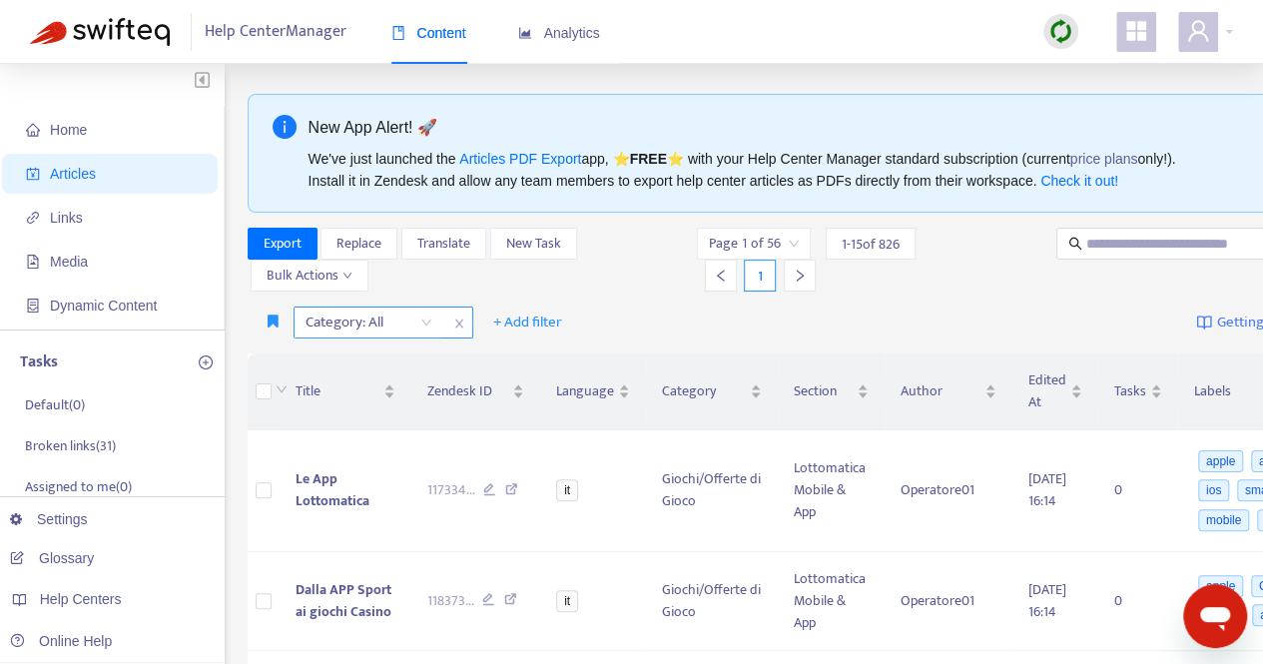
click at [1234, 27] on div "Help Center Manager Content Analytics" at bounding box center [631, 32] width 1263 height 64
click at [1228, 29] on div at bounding box center [1205, 32] width 55 height 40
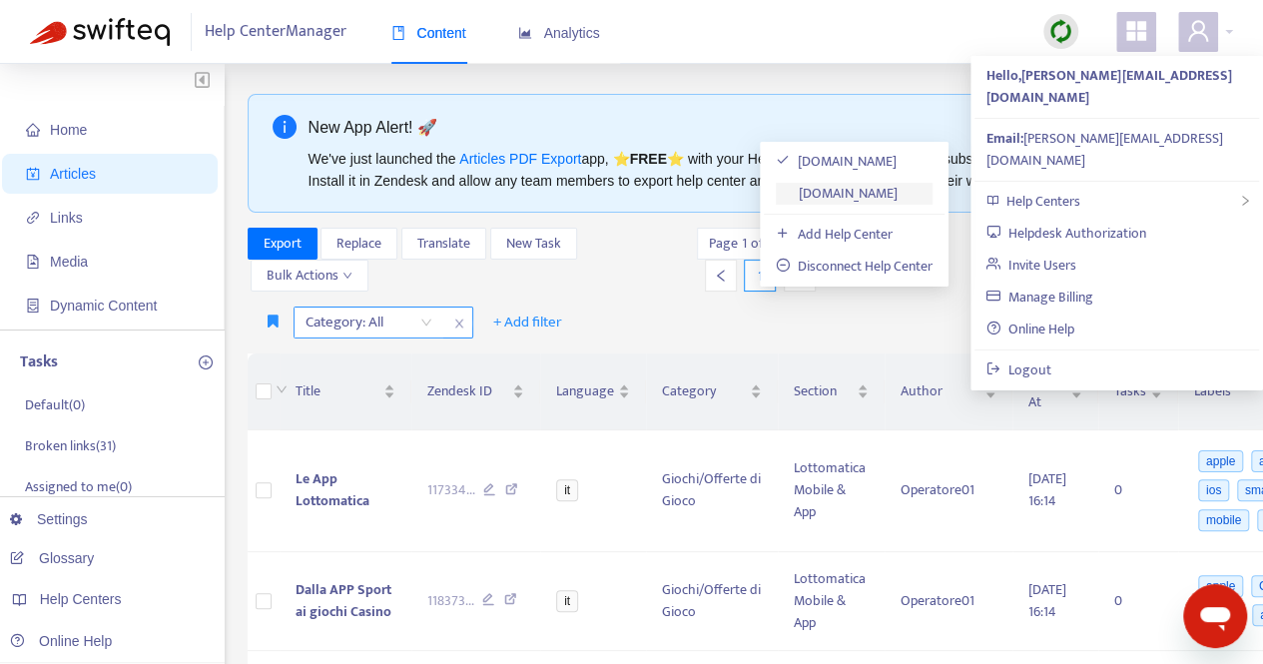
click at [885, 192] on link "goldbet1.zendesk.com" at bounding box center [837, 193] width 122 height 23
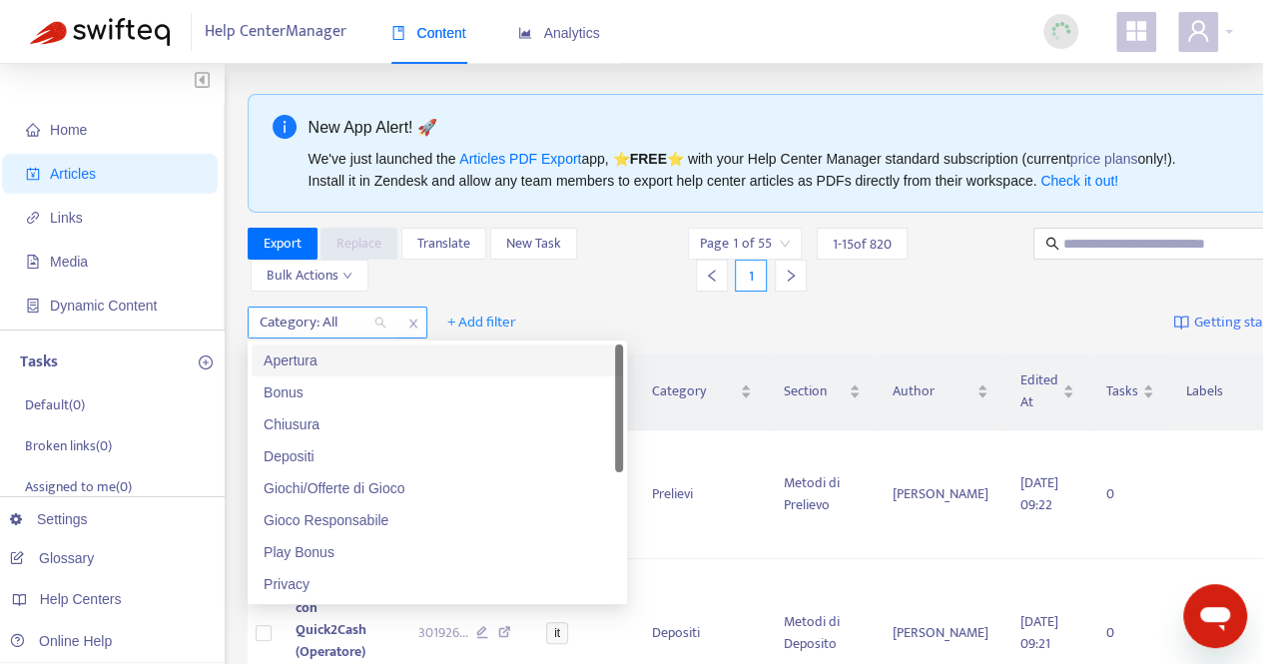
click at [379, 318] on div "Category: All" at bounding box center [323, 323] width 149 height 30
click at [286, 354] on div "Apertura" at bounding box center [438, 361] width 348 height 22
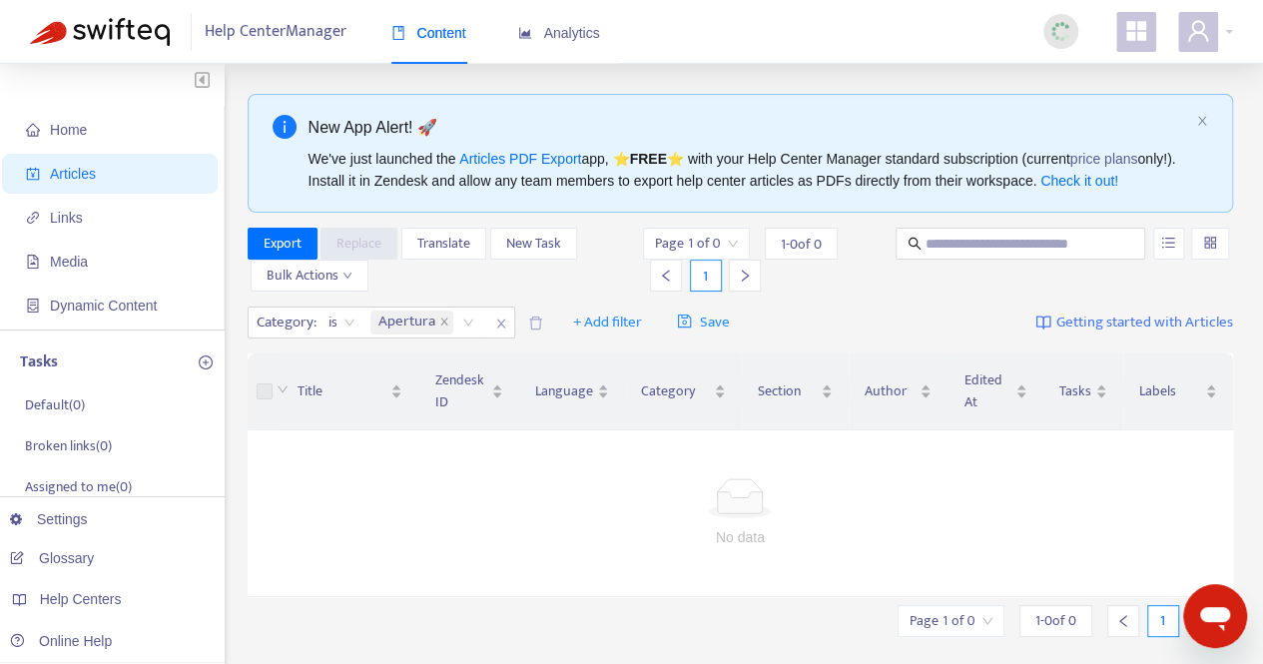
click at [299, 548] on td "No data" at bounding box center [741, 513] width 987 height 167
click at [443, 323] on icon "close" at bounding box center [444, 322] width 10 height 10
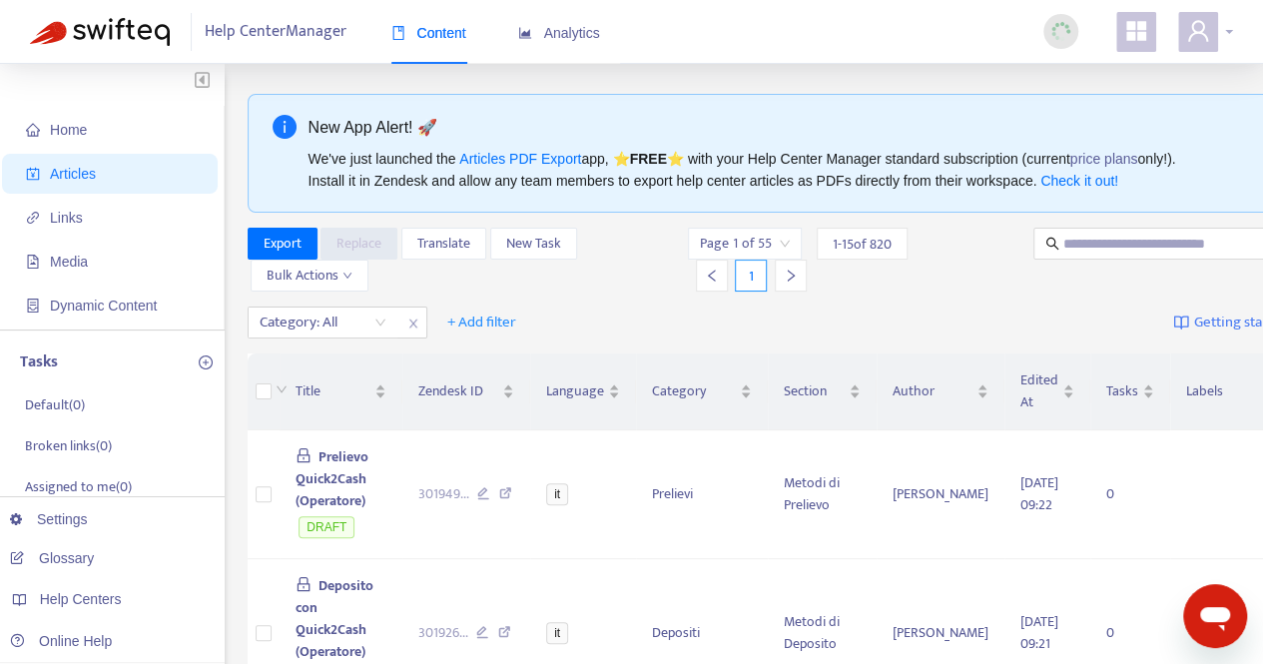
click at [1221, 28] on div at bounding box center [1205, 32] width 55 height 40
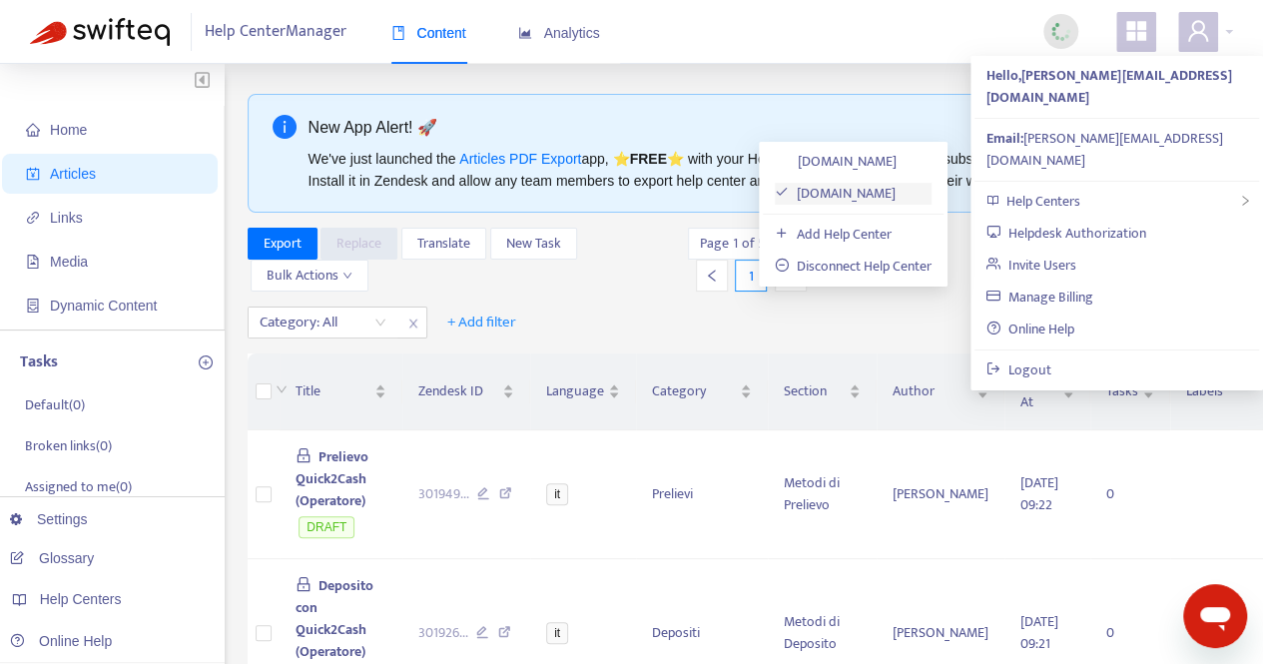
click at [881, 193] on link "[DOMAIN_NAME]" at bounding box center [835, 193] width 121 height 23
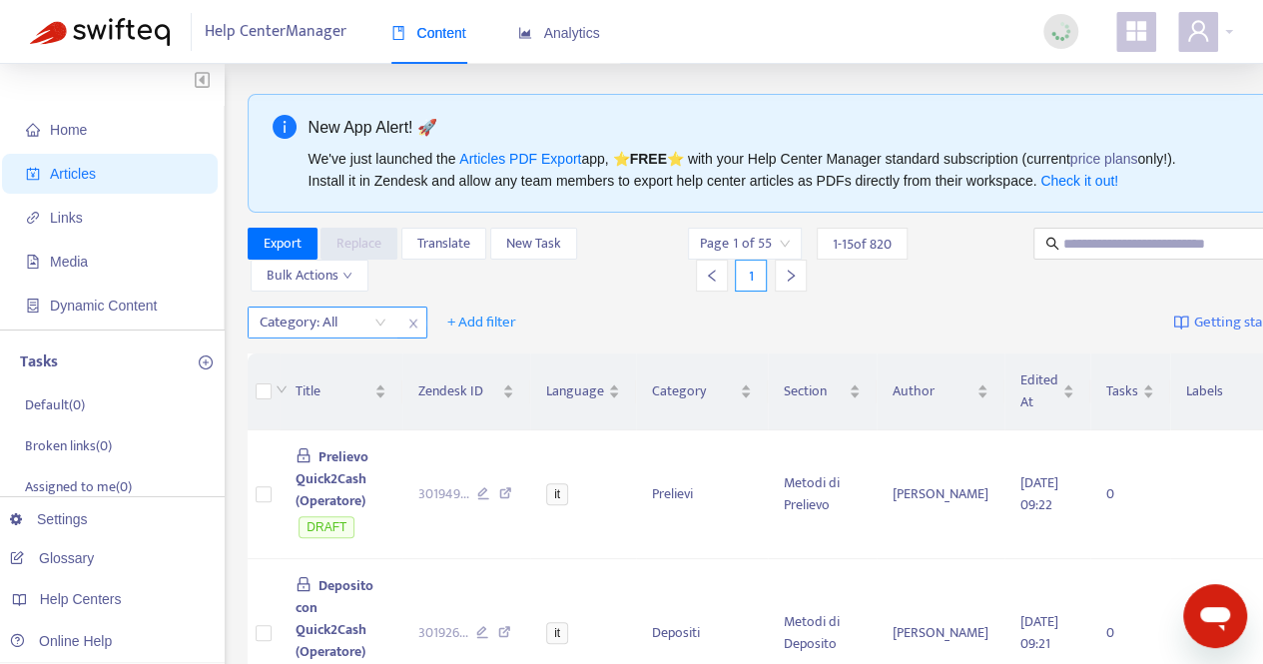
click at [379, 311] on div "Category: All" at bounding box center [323, 323] width 149 height 30
click at [502, 315] on span "+ Add filter" at bounding box center [481, 323] width 69 height 24
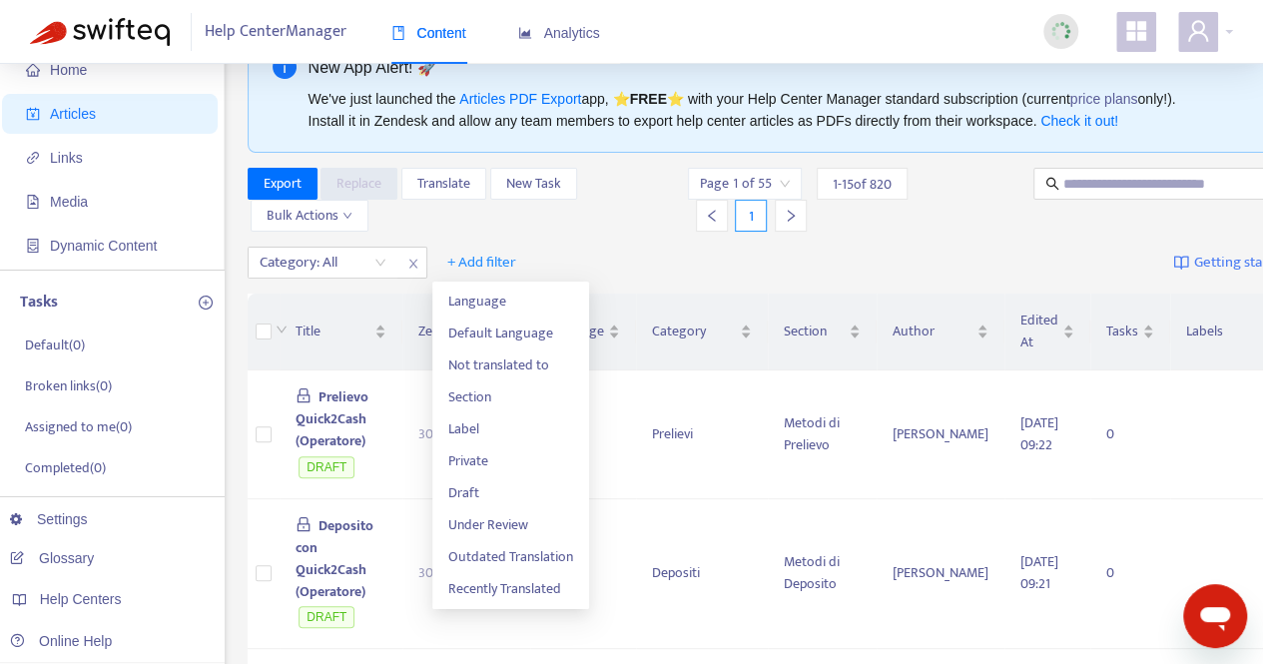
scroll to position [100, 0]
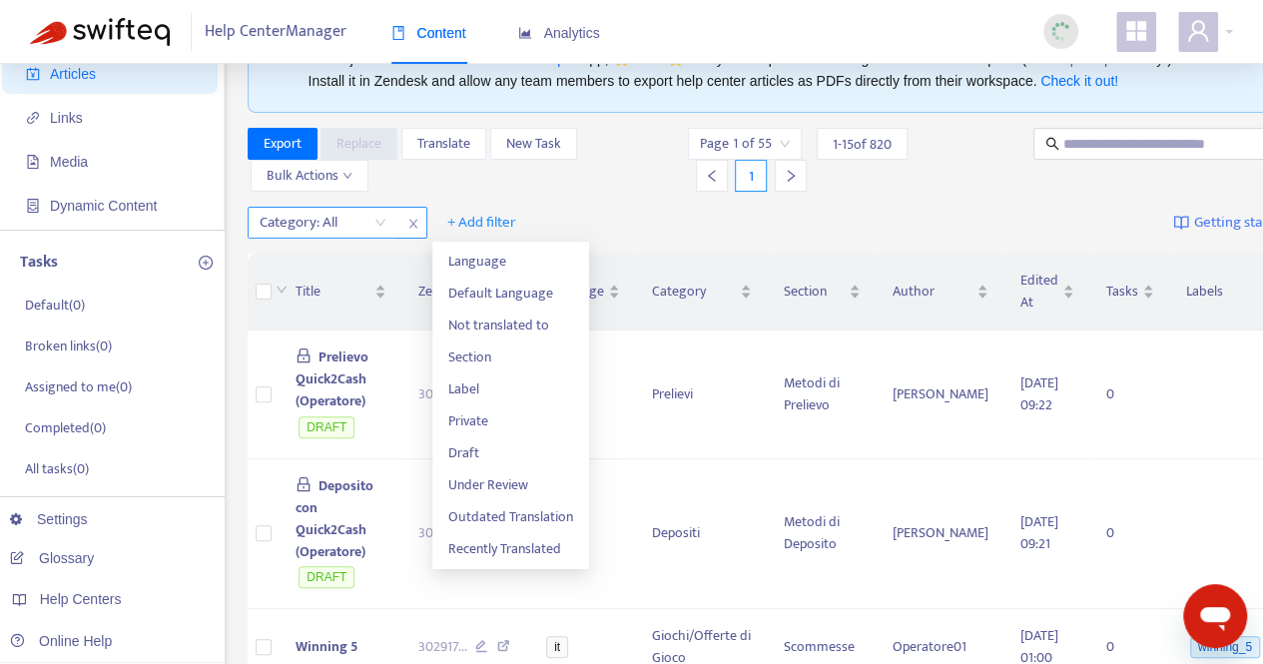
click at [416, 220] on icon "close" at bounding box center [412, 224] width 8 height 9
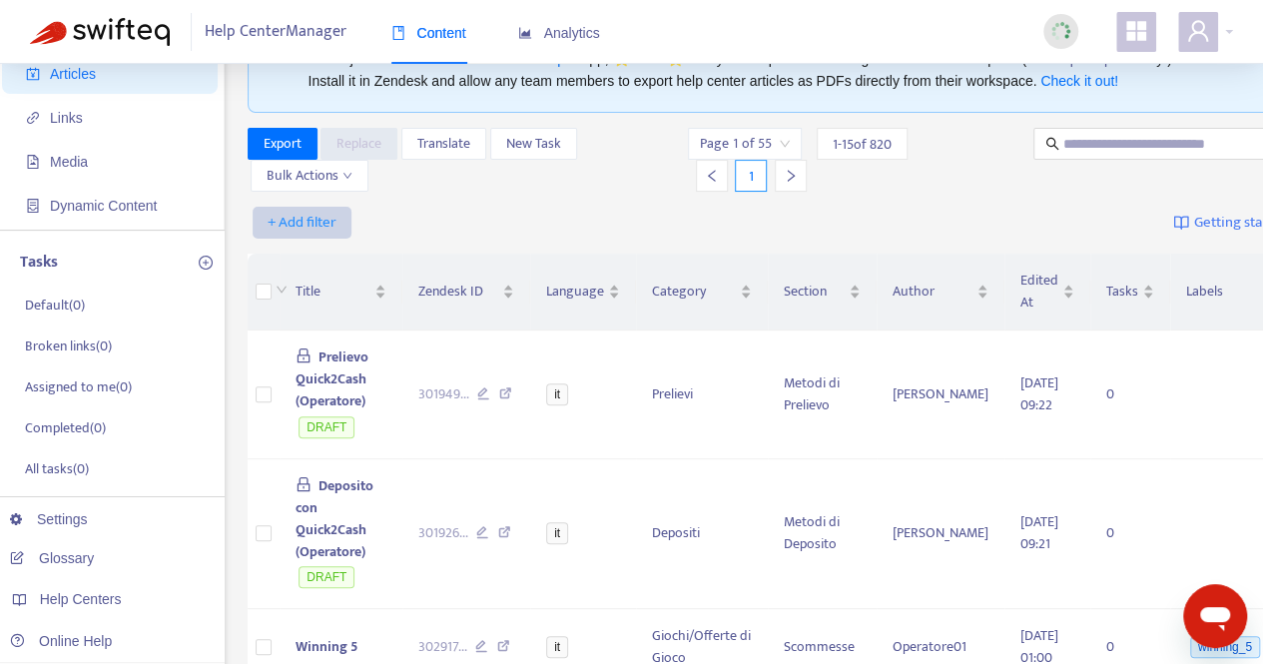
click at [285, 221] on span "+ Add filter" at bounding box center [302, 223] width 69 height 24
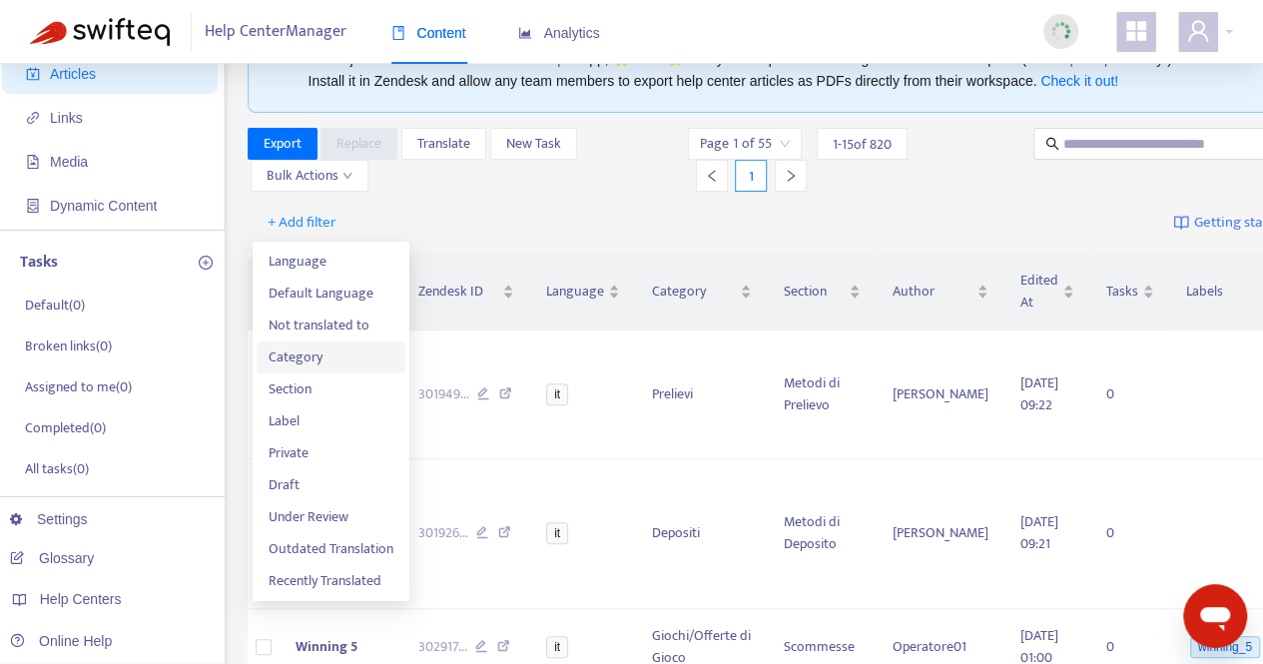
click at [291, 351] on span "Category" at bounding box center [331, 358] width 125 height 22
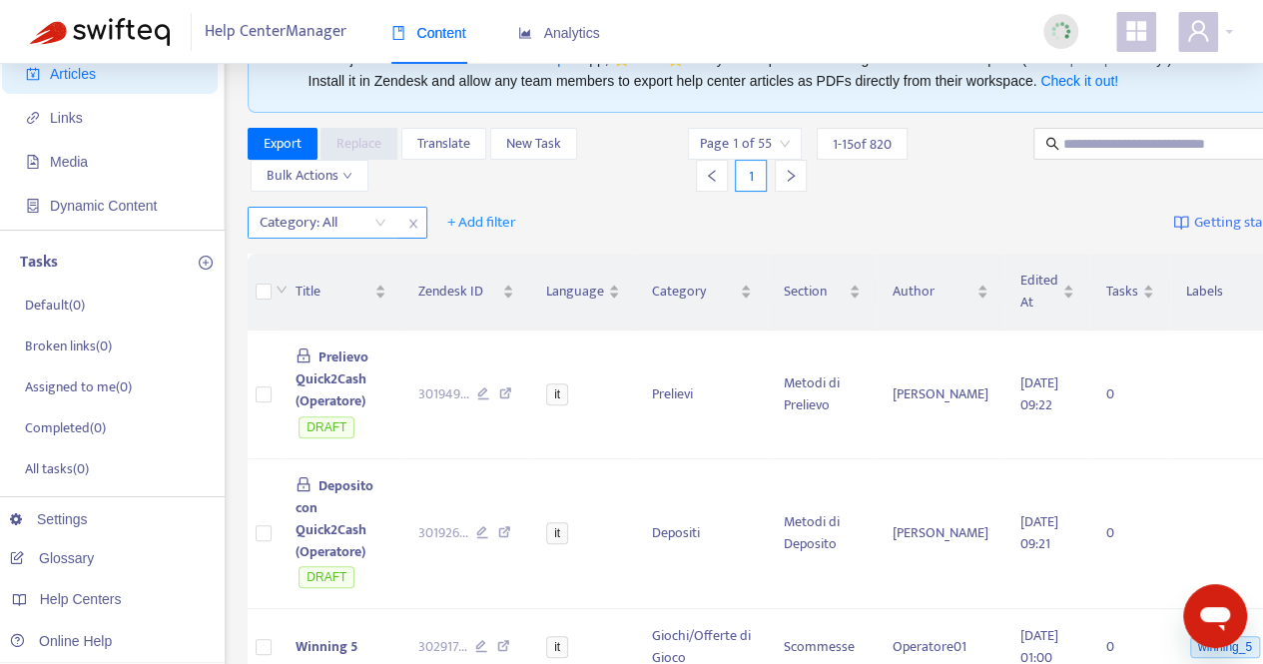
click at [373, 226] on div "Category: All" at bounding box center [323, 223] width 149 height 30
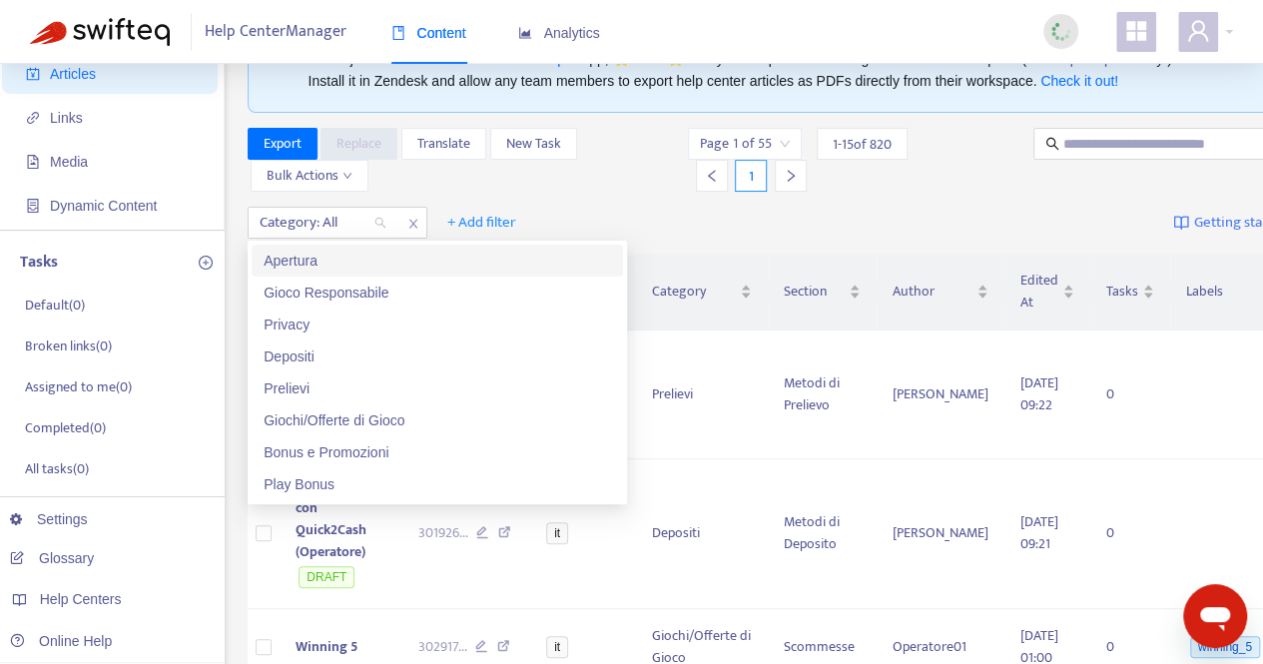
click at [306, 263] on div "Apertura" at bounding box center [438, 261] width 348 height 22
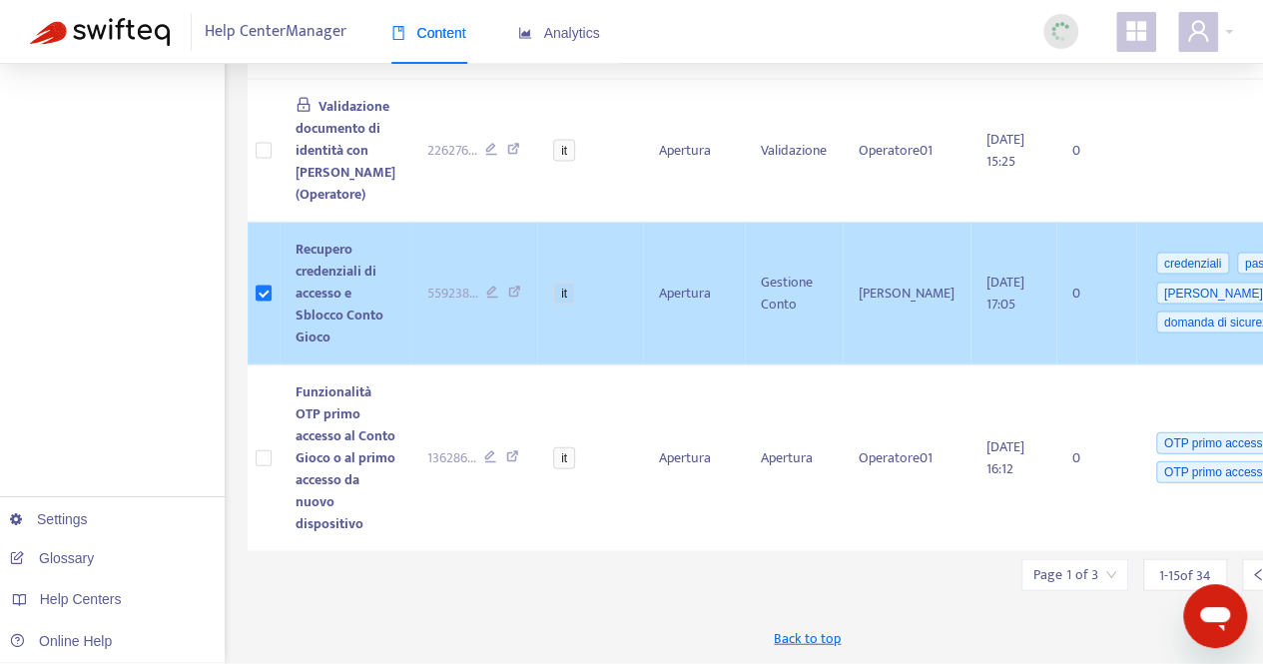
scroll to position [2197, 0]
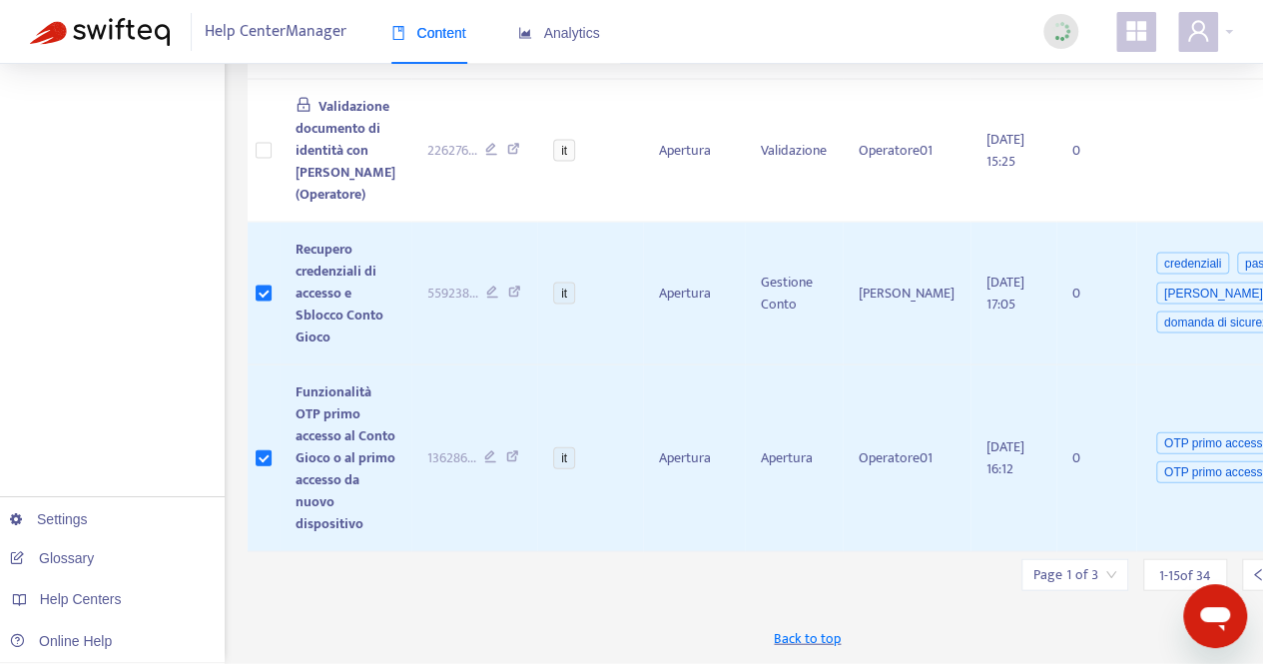
click at [1061, 590] on input "search" at bounding box center [1075, 575] width 83 height 30
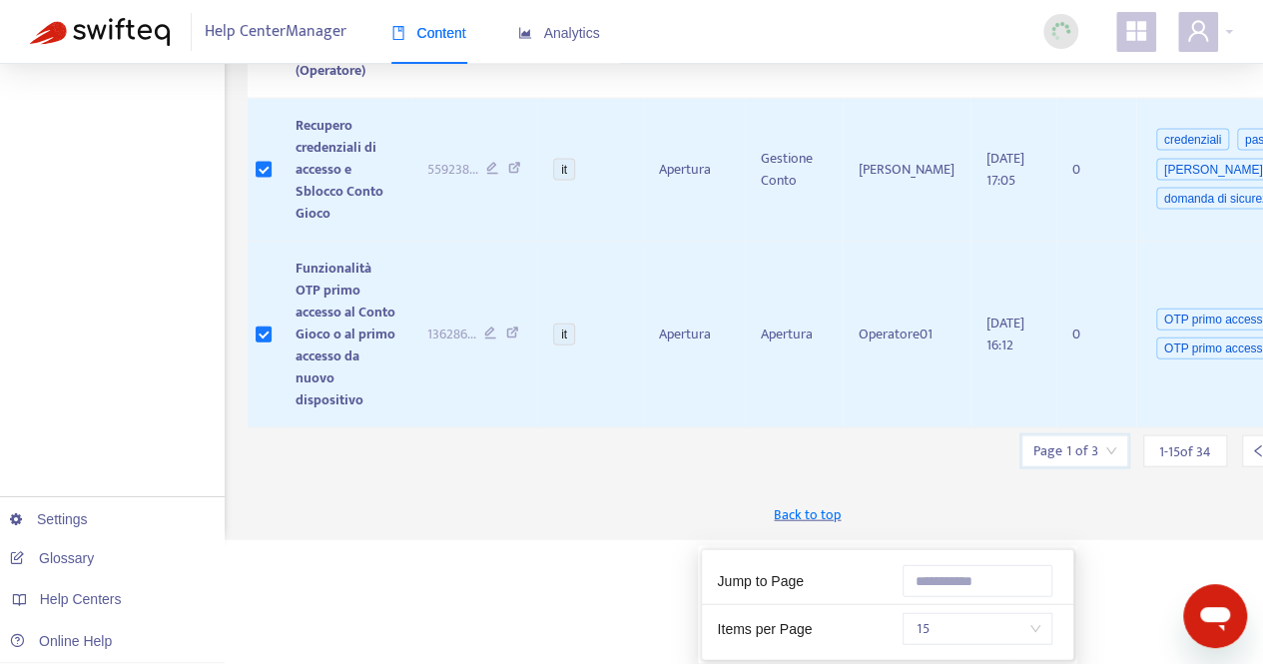
click at [1030, 614] on span "15" at bounding box center [978, 629] width 126 height 30
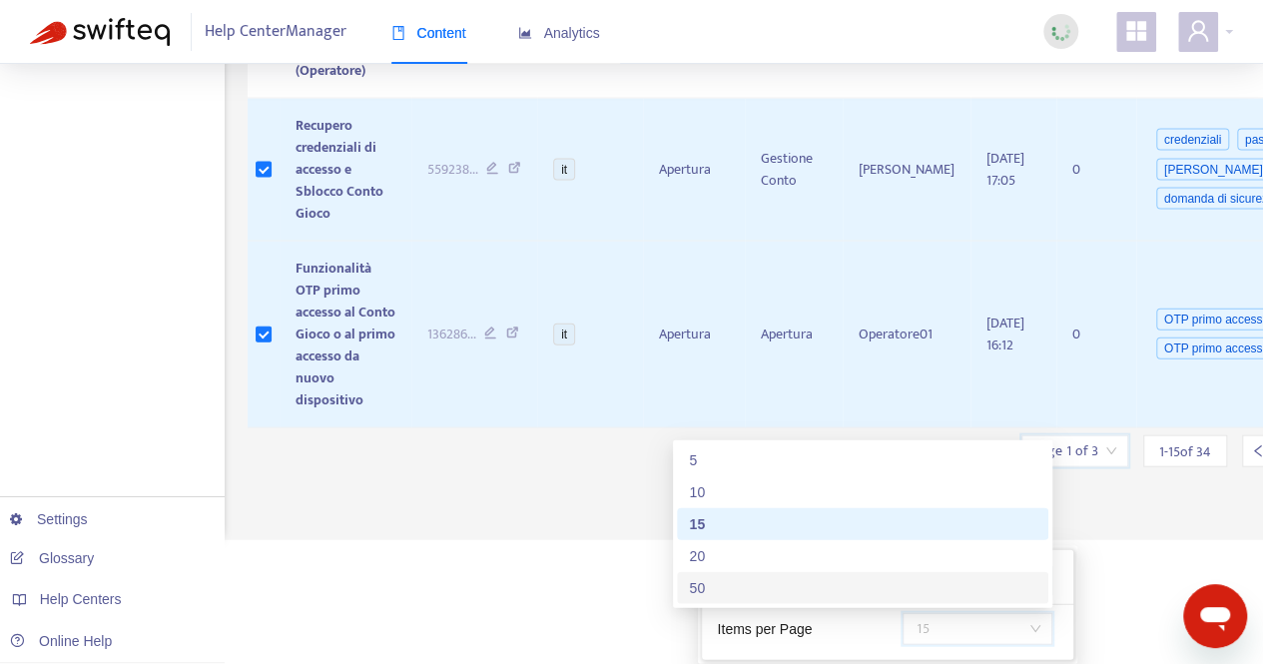
click at [725, 577] on div "50" at bounding box center [863, 588] width 348 height 22
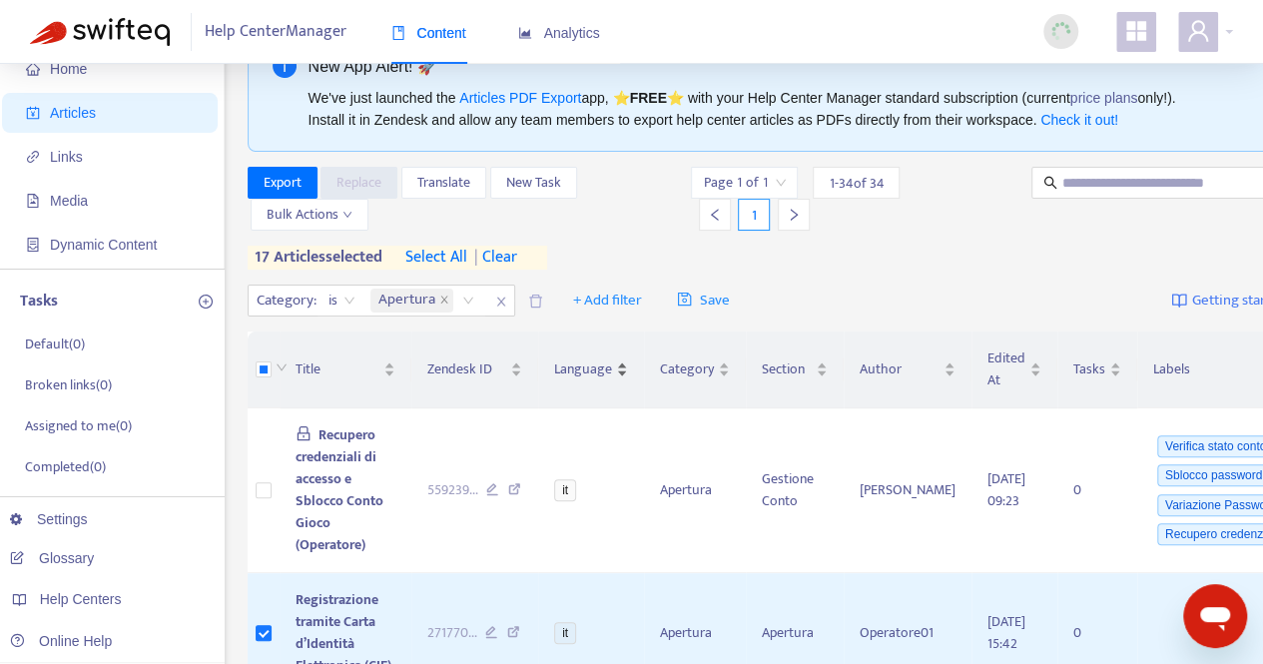
scroll to position [0, 0]
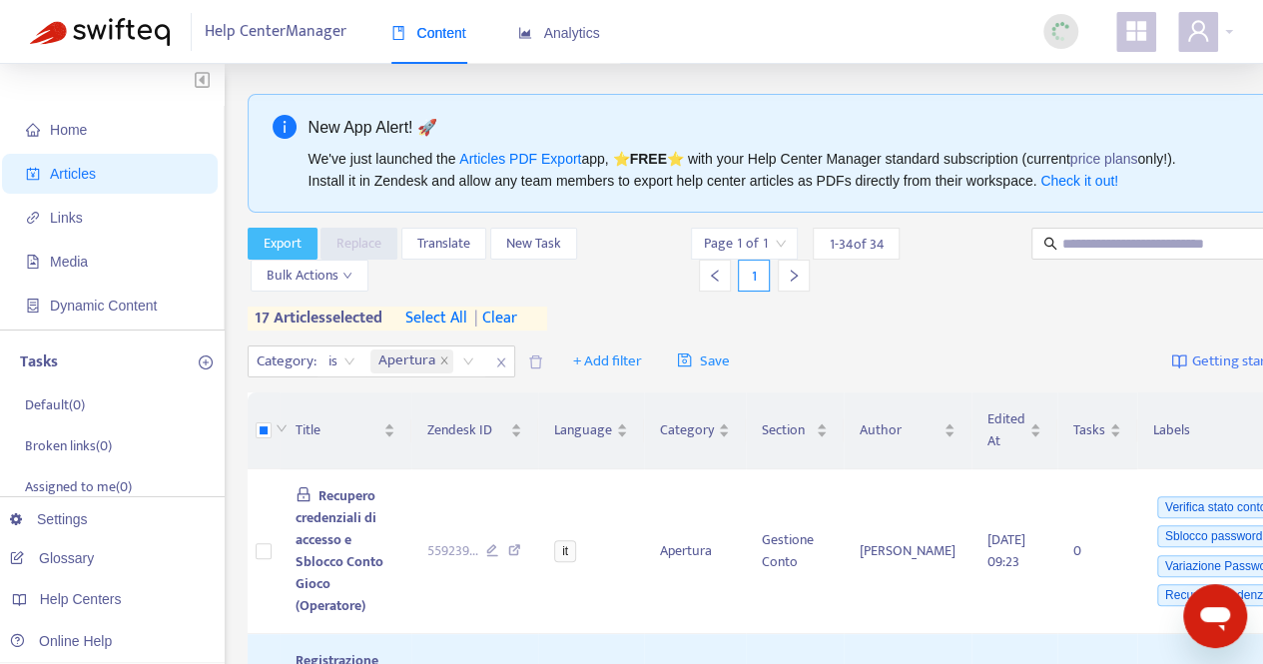
click at [289, 242] on span "Export" at bounding box center [283, 244] width 38 height 22
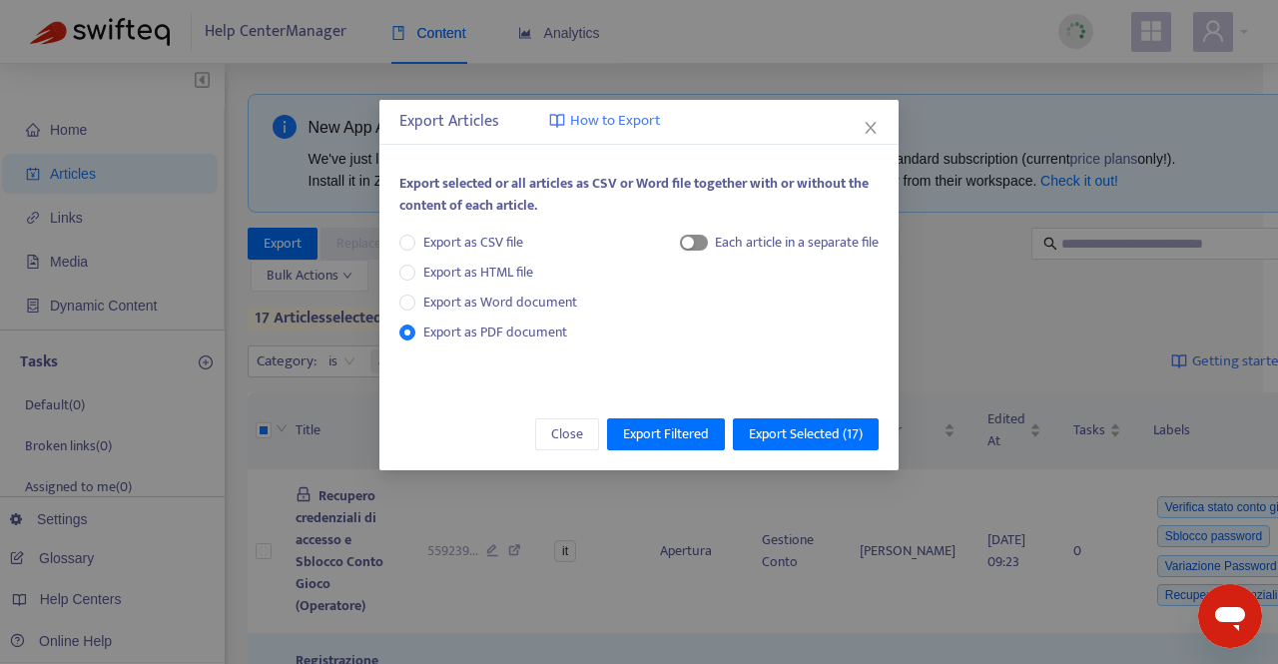
click at [700, 247] on span "button" at bounding box center [694, 243] width 28 height 16
click at [799, 425] on span "Export Selected ( 17 )" at bounding box center [806, 434] width 114 height 22
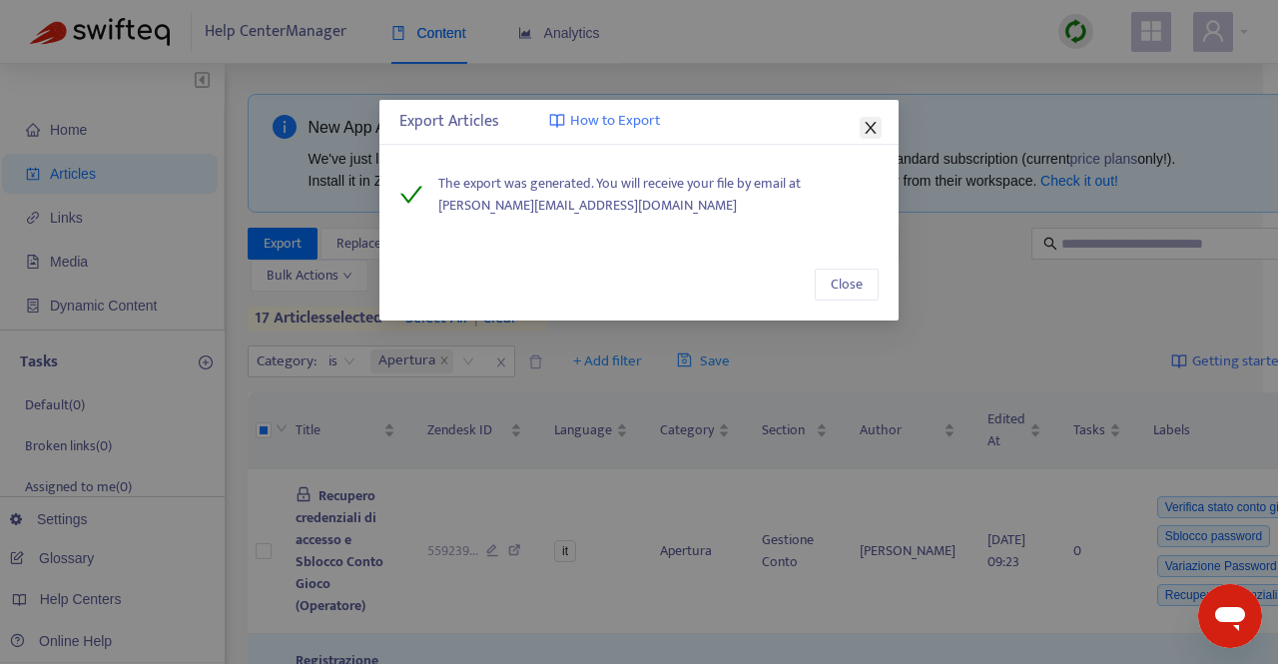
click at [877, 126] on icon "close" at bounding box center [871, 128] width 16 height 16
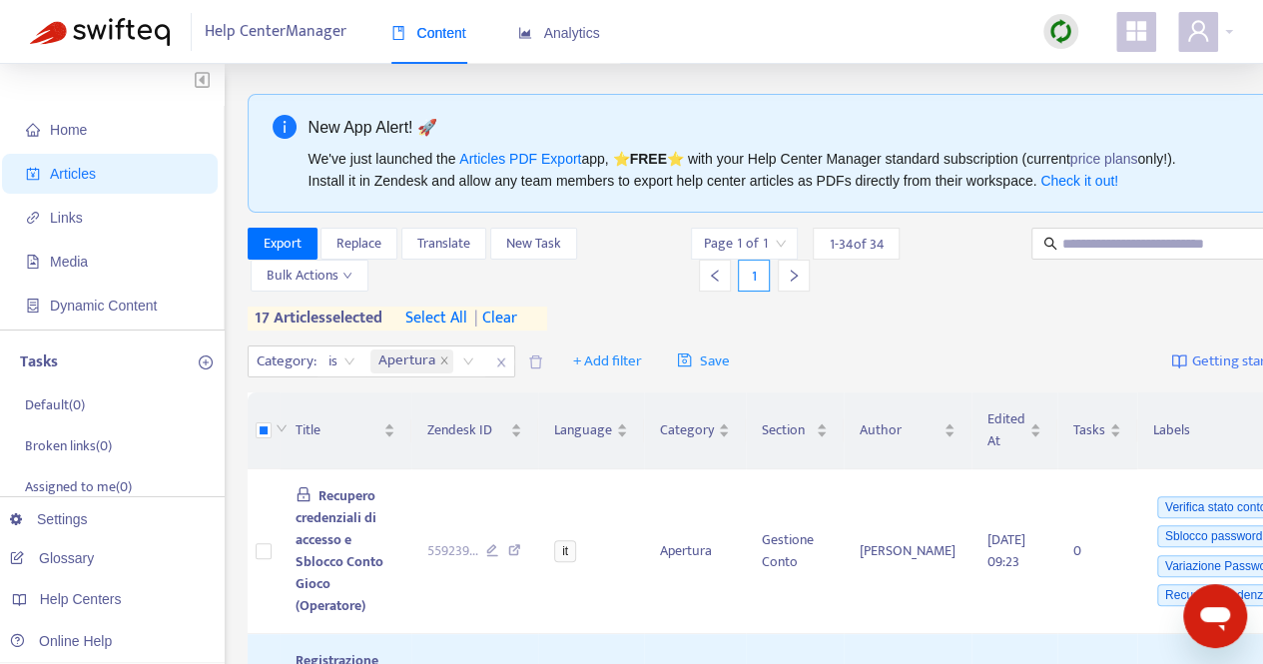
click at [509, 317] on span "| clear" at bounding box center [492, 319] width 50 height 24
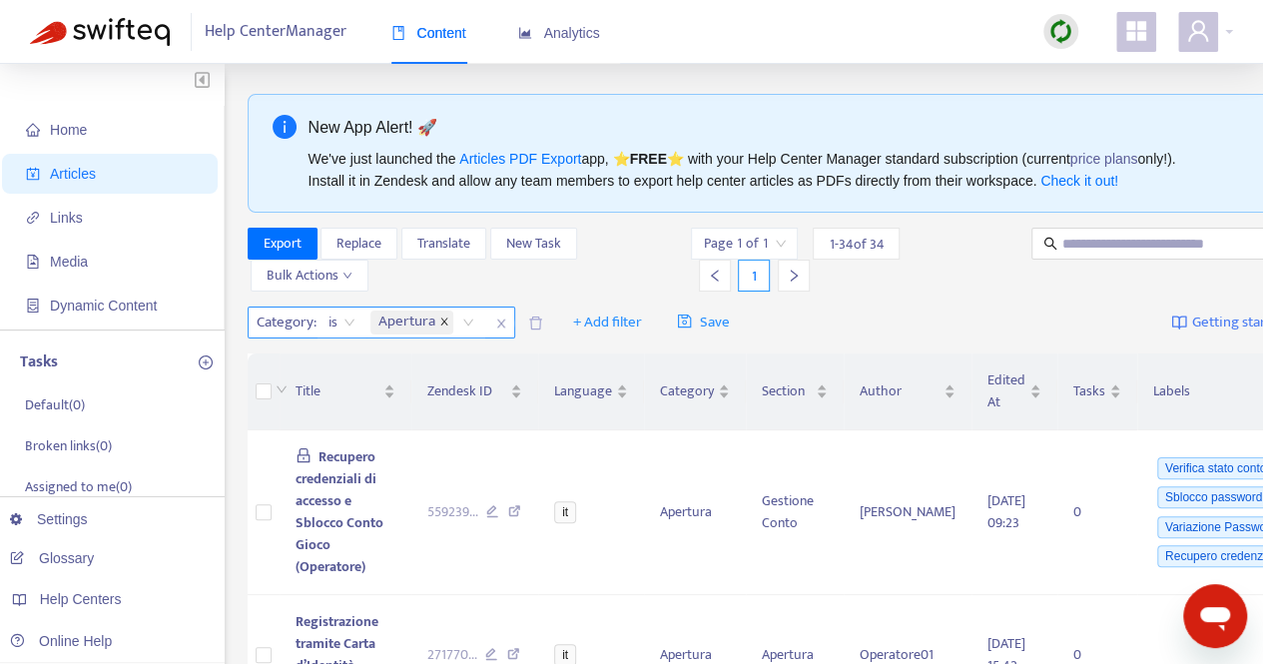
click at [445, 317] on icon "close" at bounding box center [444, 322] width 10 height 10
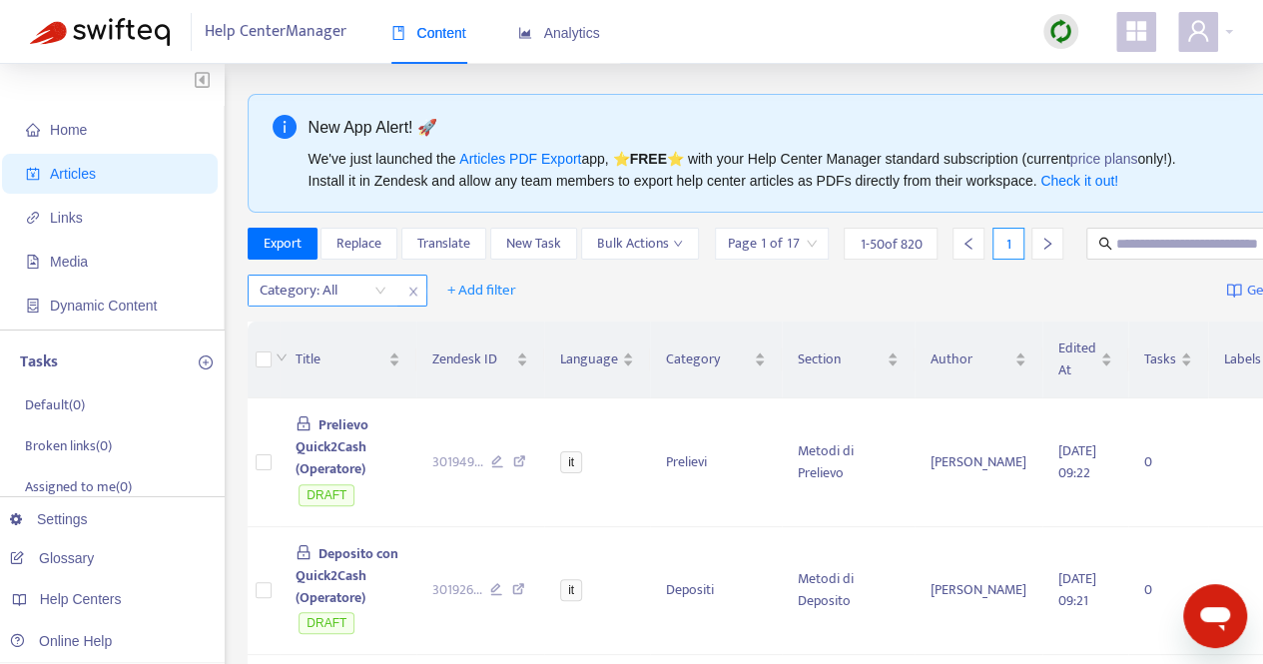
click at [370, 303] on div at bounding box center [313, 291] width 121 height 24
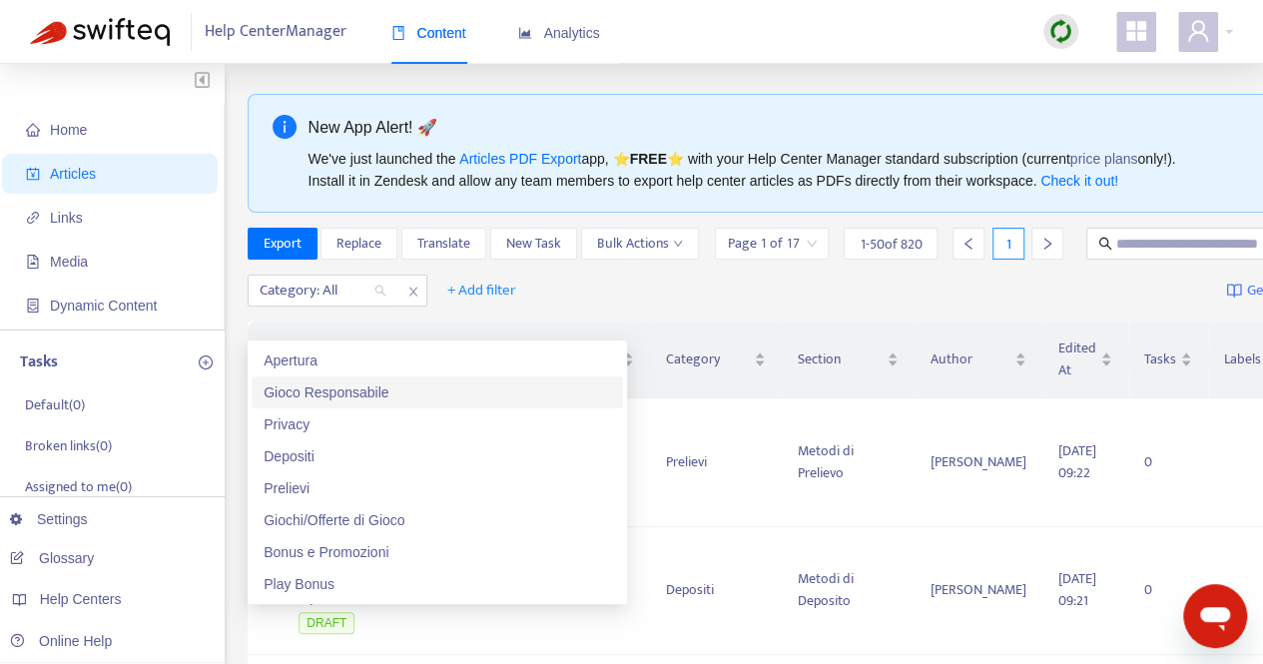
click at [318, 386] on div "Gioco Responsabile" at bounding box center [438, 392] width 348 height 22
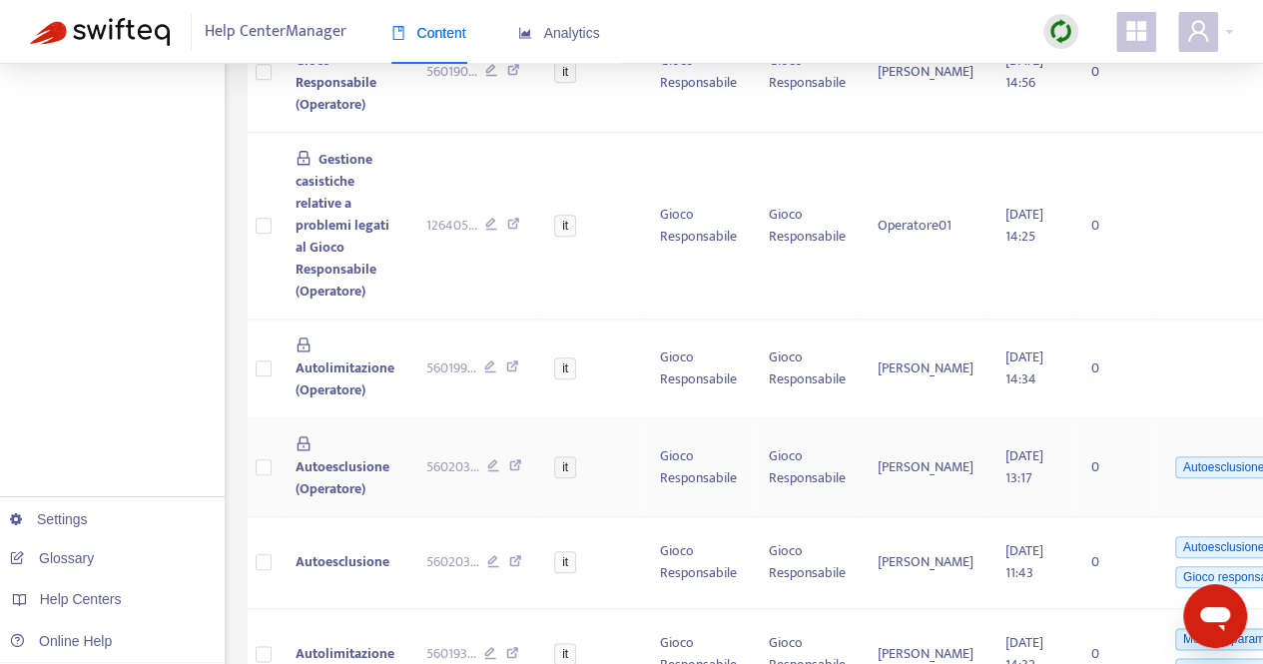
scroll to position [938, 0]
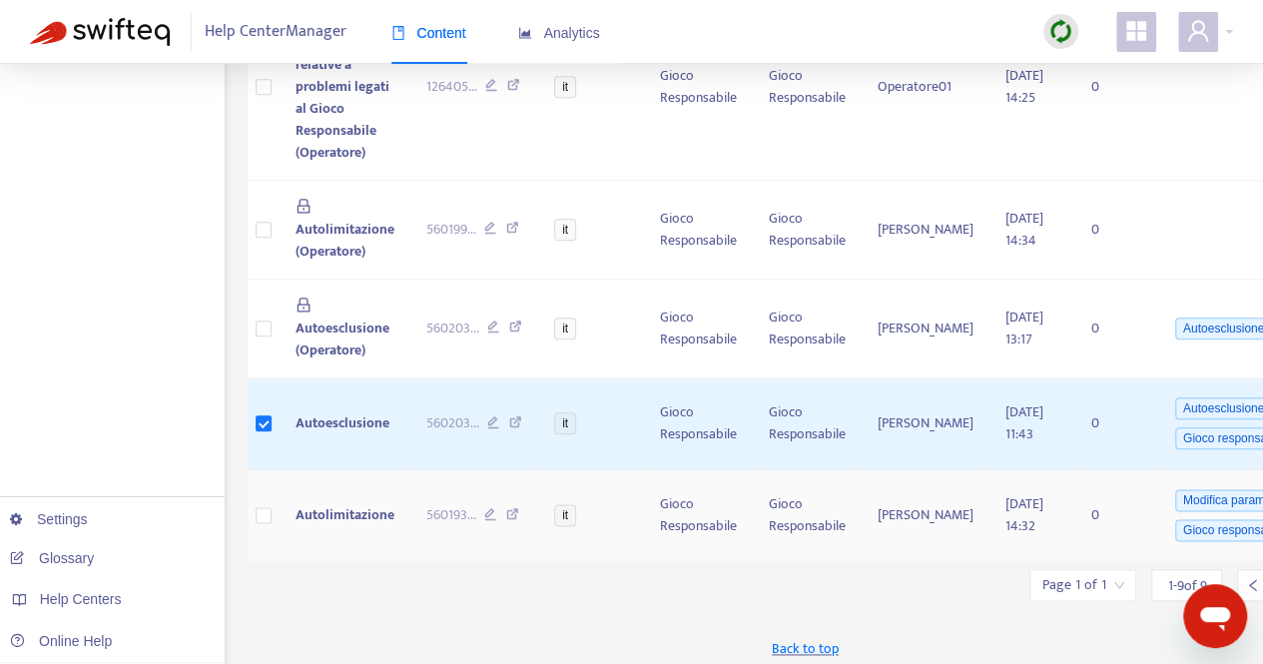
click at [272, 502] on td at bounding box center [264, 516] width 32 height 92
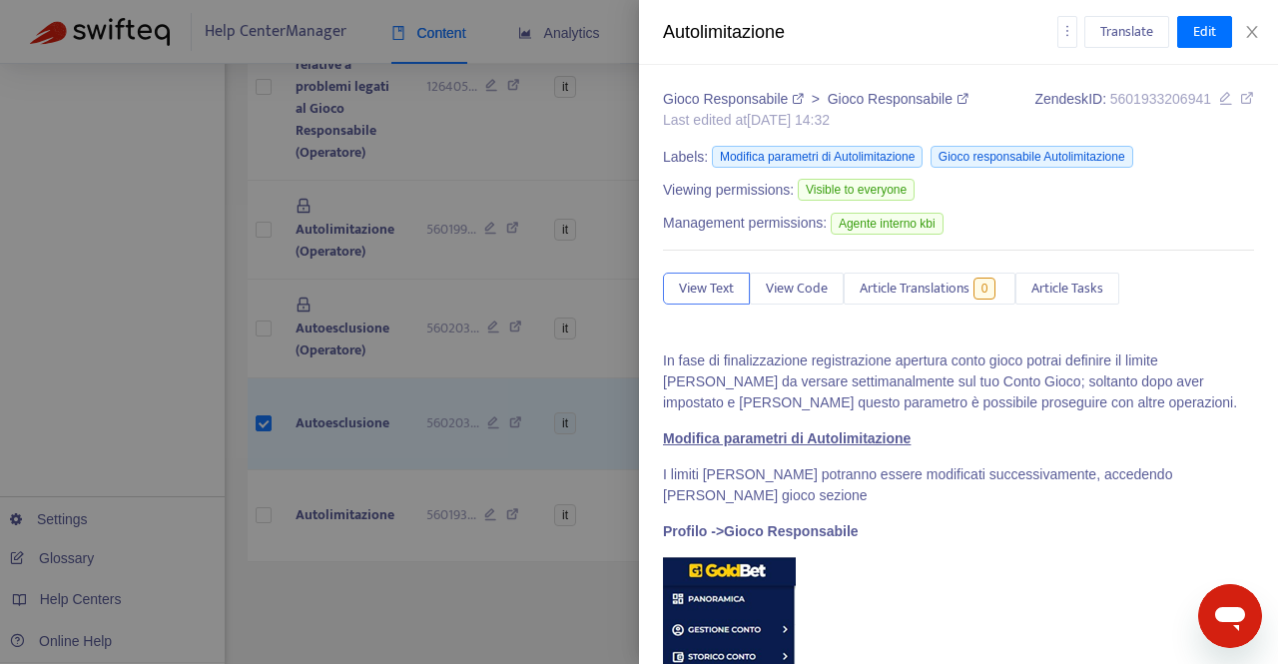
click at [264, 509] on div at bounding box center [639, 332] width 1278 height 664
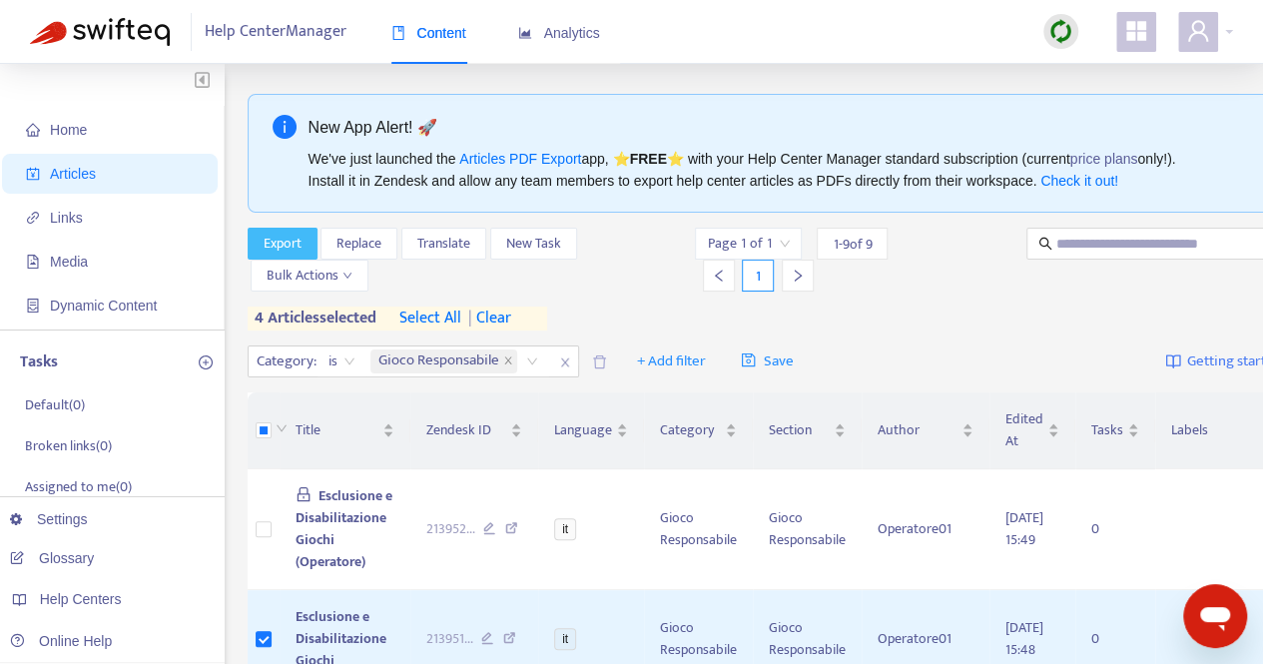
click at [274, 231] on button "Export" at bounding box center [283, 244] width 70 height 32
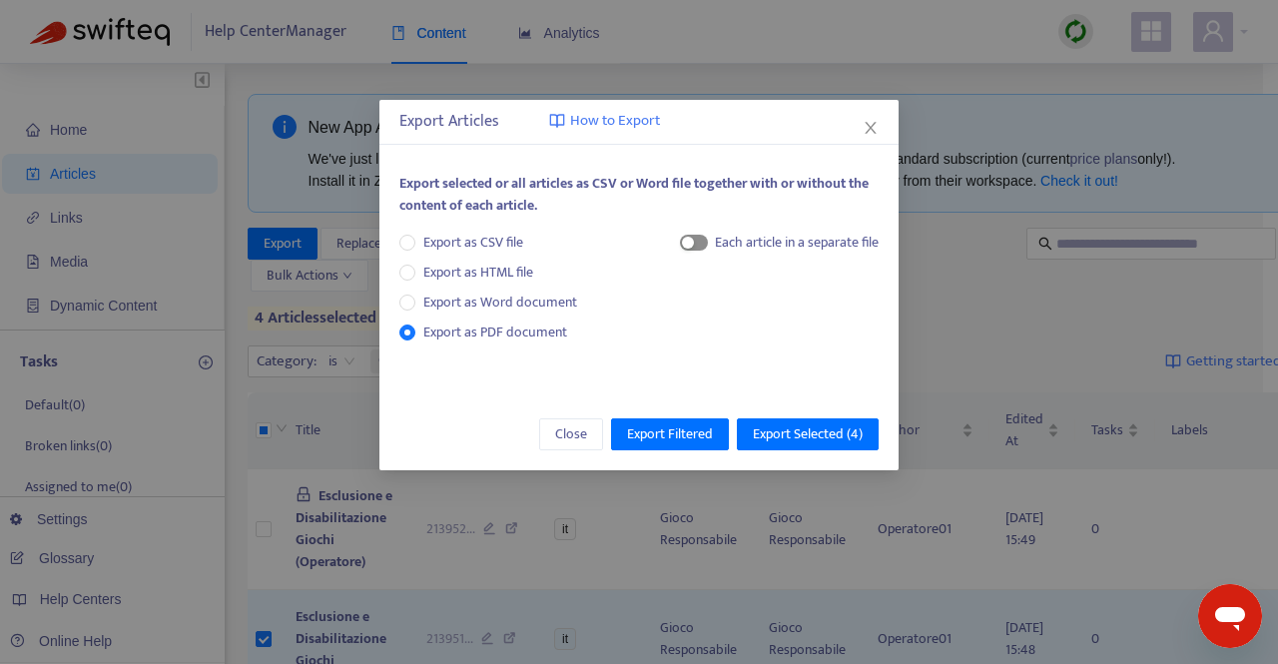
click at [700, 244] on span "button" at bounding box center [694, 243] width 28 height 16
click at [791, 431] on span "Export Selected ( 4 )" at bounding box center [808, 434] width 110 height 22
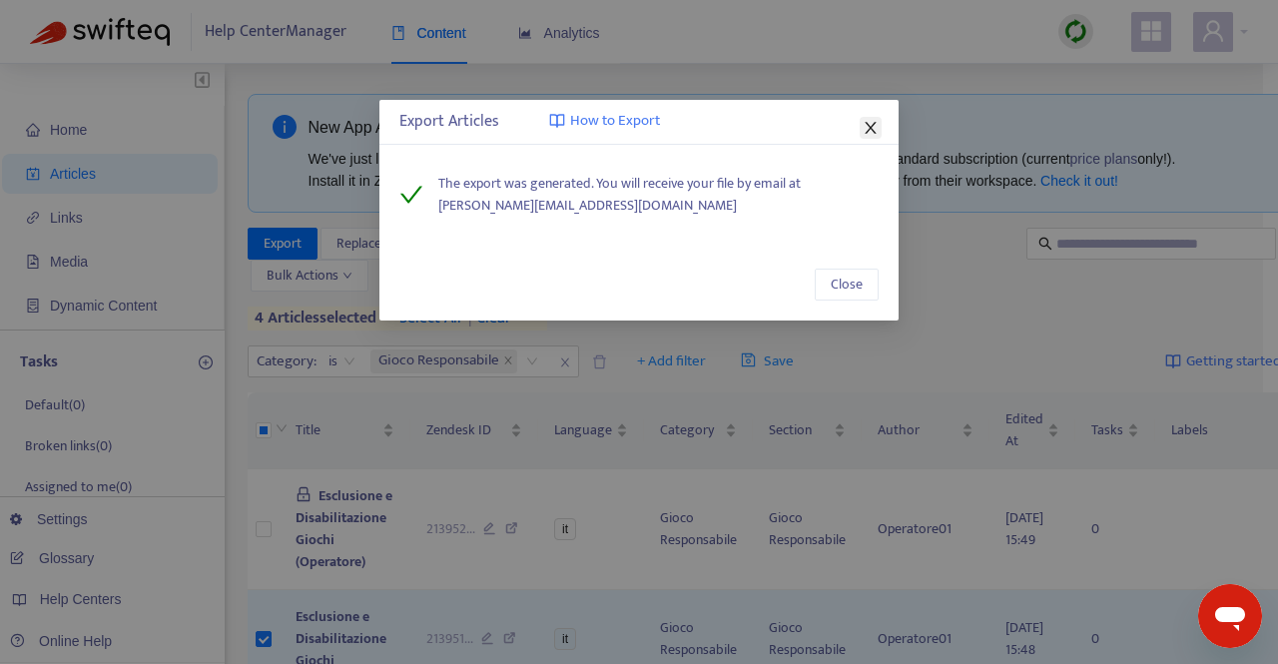
click at [873, 132] on icon "close" at bounding box center [871, 128] width 16 height 16
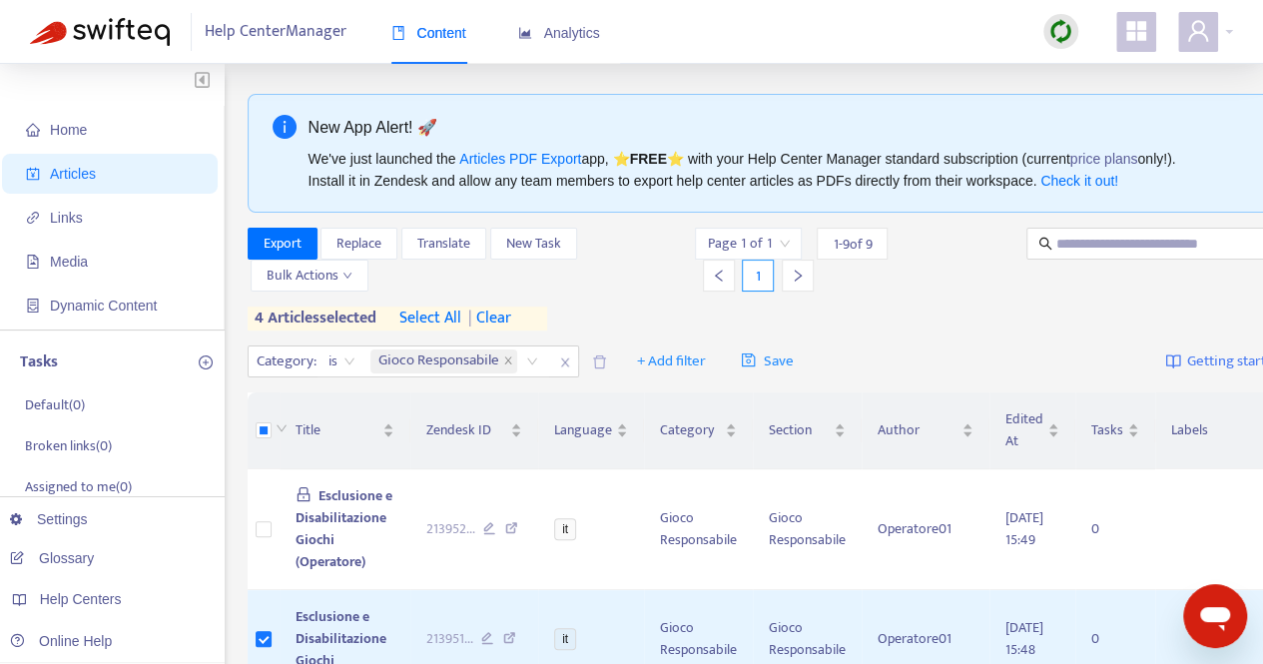
click at [502, 307] on span "| clear" at bounding box center [486, 319] width 50 height 24
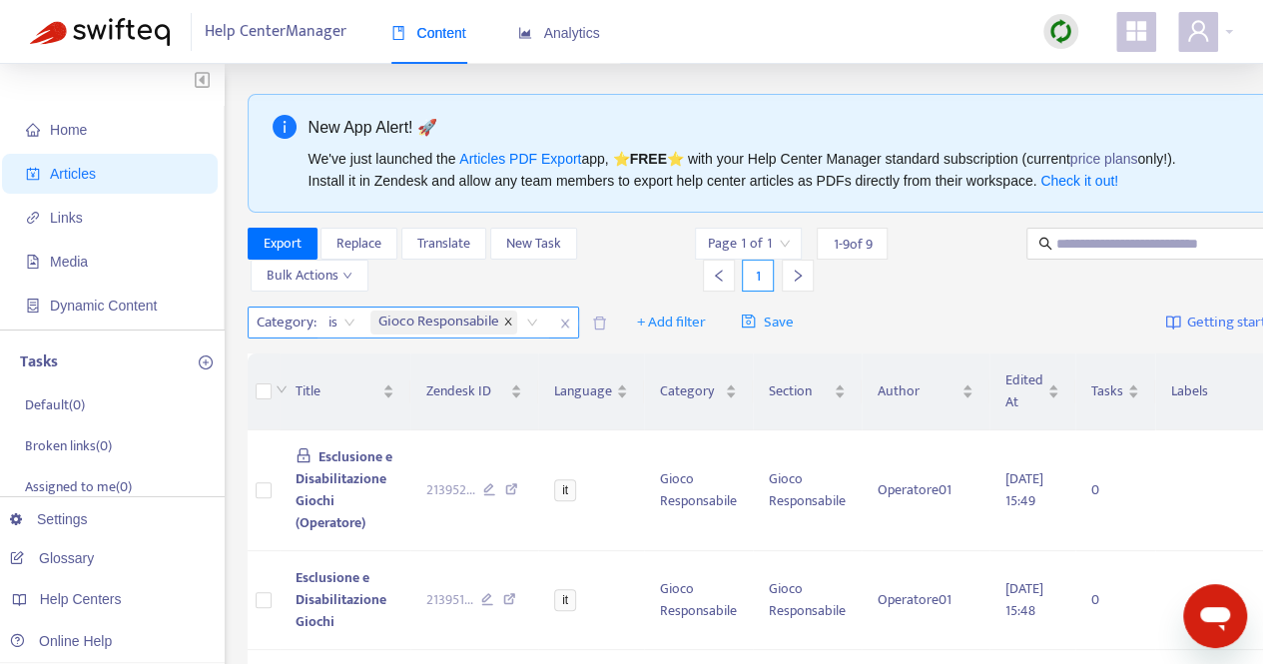
click at [512, 321] on icon "close" at bounding box center [508, 322] width 10 height 10
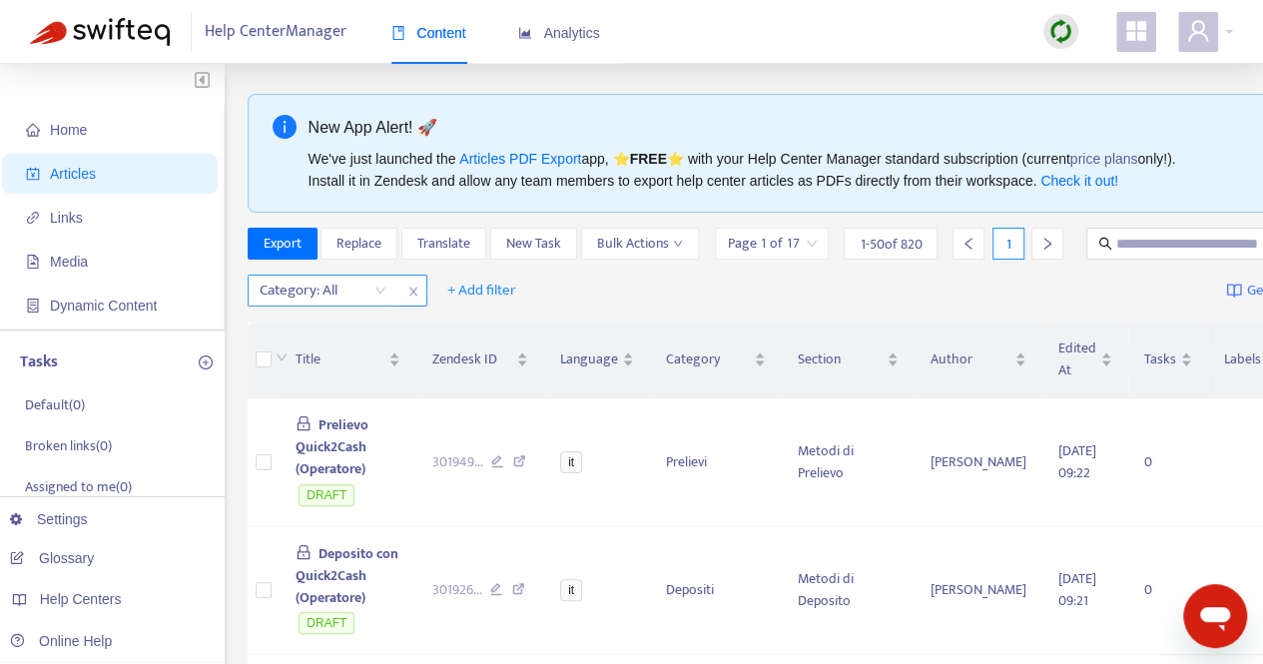
click at [377, 306] on div "Category: All" at bounding box center [323, 291] width 149 height 30
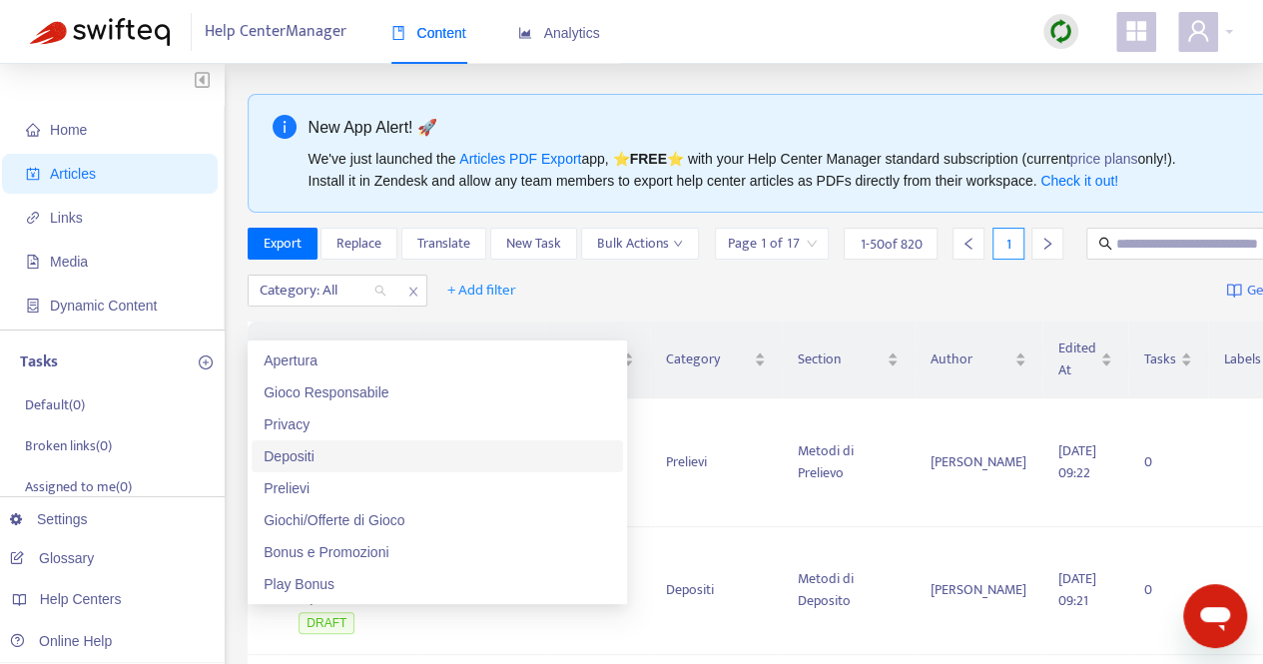
click at [318, 456] on div "Depositi" at bounding box center [438, 456] width 348 height 22
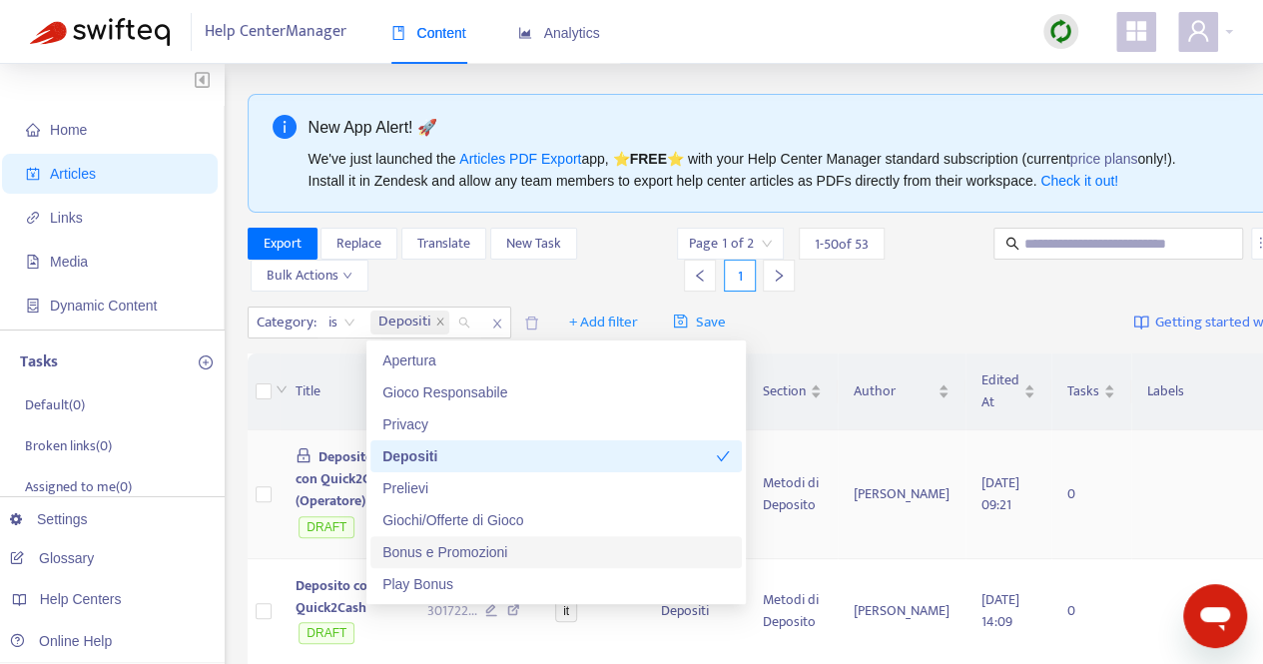
click at [256, 444] on td at bounding box center [264, 494] width 32 height 129
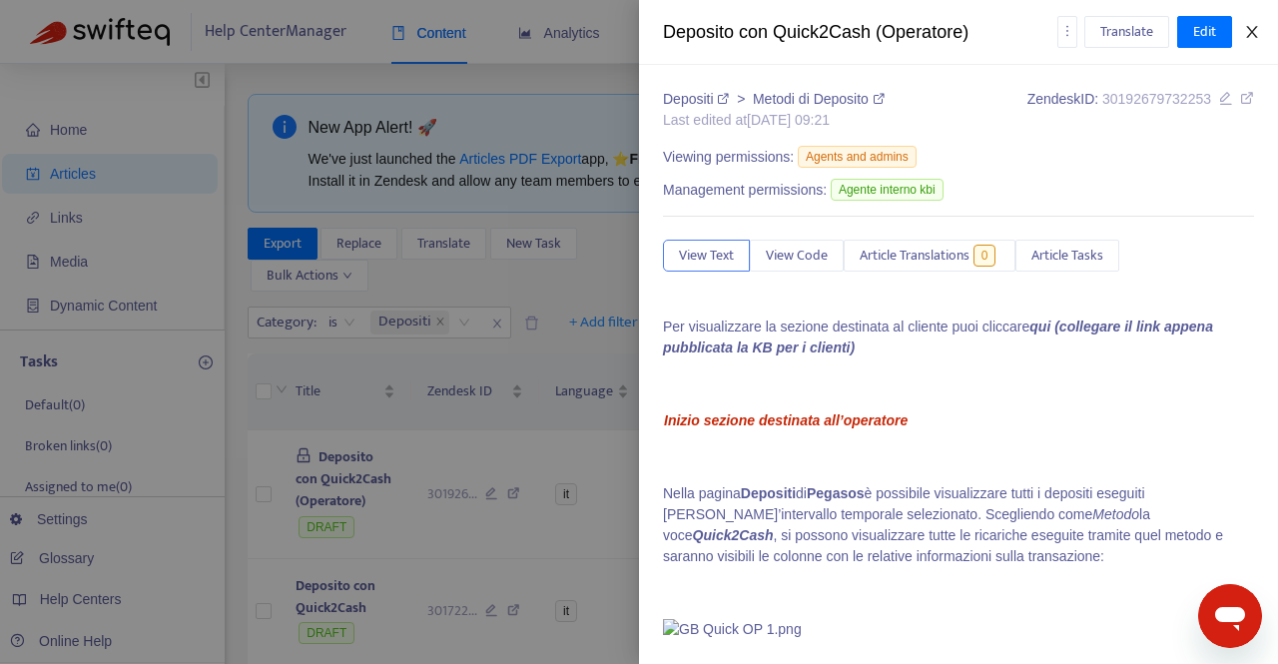
click at [1250, 35] on icon "close" at bounding box center [1251, 32] width 11 height 12
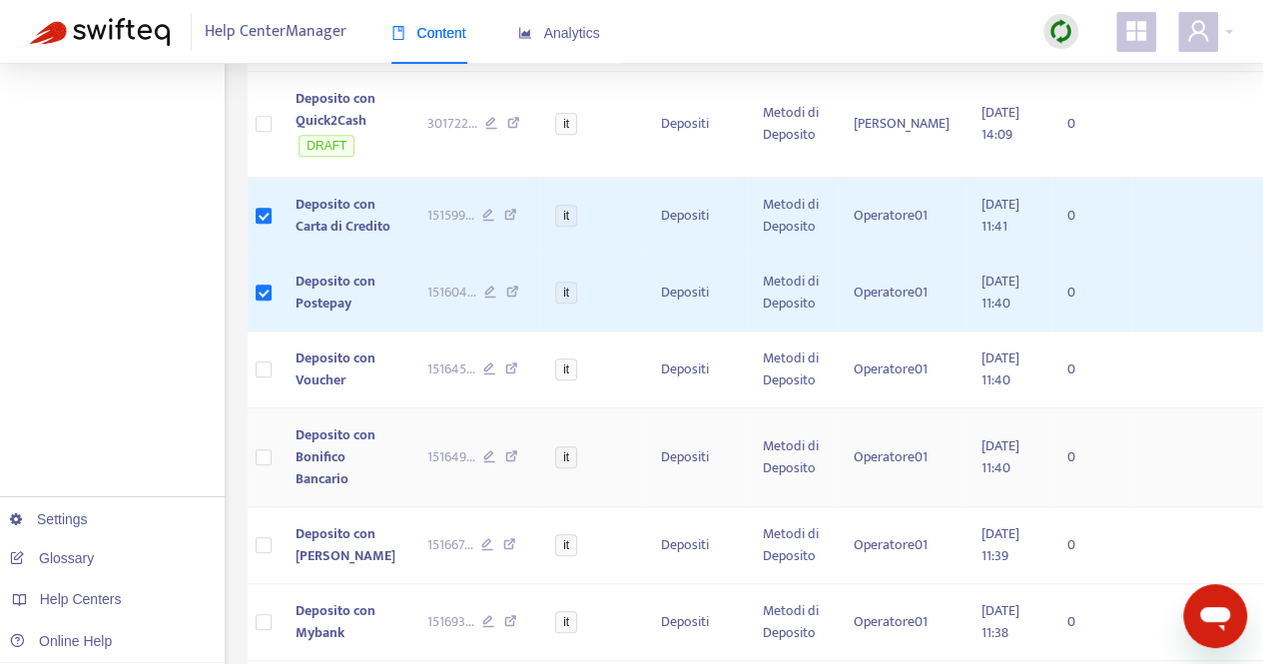
scroll to position [599, 0]
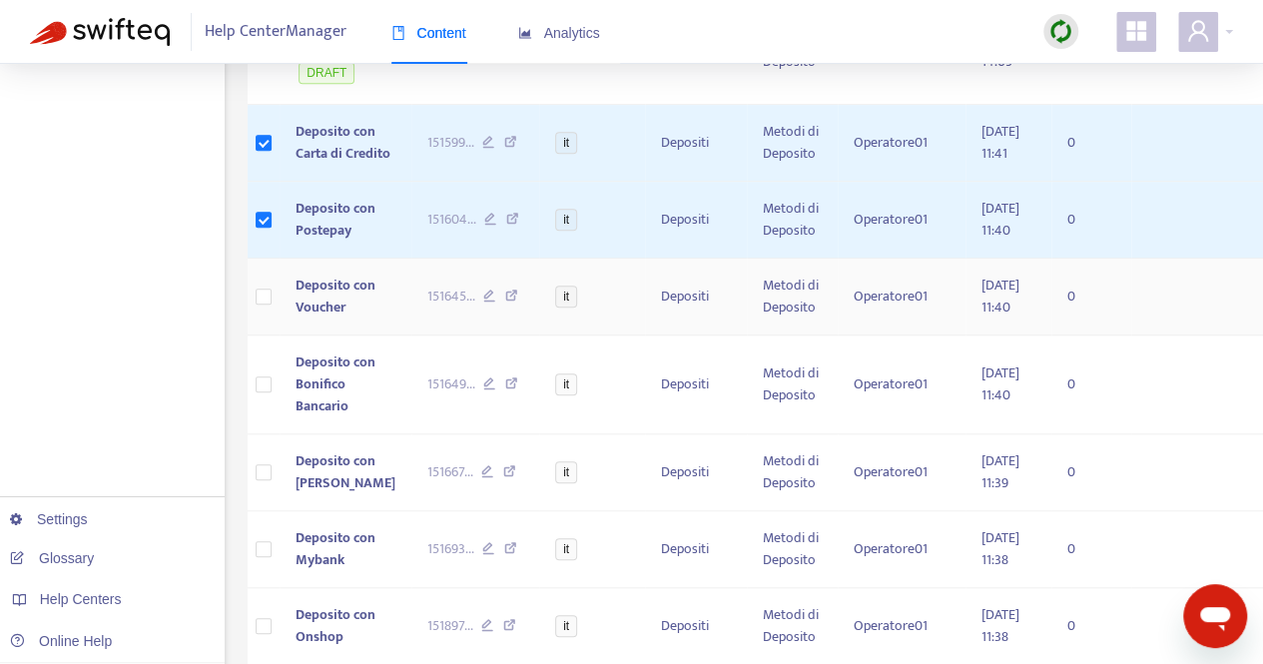
click at [272, 336] on td at bounding box center [264, 297] width 32 height 77
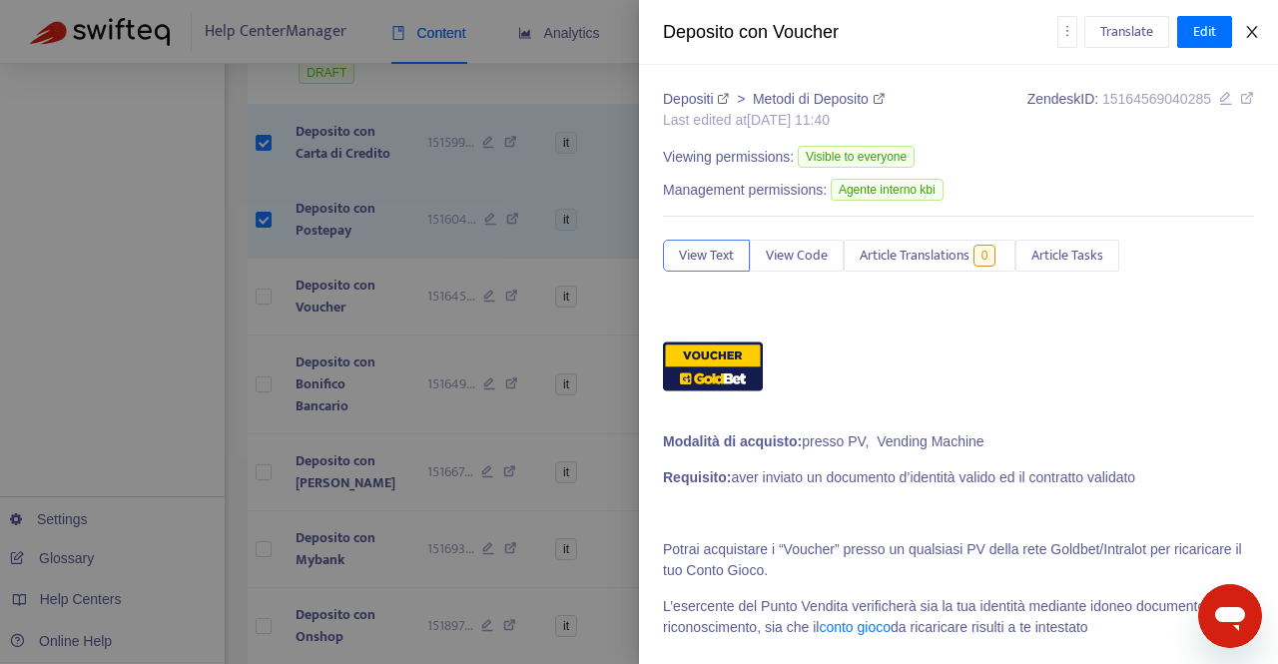
click at [1249, 36] on icon "close" at bounding box center [1251, 32] width 11 height 12
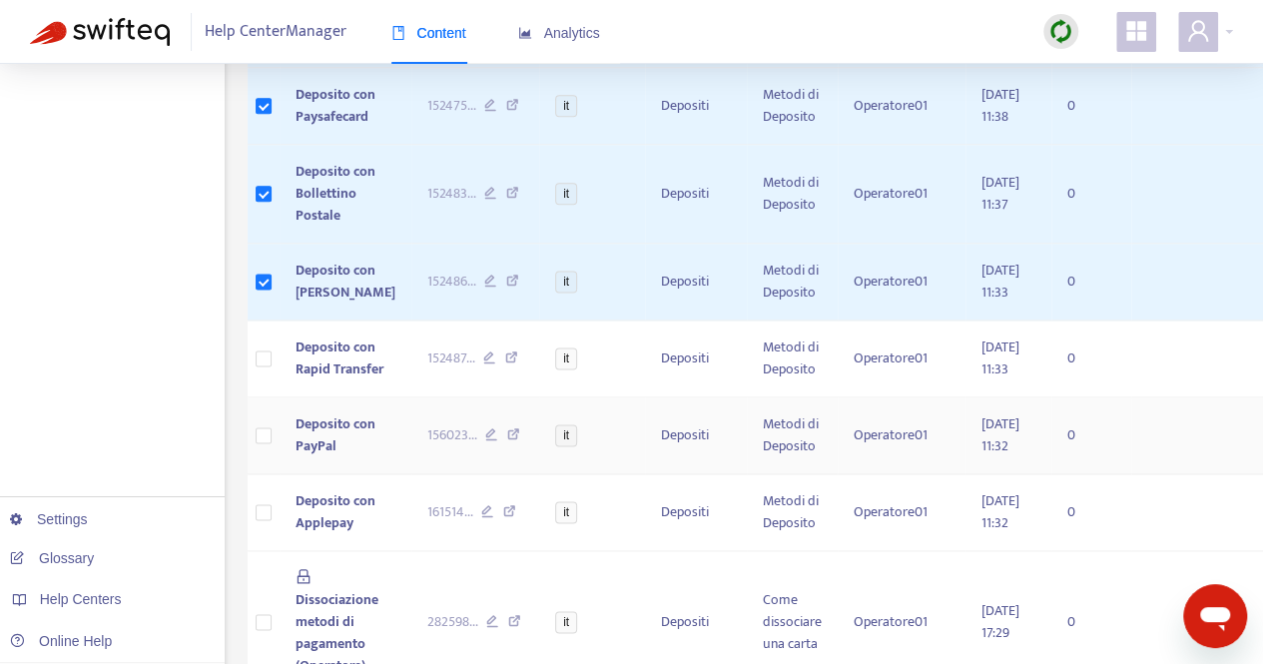
scroll to position [1198, 0]
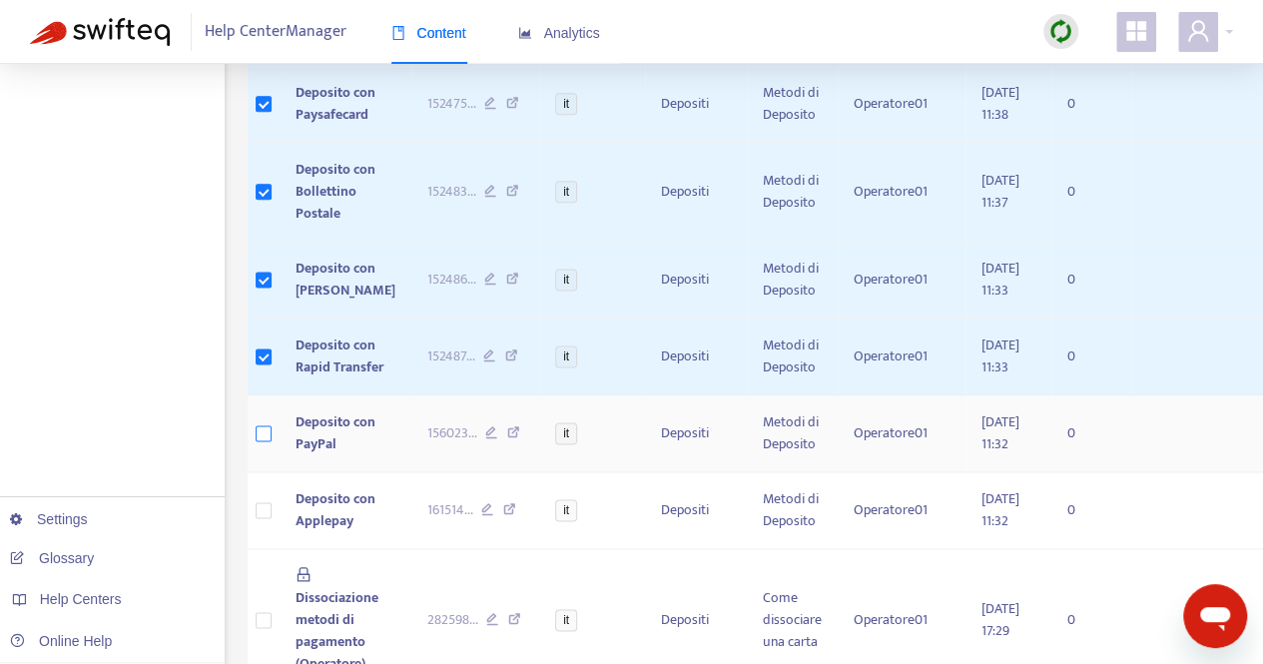
click at [259, 444] on label at bounding box center [264, 433] width 16 height 22
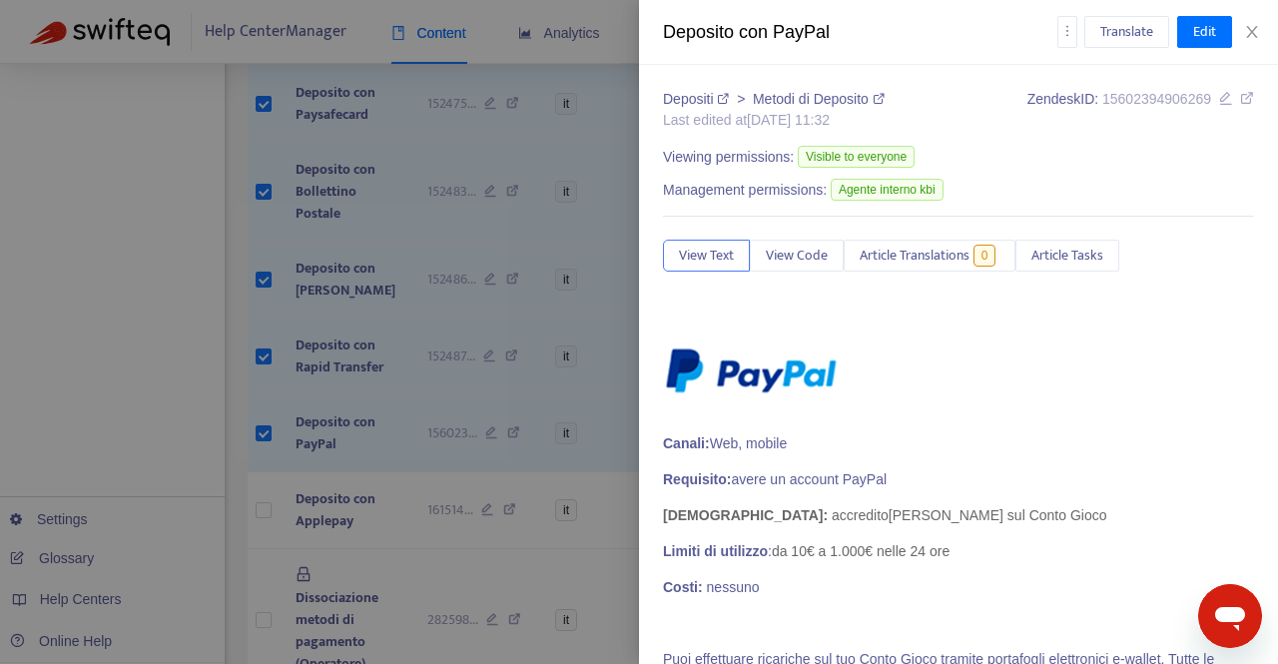
click at [266, 568] on div at bounding box center [639, 332] width 1278 height 664
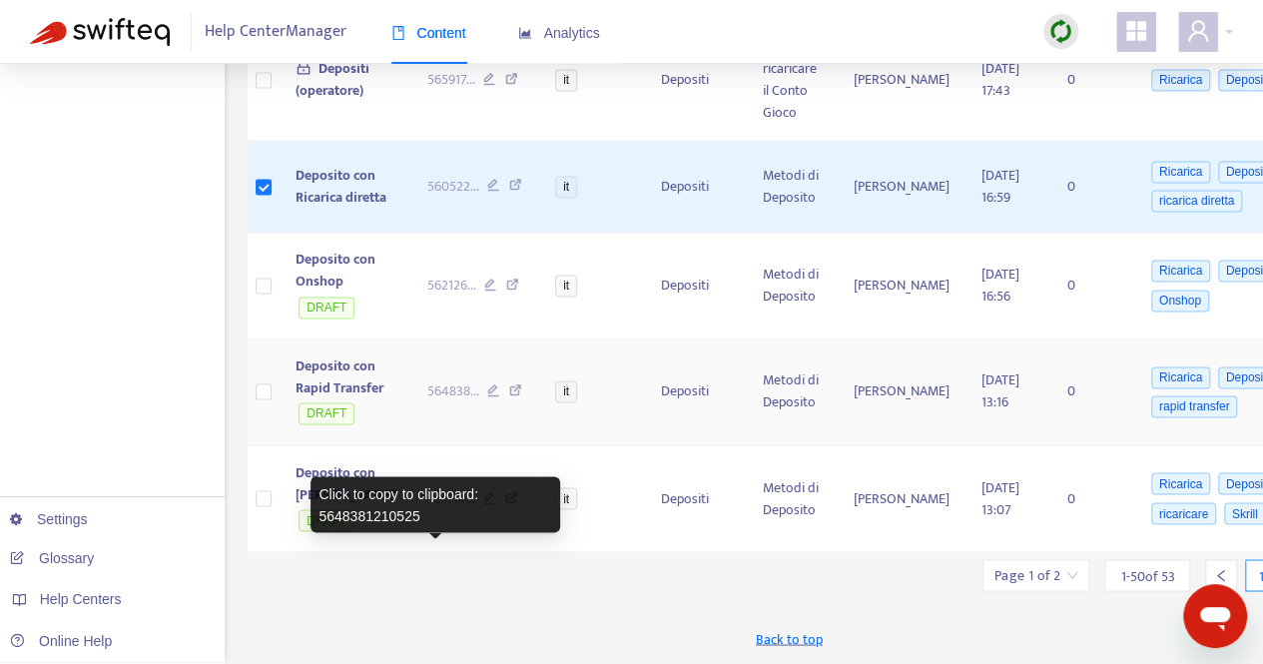
scroll to position [5397, 0]
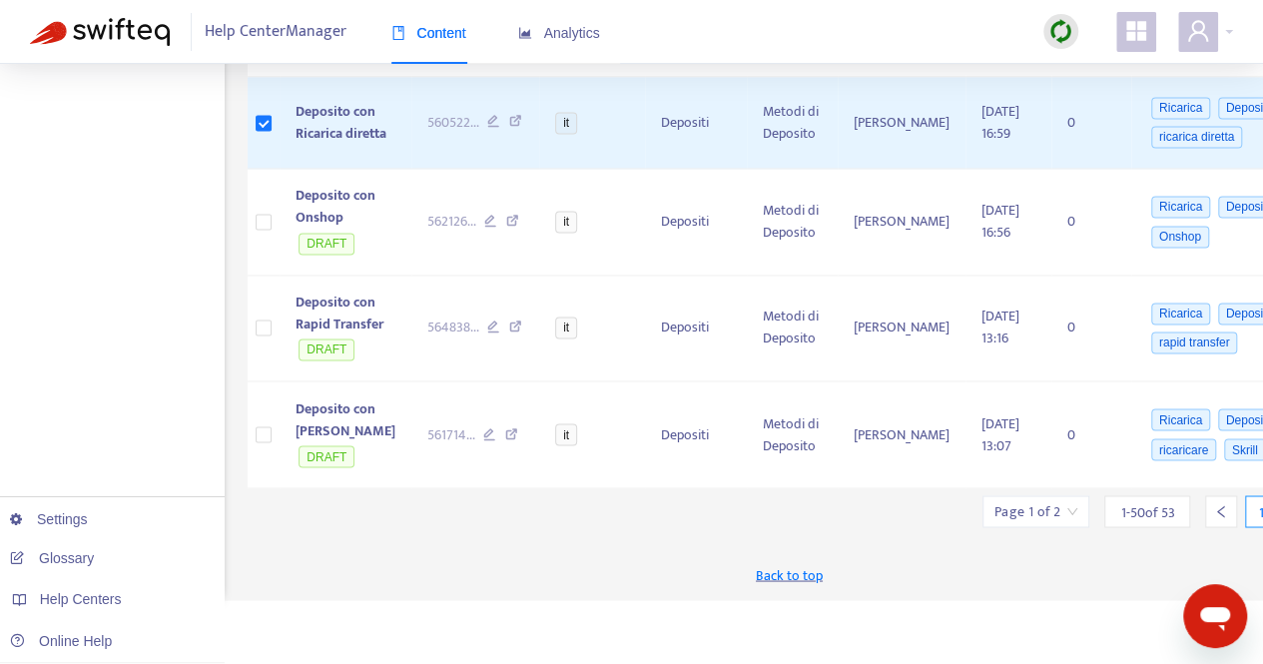
click at [1027, 526] on input "search" at bounding box center [1036, 511] width 83 height 30
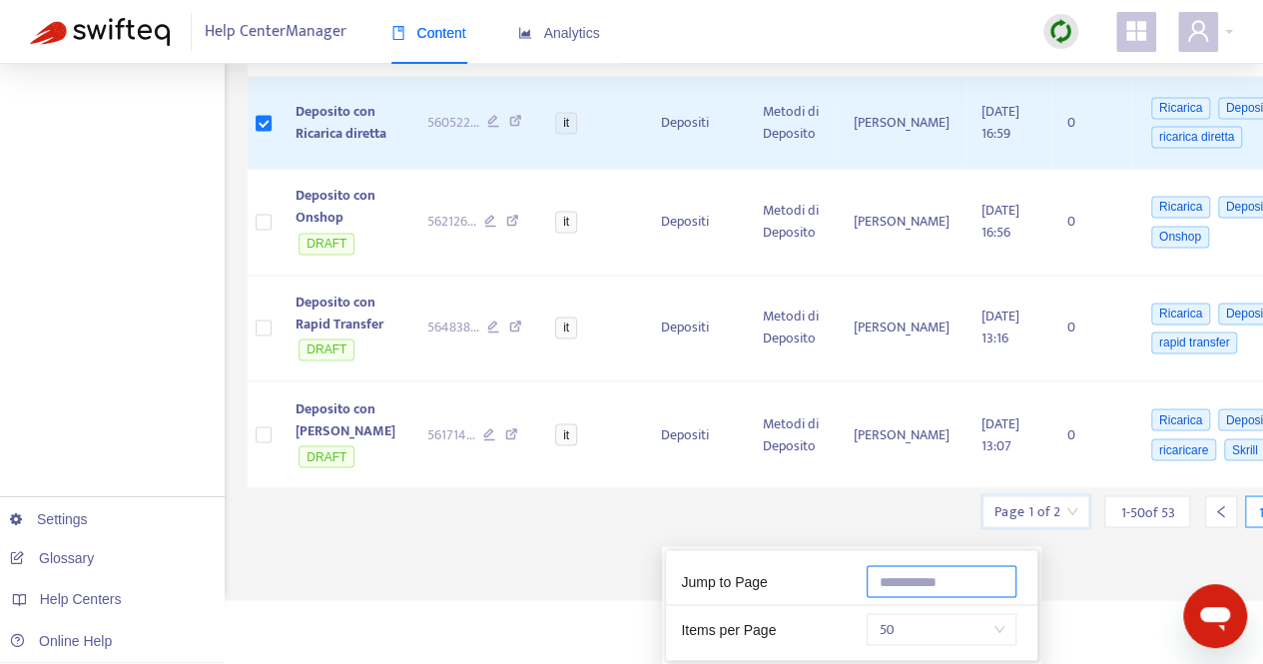
click at [907, 565] on input "text" at bounding box center [942, 581] width 150 height 32
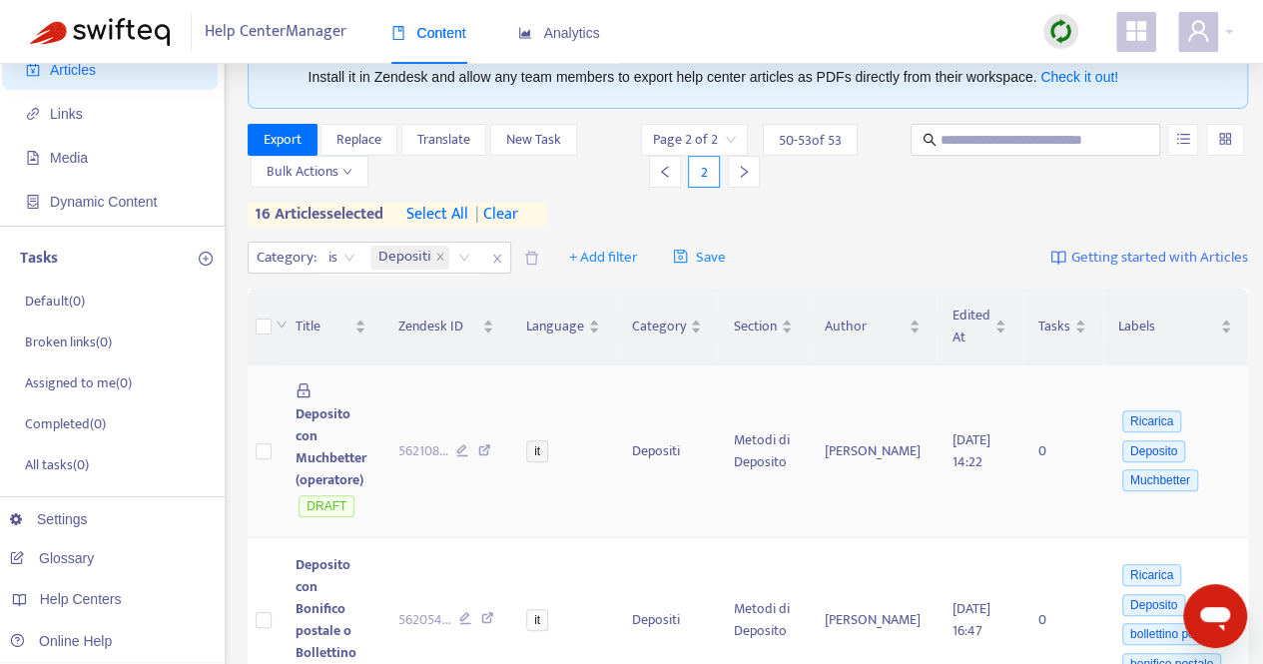
scroll to position [198, 0]
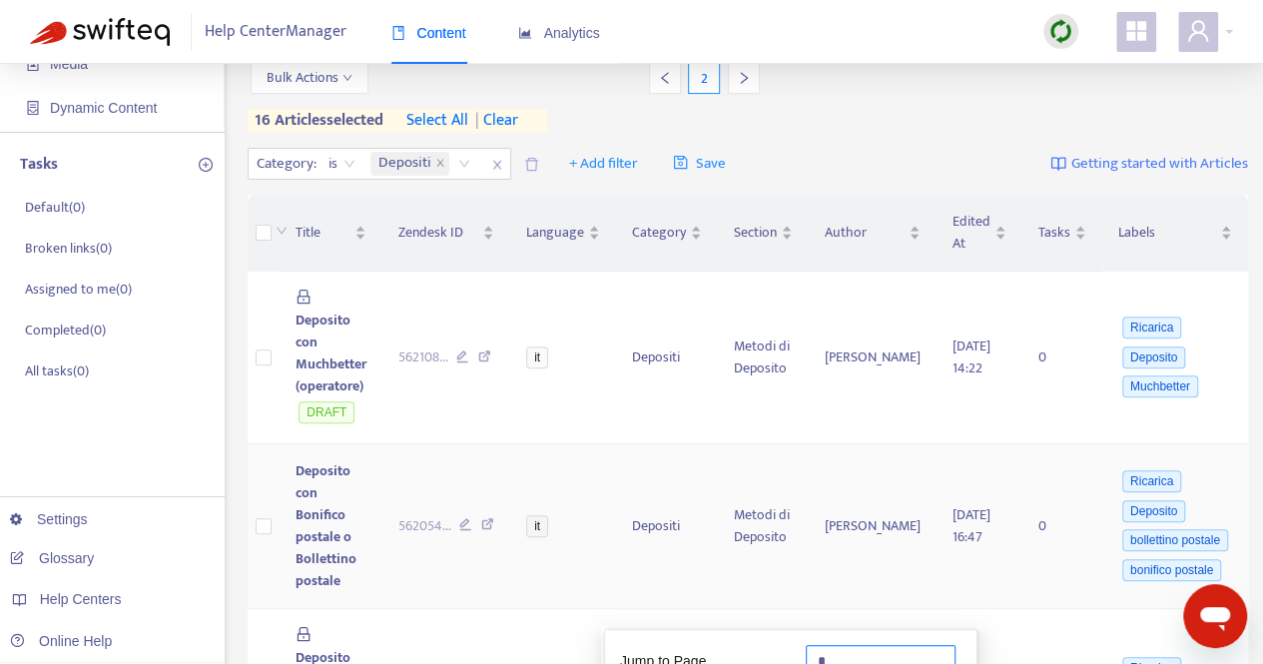
type input "*"
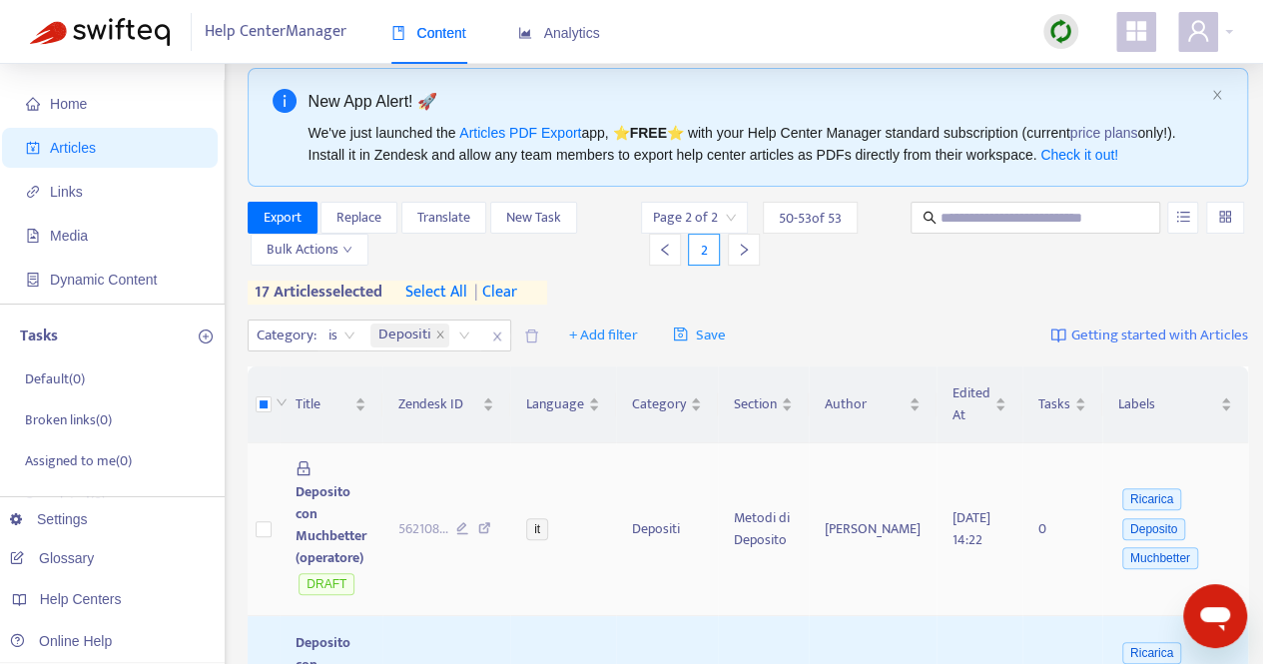
scroll to position [0, 0]
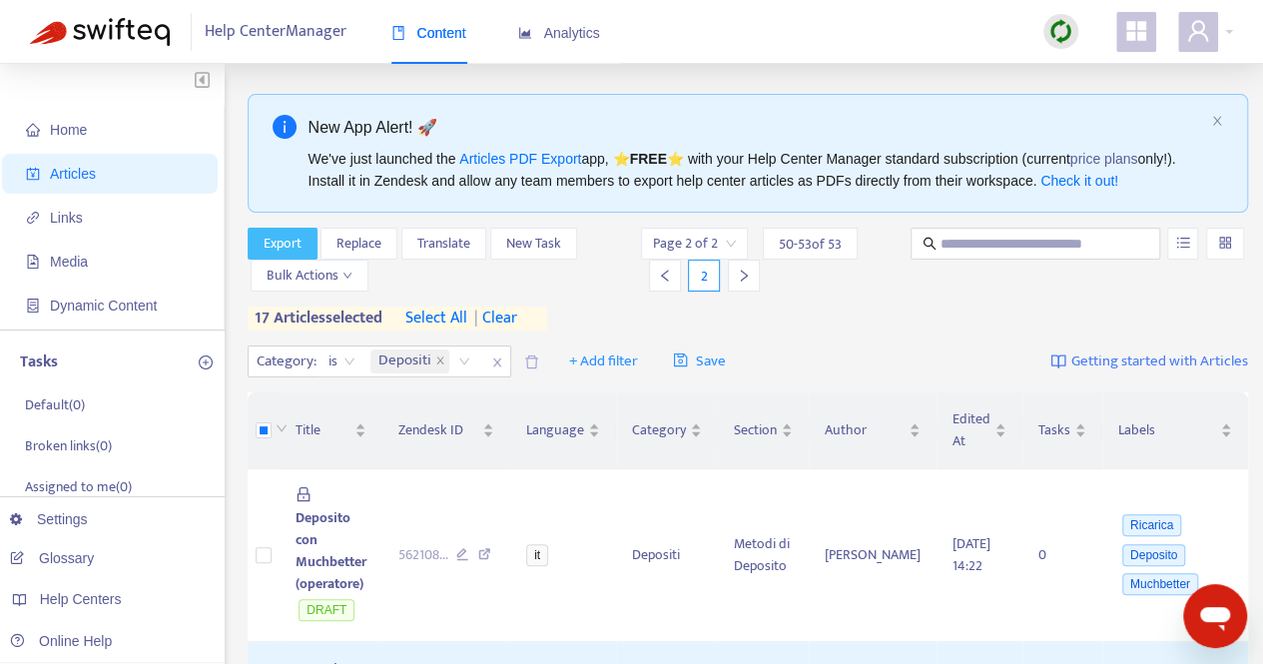
click at [280, 239] on span "Export" at bounding box center [283, 244] width 38 height 22
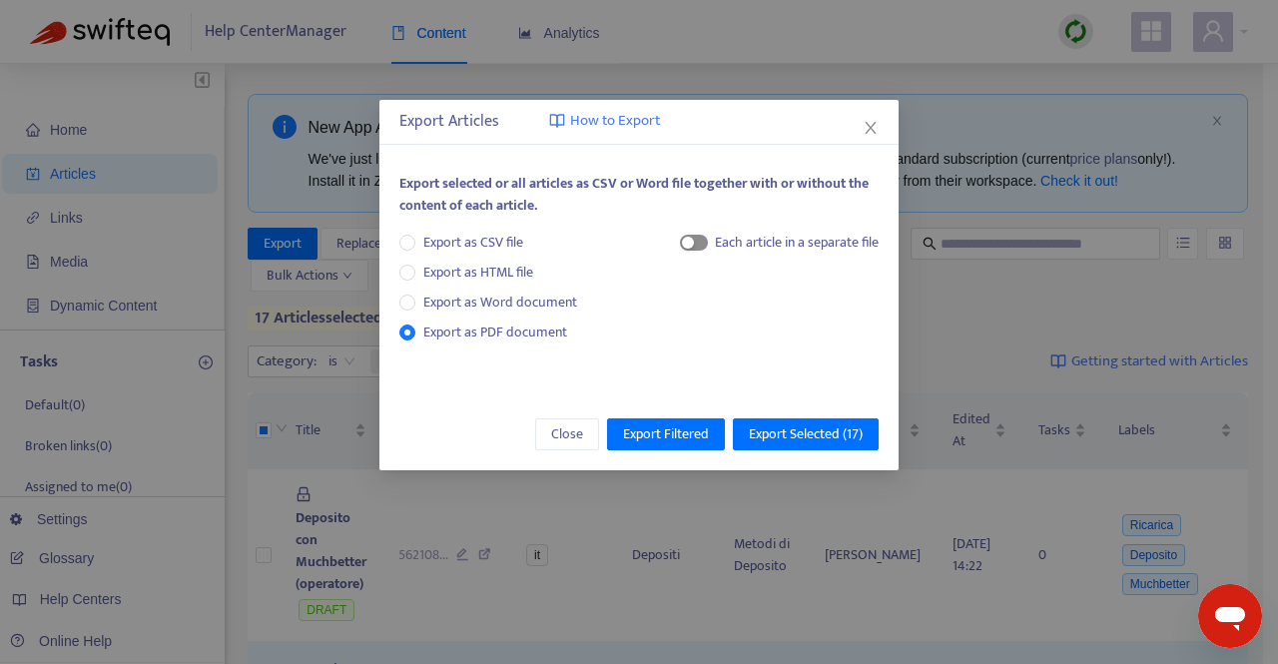
click at [698, 247] on span "button" at bounding box center [694, 243] width 28 height 16
click at [767, 429] on span "Export Selected ( 17 )" at bounding box center [806, 434] width 114 height 22
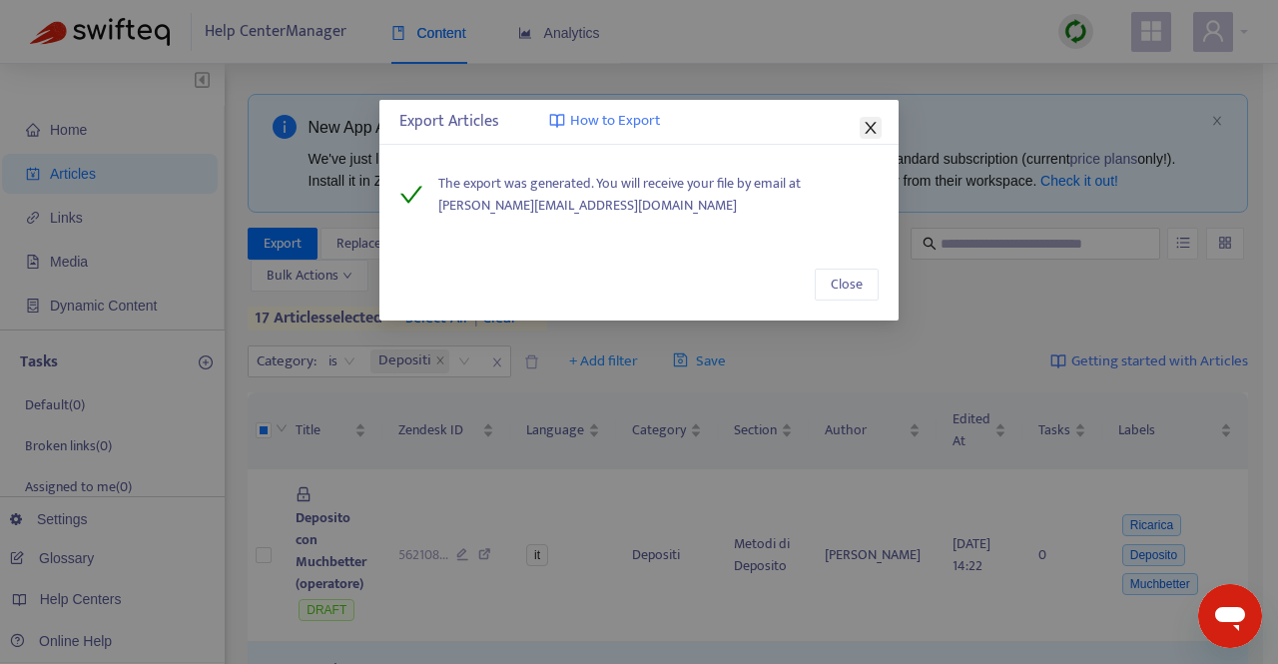
click at [873, 128] on icon "close" at bounding box center [871, 128] width 16 height 16
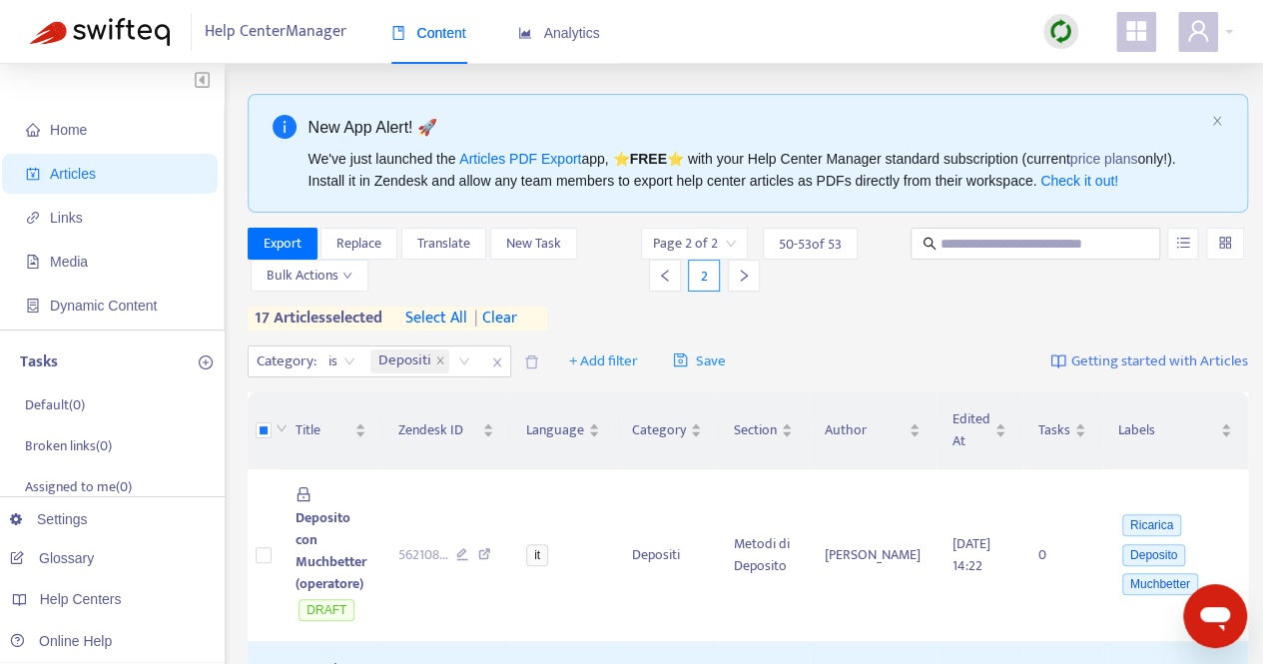
click at [517, 319] on span "| clear" at bounding box center [492, 319] width 50 height 24
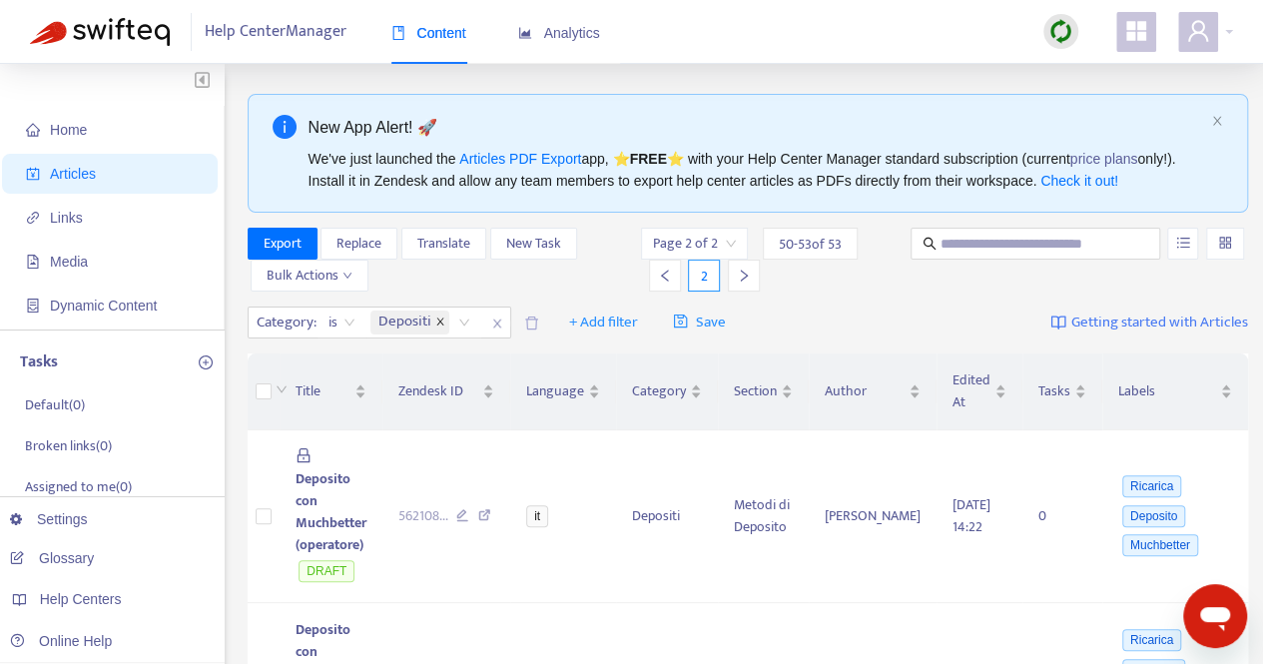
click at [439, 325] on icon "close" at bounding box center [440, 322] width 10 height 10
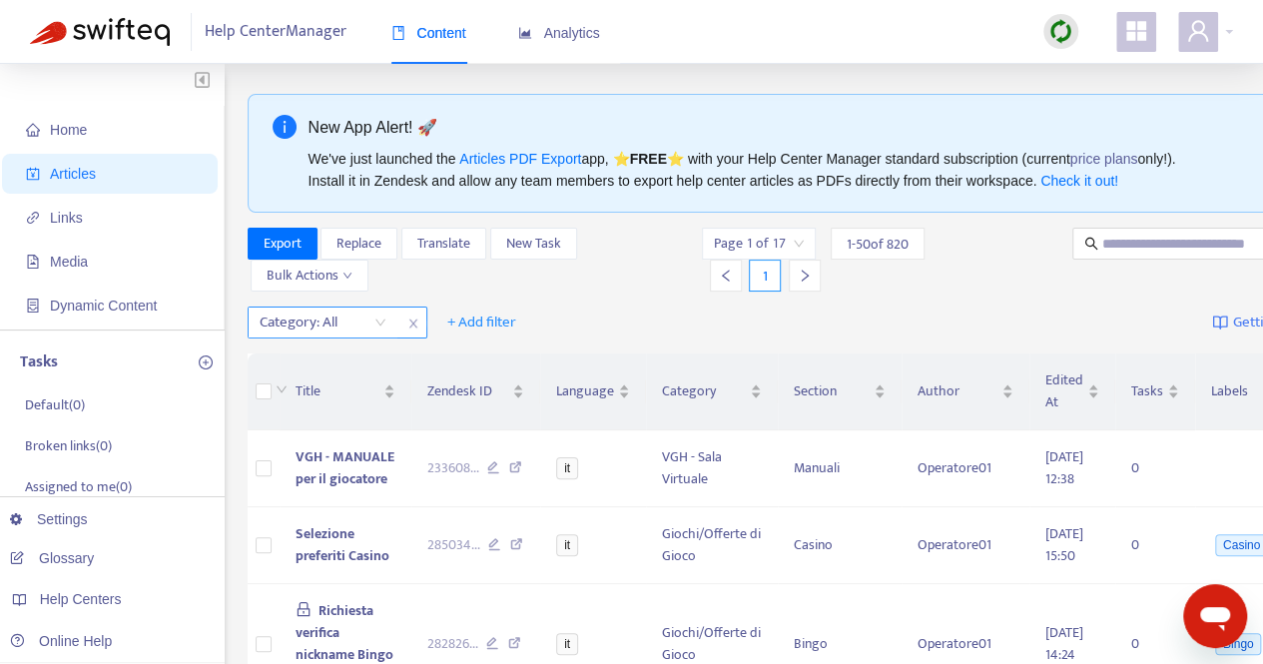
click at [380, 329] on div "Category: All" at bounding box center [323, 323] width 149 height 30
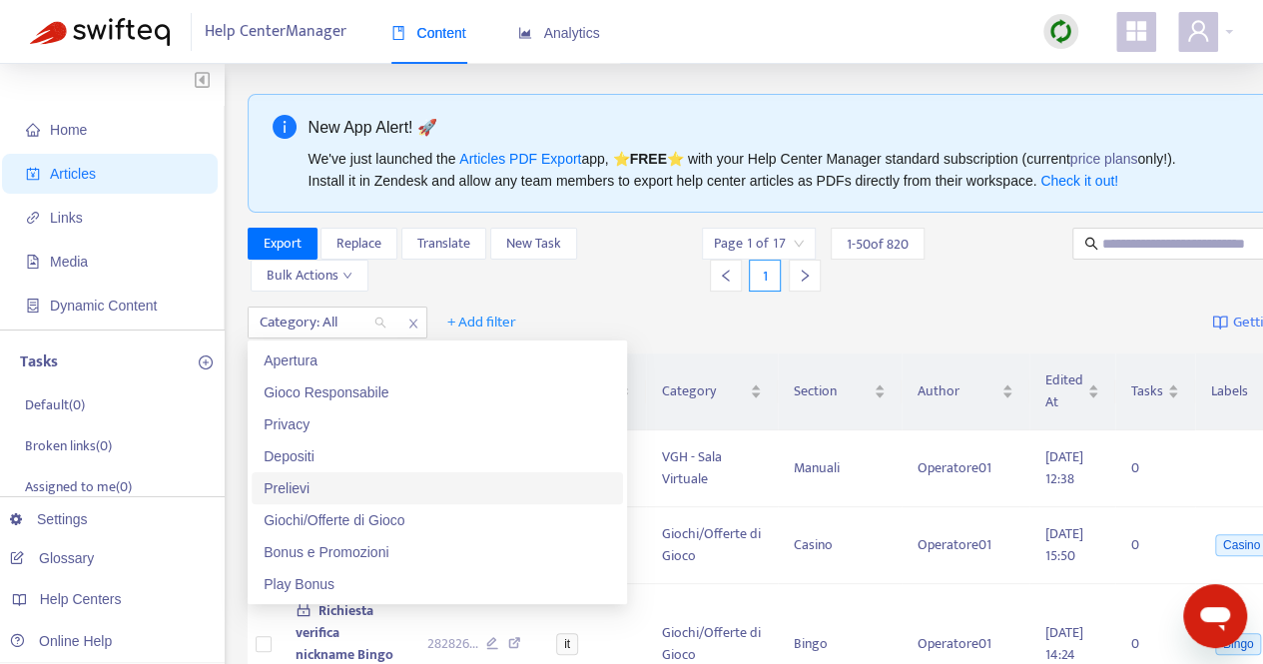
click at [298, 491] on div "Prelievi" at bounding box center [438, 488] width 348 height 22
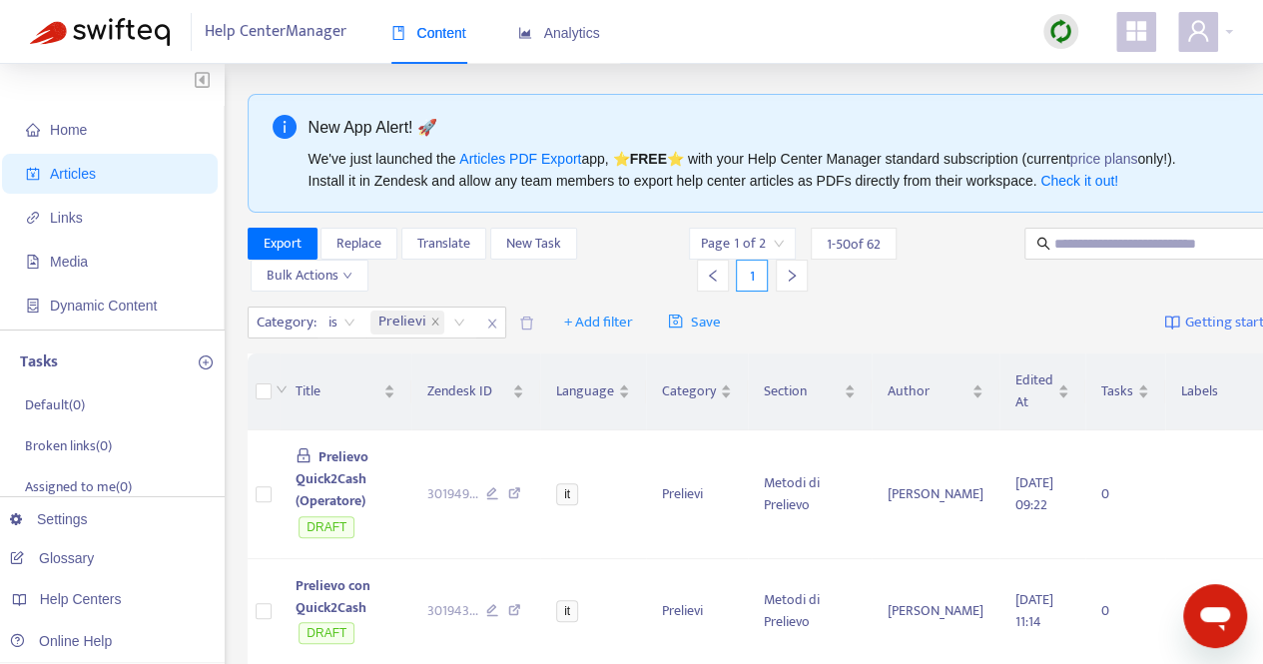
click at [860, 309] on div "Category : is Prelievi + Add filter Save Getting started with Articles" at bounding box center [805, 323] width 1114 height 47
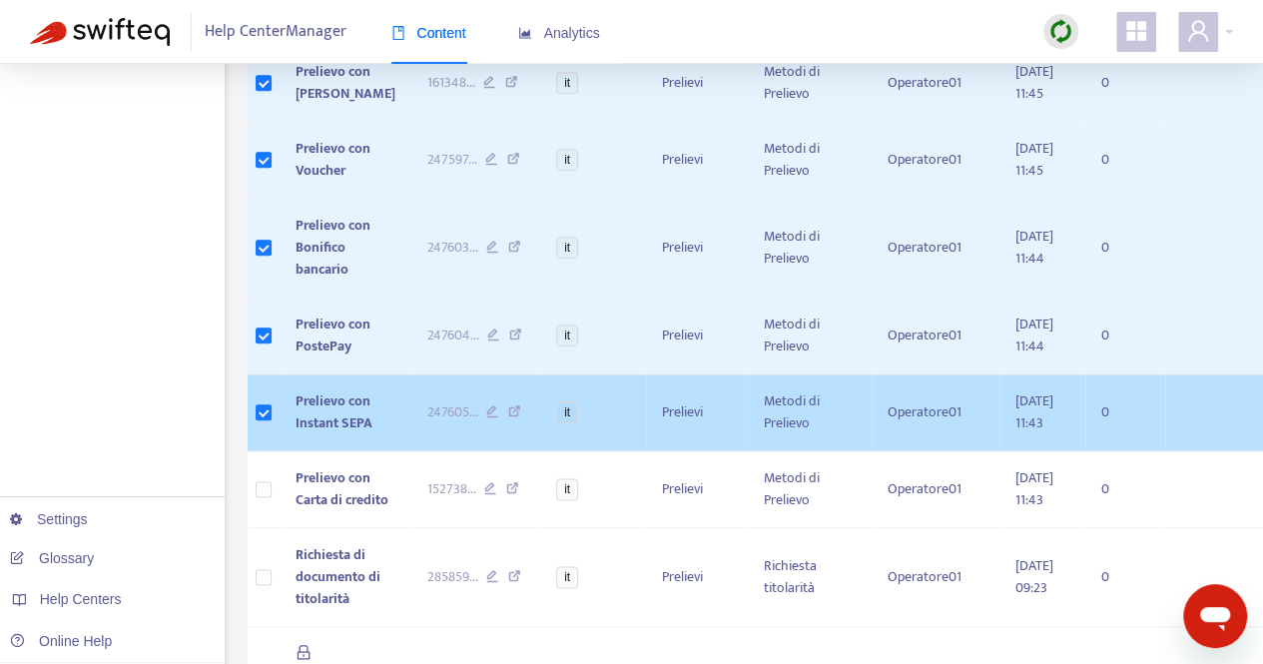
scroll to position [999, 0]
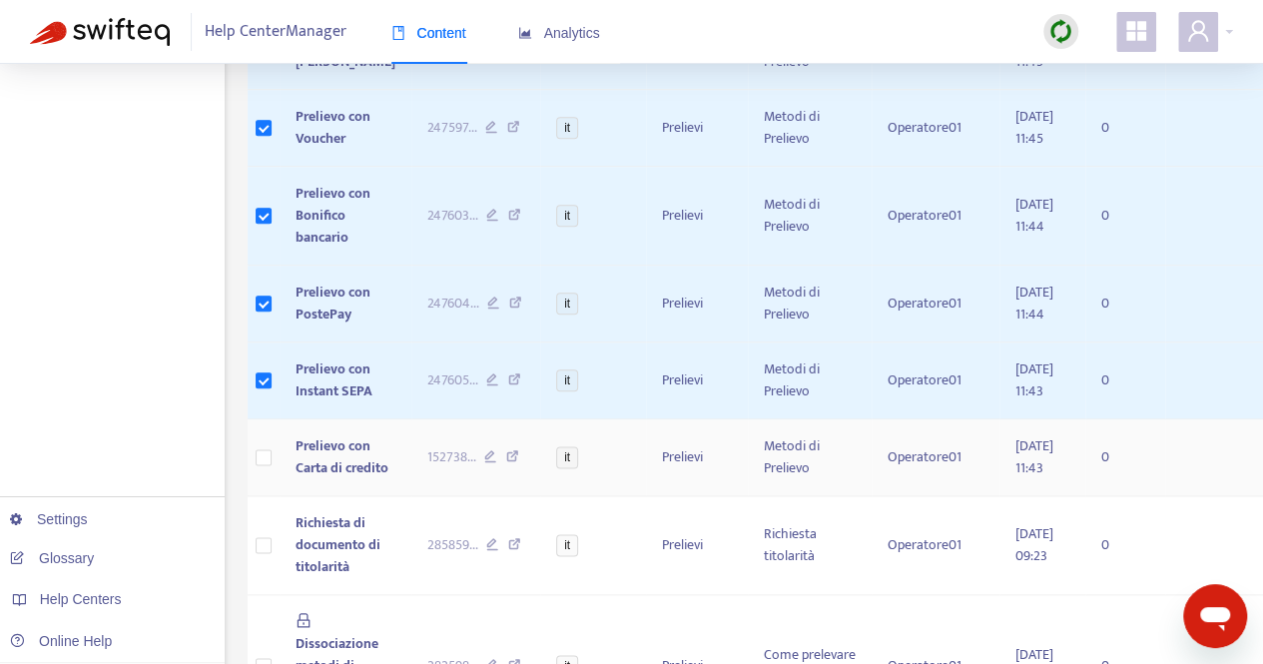
click at [254, 478] on td at bounding box center [264, 457] width 32 height 77
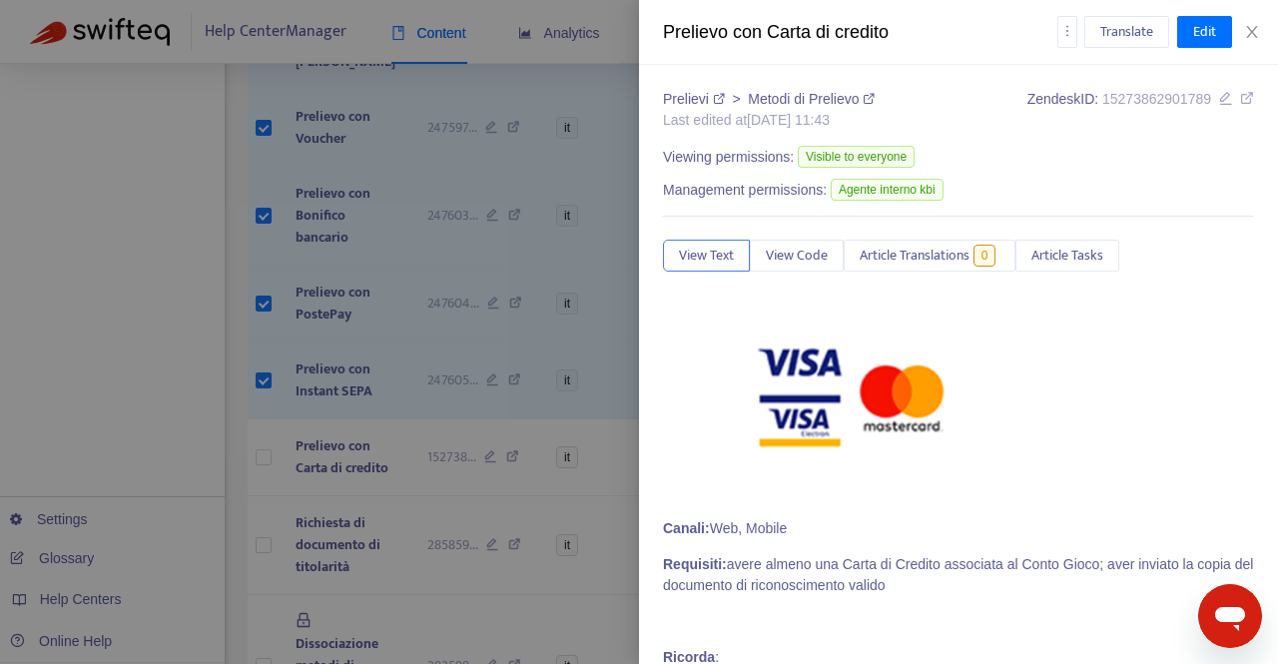
click at [264, 482] on div at bounding box center [639, 332] width 1278 height 664
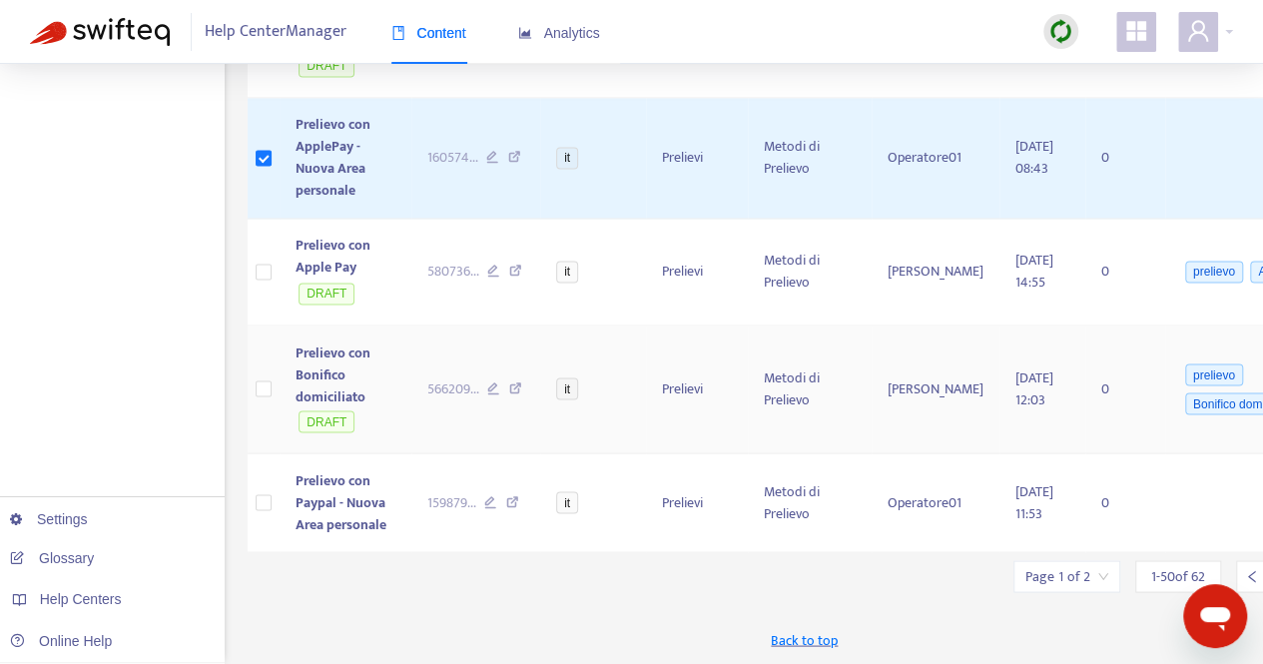
scroll to position [5590, 0]
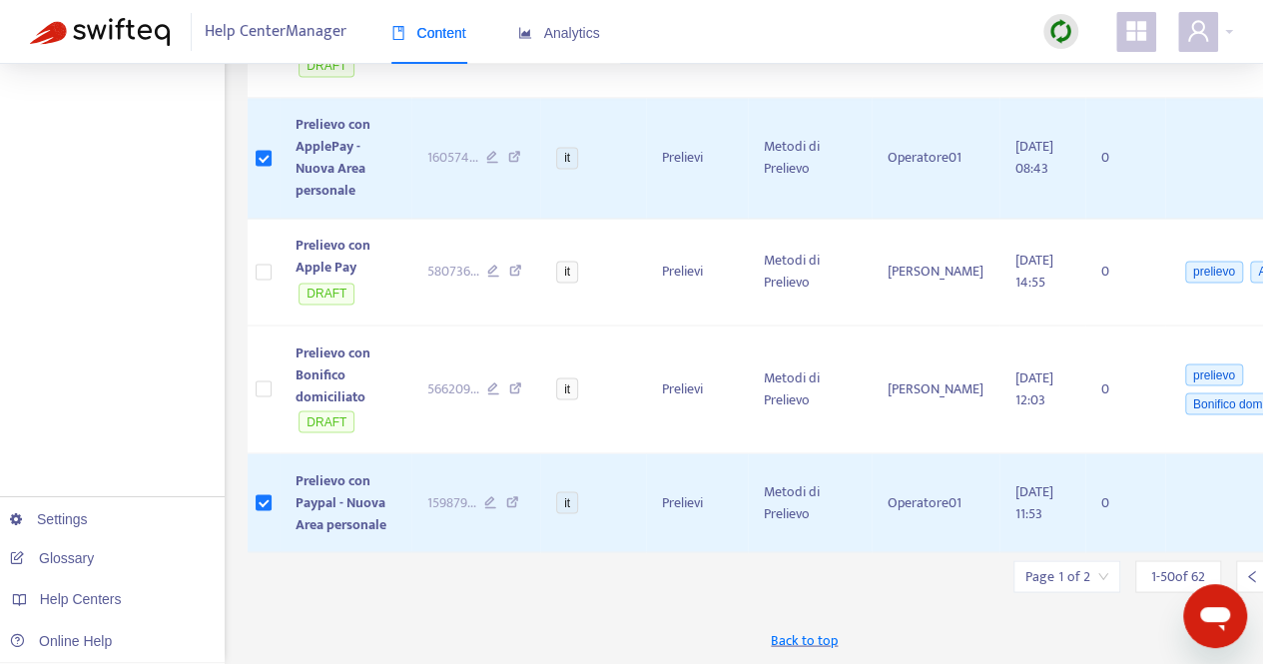
click at [1026, 578] on input "search" at bounding box center [1067, 576] width 83 height 30
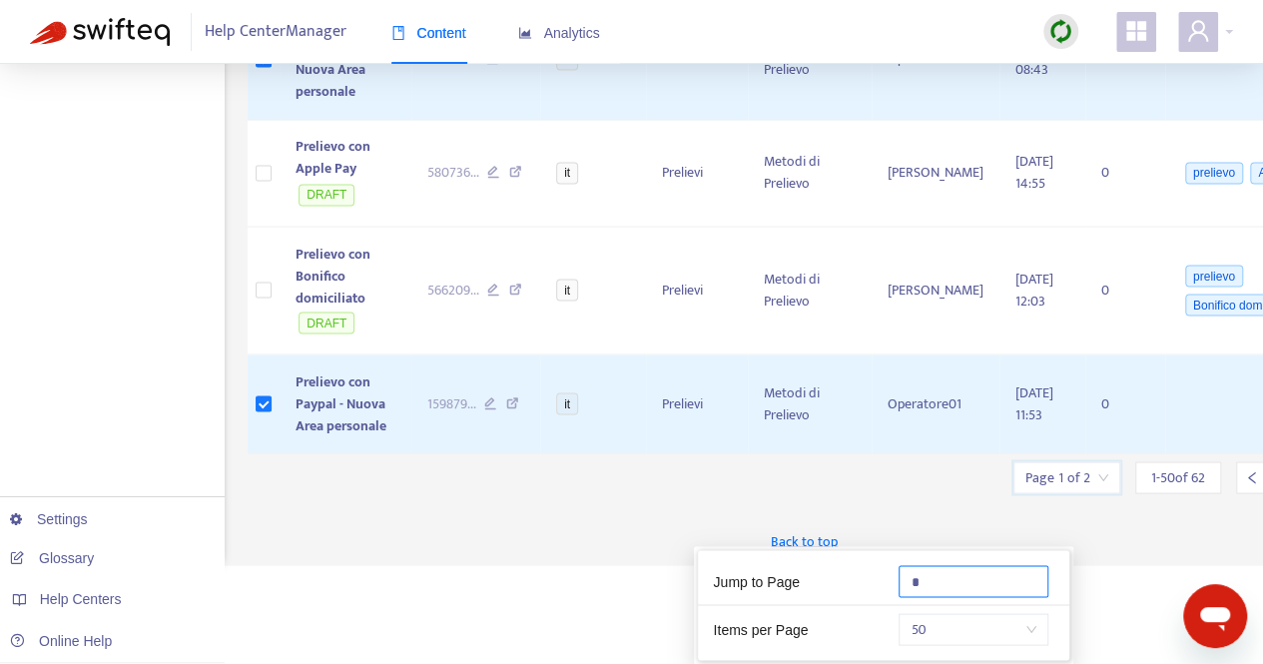
drag, startPoint x: 923, startPoint y: 475, endPoint x: 883, endPoint y: 466, distance: 40.9
click at [883, 565] on div "Jump to Page *" at bounding box center [883, 585] width 371 height 41
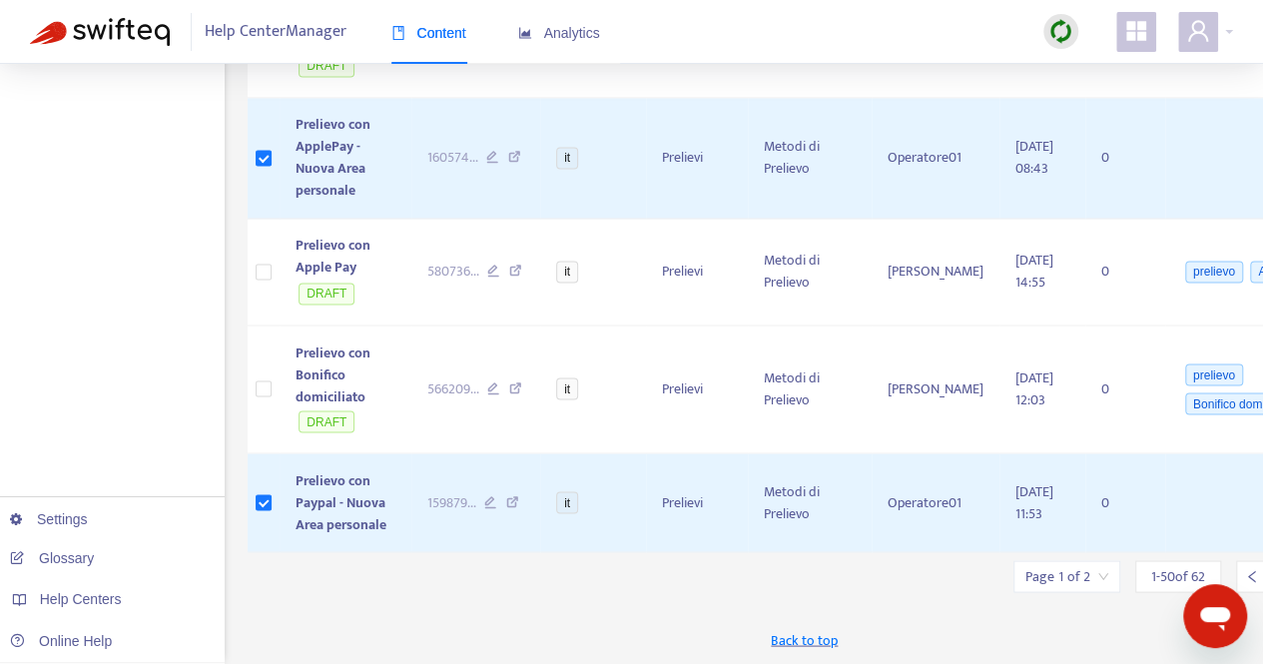
click at [1051, 576] on input "search" at bounding box center [1067, 576] width 83 height 30
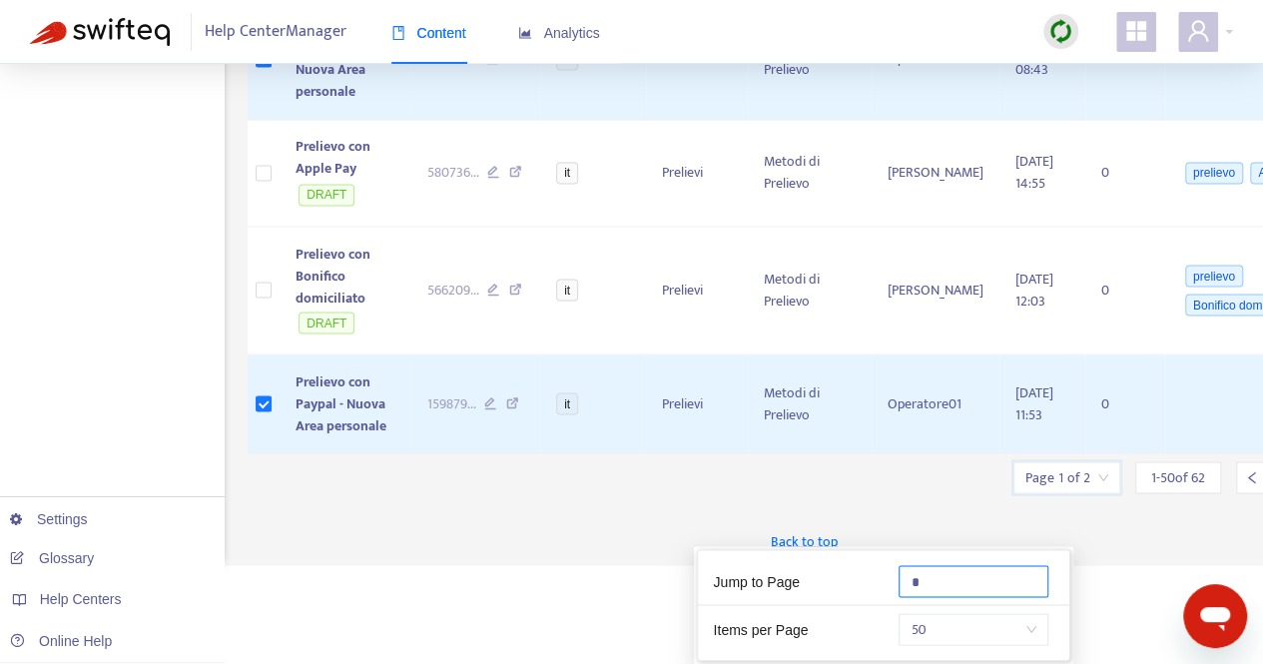
click at [925, 565] on input "*" at bounding box center [974, 581] width 150 height 32
drag, startPoint x: 925, startPoint y: 478, endPoint x: 898, endPoint y: 470, distance: 28.1
click at [898, 565] on div "*" at bounding box center [977, 581] width 186 height 32
type input "*"
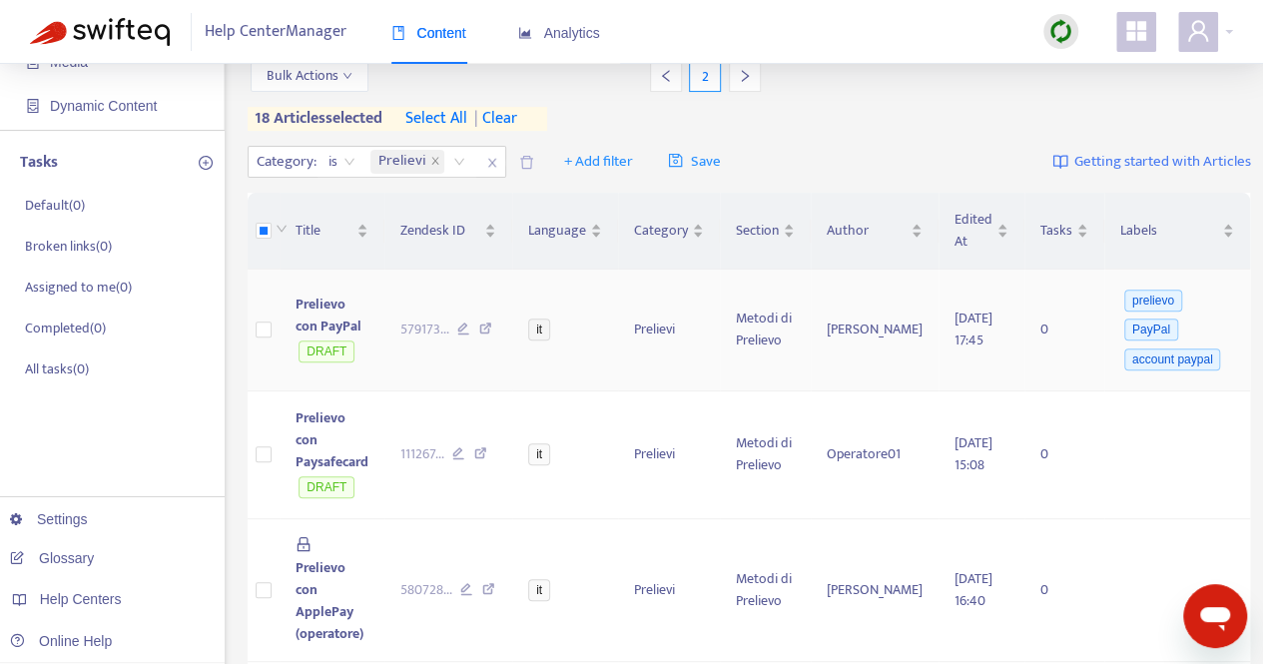
scroll to position [0, 0]
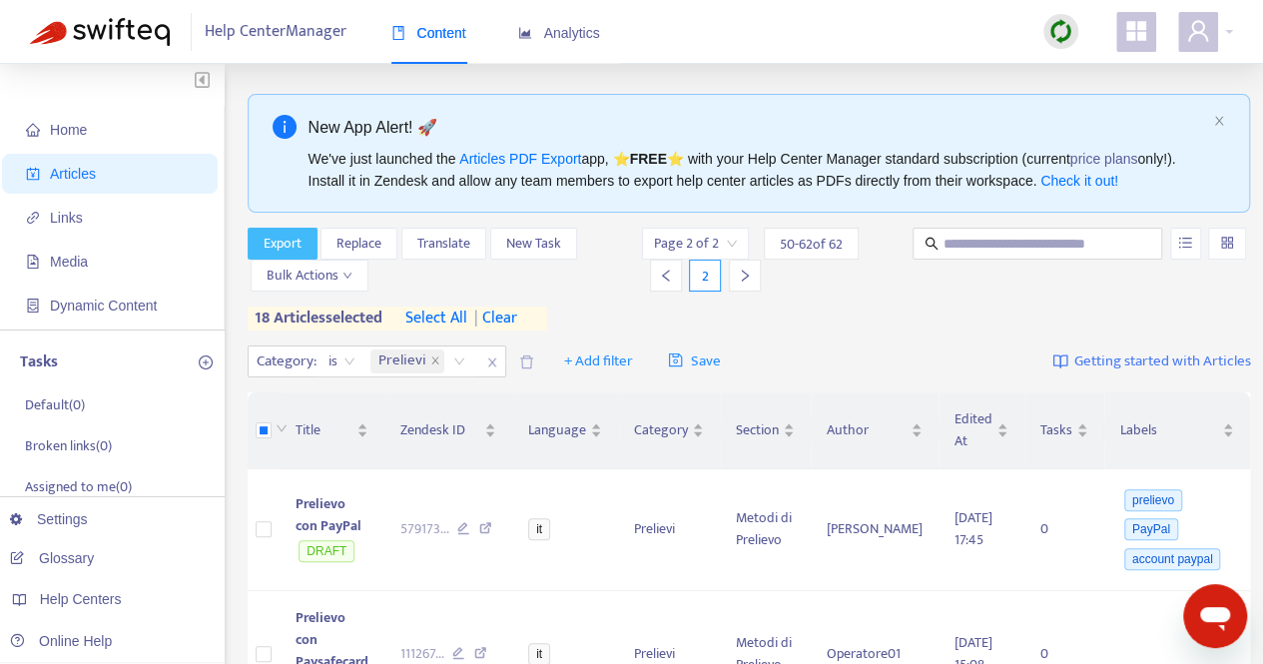
click at [281, 239] on span "Export" at bounding box center [283, 244] width 38 height 22
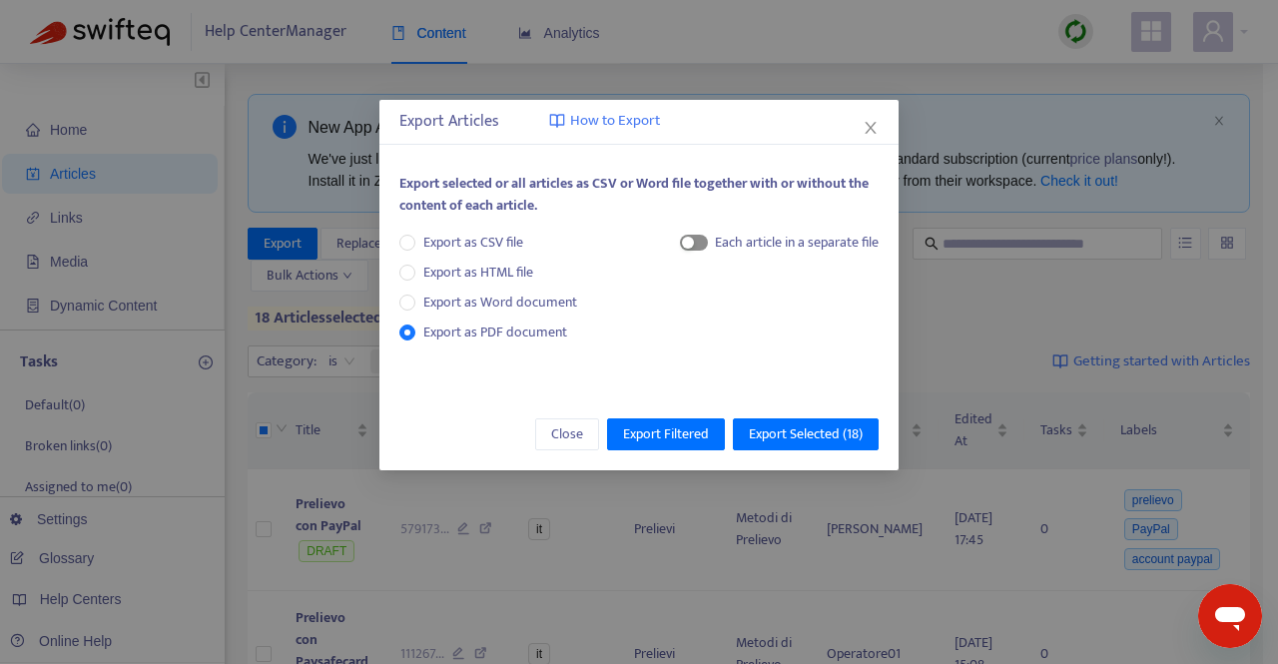
click at [699, 243] on span "button" at bounding box center [694, 243] width 28 height 16
click at [788, 432] on span "Export Selected ( 18 )" at bounding box center [806, 434] width 114 height 22
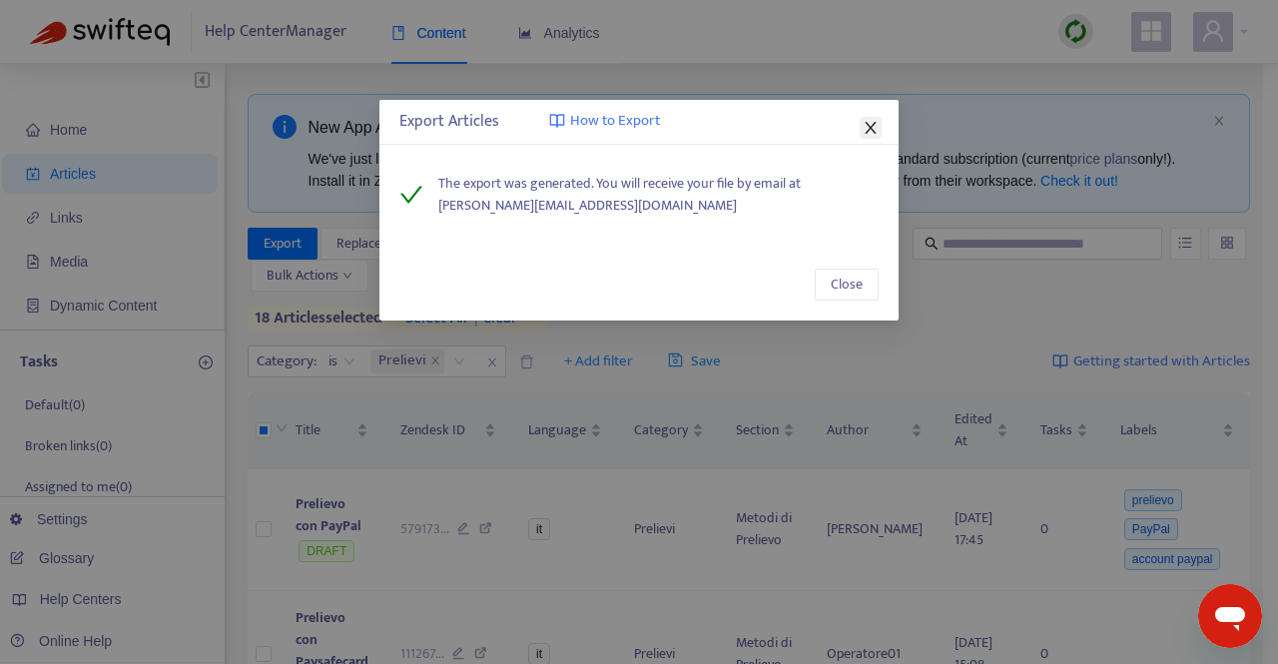
click at [877, 131] on icon "close" at bounding box center [871, 128] width 16 height 16
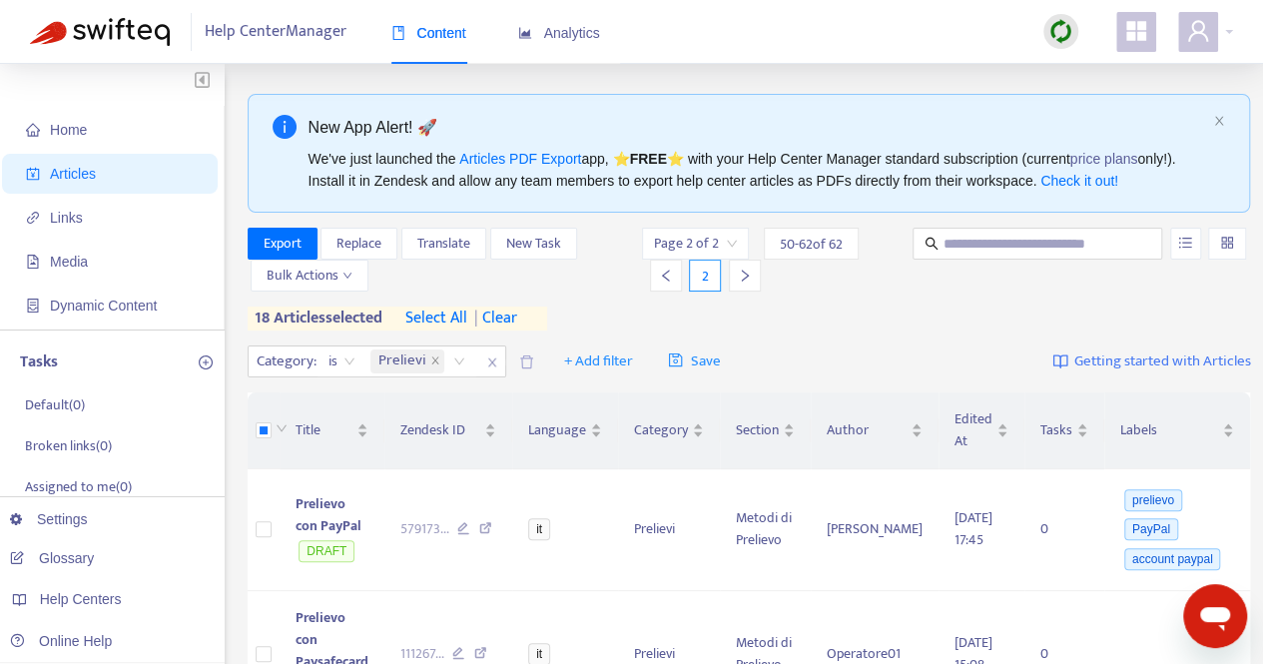
click at [502, 318] on span "| clear" at bounding box center [492, 319] width 50 height 24
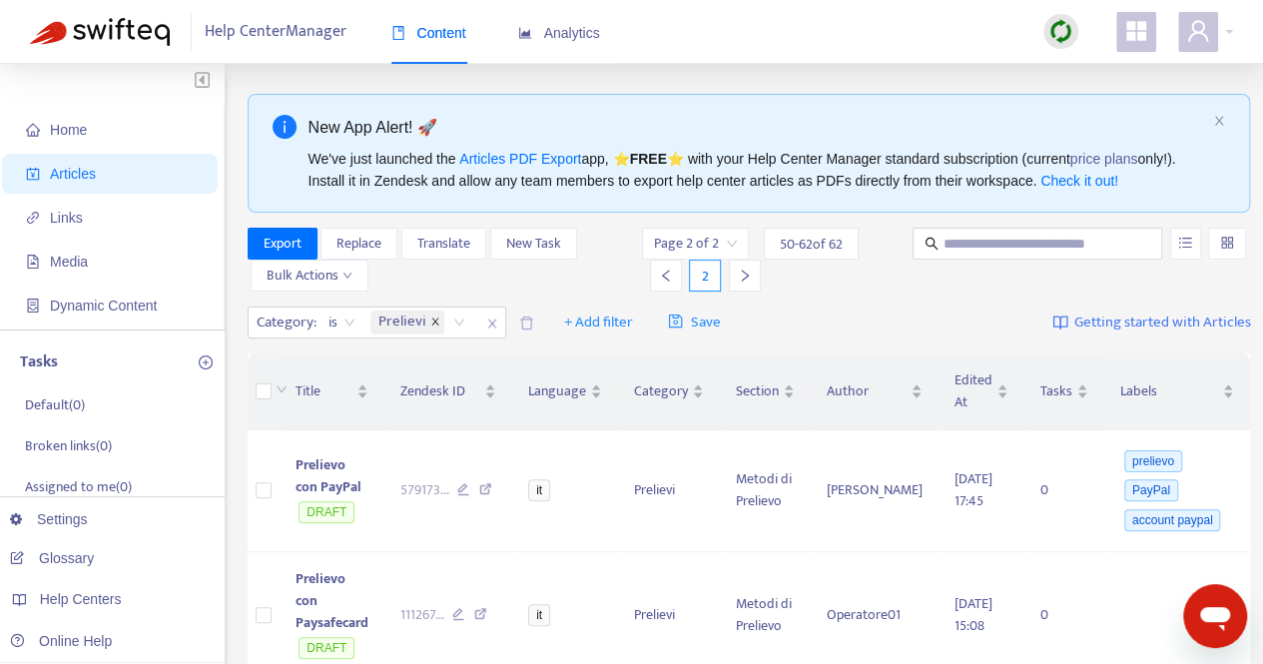
click at [435, 323] on icon "close" at bounding box center [435, 322] width 10 height 10
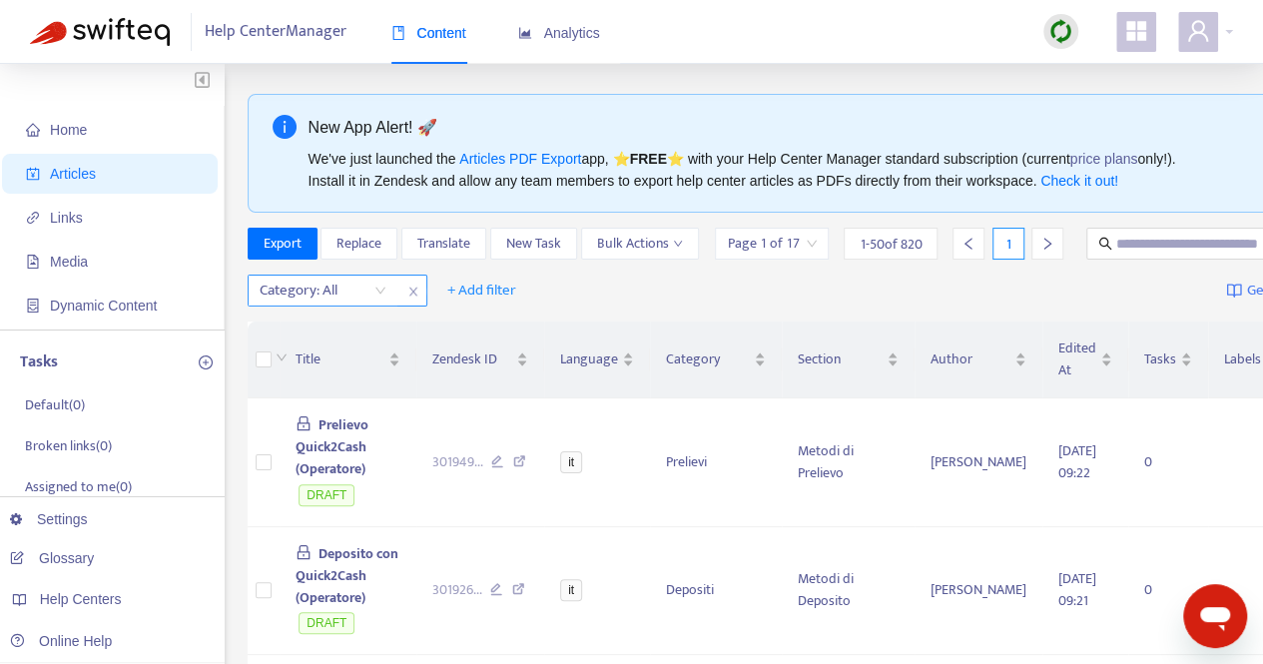
click at [377, 306] on div "Category: All" at bounding box center [323, 291] width 149 height 30
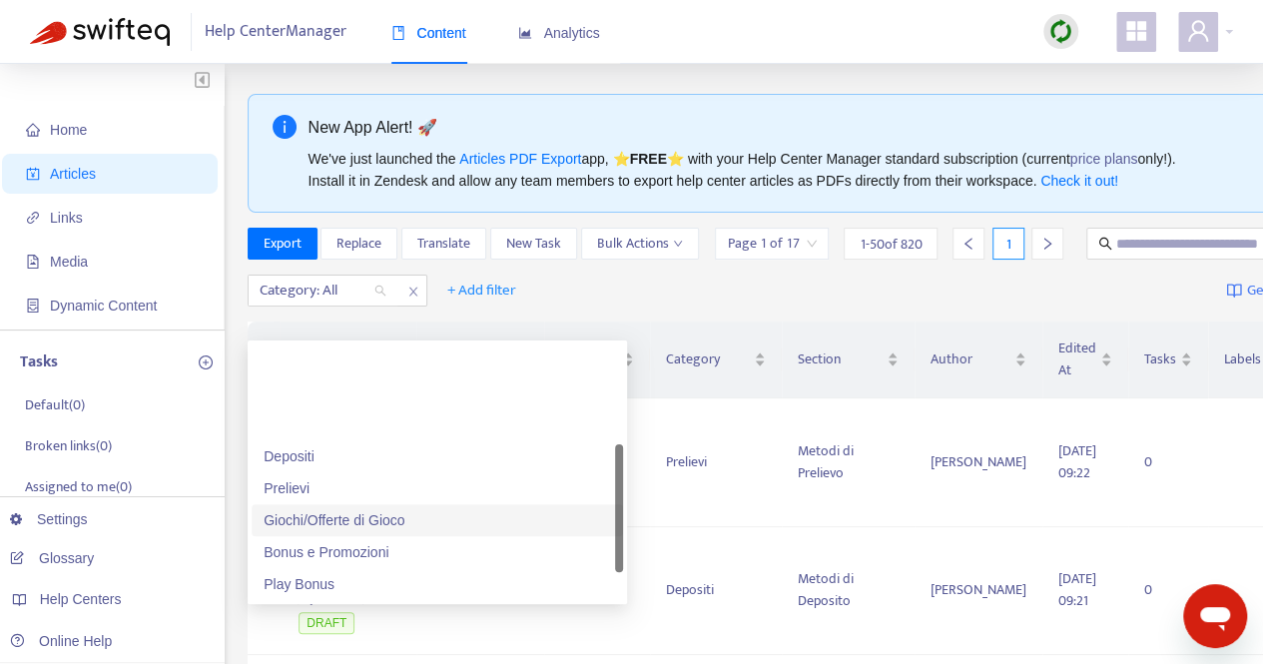
scroll to position [100, 0]
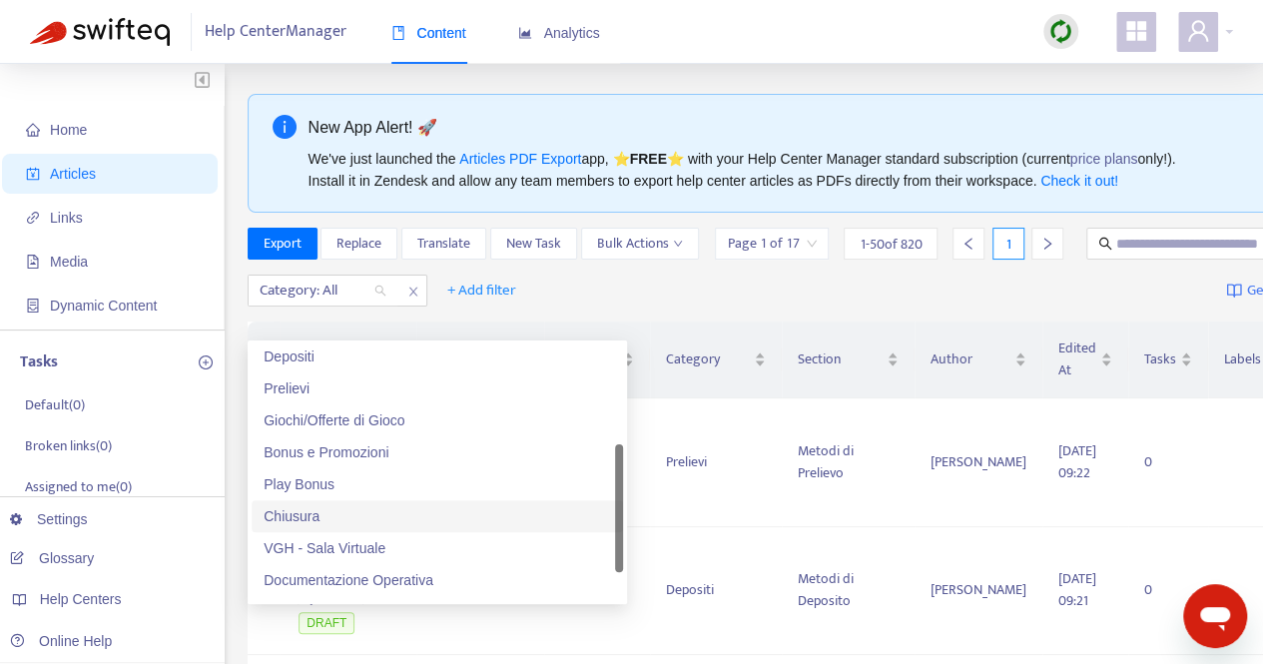
click at [315, 520] on div "Chiusura" at bounding box center [438, 516] width 348 height 22
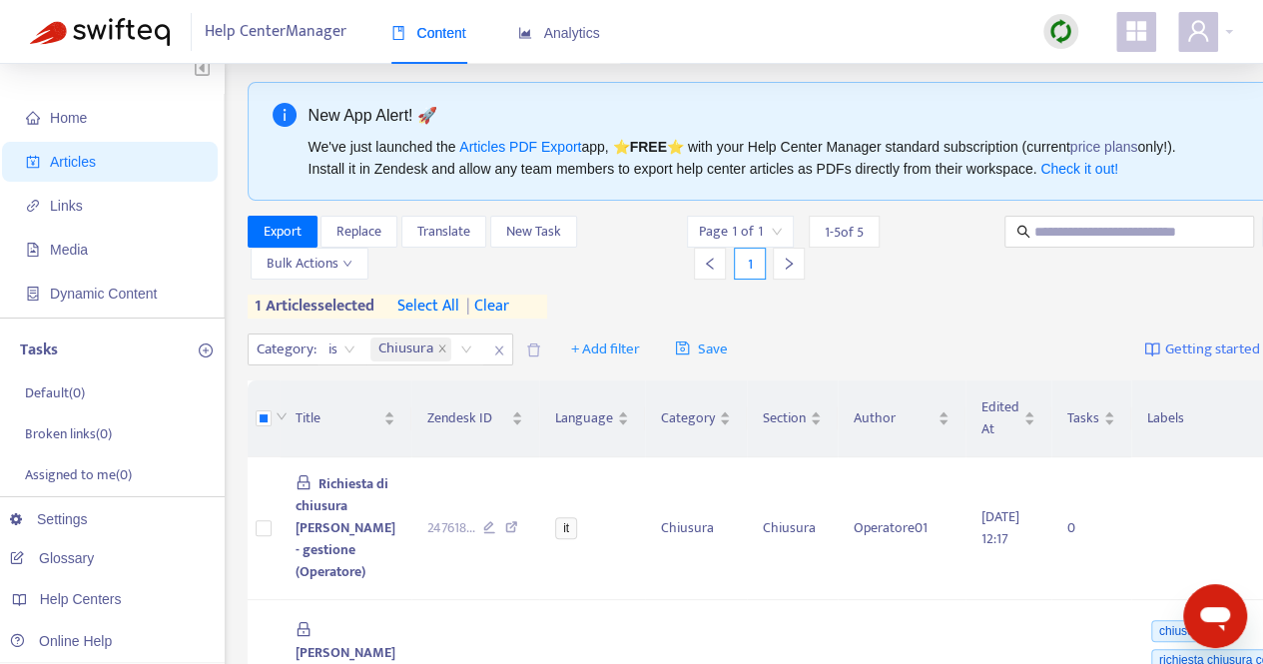
scroll to position [0, 0]
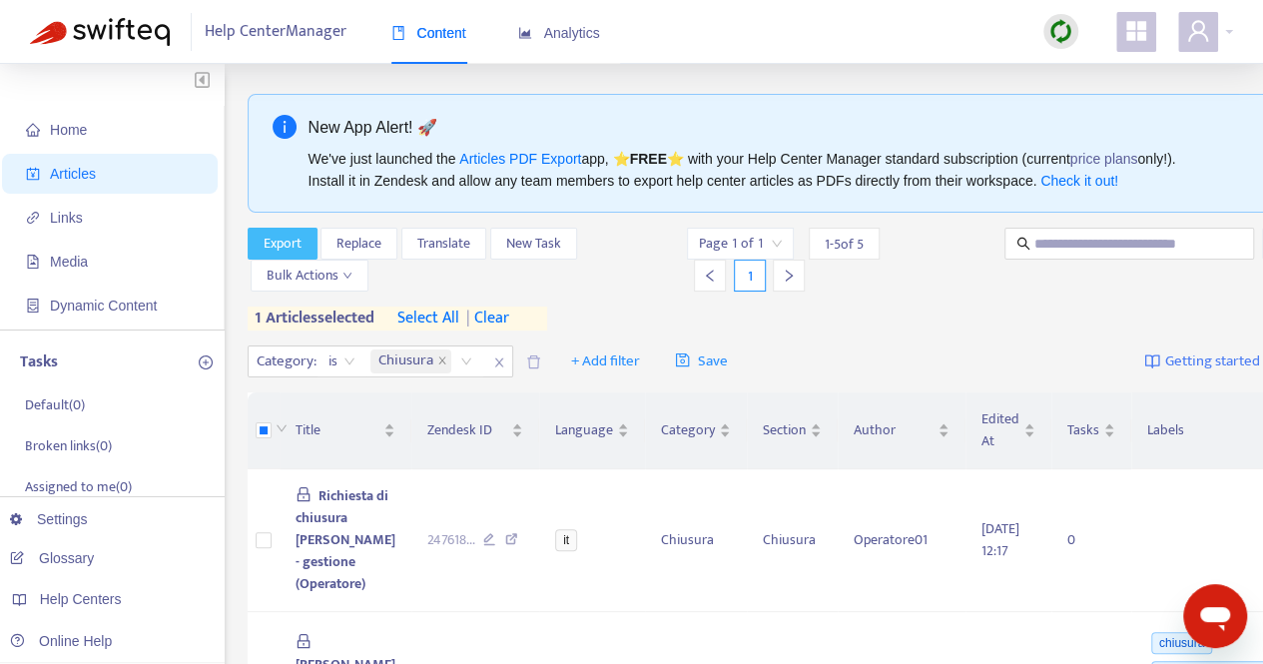
click at [298, 239] on span "Export" at bounding box center [283, 244] width 38 height 22
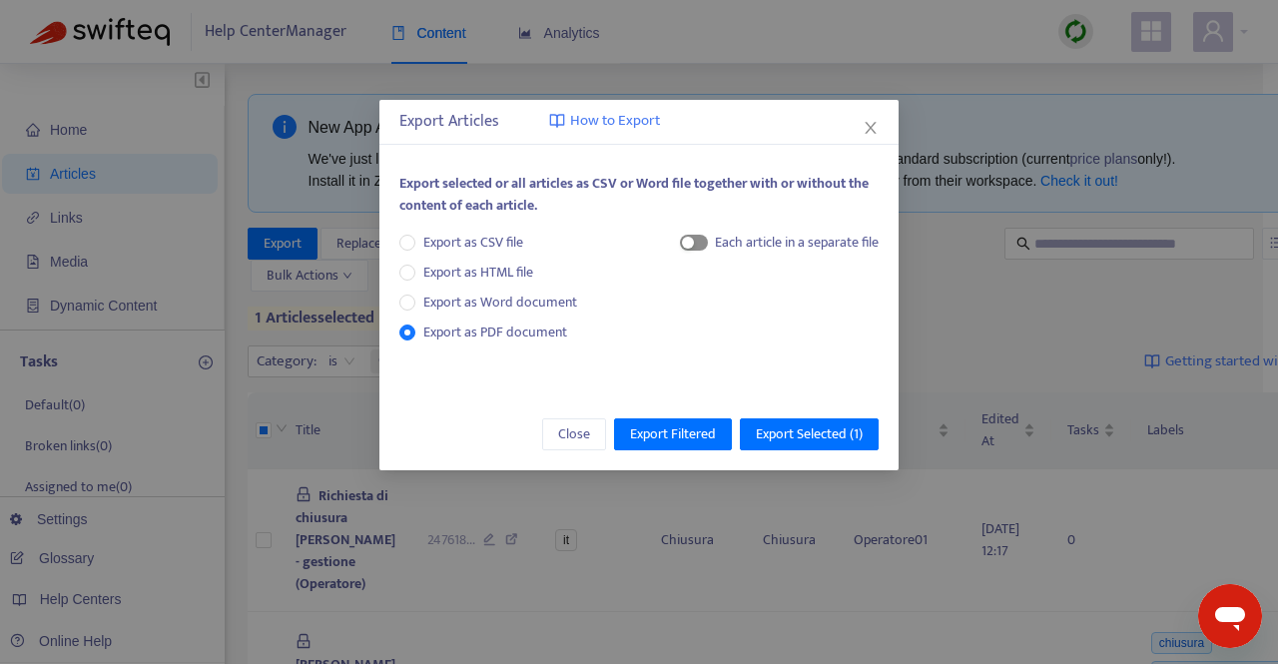
click at [703, 237] on span "button" at bounding box center [694, 243] width 28 height 16
click at [830, 432] on span "Export Selected ( 1 )" at bounding box center [809, 434] width 107 height 22
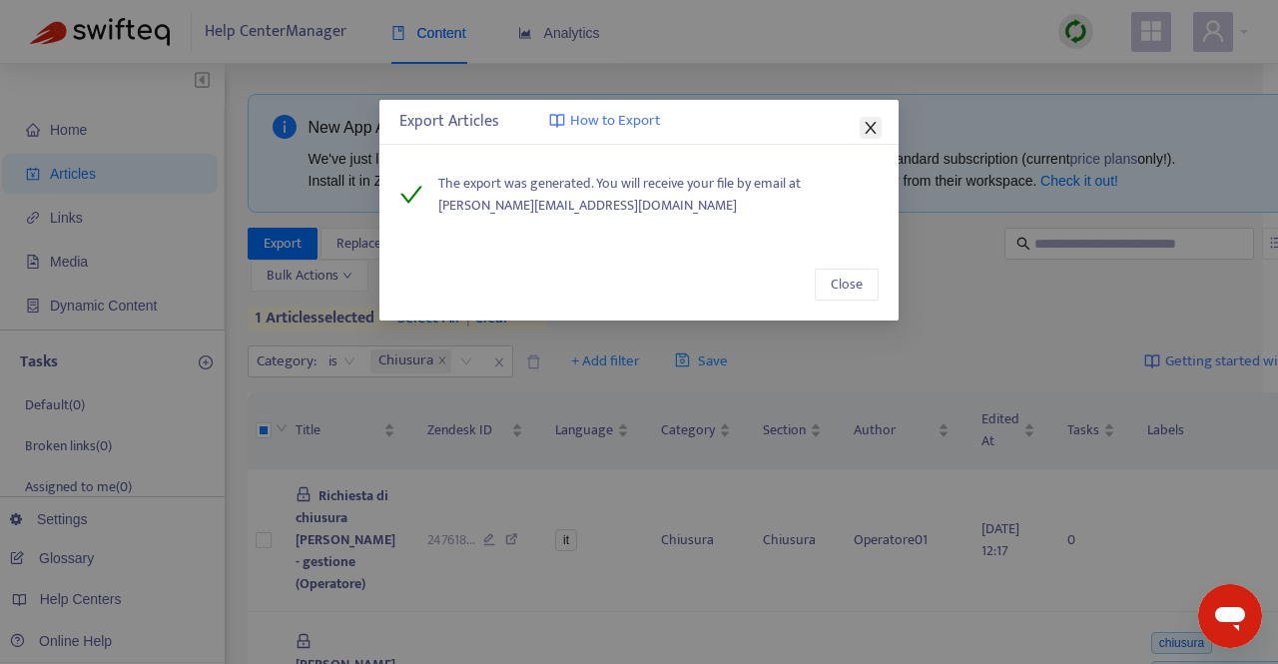
click at [867, 123] on icon "close" at bounding box center [870, 128] width 11 height 12
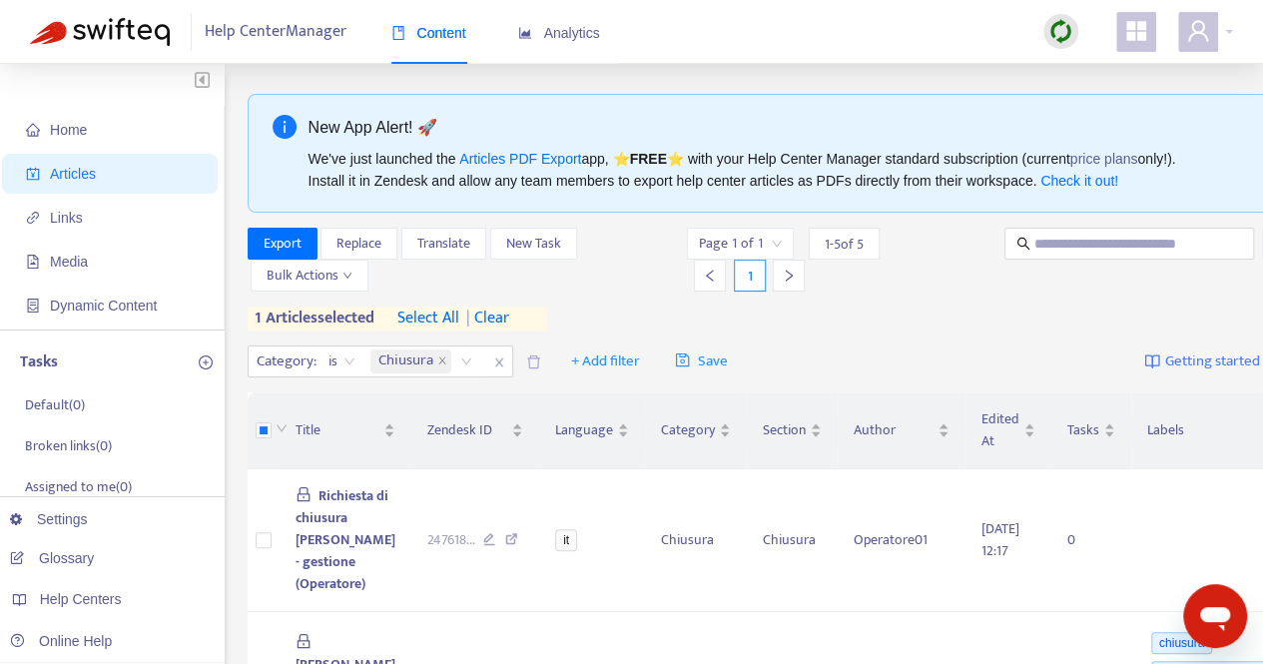
click at [503, 321] on span "| clear" at bounding box center [484, 319] width 50 height 24
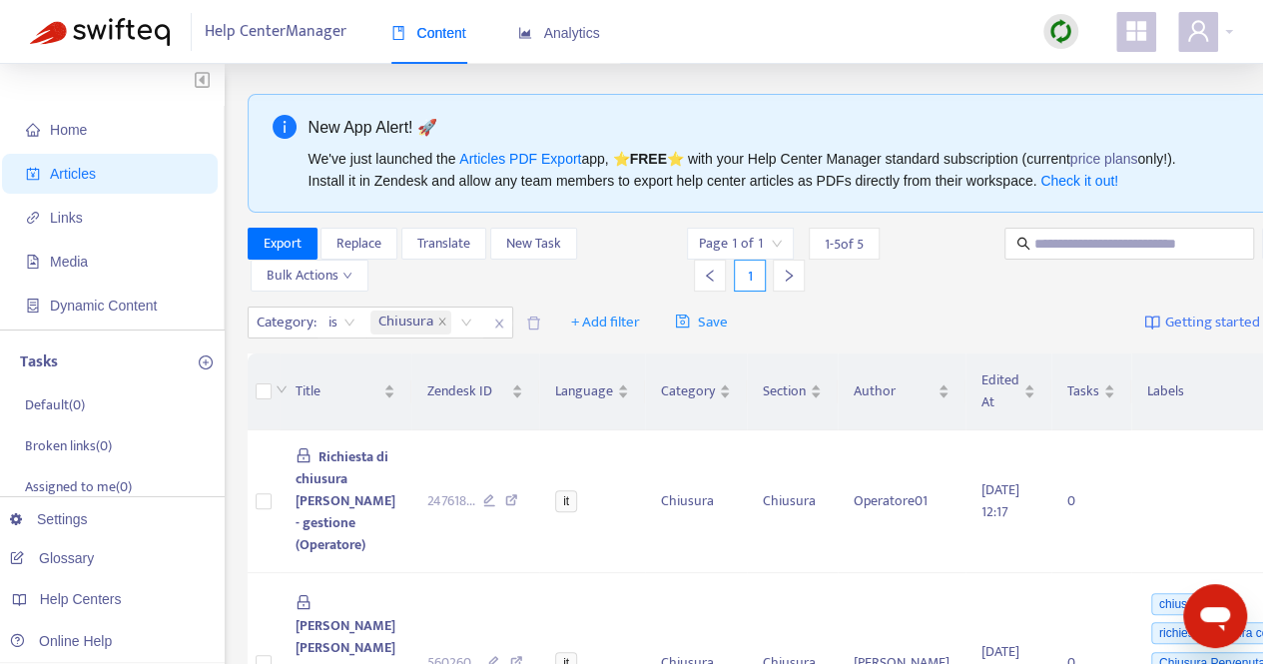
click at [447, 327] on span "Chiusura" at bounding box center [410, 323] width 81 height 24
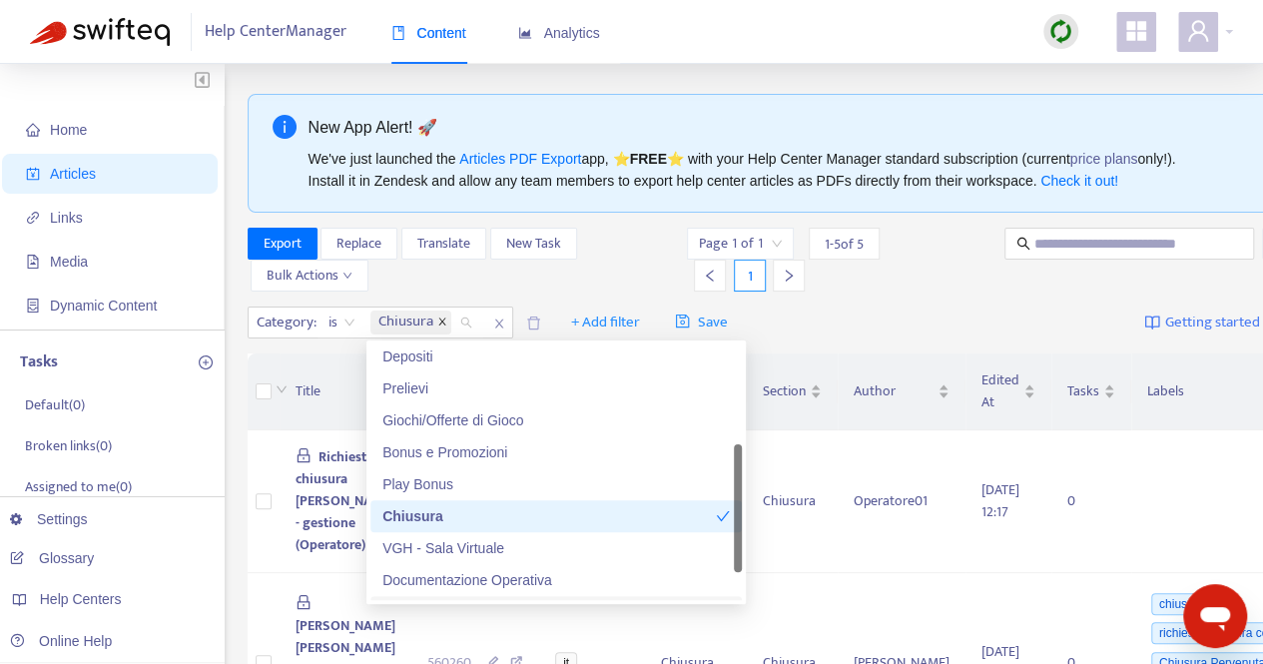
click at [442, 323] on icon "close" at bounding box center [442, 322] width 10 height 10
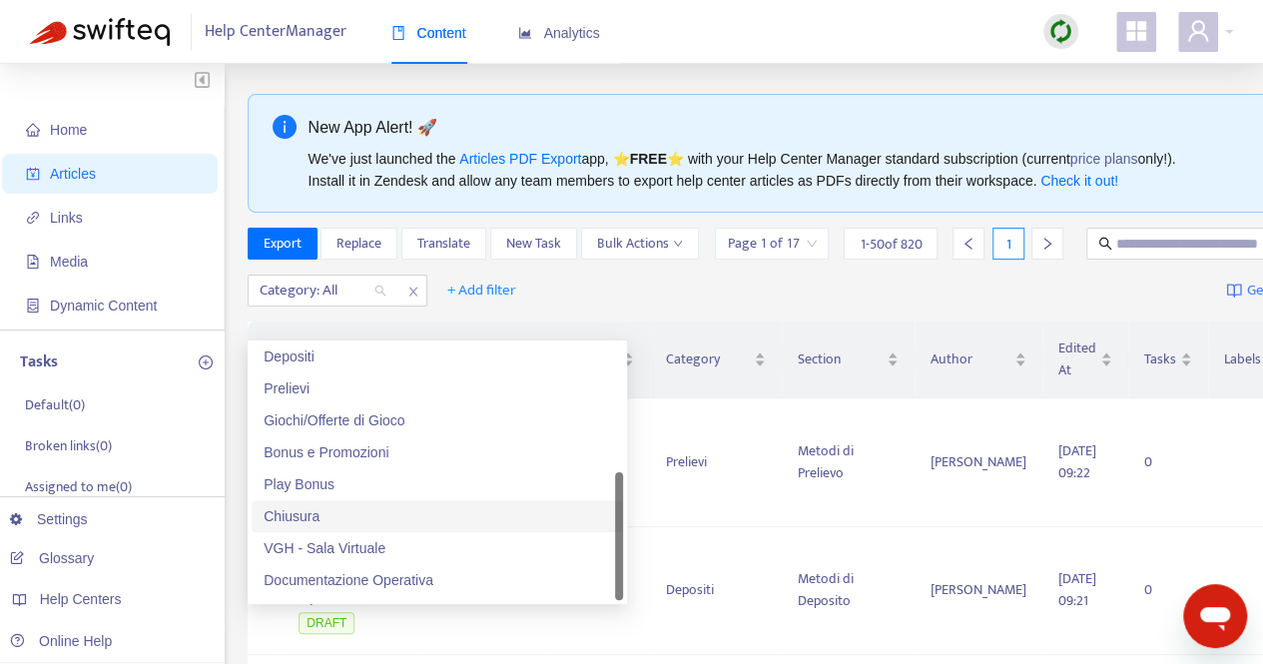
scroll to position [128, 0]
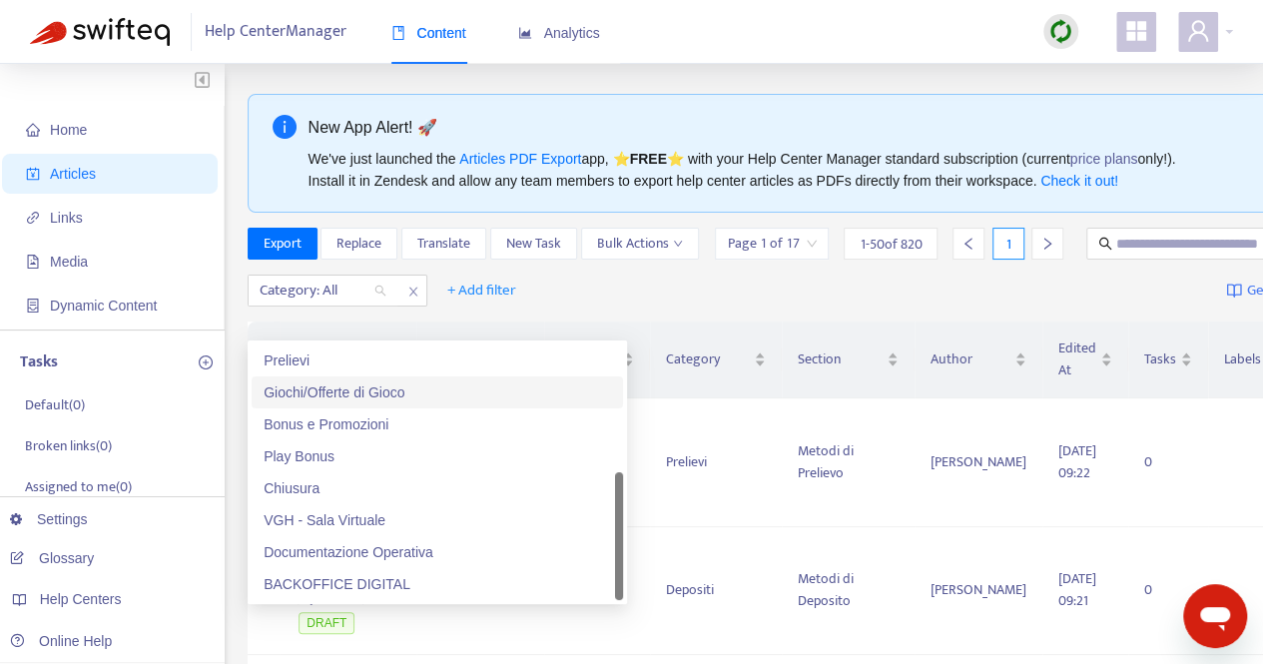
click at [351, 389] on div "Giochi/Offerte di Gioco" at bounding box center [438, 392] width 348 height 22
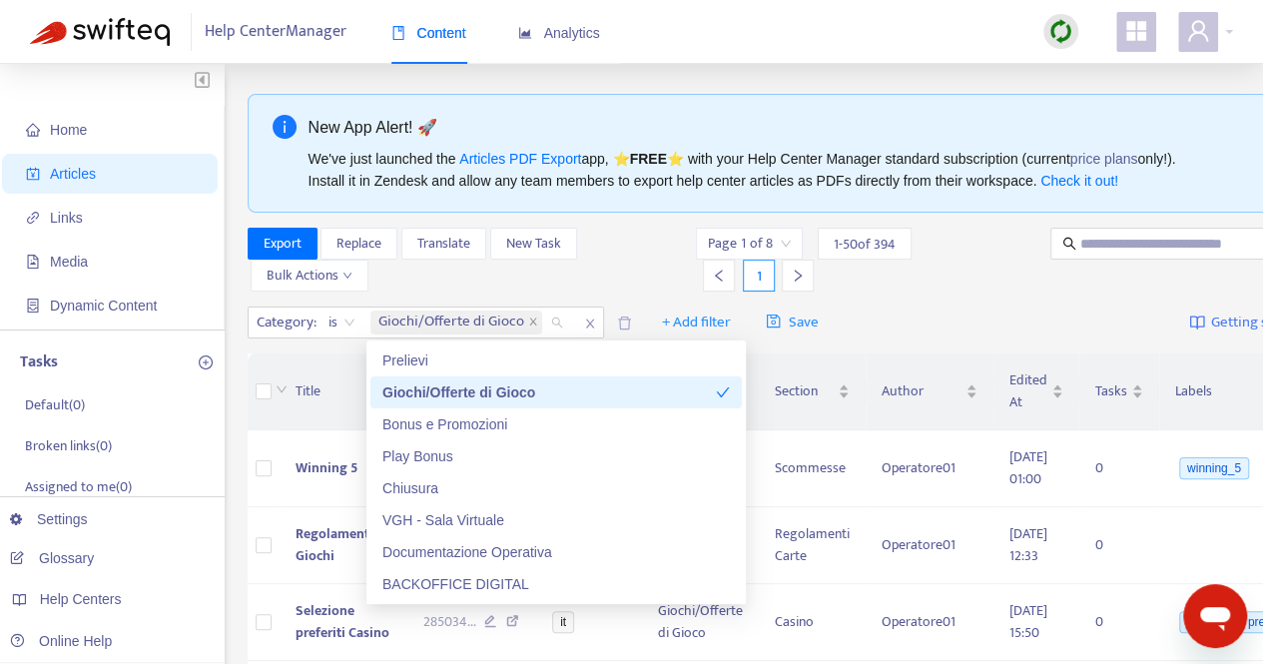
click at [952, 283] on div "Page 1 of 8 1 - 50 of 394 1" at bounding box center [862, 260] width 332 height 64
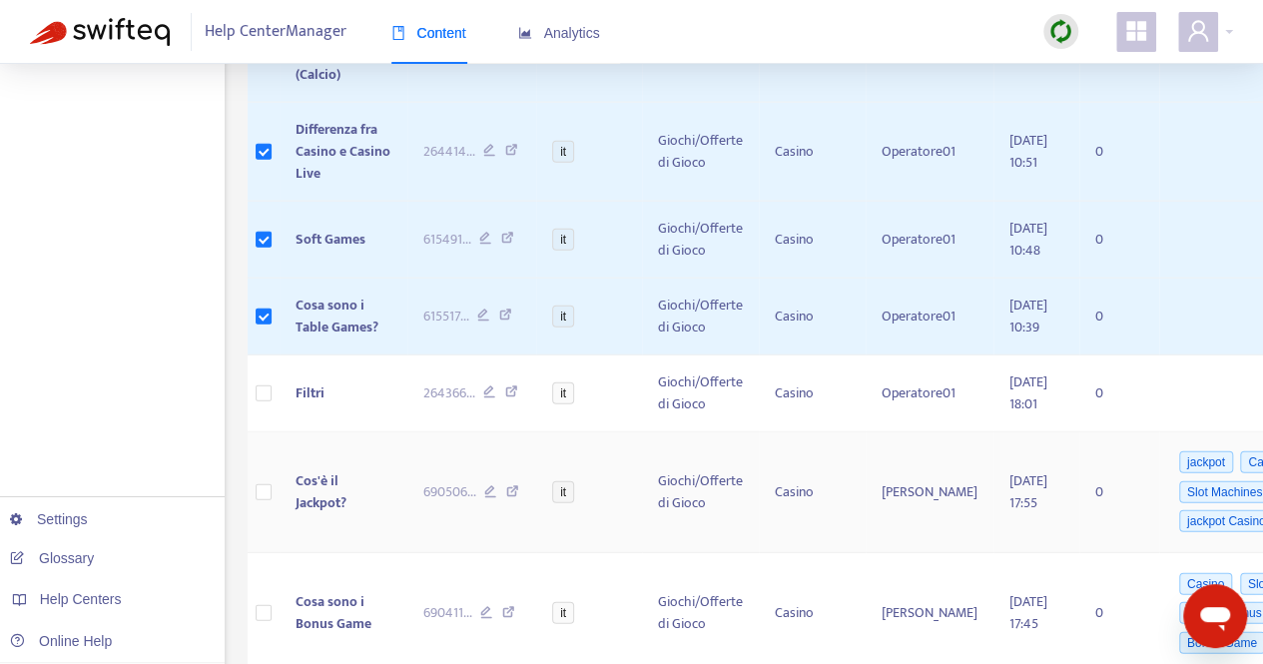
scroll to position [2497, 0]
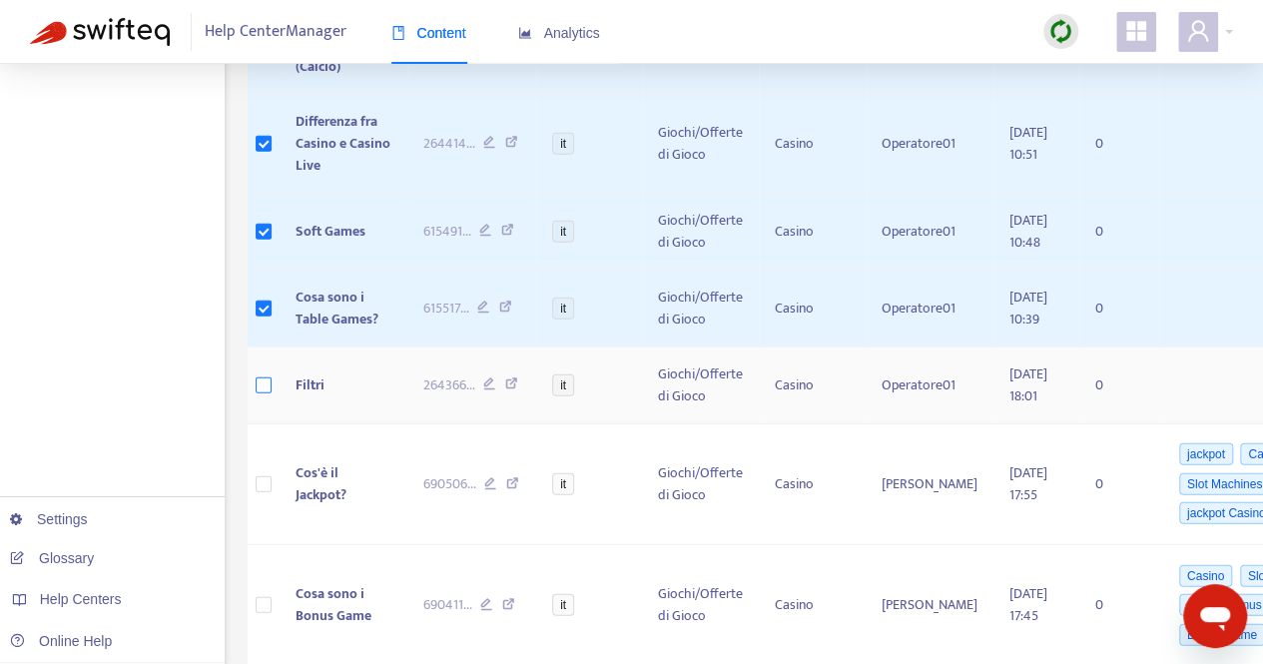
click at [262, 374] on label at bounding box center [264, 385] width 16 height 22
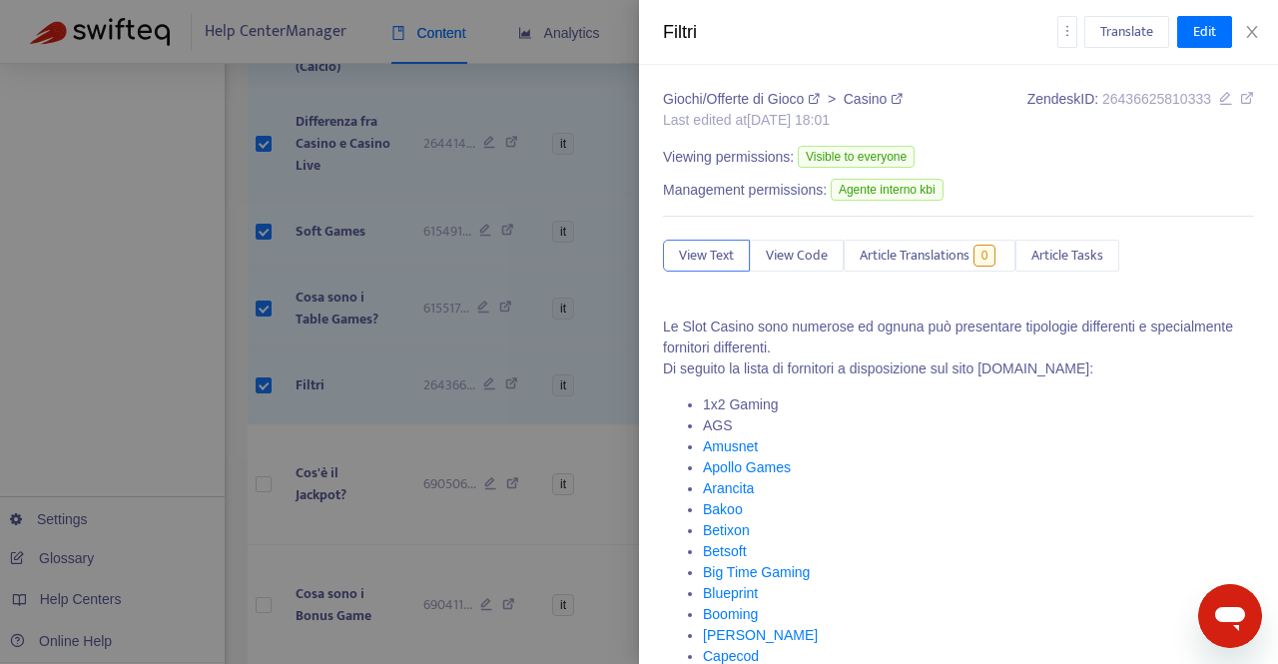
click at [262, 456] on div at bounding box center [639, 332] width 1278 height 664
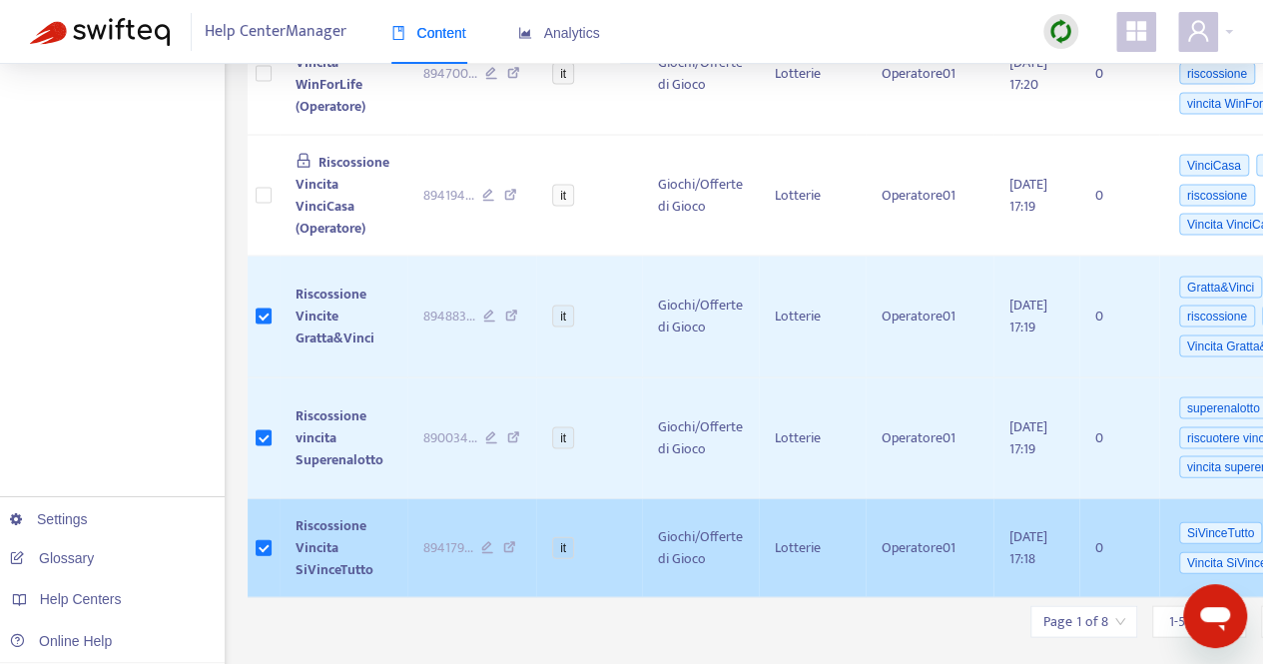
scroll to position [5699, 0]
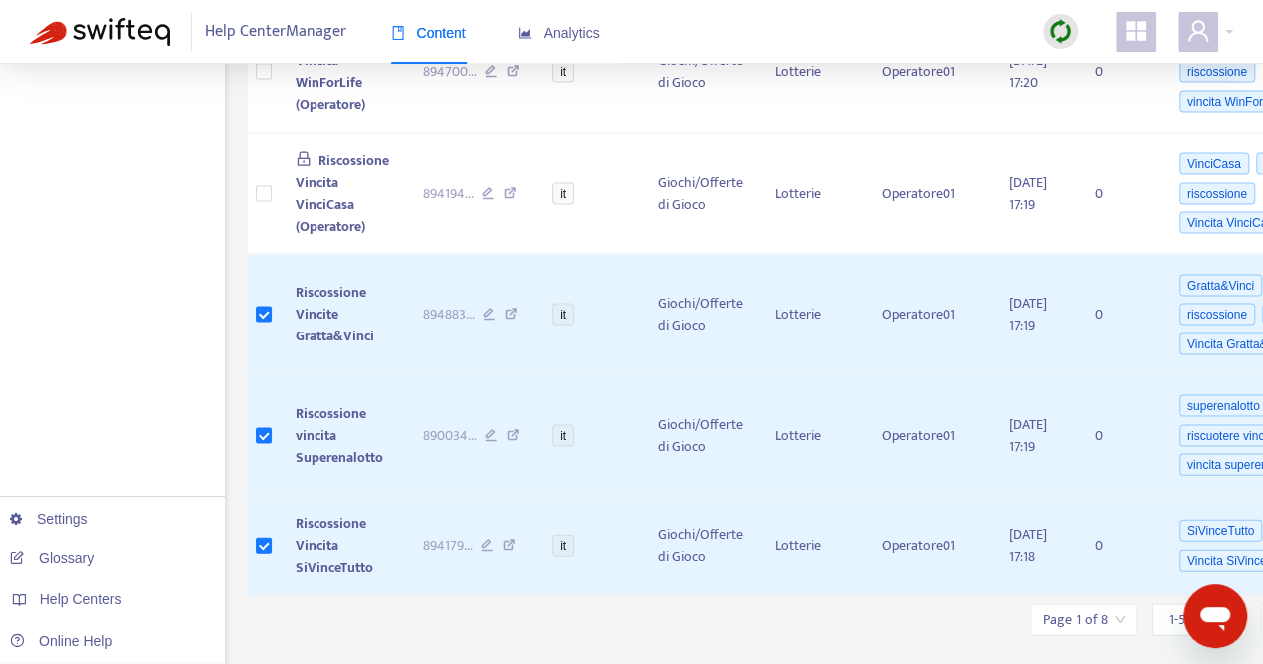
click at [1073, 605] on input "search" at bounding box center [1084, 620] width 83 height 30
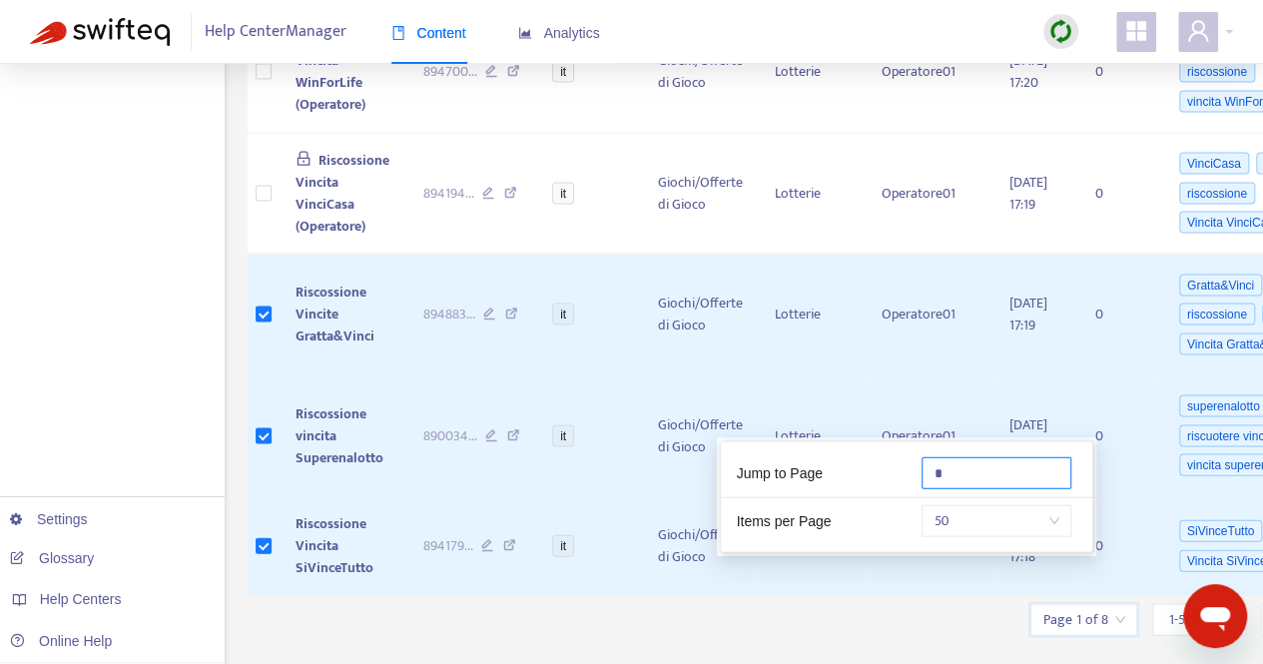
drag, startPoint x: 969, startPoint y: 472, endPoint x: 872, endPoint y: 474, distance: 96.9
click at [885, 469] on div "Jump to Page *" at bounding box center [906, 477] width 371 height 41
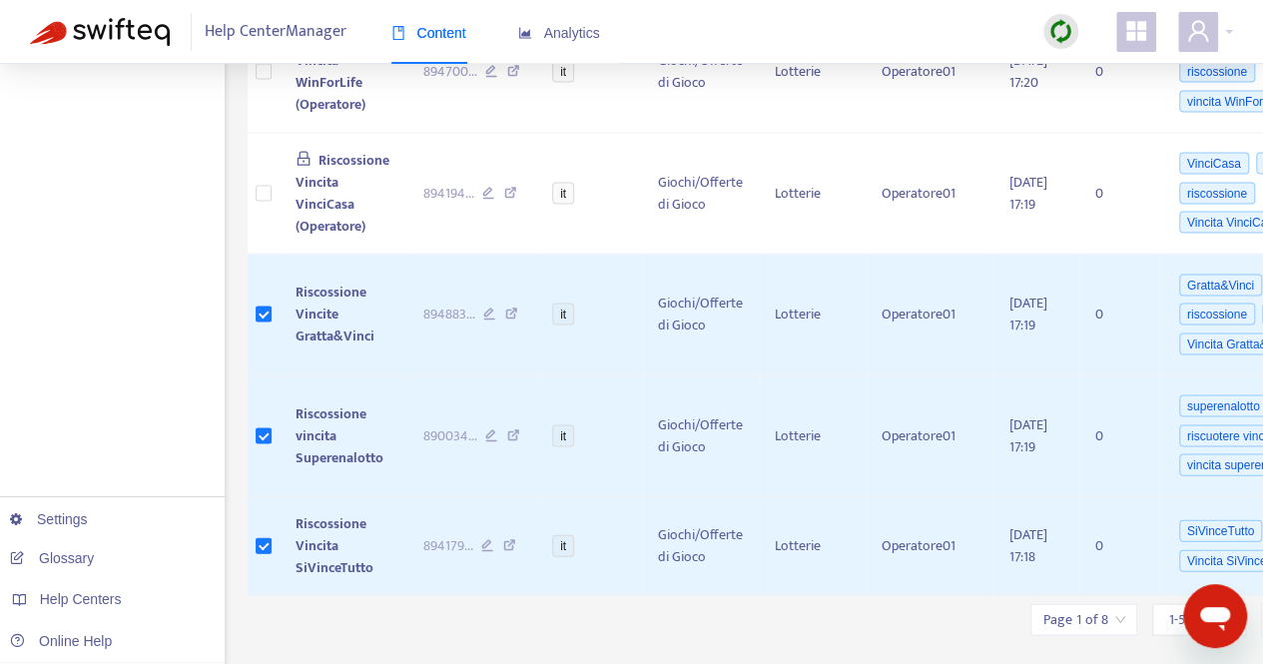
click at [1067, 605] on input "search" at bounding box center [1084, 620] width 83 height 30
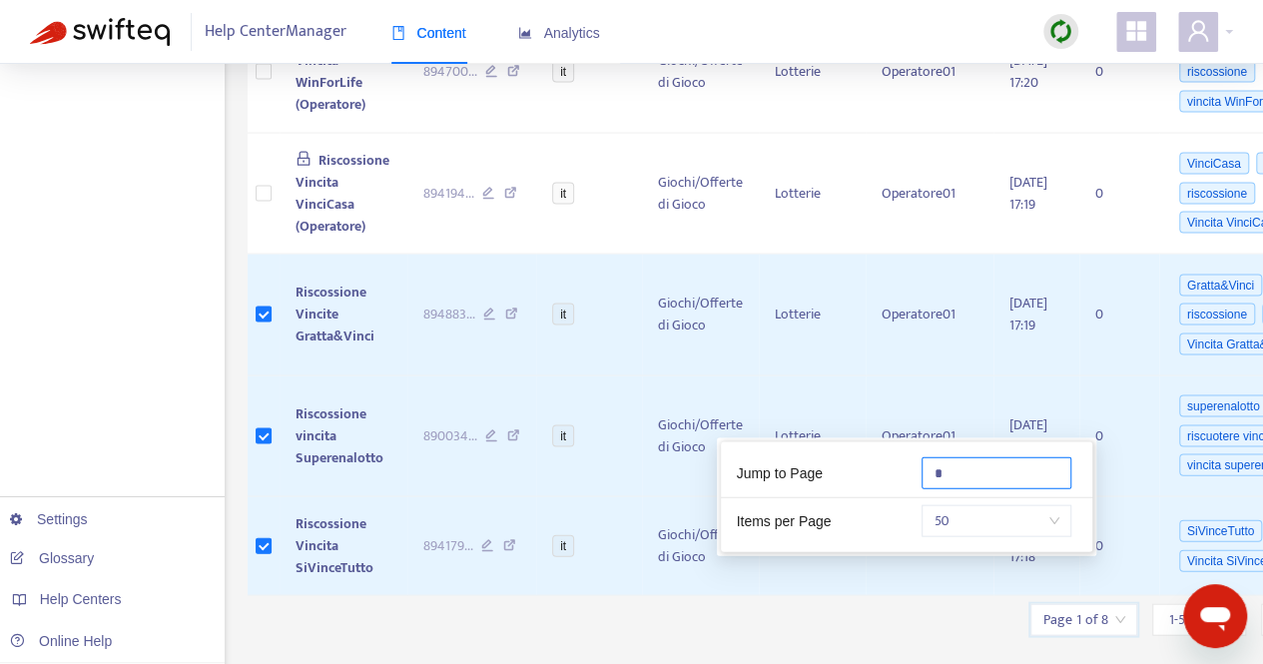
drag, startPoint x: 960, startPoint y: 470, endPoint x: 887, endPoint y: 471, distance: 72.9
click at [893, 468] on div "Jump to Page *" at bounding box center [906, 477] width 371 height 41
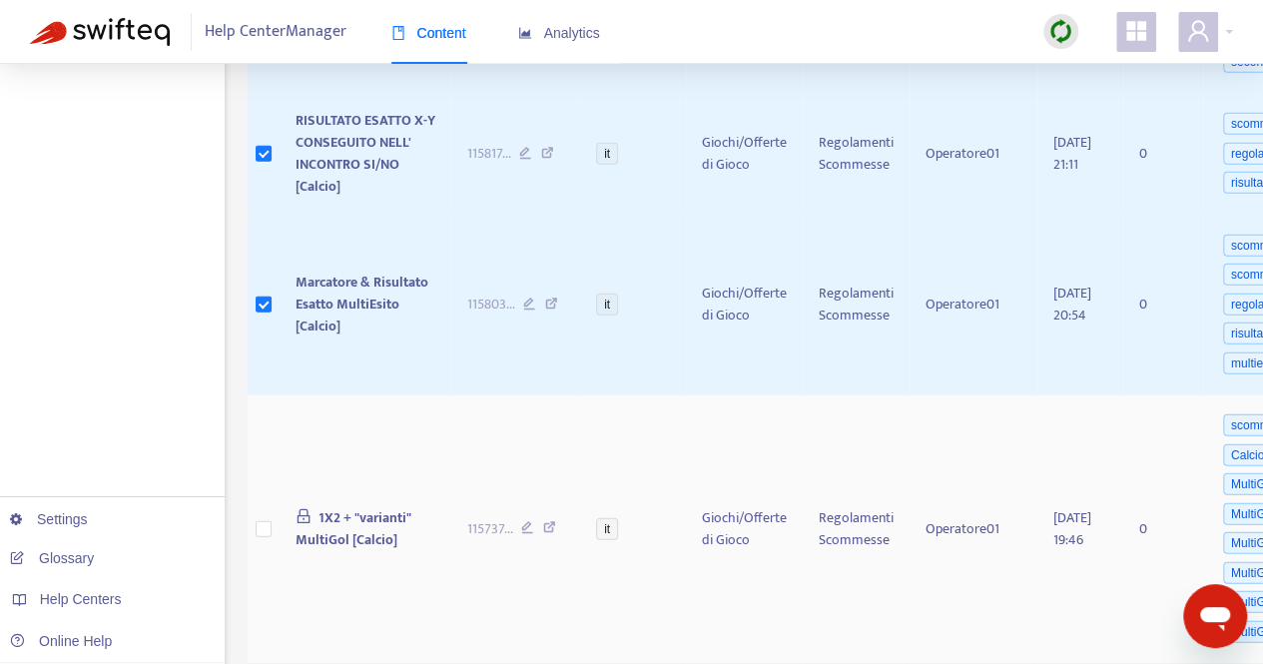
scroll to position [0, 0]
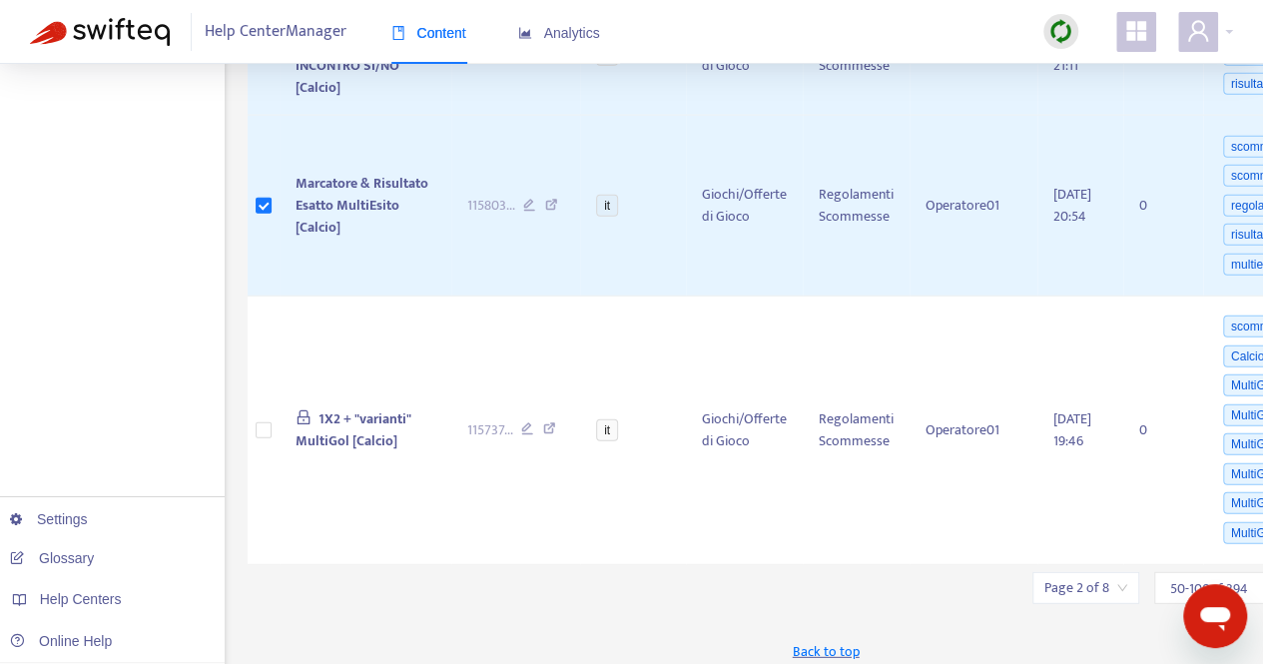
click at [1090, 573] on input "search" at bounding box center [1086, 588] width 83 height 30
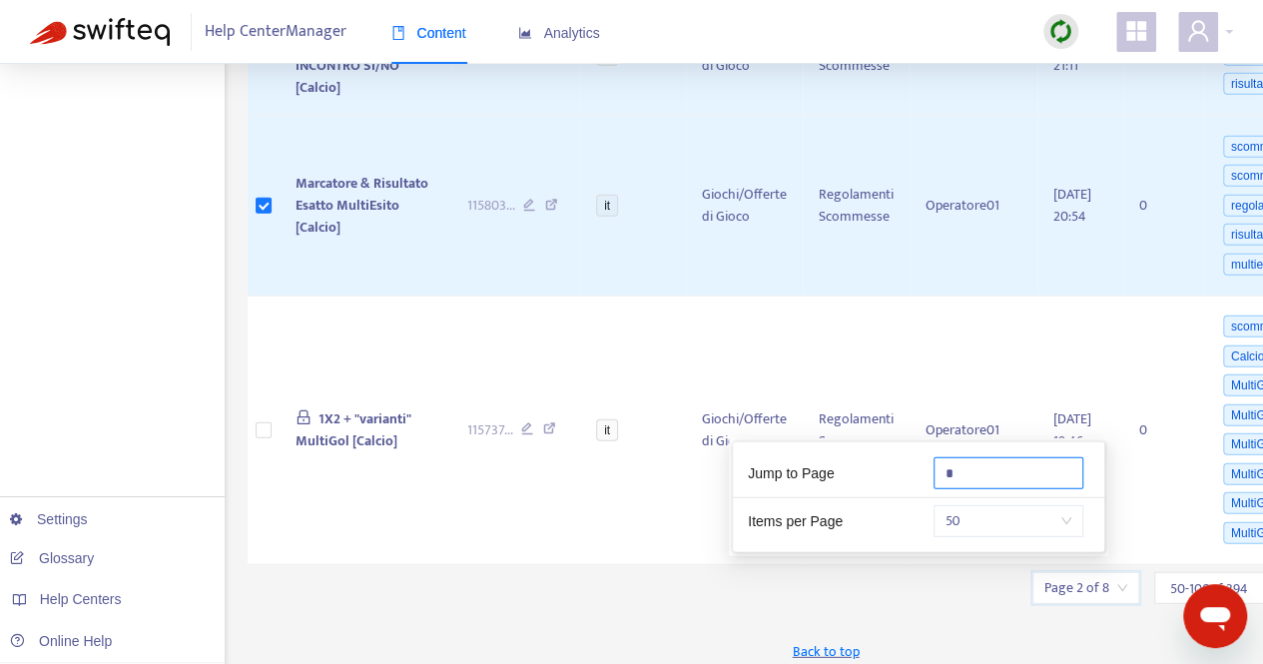
drag, startPoint x: 983, startPoint y: 474, endPoint x: 914, endPoint y: 470, distance: 69.0
click at [914, 470] on div "Jump to Page *" at bounding box center [918, 477] width 371 height 41
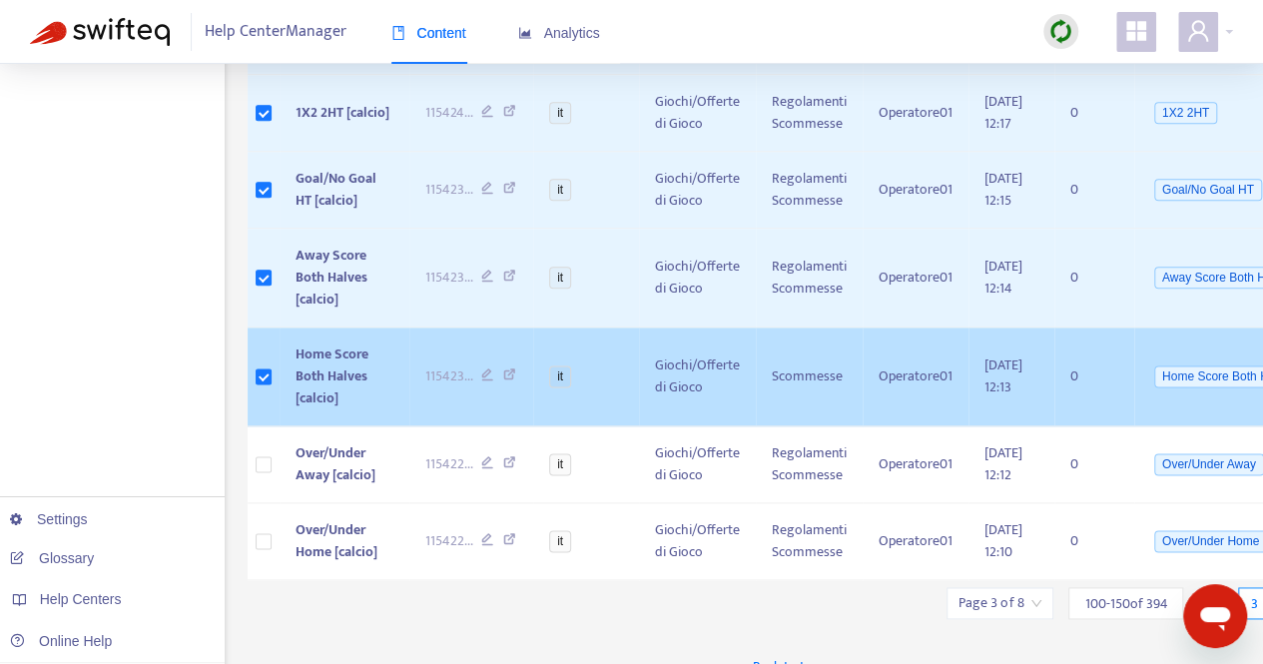
scroll to position [4903, 0]
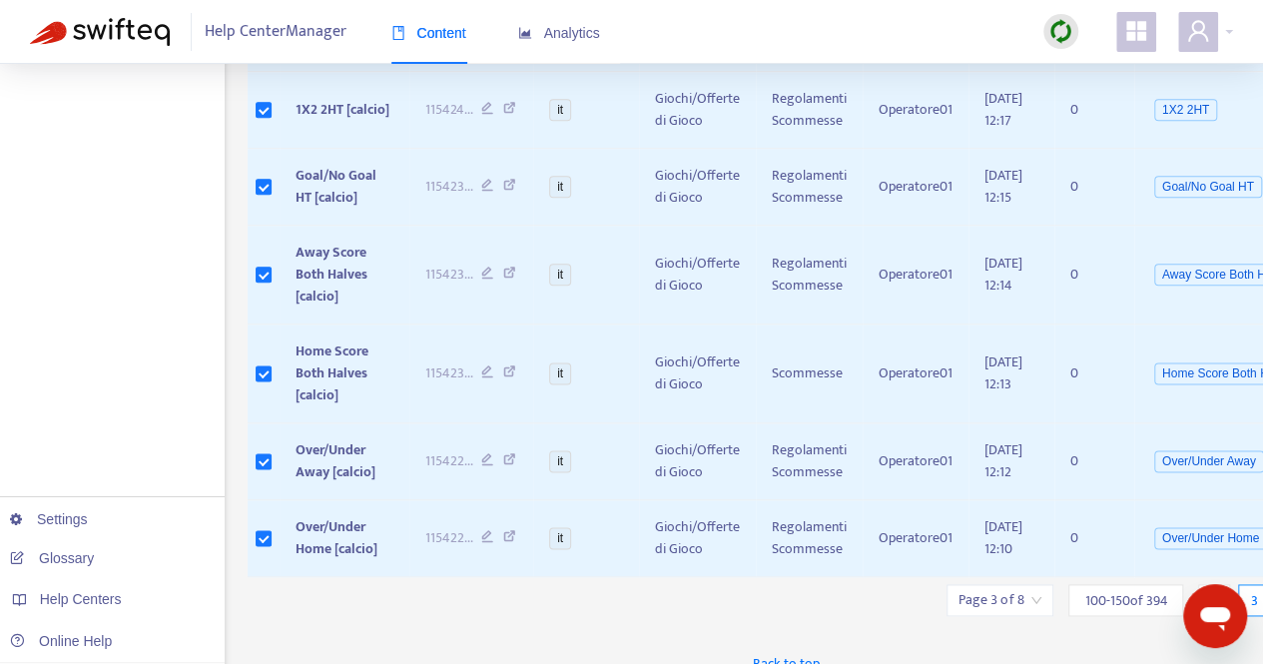
click at [1029, 585] on input "search" at bounding box center [1000, 600] width 83 height 30
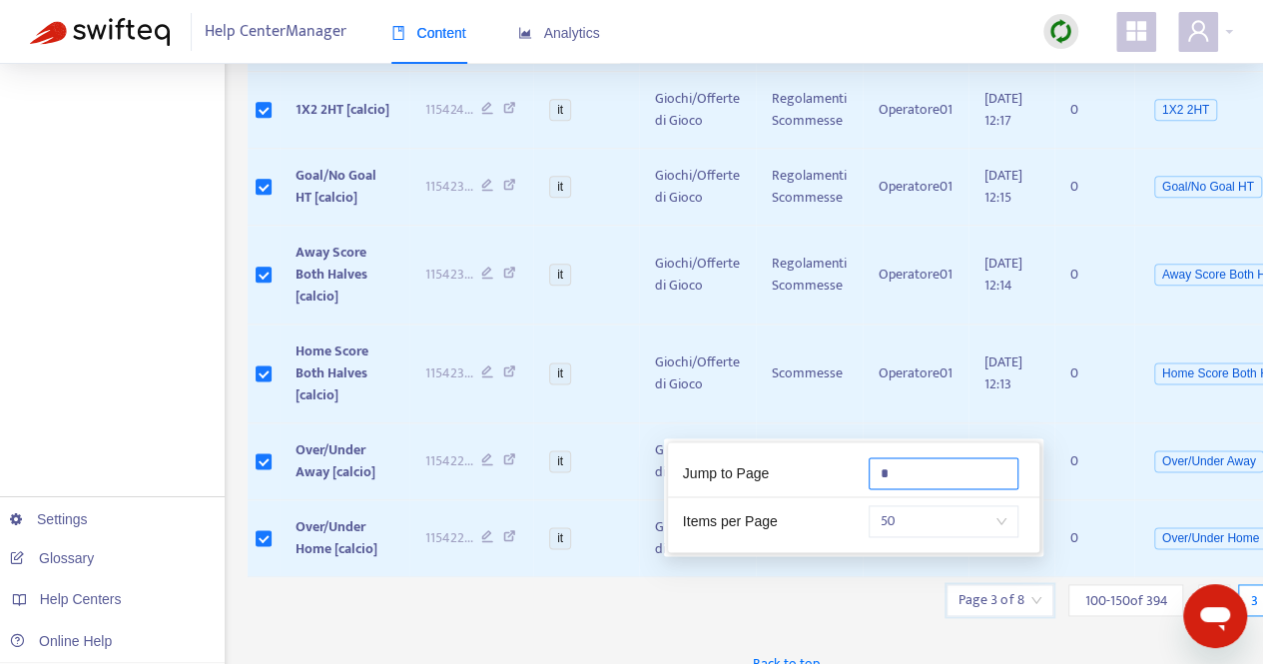
drag, startPoint x: 935, startPoint y: 474, endPoint x: 775, endPoint y: 477, distance: 159.8
click at [780, 474] on div "Jump to Page *" at bounding box center [853, 477] width 371 height 41
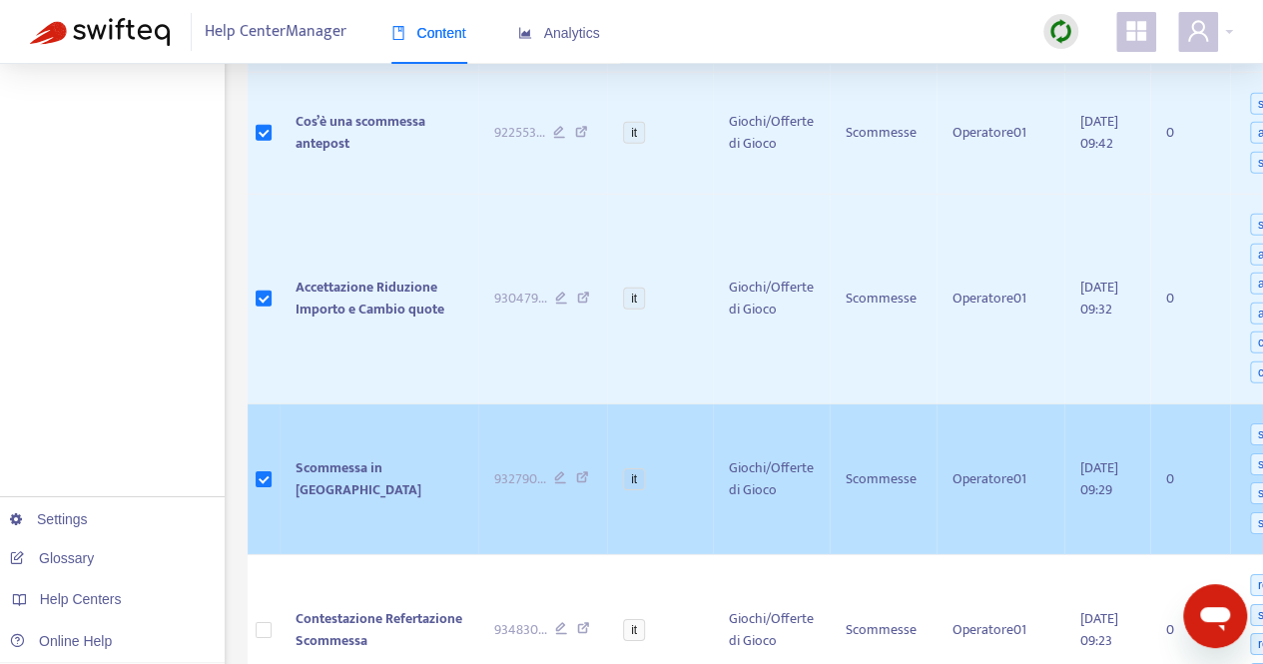
scroll to position [2996, 0]
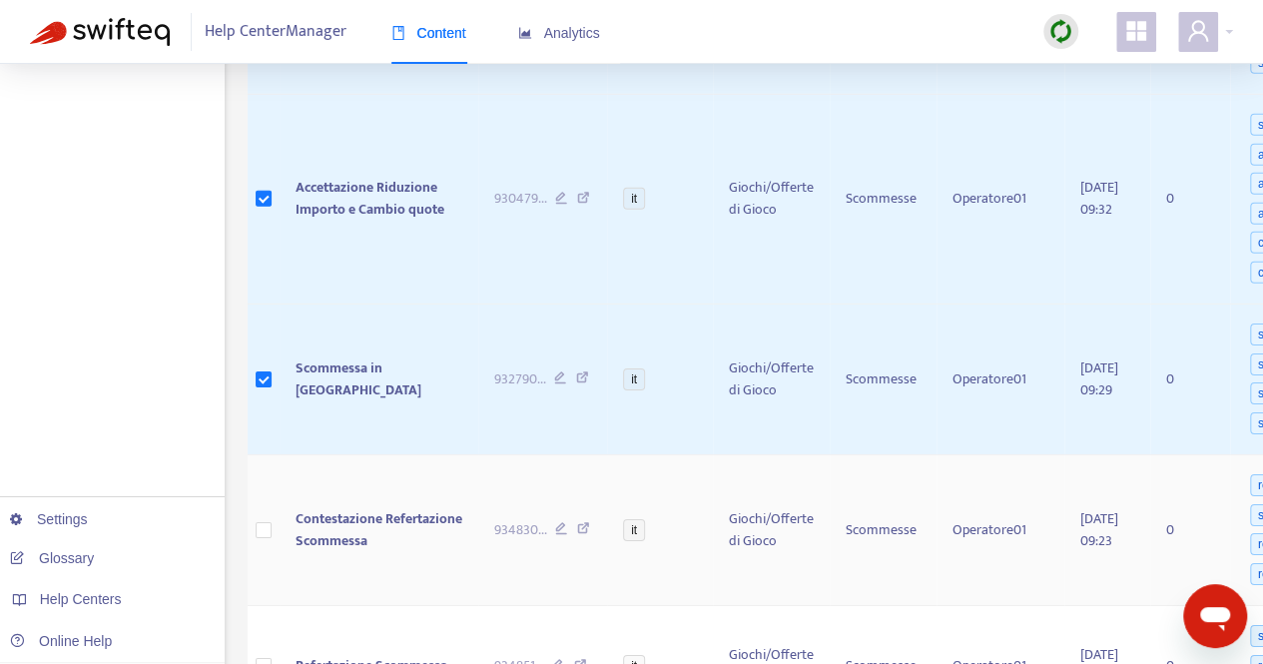
click at [272, 516] on td at bounding box center [264, 530] width 32 height 151
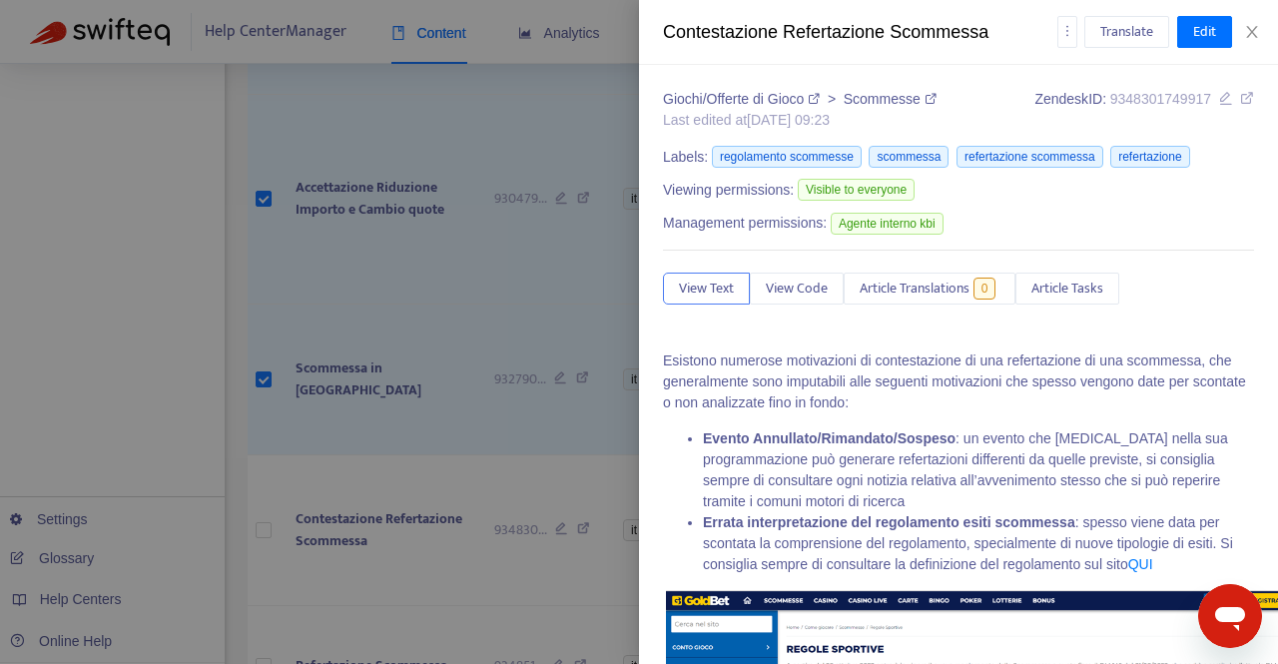
click at [264, 508] on div at bounding box center [639, 332] width 1278 height 664
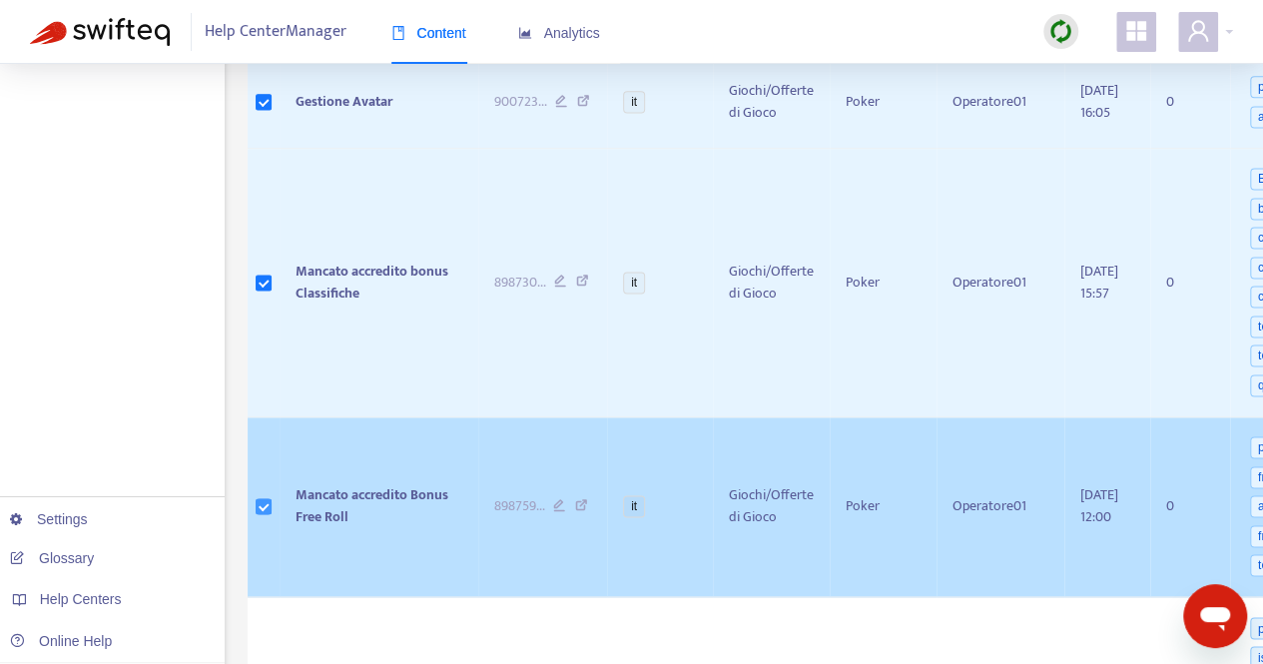
scroll to position [5293, 0]
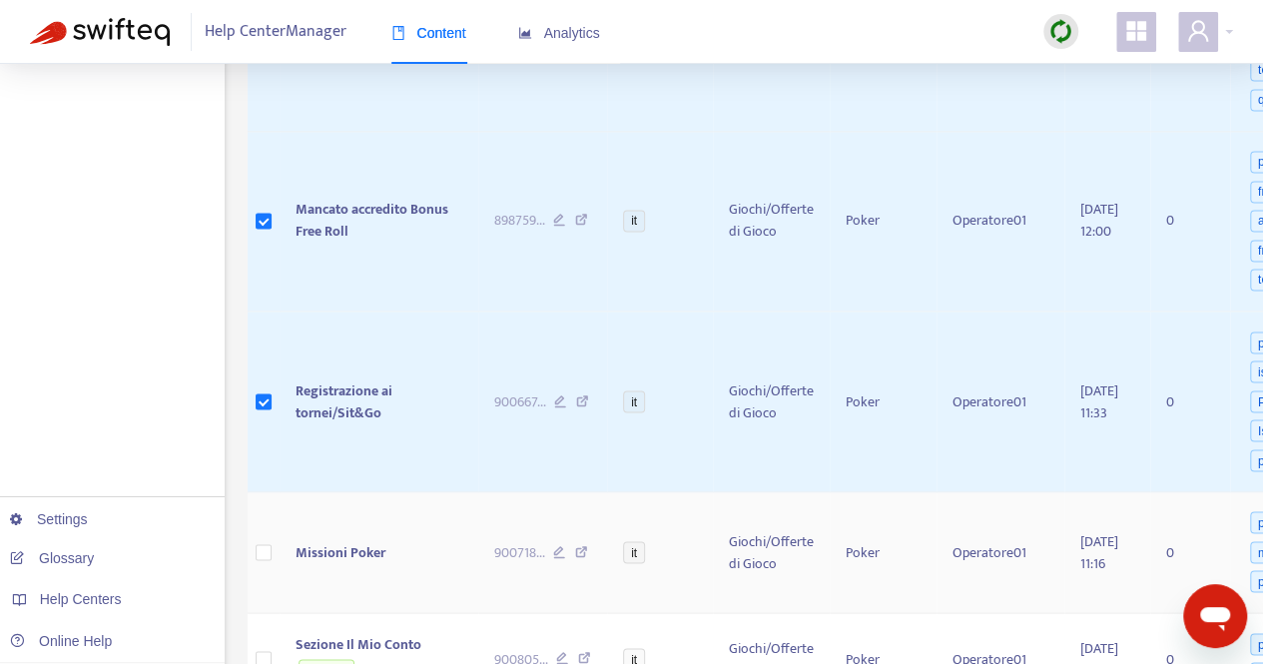
click at [272, 519] on td at bounding box center [264, 553] width 32 height 122
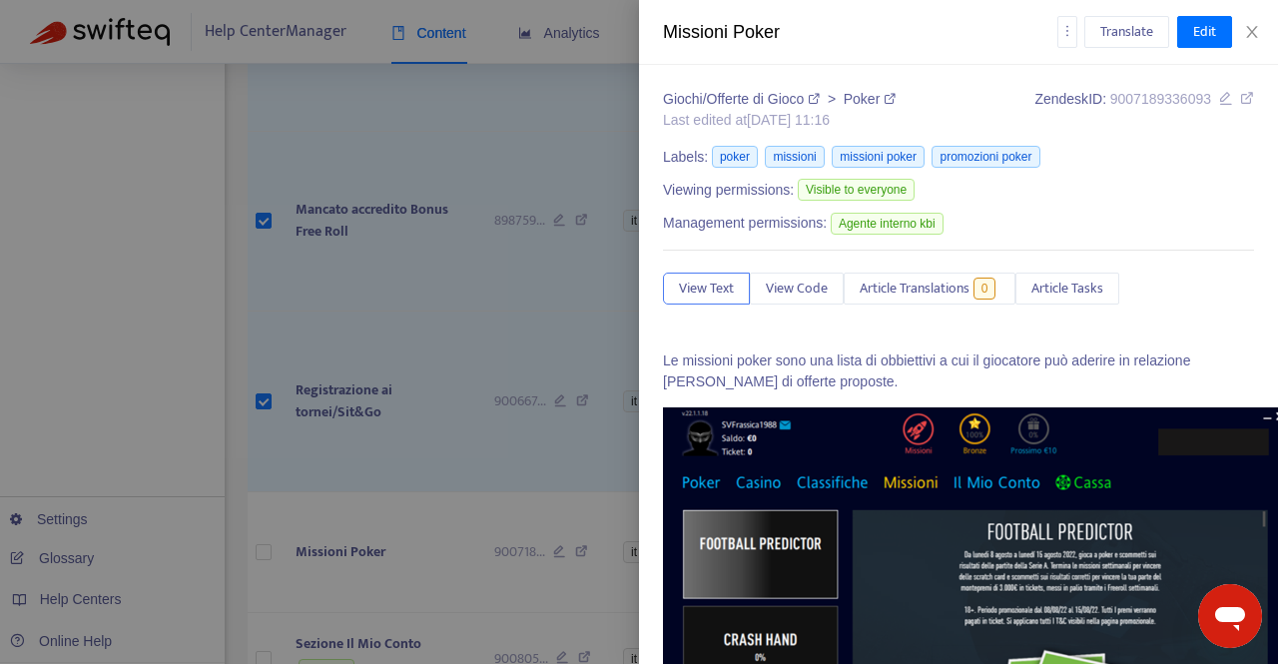
click at [264, 519] on div at bounding box center [639, 332] width 1278 height 664
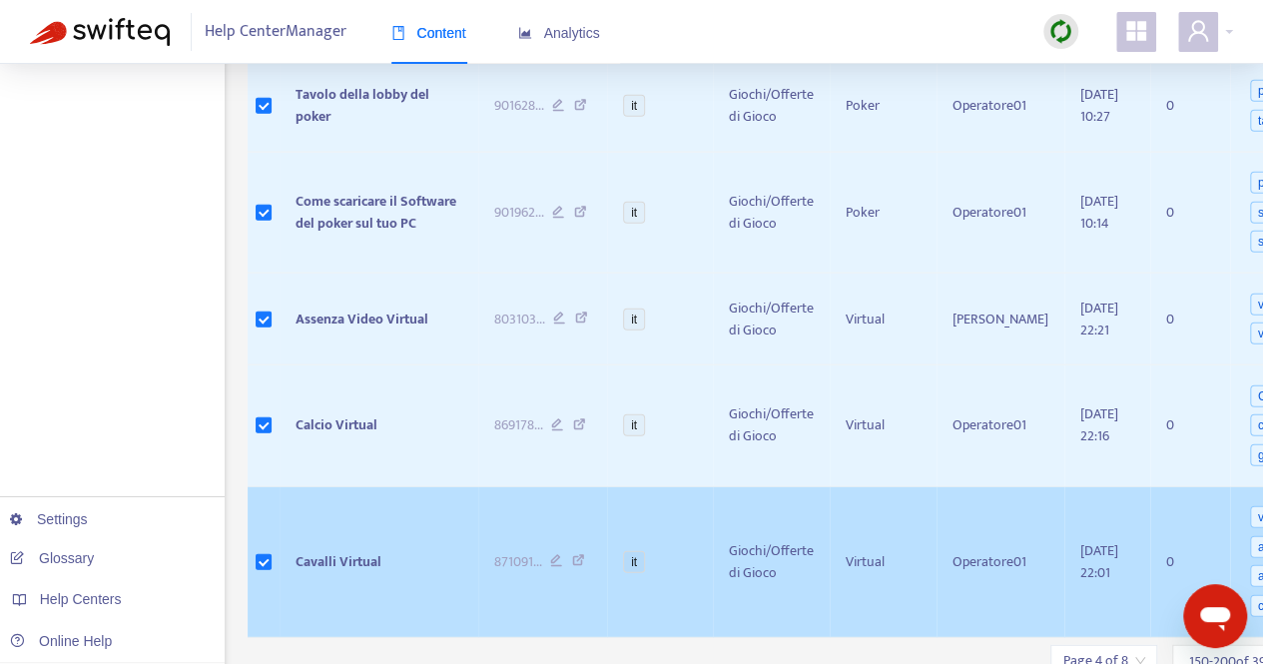
scroll to position [6189, 0]
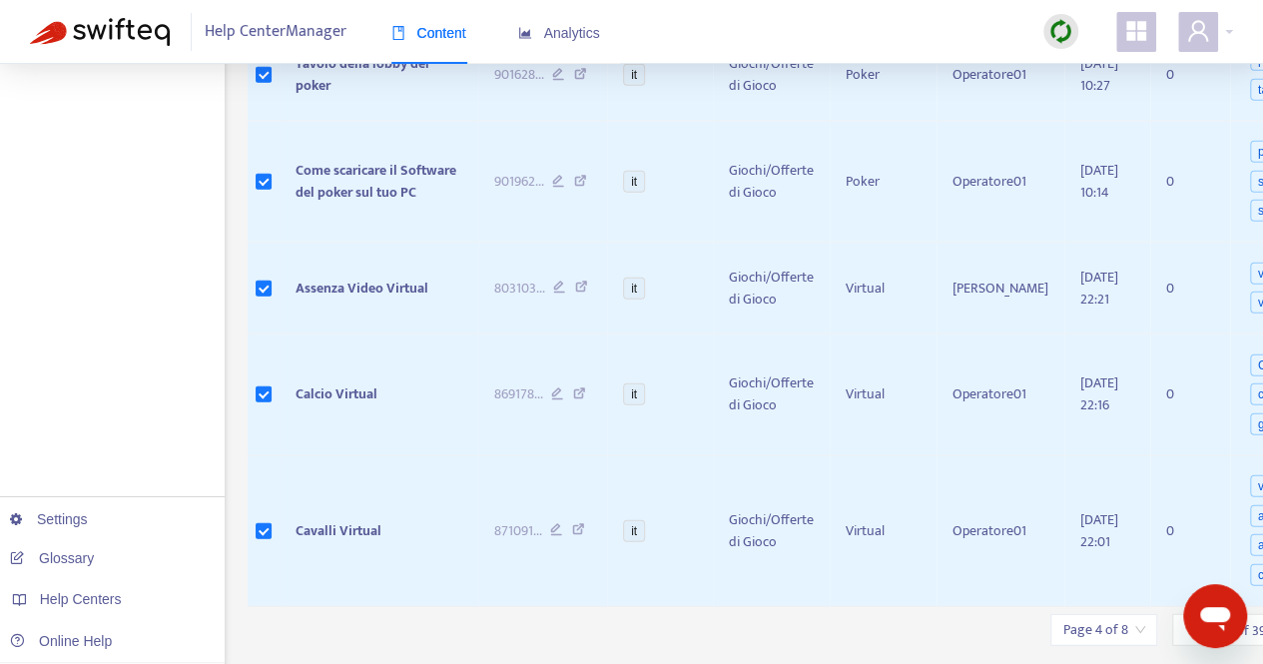
click at [1108, 615] on input "search" at bounding box center [1104, 630] width 83 height 30
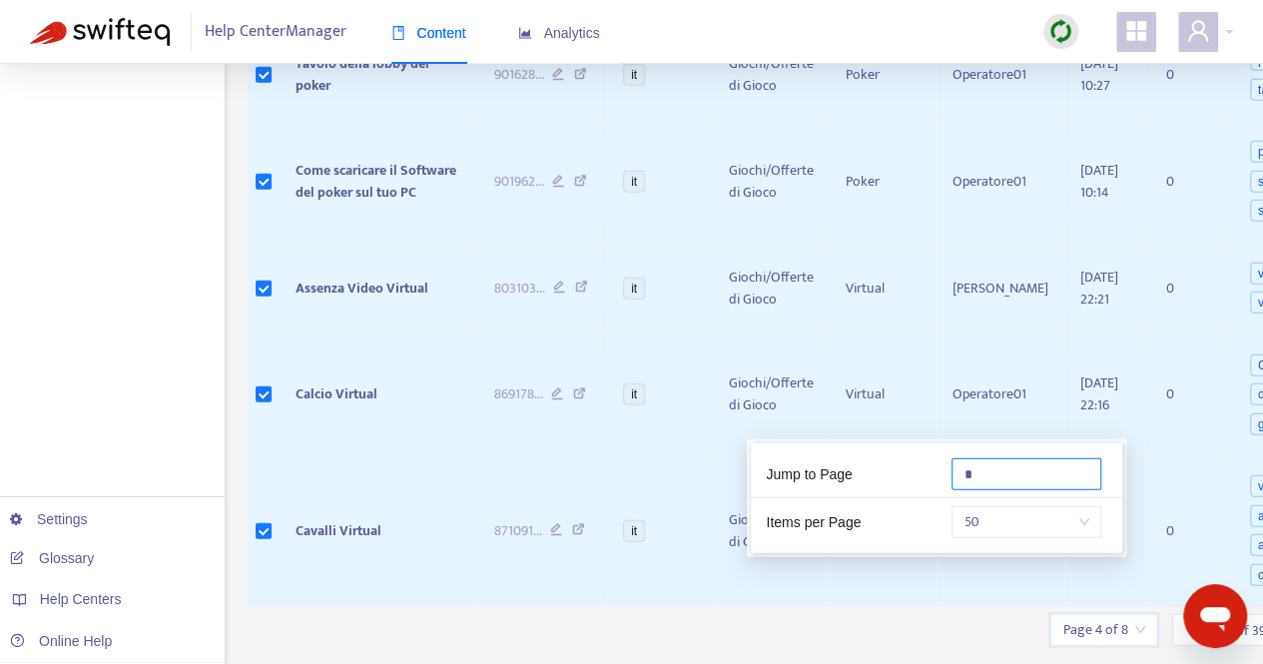
drag, startPoint x: 985, startPoint y: 475, endPoint x: 937, endPoint y: 475, distance: 47.9
click at [937, 475] on div "*" at bounding box center [1030, 474] width 186 height 32
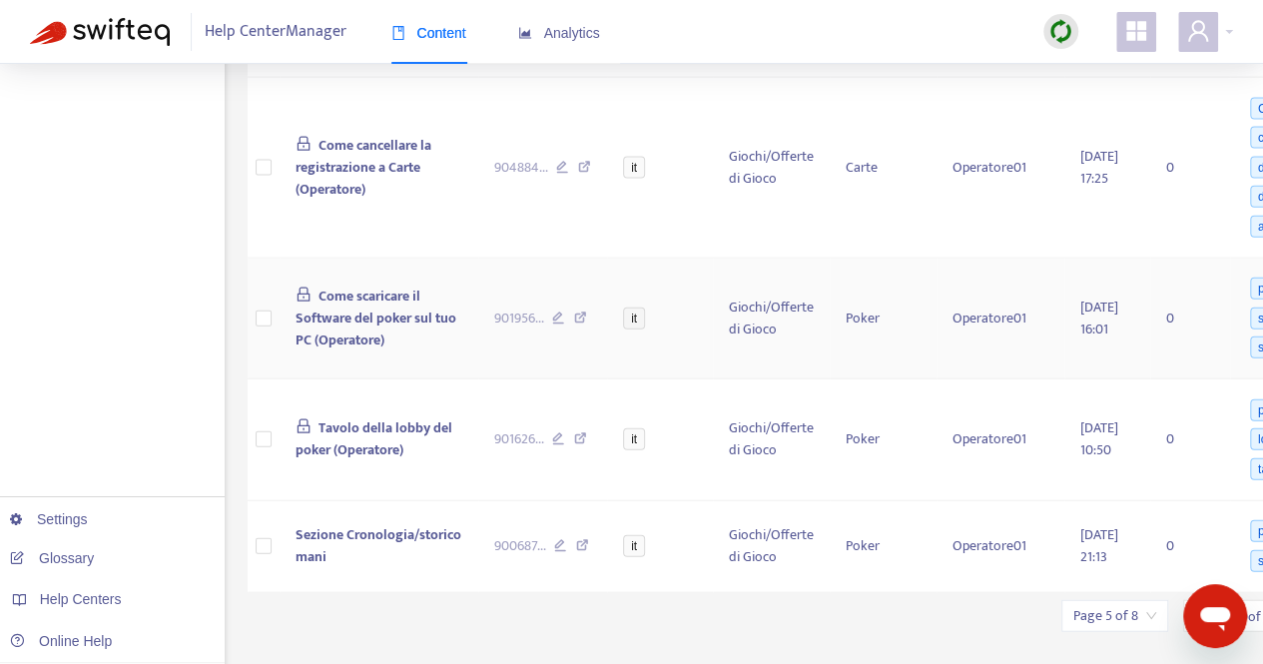
scroll to position [5980, 0]
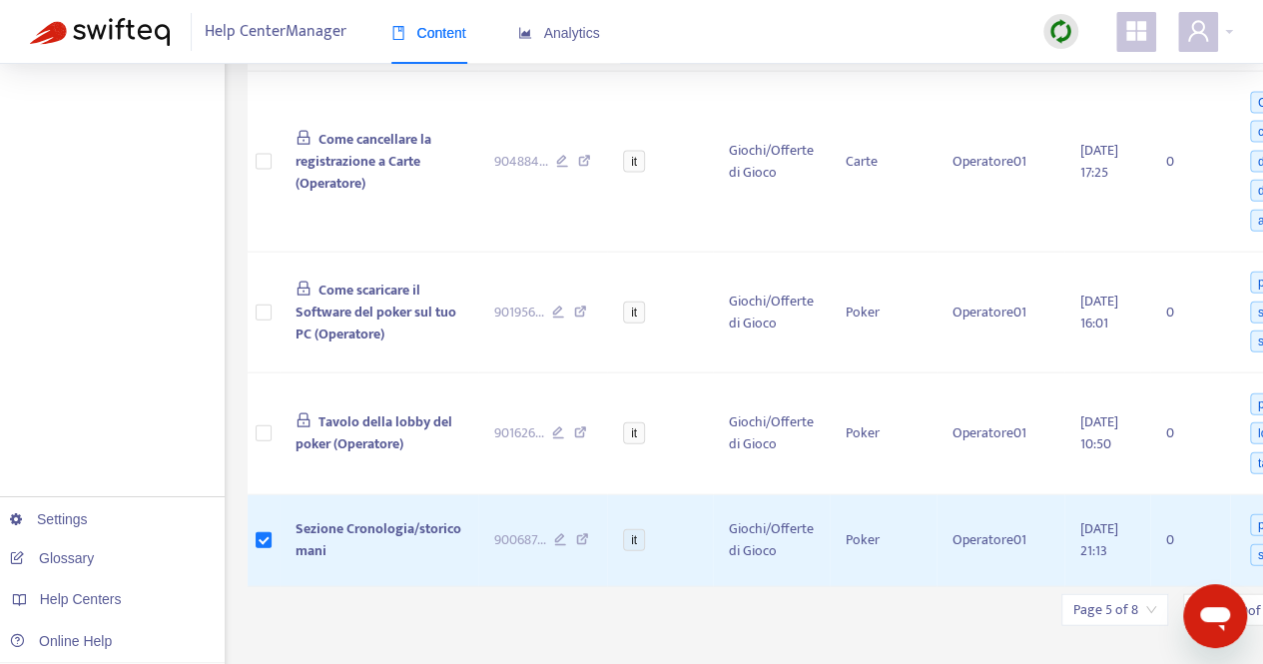
click at [1101, 595] on input "search" at bounding box center [1115, 610] width 83 height 30
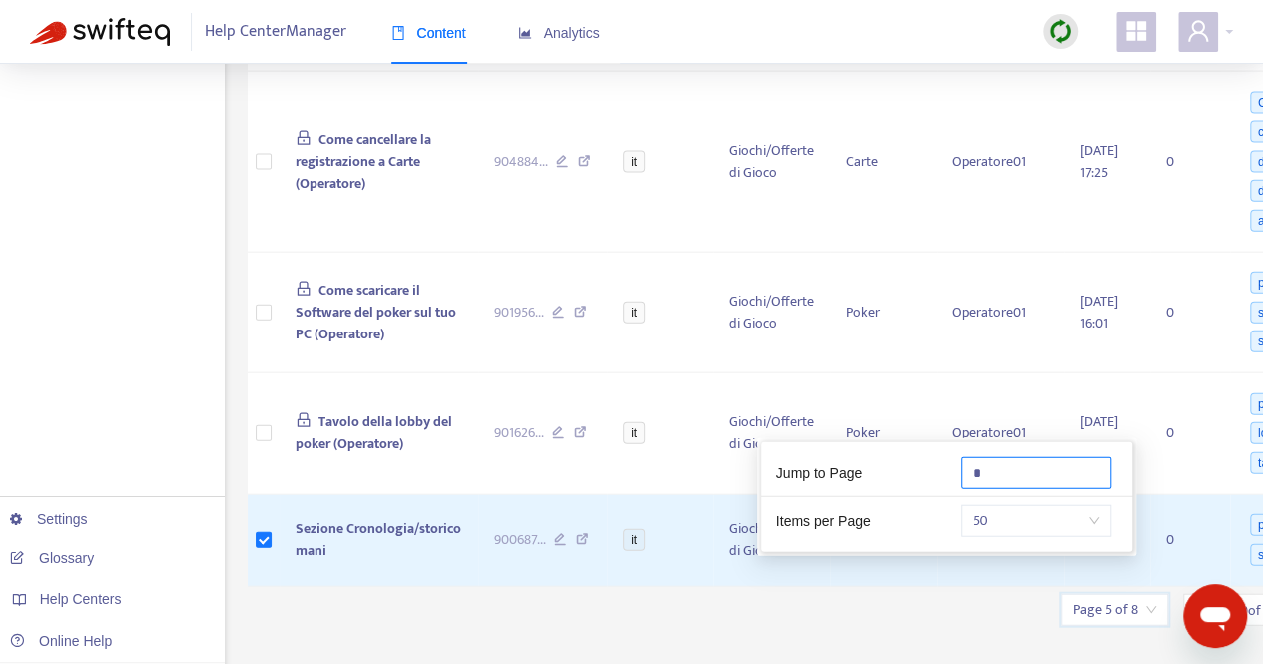
drag, startPoint x: 1048, startPoint y: 470, endPoint x: 945, endPoint y: 473, distance: 102.9
click at [947, 473] on div "*" at bounding box center [1040, 473] width 186 height 32
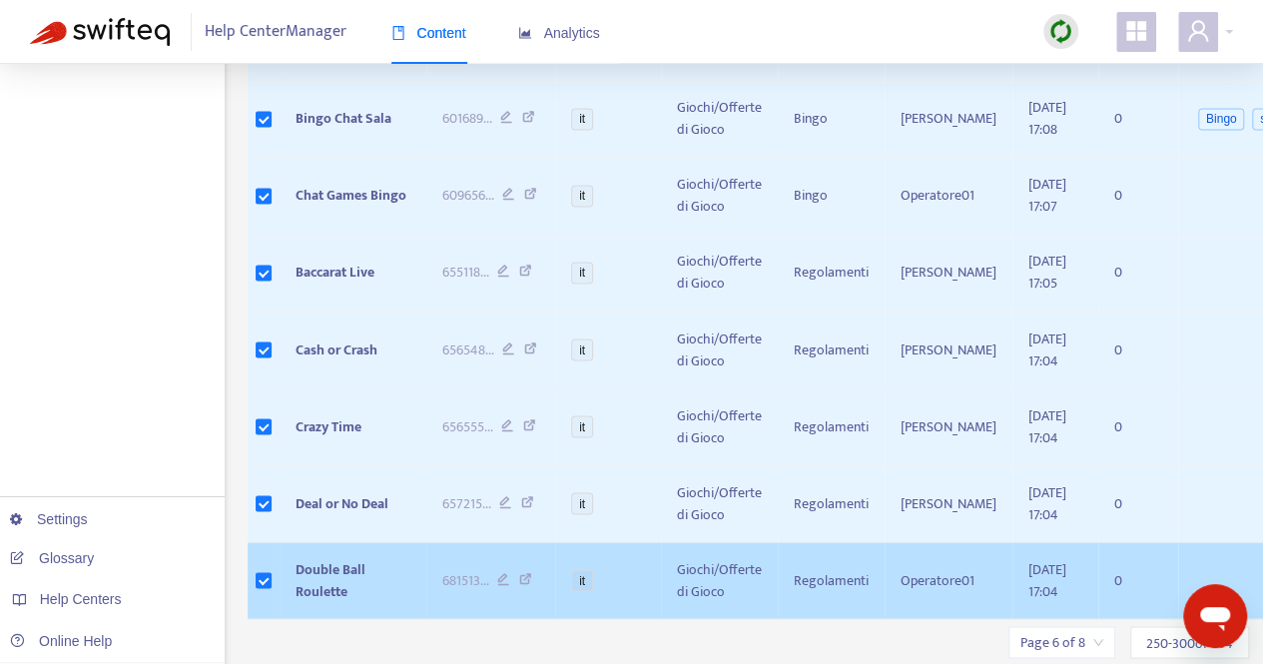
scroll to position [5383, 0]
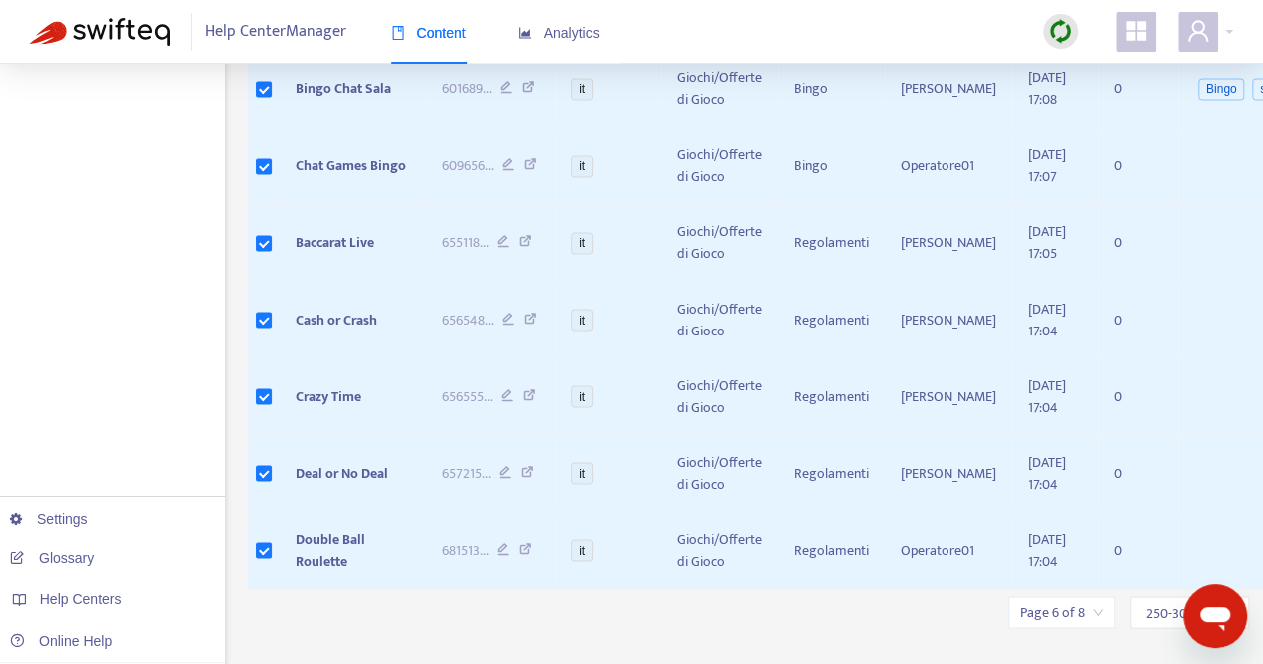
click at [1056, 597] on input "search" at bounding box center [1062, 612] width 83 height 30
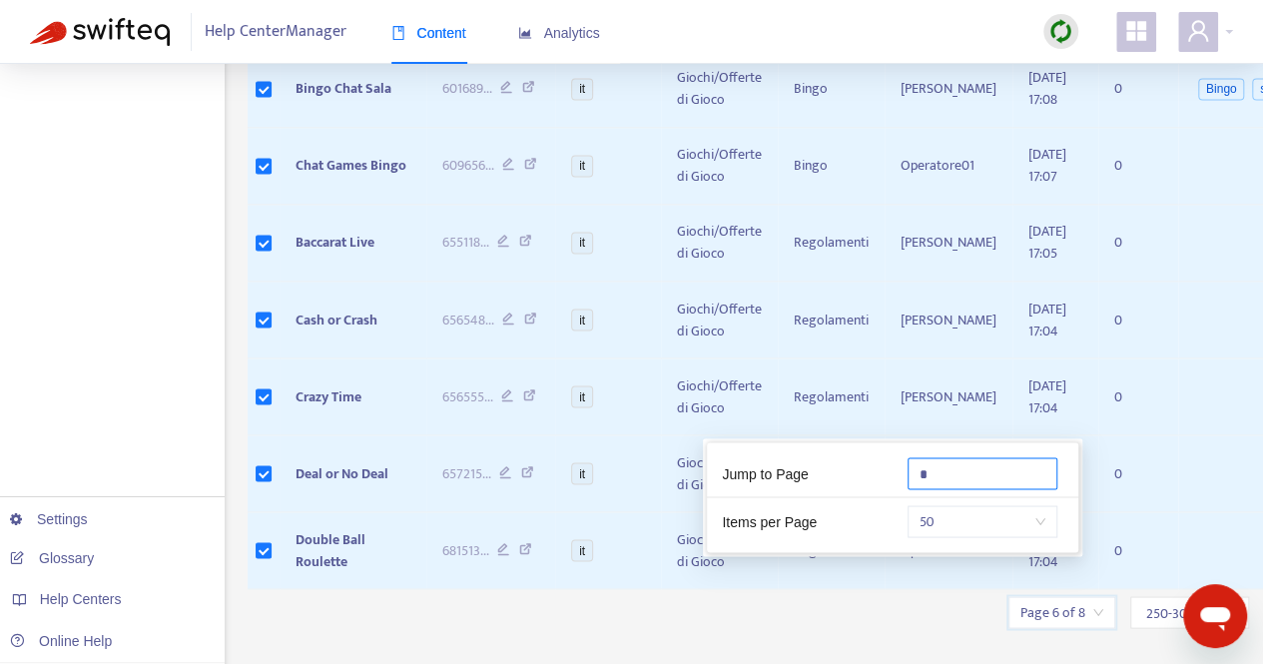
drag, startPoint x: 953, startPoint y: 474, endPoint x: 854, endPoint y: 466, distance: 99.2
click at [854, 466] on div "Jump to Page *" at bounding box center [892, 477] width 371 height 41
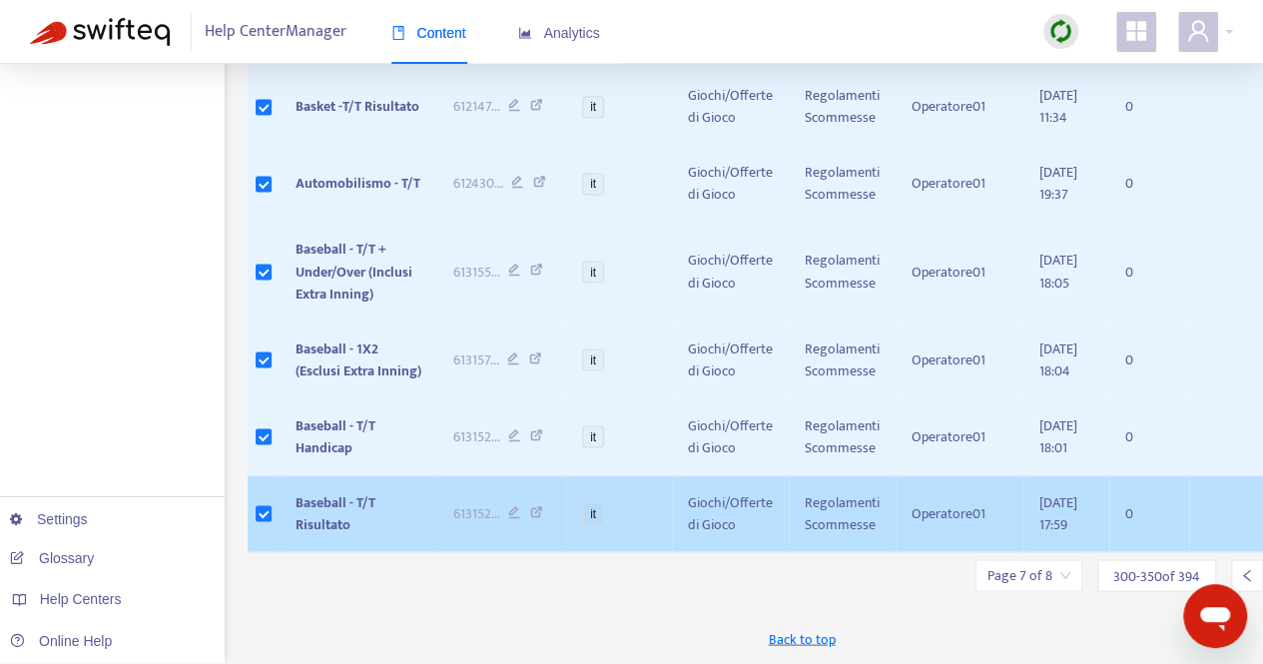
scroll to position [5498, 0]
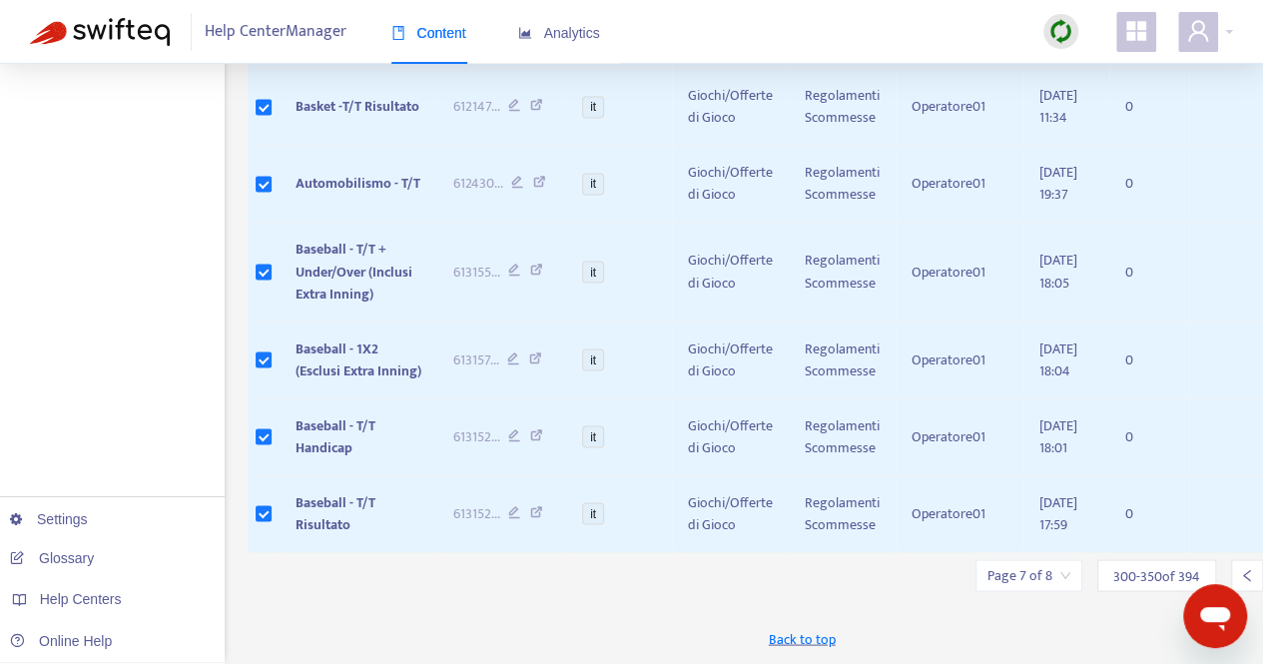
click at [1001, 578] on input "search" at bounding box center [1029, 575] width 83 height 30
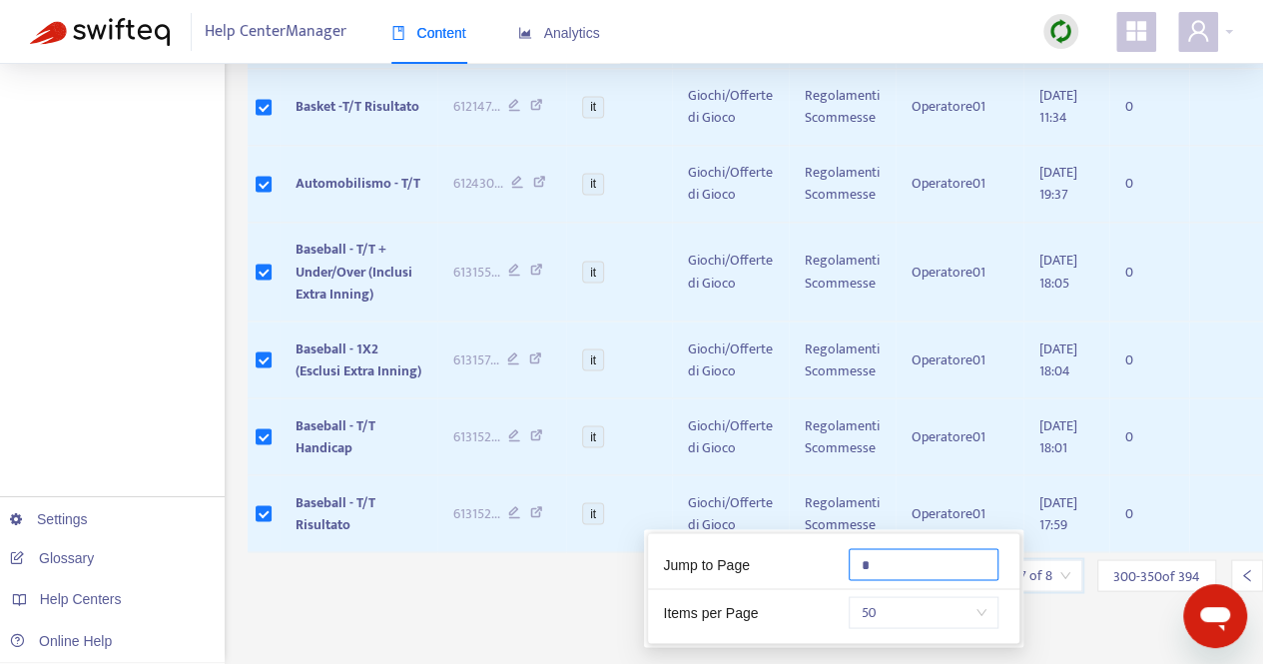
drag, startPoint x: 889, startPoint y: 474, endPoint x: 831, endPoint y: 466, distance: 58.5
click at [832, 548] on div "Jump to Page *" at bounding box center [833, 568] width 371 height 41
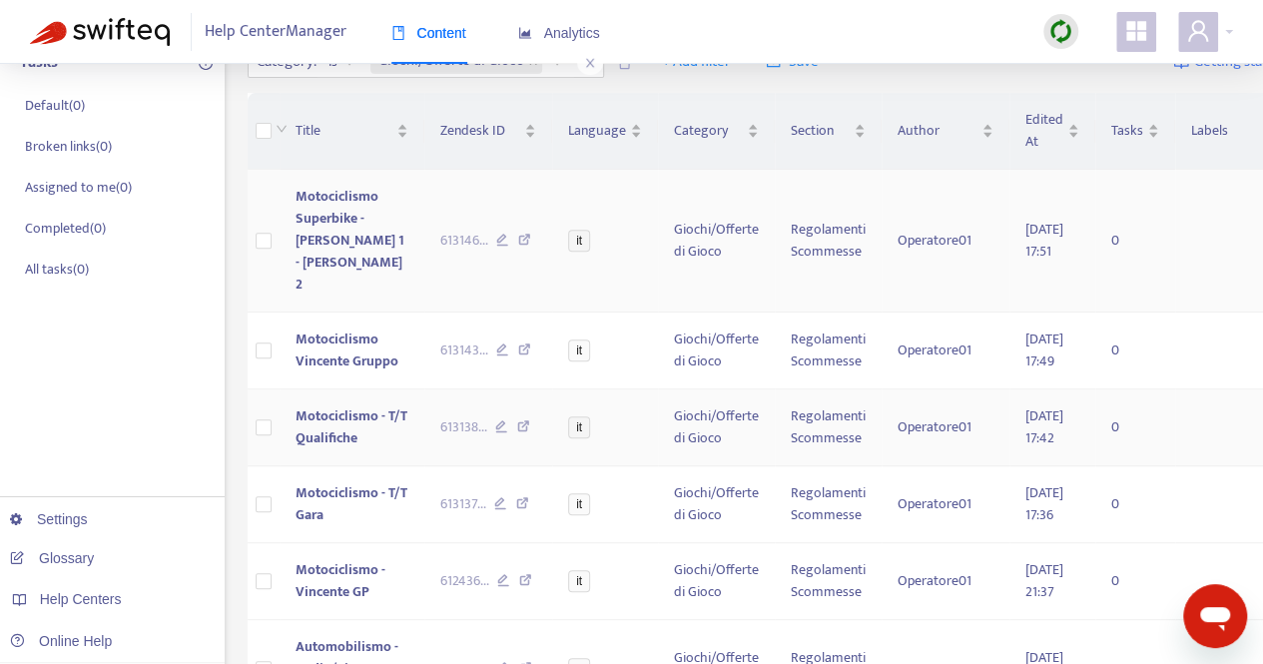
scroll to position [100, 0]
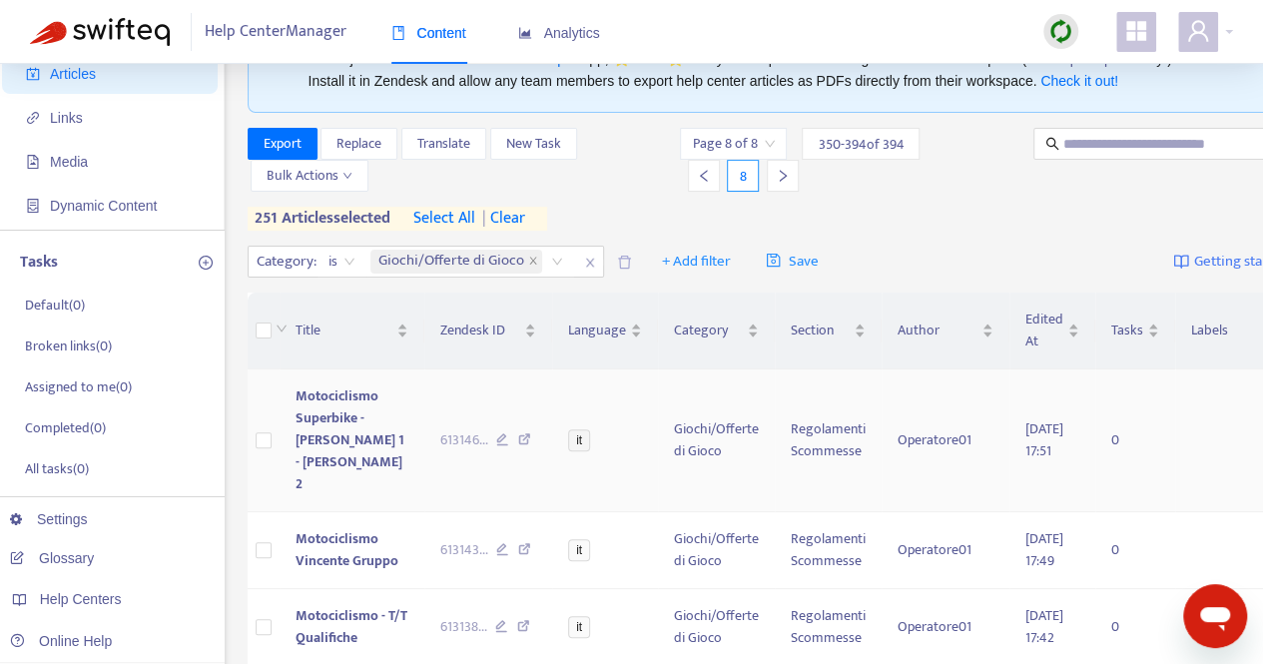
type input "*"
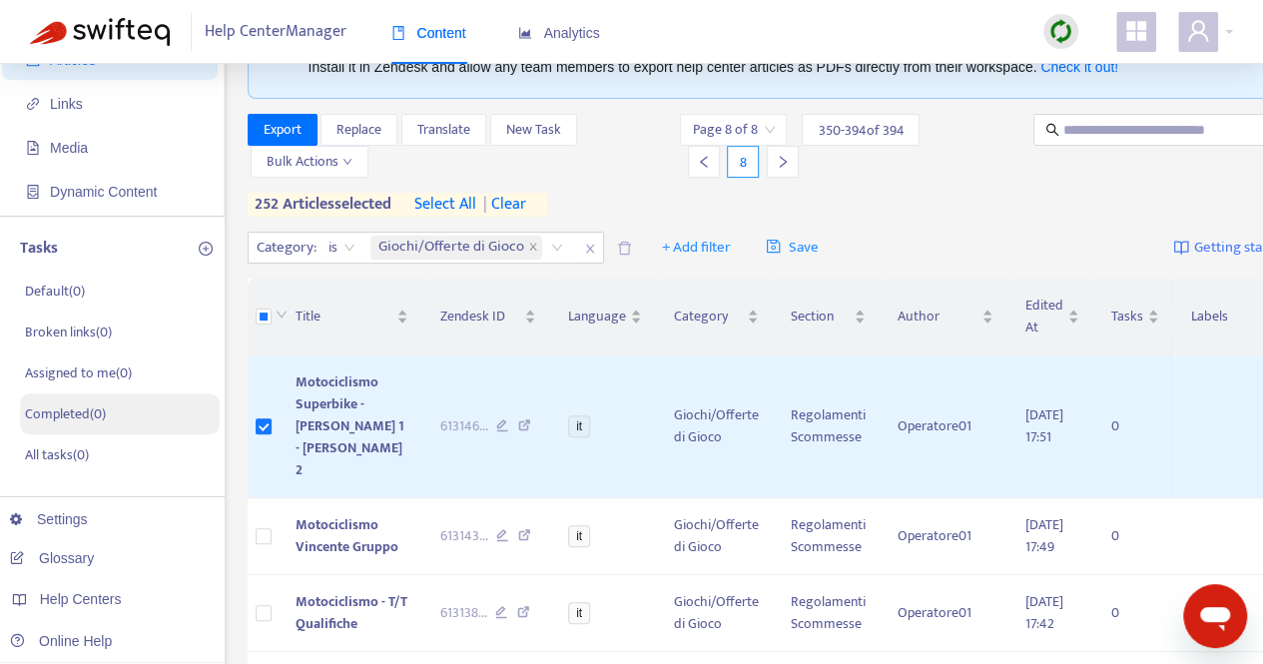
scroll to position [200, 0]
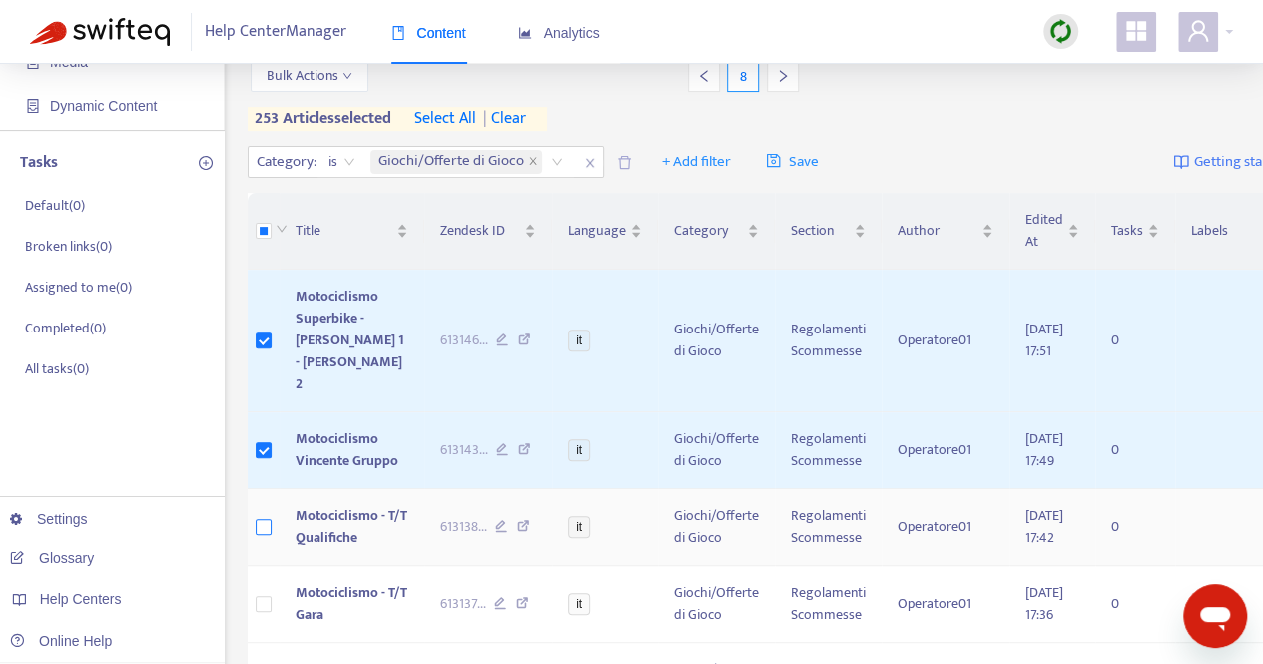
click at [264, 516] on label at bounding box center [264, 527] width 16 height 22
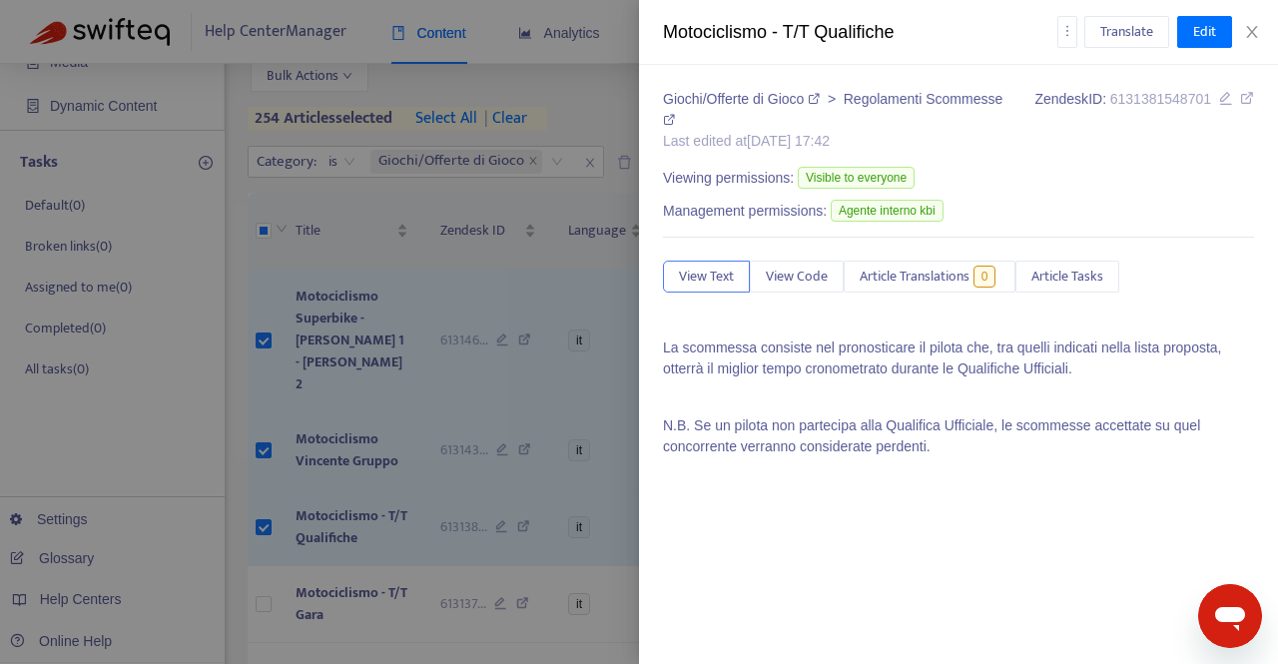
click at [264, 579] on div at bounding box center [639, 332] width 1278 height 664
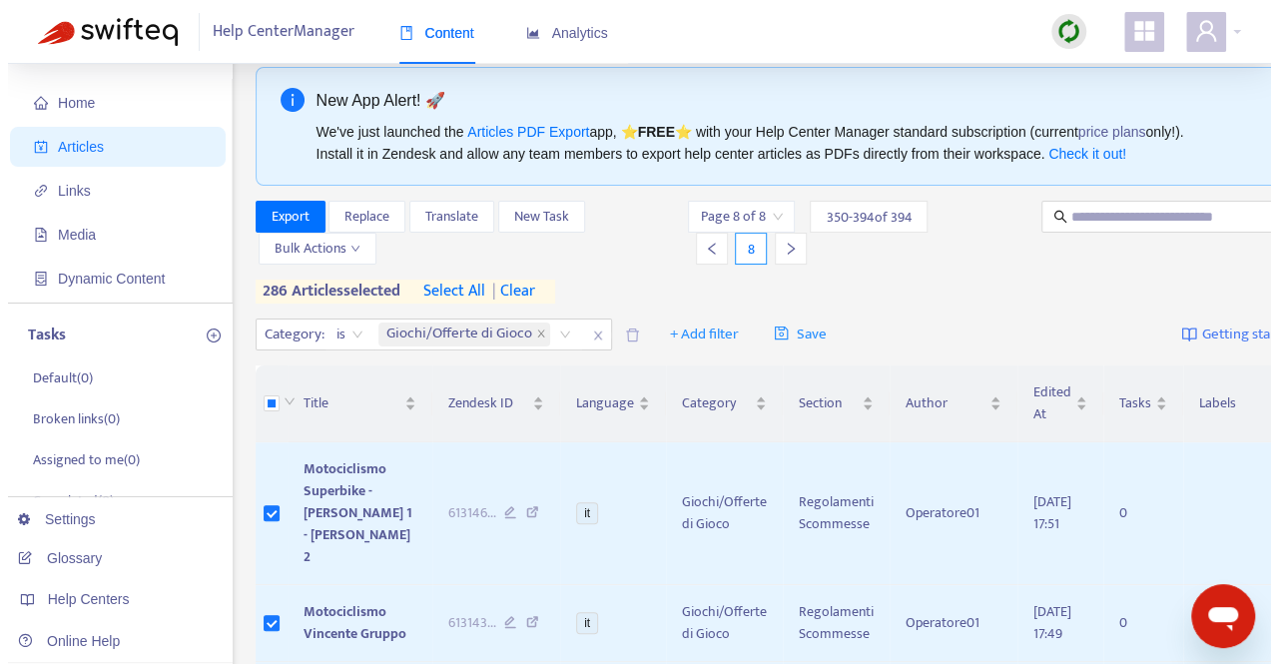
scroll to position [0, 0]
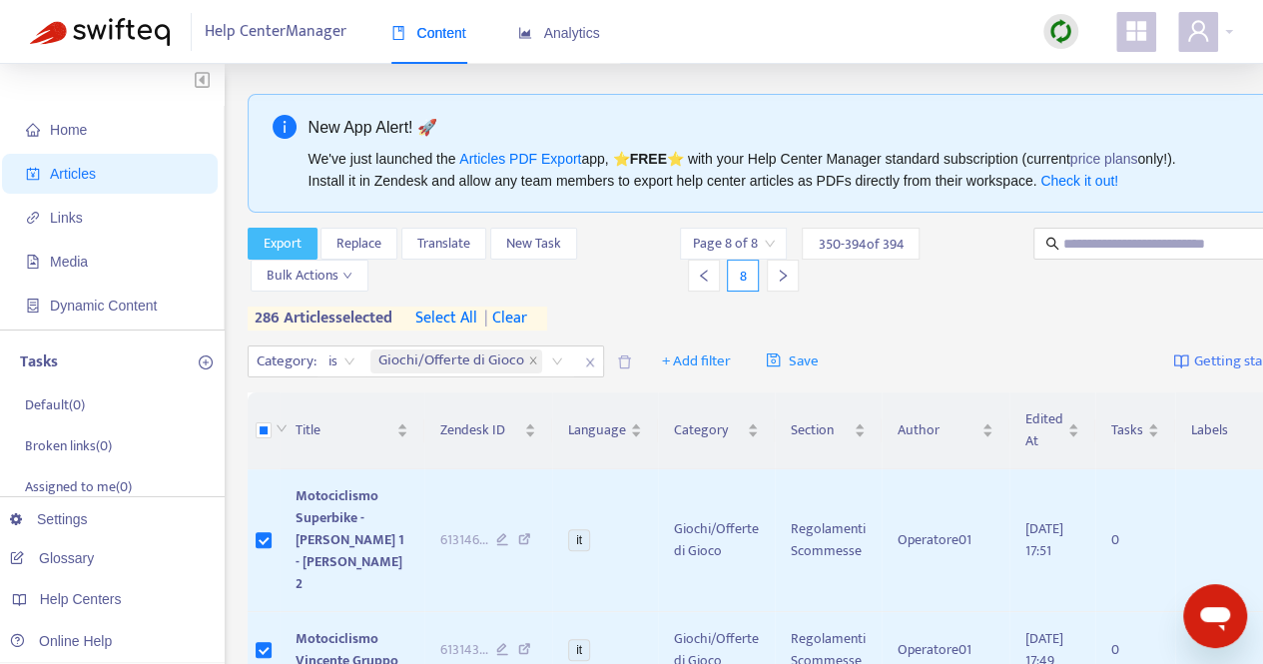
click at [278, 244] on span "Export" at bounding box center [283, 244] width 38 height 22
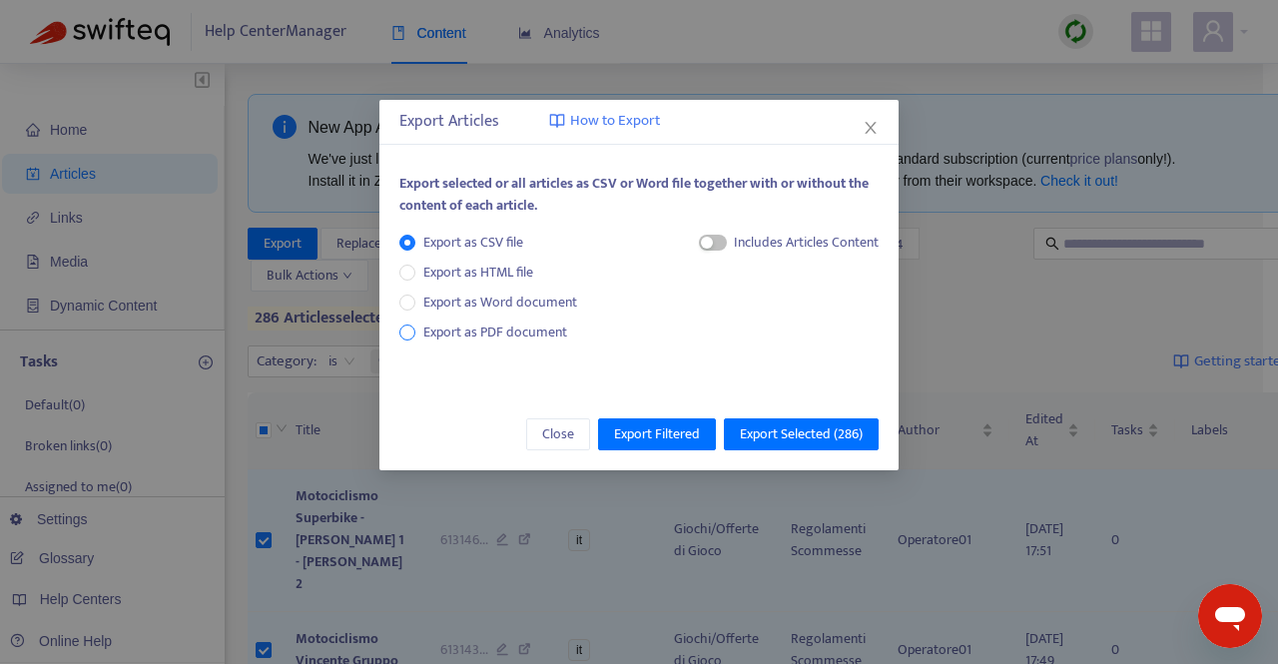
click at [406, 341] on label "Export as PDF document" at bounding box center [487, 333] width 176 height 22
click at [698, 243] on span "button" at bounding box center [694, 243] width 28 height 16
click at [794, 434] on span "Export Selected ( 286 )" at bounding box center [801, 434] width 123 height 22
